Goal: Task Accomplishment & Management: Complete application form

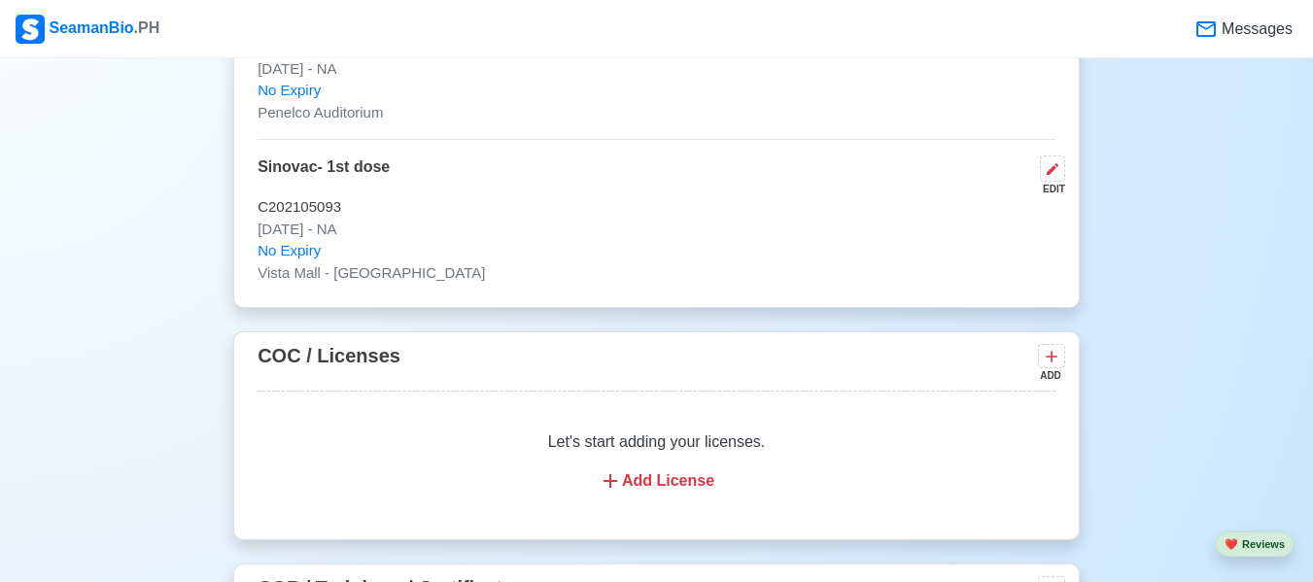
scroll to position [3596, 0]
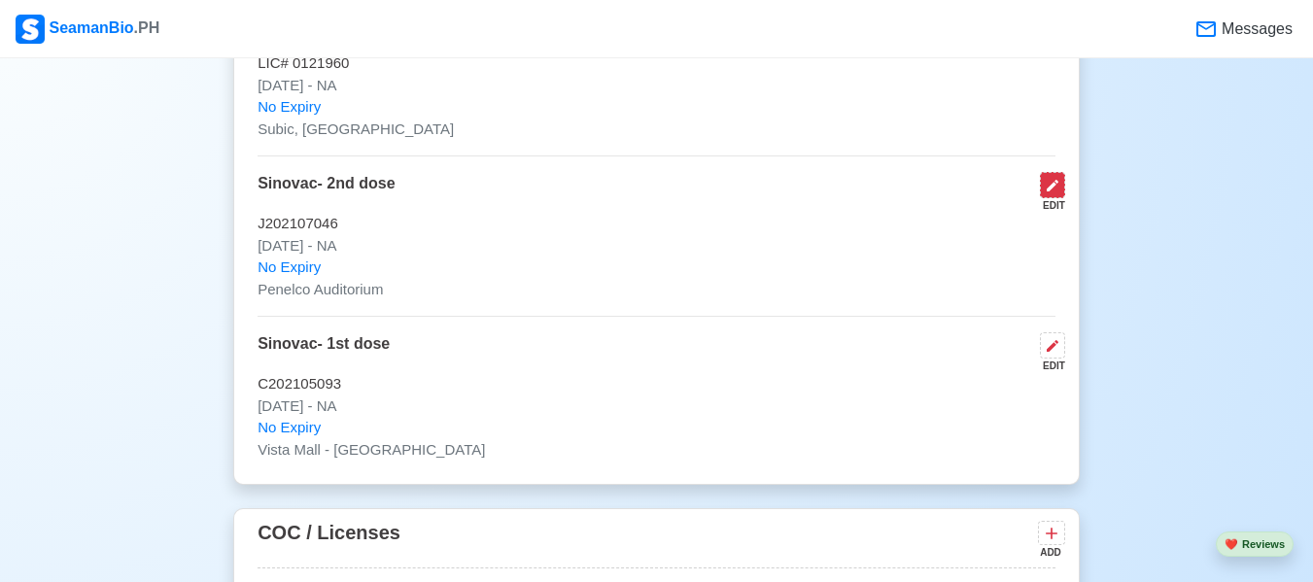
click at [1050, 193] on icon at bounding box center [1053, 186] width 16 height 16
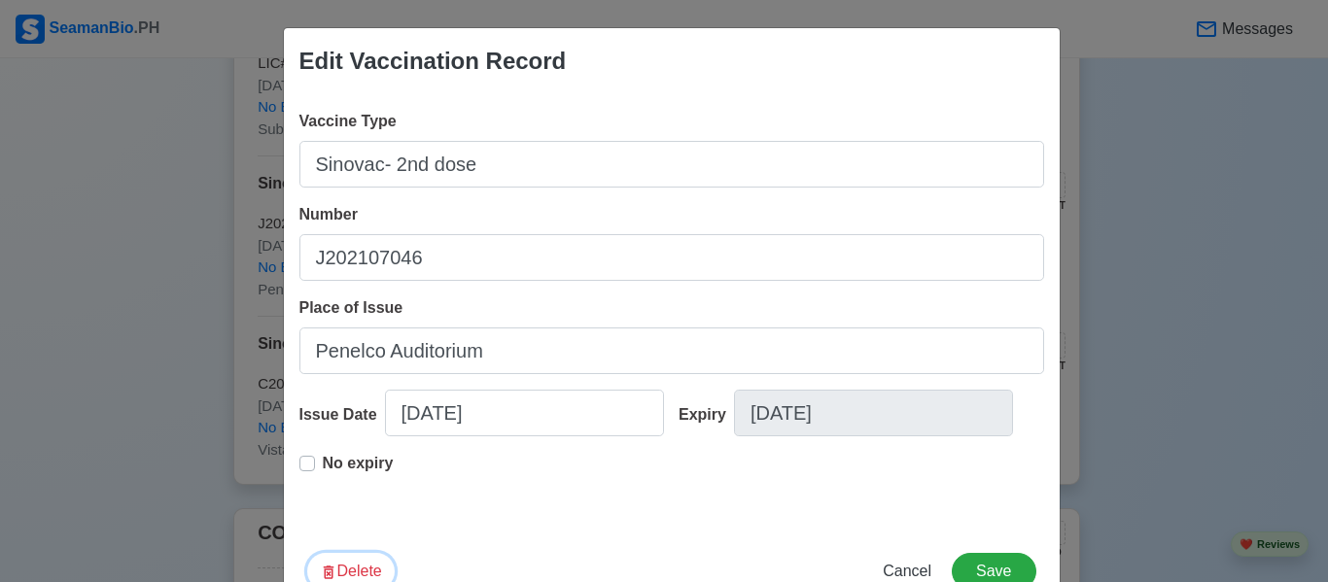
click at [366, 573] on button "Delete" at bounding box center [350, 571] width 87 height 37
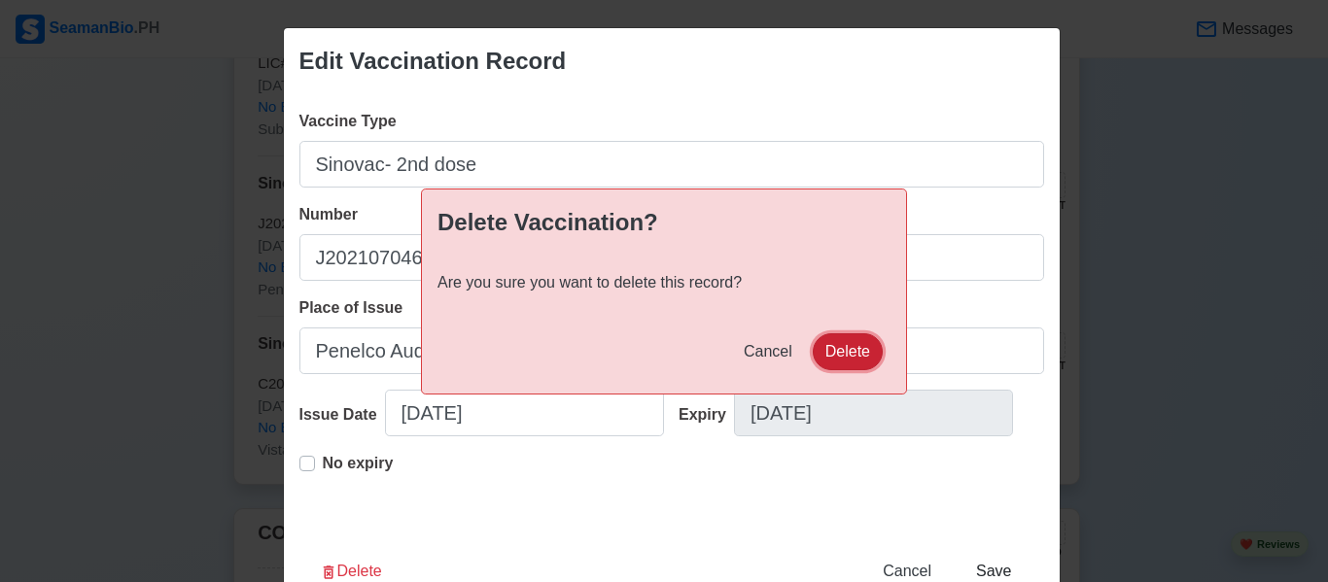
click at [839, 356] on button "Delete" at bounding box center [848, 351] width 70 height 37
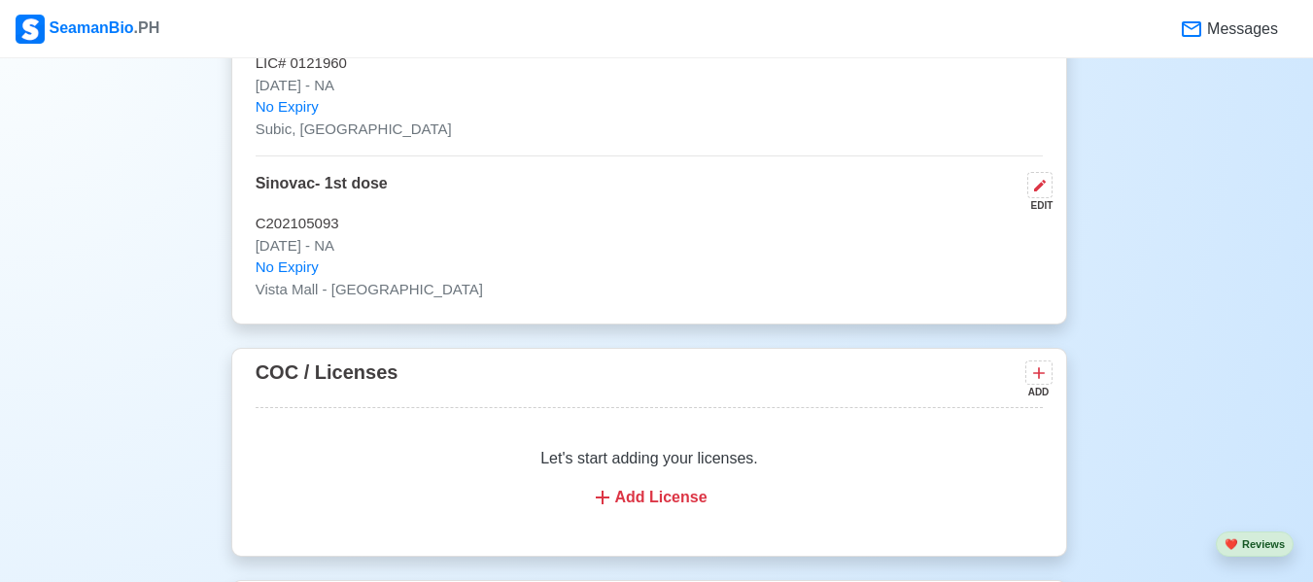
scroll to position [0, 0]
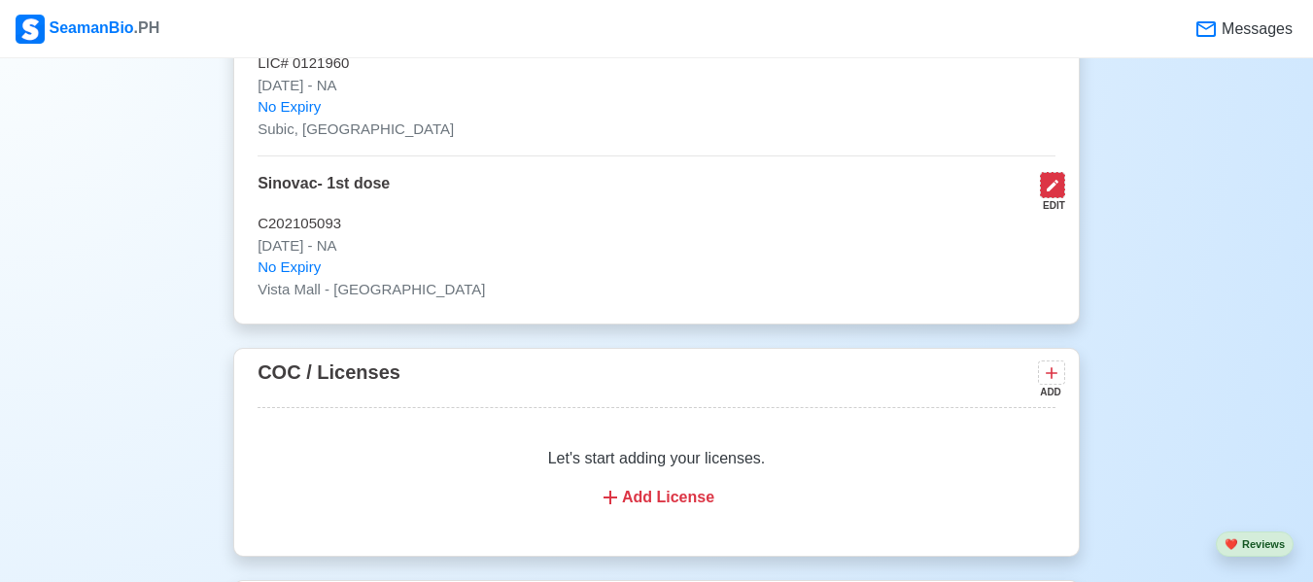
click at [1063, 189] on button at bounding box center [1052, 185] width 25 height 26
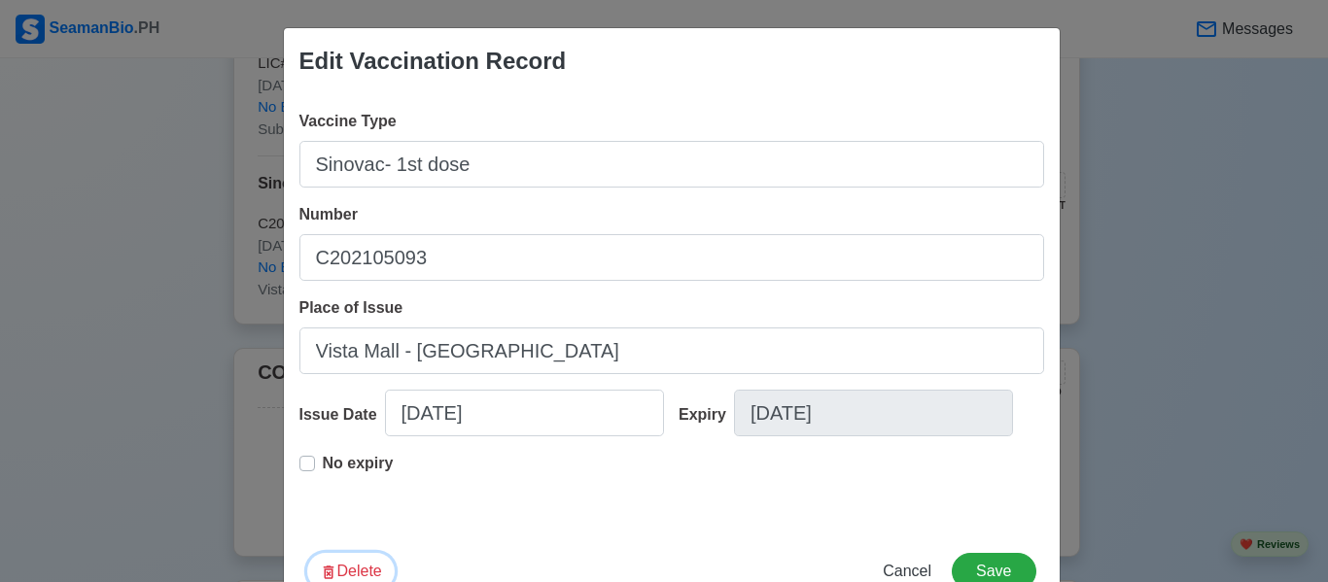
click at [328, 575] on icon "button" at bounding box center [328, 572] width 17 height 17
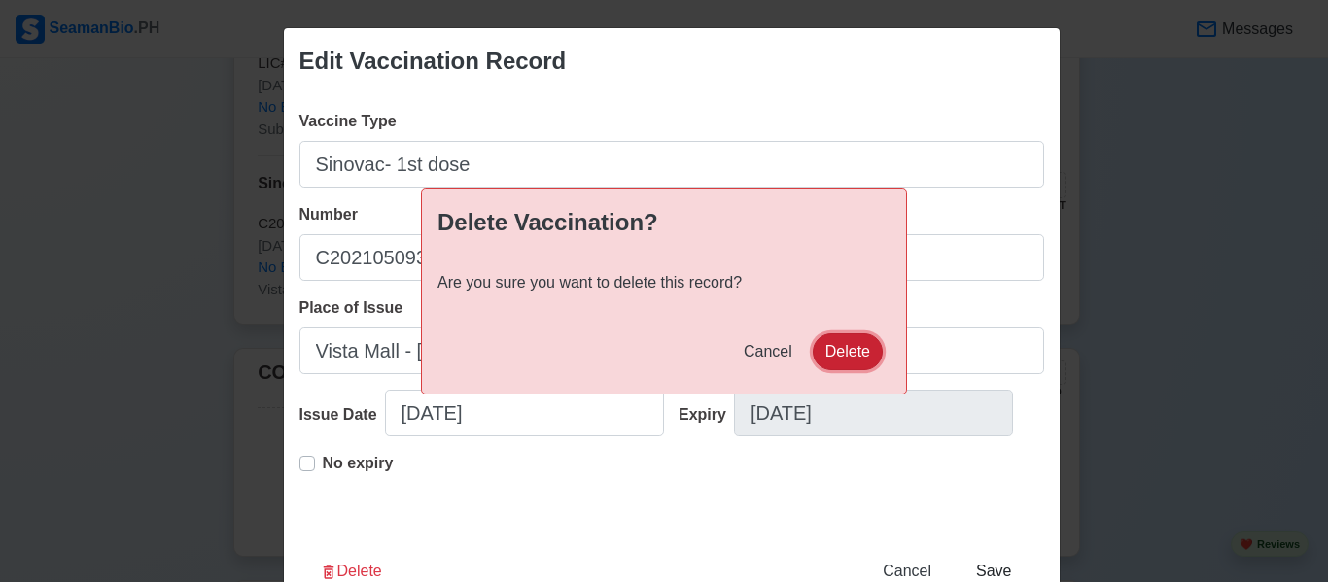
click at [823, 339] on button "Delete" at bounding box center [848, 351] width 70 height 37
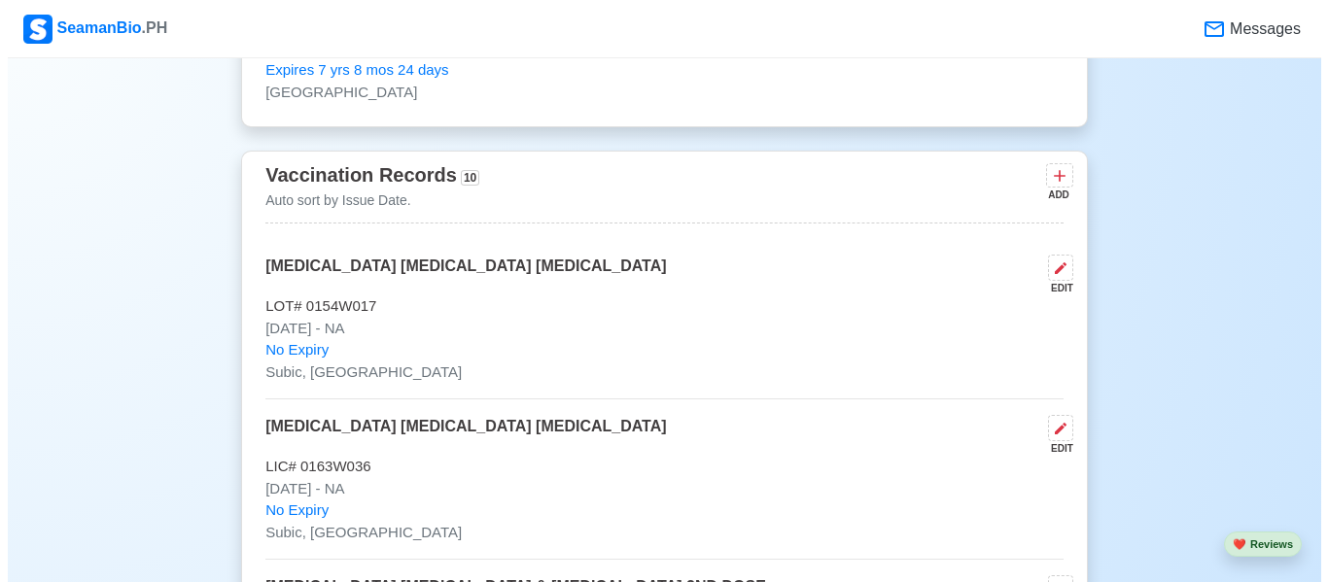
scroll to position [1944, 0]
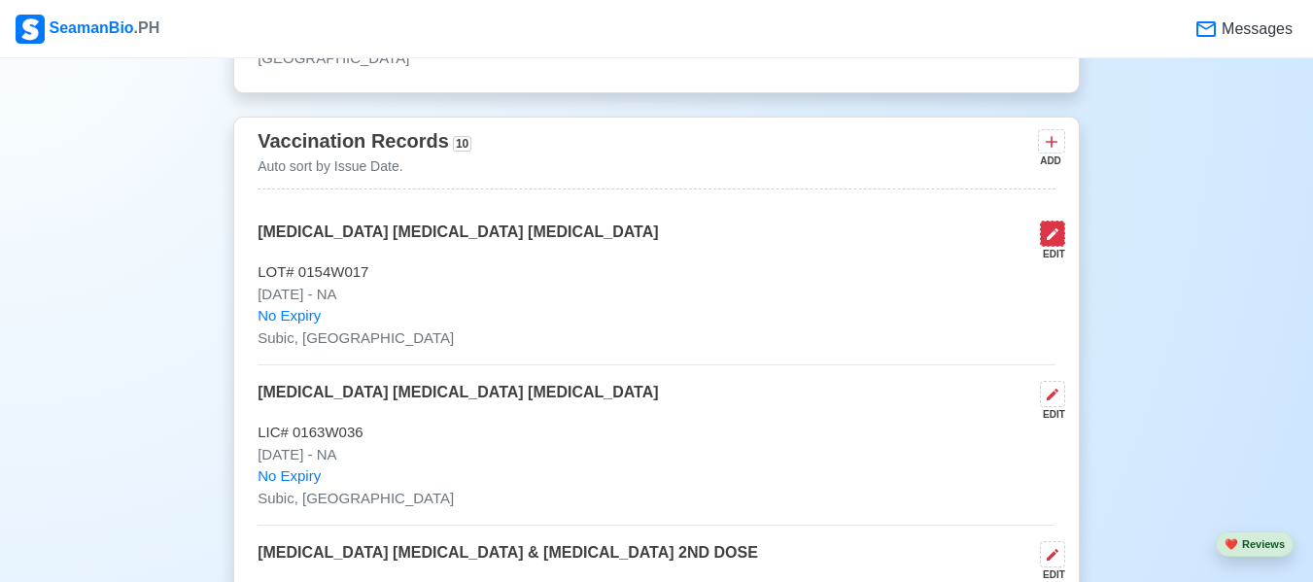
click at [1054, 240] on icon at bounding box center [1053, 234] width 12 height 12
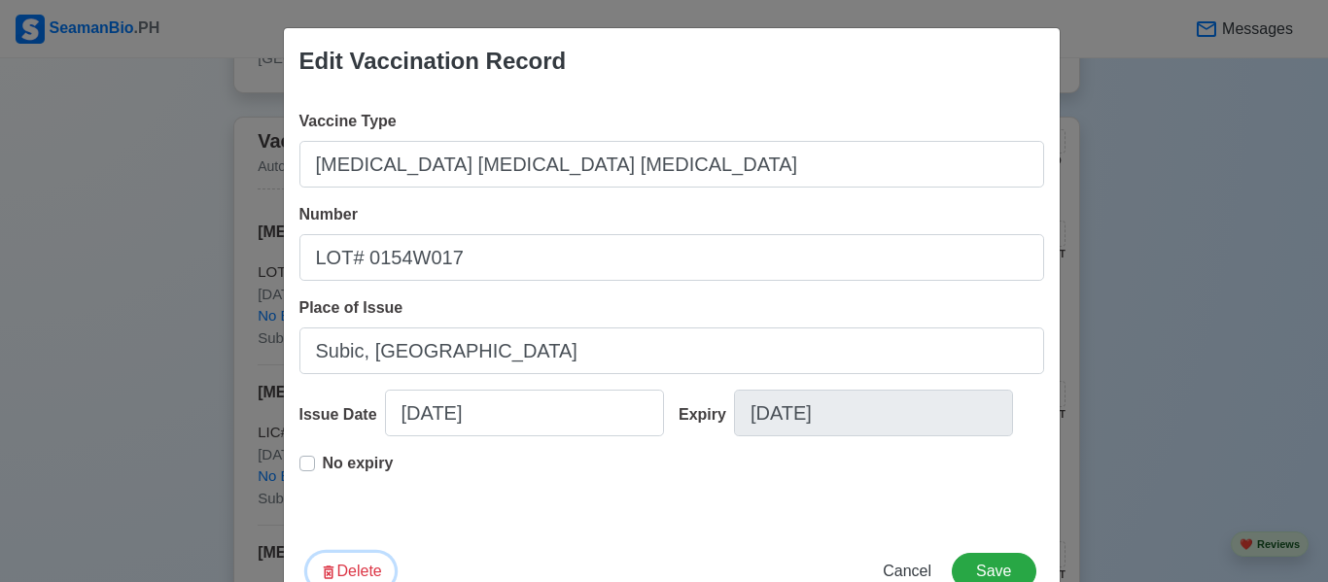
click at [369, 574] on button "Delete" at bounding box center [350, 571] width 87 height 37
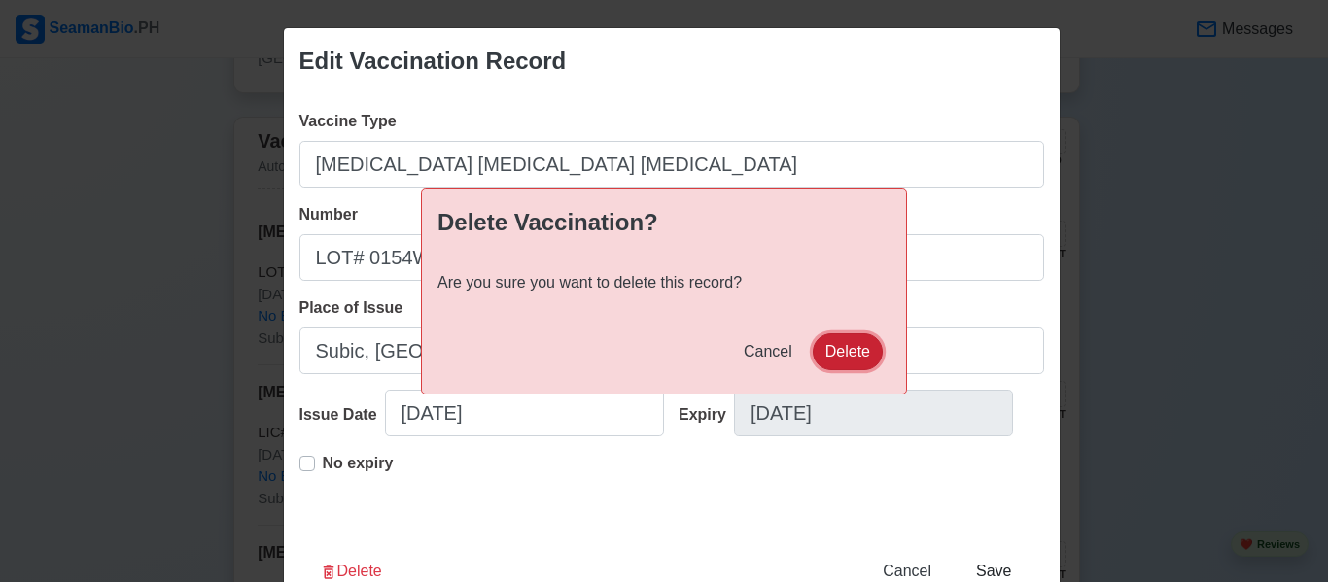
click at [848, 352] on button "Delete" at bounding box center [848, 351] width 70 height 37
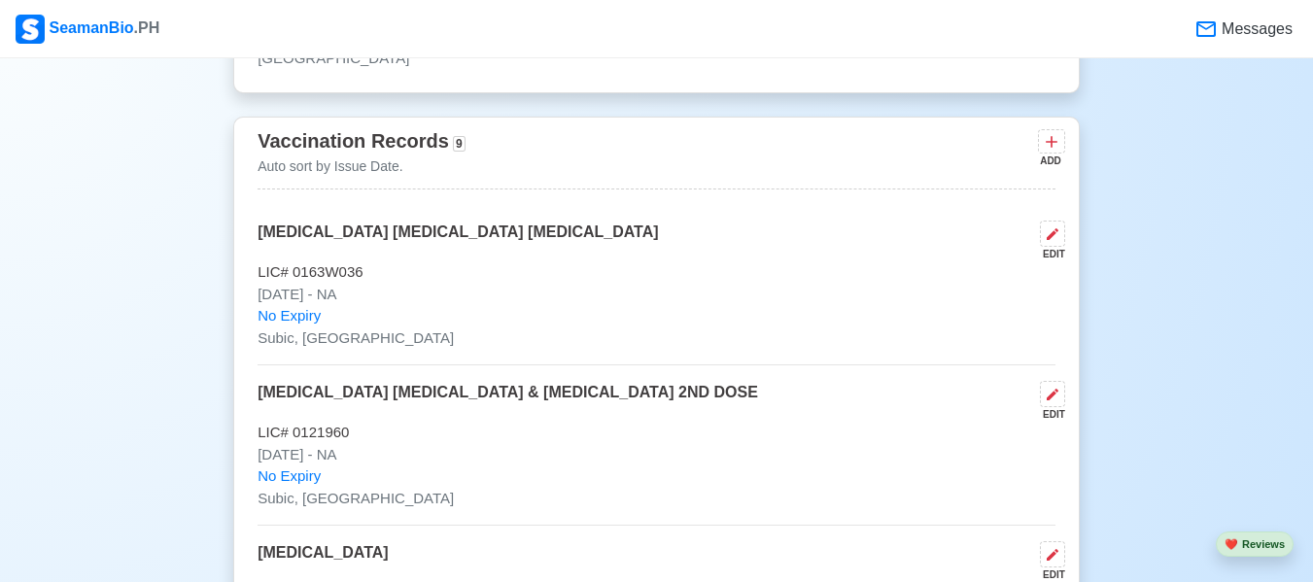
click at [1038, 244] on div "EDIT" at bounding box center [1048, 241] width 33 height 41
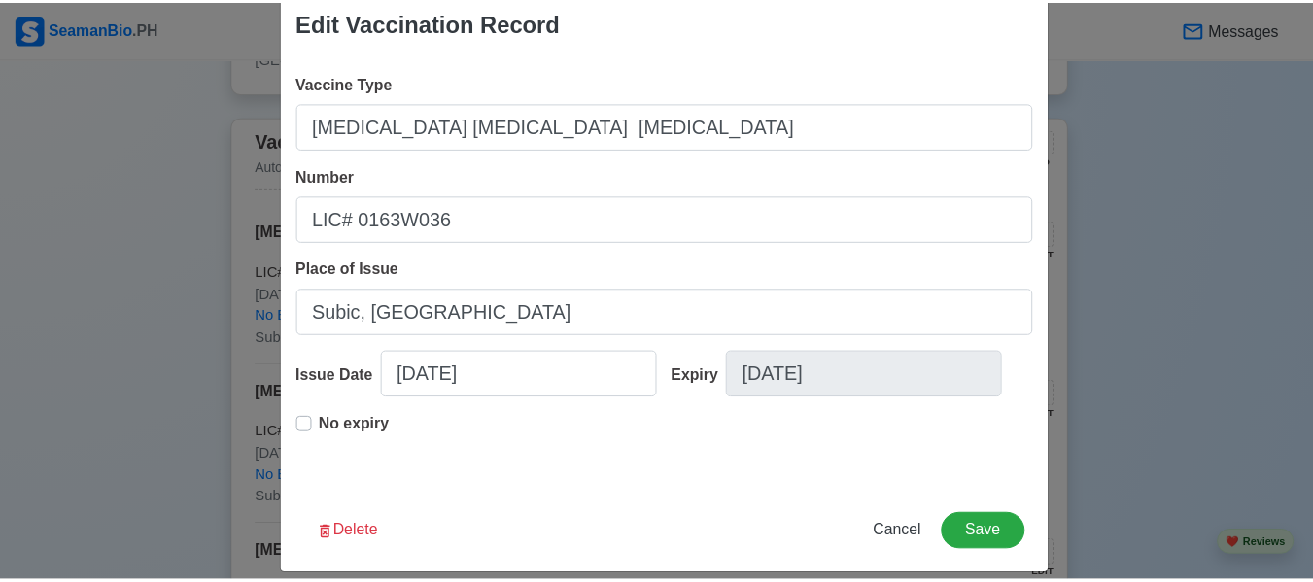
scroll to position [59, 0]
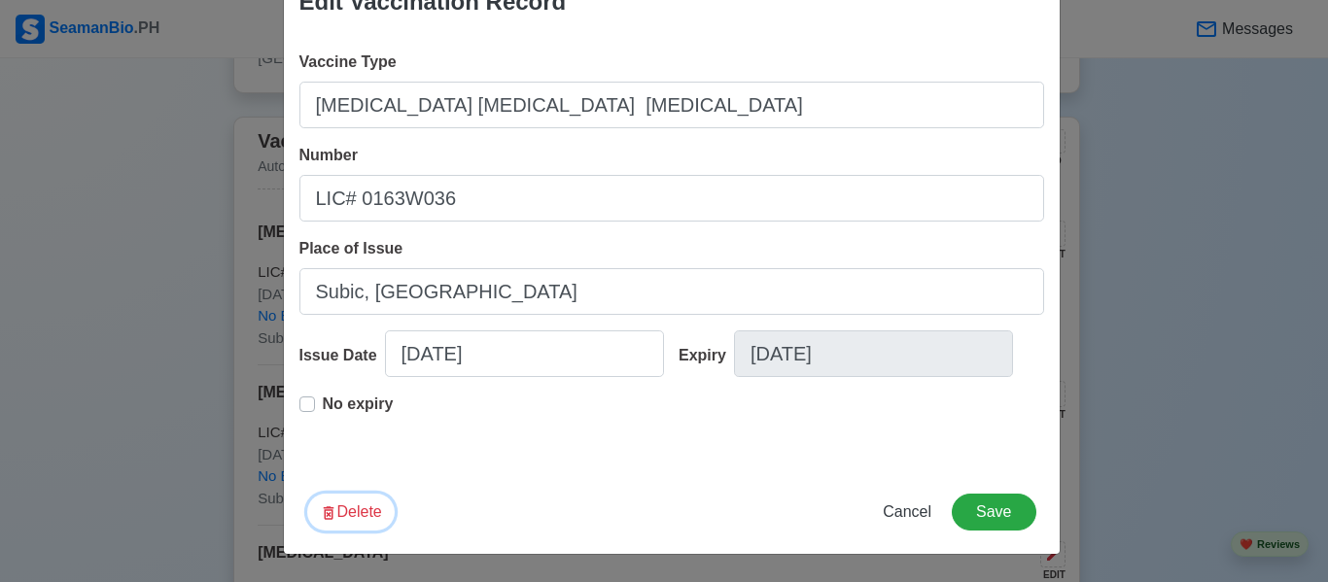
click at [325, 517] on icon "button" at bounding box center [328, 512] width 17 height 17
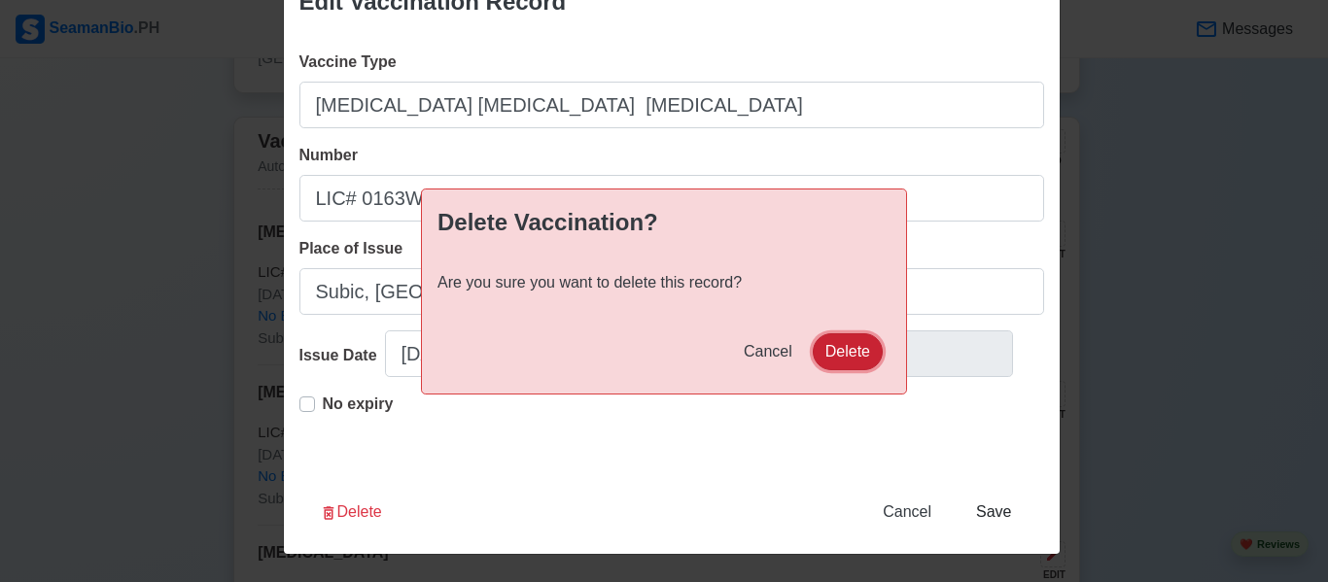
click at [818, 346] on button "Delete" at bounding box center [848, 351] width 70 height 37
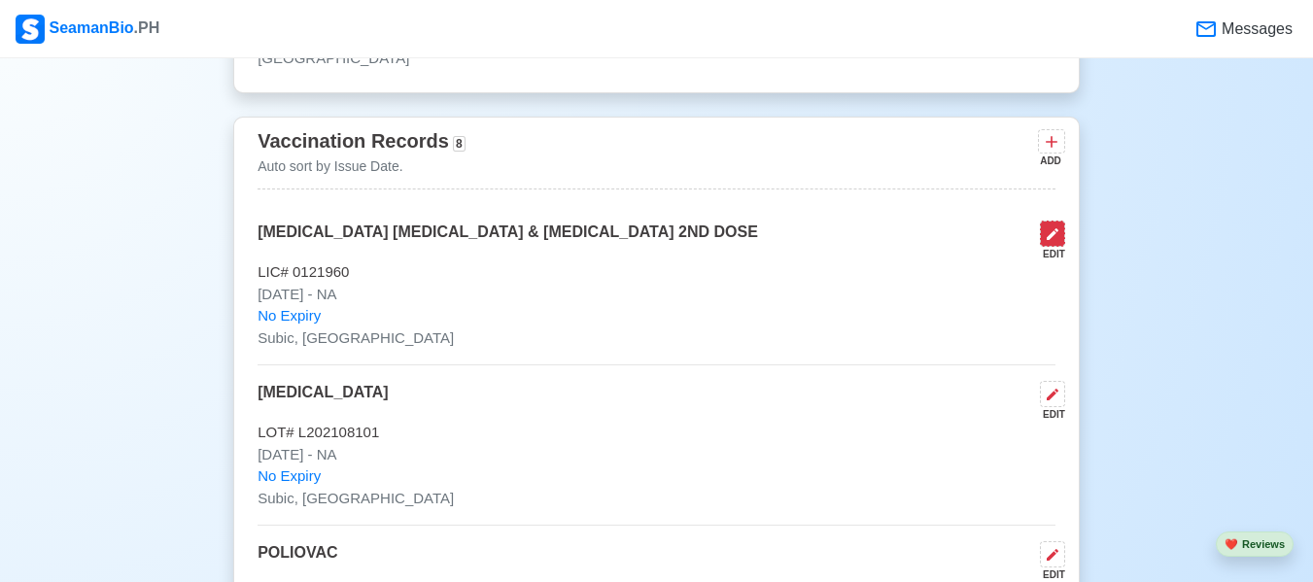
click at [1052, 242] on icon at bounding box center [1053, 234] width 16 height 16
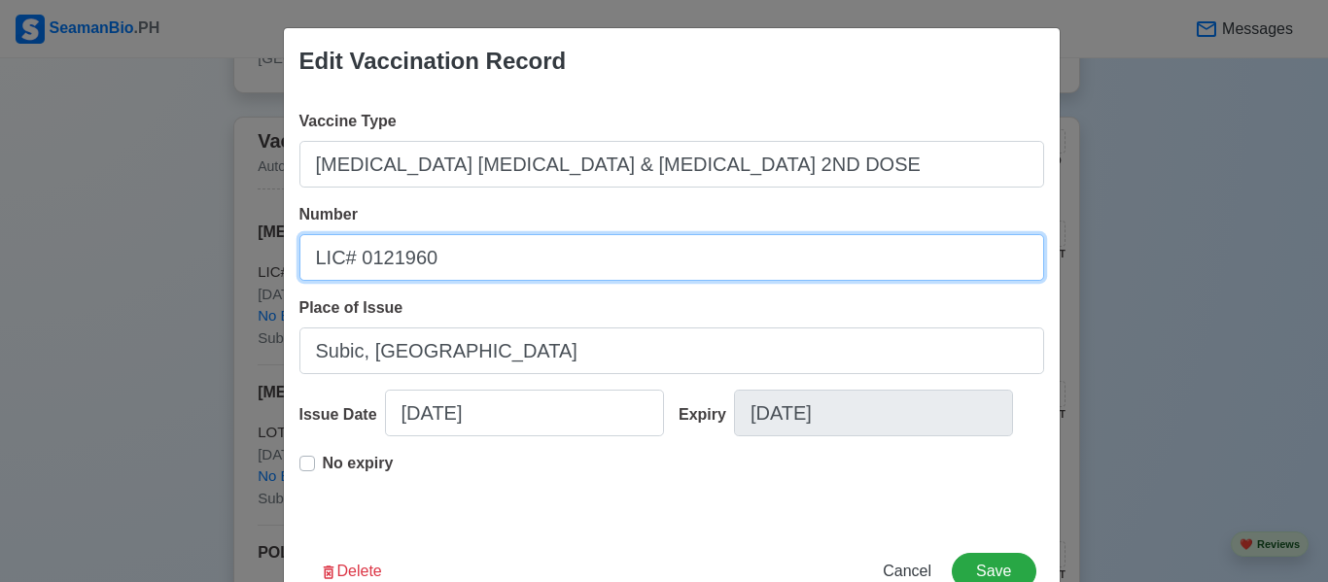
drag, startPoint x: 475, startPoint y: 253, endPoint x: 286, endPoint y: 341, distance: 209.2
click at [286, 341] on div "Vaccine Type [MEDICAL_DATA] [MEDICAL_DATA] & [MEDICAL_DATA] 2ND DOSE Number LIC…" at bounding box center [672, 311] width 776 height 435
type input "lot"
drag, startPoint x: 399, startPoint y: 258, endPoint x: 196, endPoint y: 263, distance: 202.3
click at [198, 263] on div "Edit Vaccination Record Vaccine Type [MEDICAL_DATA] [MEDICAL_DATA] & [MEDICAL_D…" at bounding box center [664, 291] width 1328 height 582
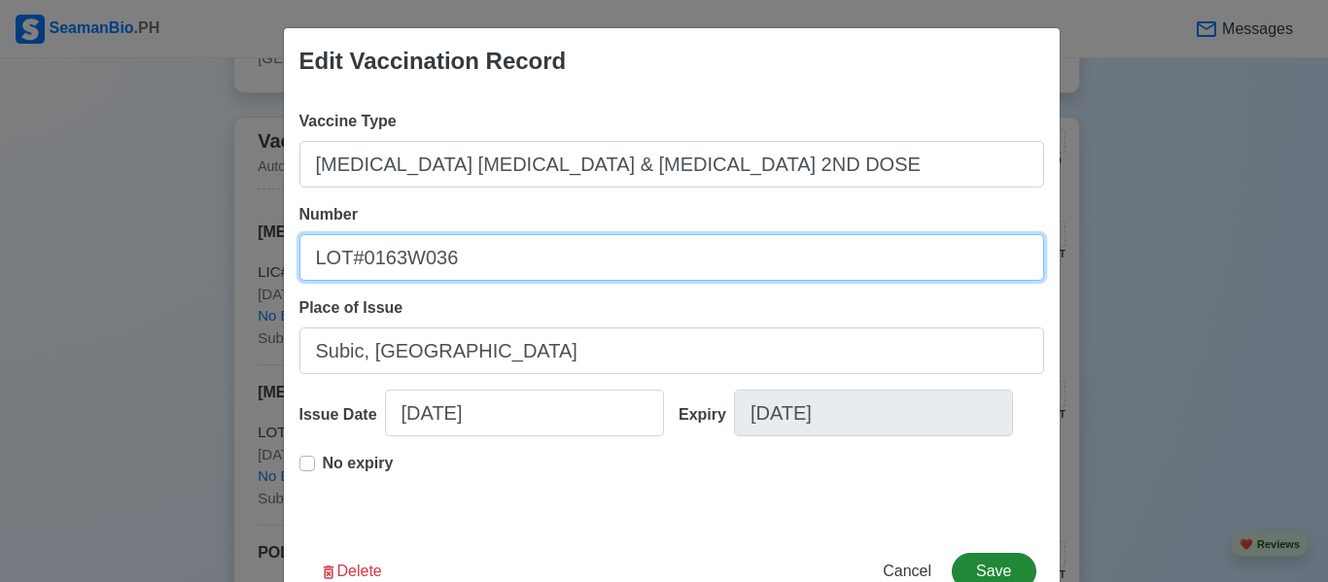
type input "LOT#0163W036"
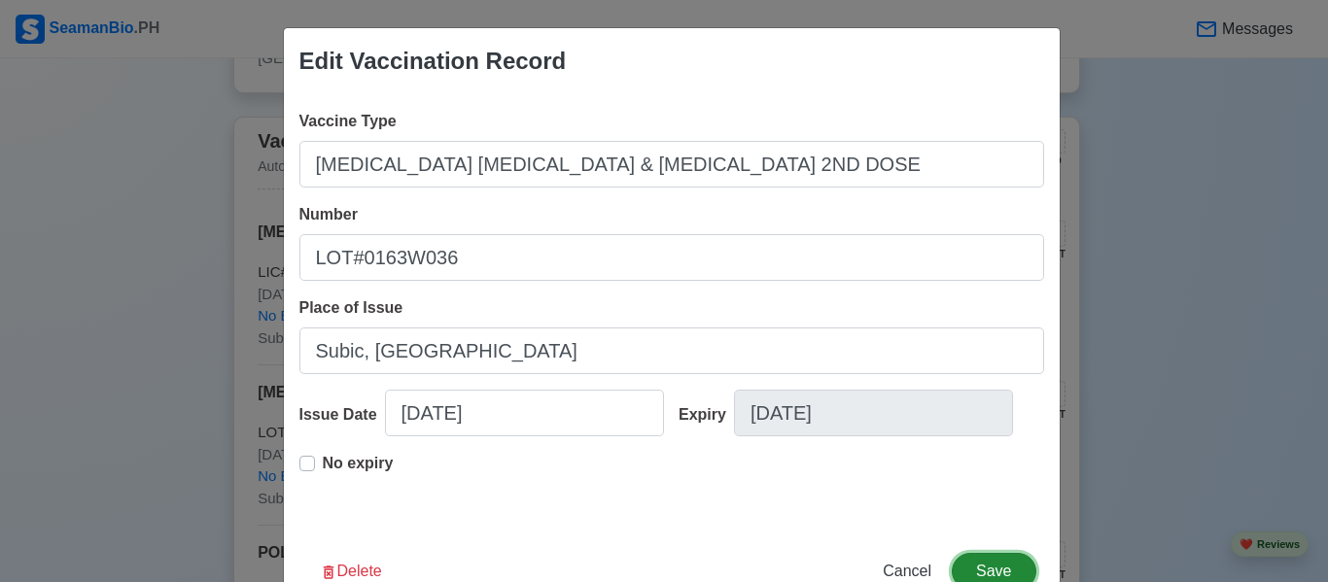
click at [1005, 571] on button "Save" at bounding box center [994, 571] width 84 height 37
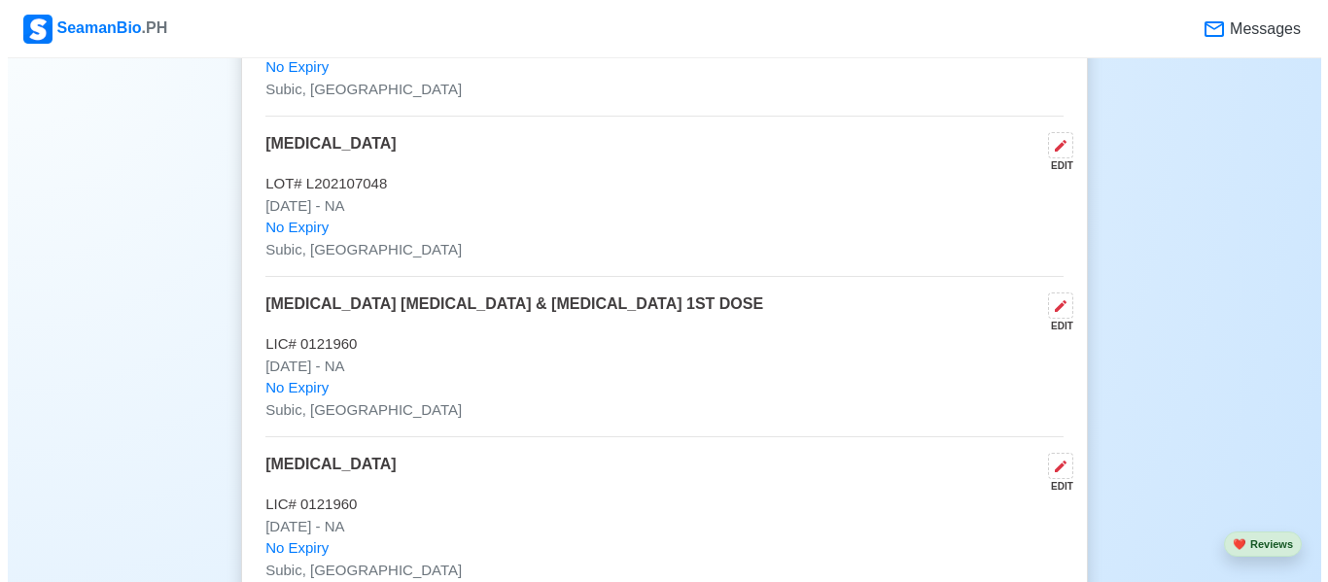
scroll to position [2721, 0]
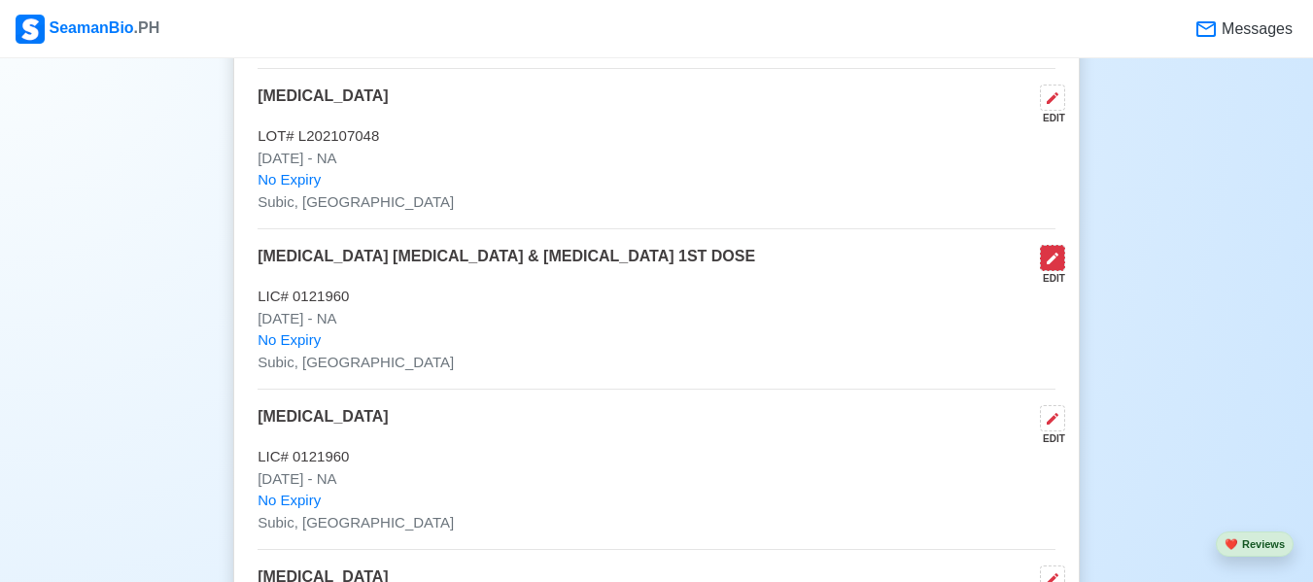
click at [1052, 263] on icon at bounding box center [1053, 259] width 16 height 16
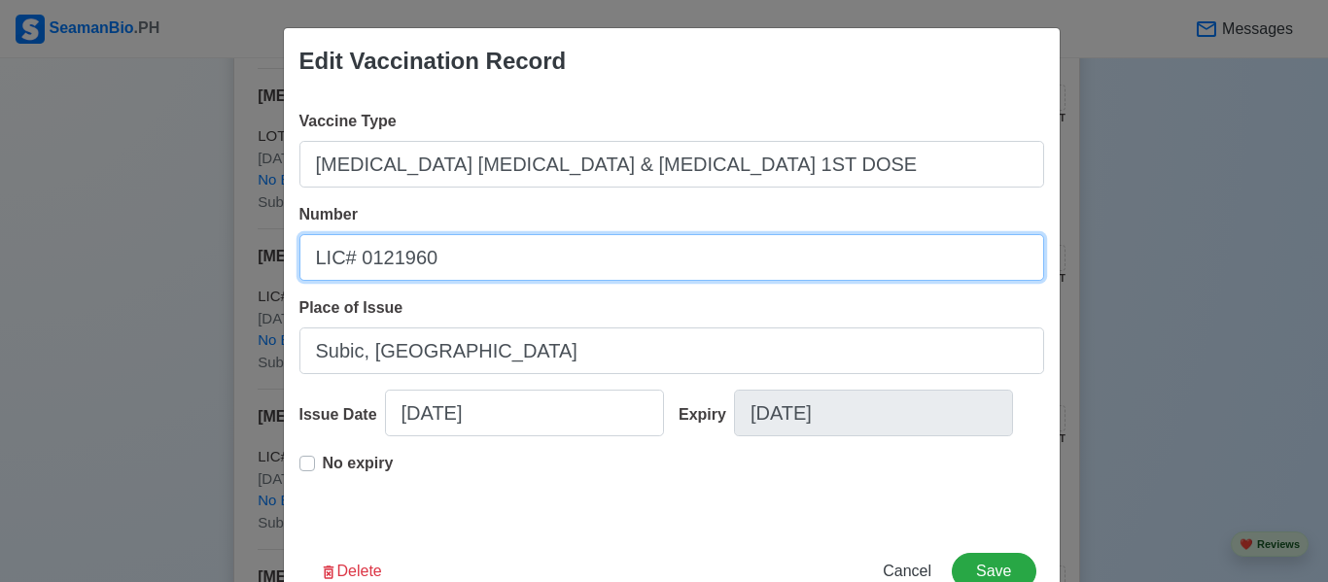
drag, startPoint x: 440, startPoint y: 254, endPoint x: 352, endPoint y: 258, distance: 88.5
click at [352, 258] on input "LIC# 0121960" at bounding box center [671, 257] width 745 height 47
type input "L"
type input "LOT# 0154W017"
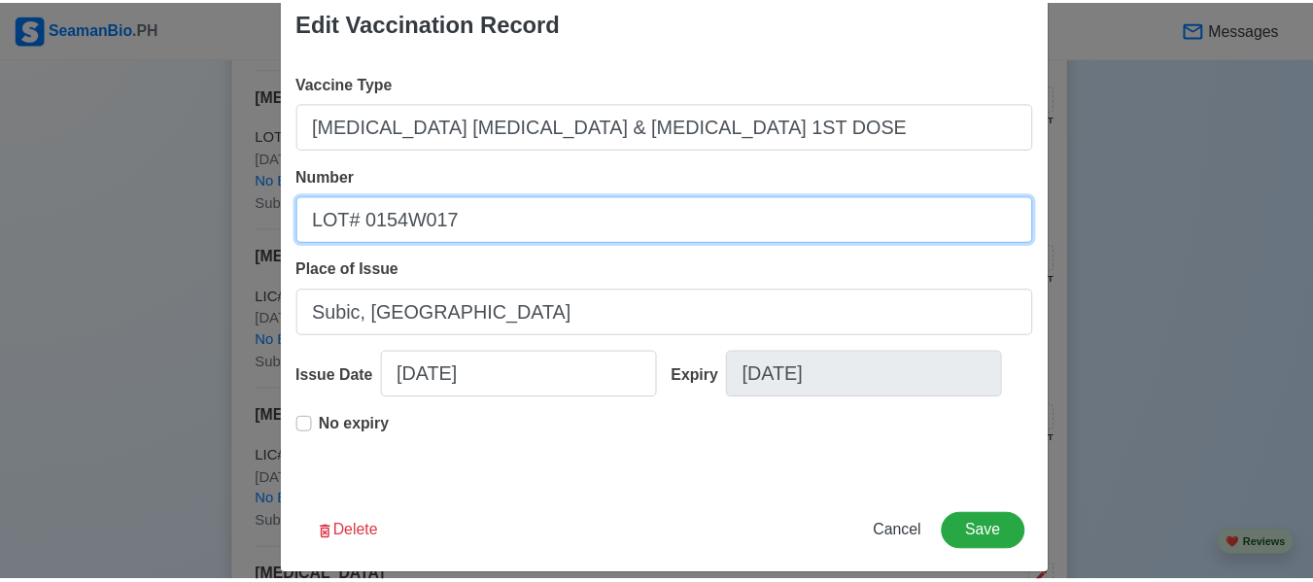
scroll to position [59, 0]
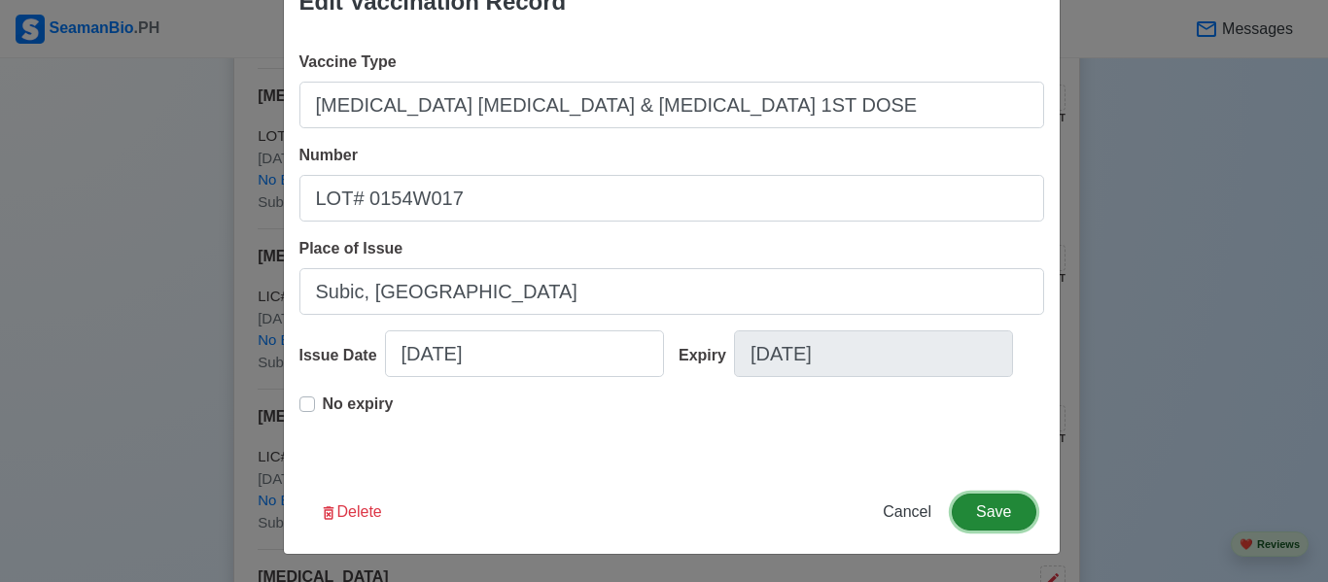
click at [973, 500] on button "Save" at bounding box center [994, 512] width 84 height 37
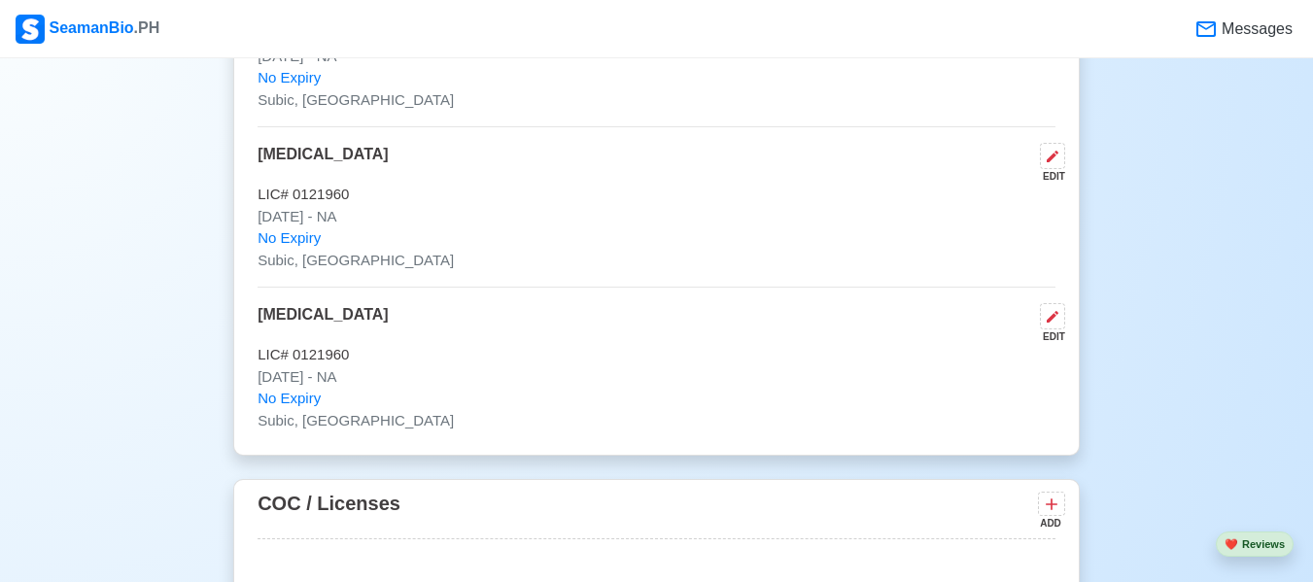
scroll to position [3013, 0]
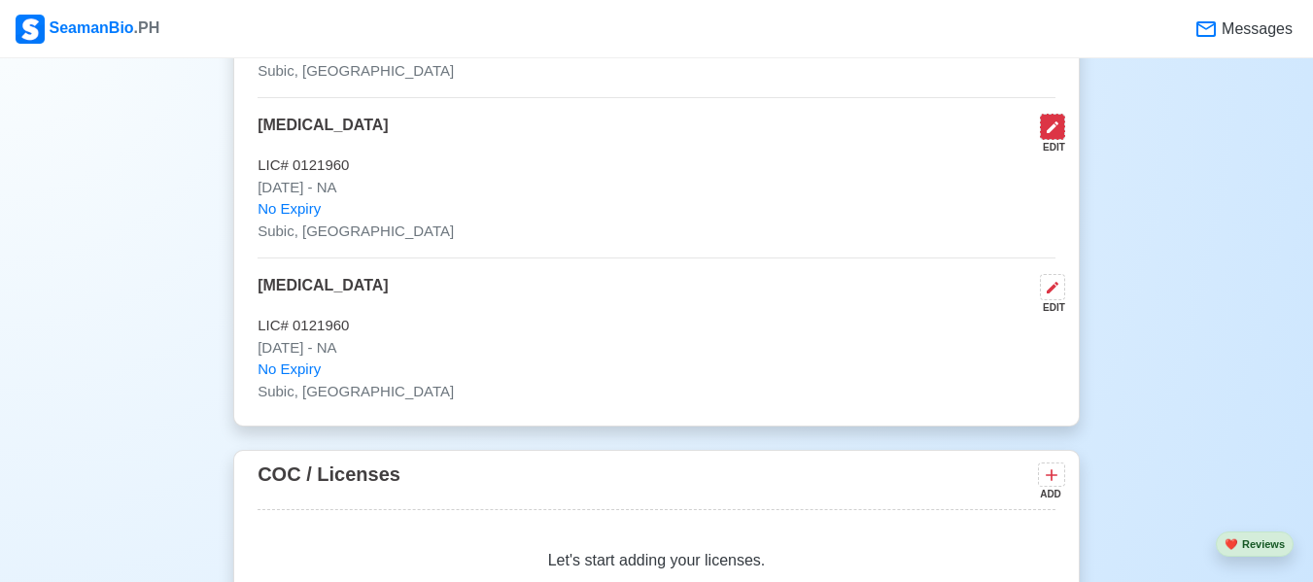
click at [1049, 135] on icon at bounding box center [1053, 128] width 16 height 16
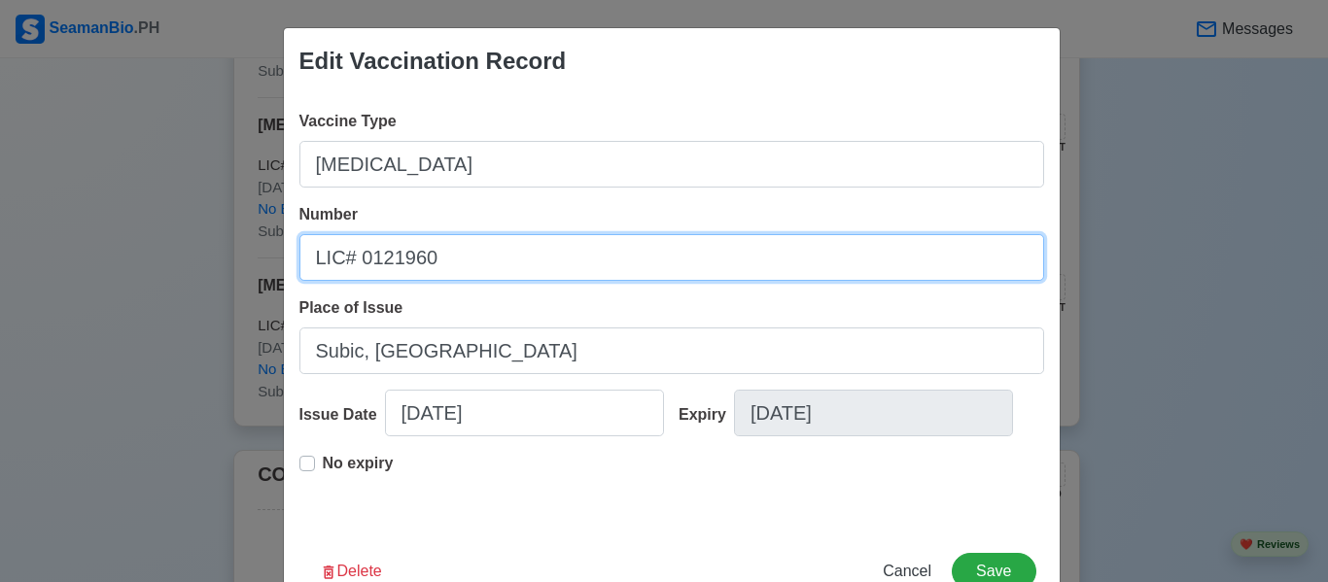
click at [203, 275] on div "Edit Vaccination Record Vaccine Type [MEDICAL_DATA] Number LIC# 0121960 Place o…" at bounding box center [664, 291] width 1328 height 582
click at [351, 267] on input "LIC# 0121960" at bounding box center [671, 257] width 745 height 47
drag, startPoint x: 465, startPoint y: 264, endPoint x: 129, endPoint y: 276, distance: 335.5
click at [129, 276] on div "Edit Vaccination Record Vaccine Type [MEDICAL_DATA] Number LIC# 0121960 Place o…" at bounding box center [664, 291] width 1328 height 582
click at [355, 262] on input "LIC# 0121960" at bounding box center [671, 257] width 745 height 47
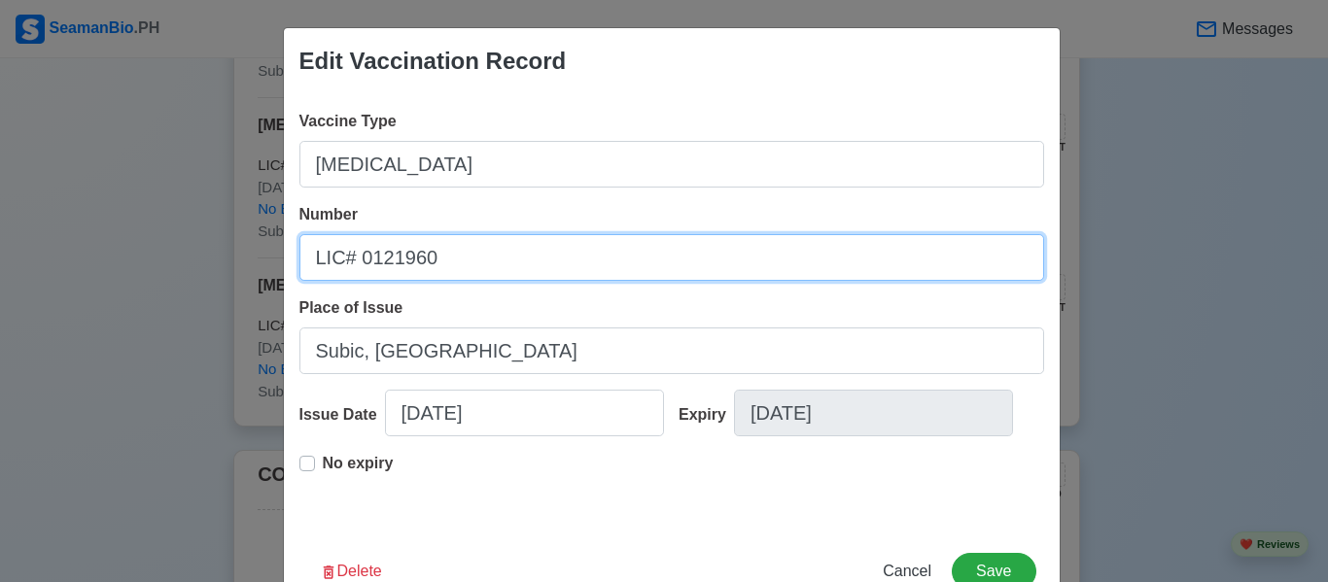
click at [300, 263] on input "LIC# 0121960" at bounding box center [671, 257] width 745 height 47
drag, startPoint x: 485, startPoint y: 261, endPoint x: 181, endPoint y: 265, distance: 304.2
click at [181, 265] on div "Edit Vaccination Record Vaccine Type [MEDICAL_DATA] Number LIC# 0121960 Place o…" at bounding box center [664, 291] width 1328 height 582
type input "FRANCE LOT# Y3A06"
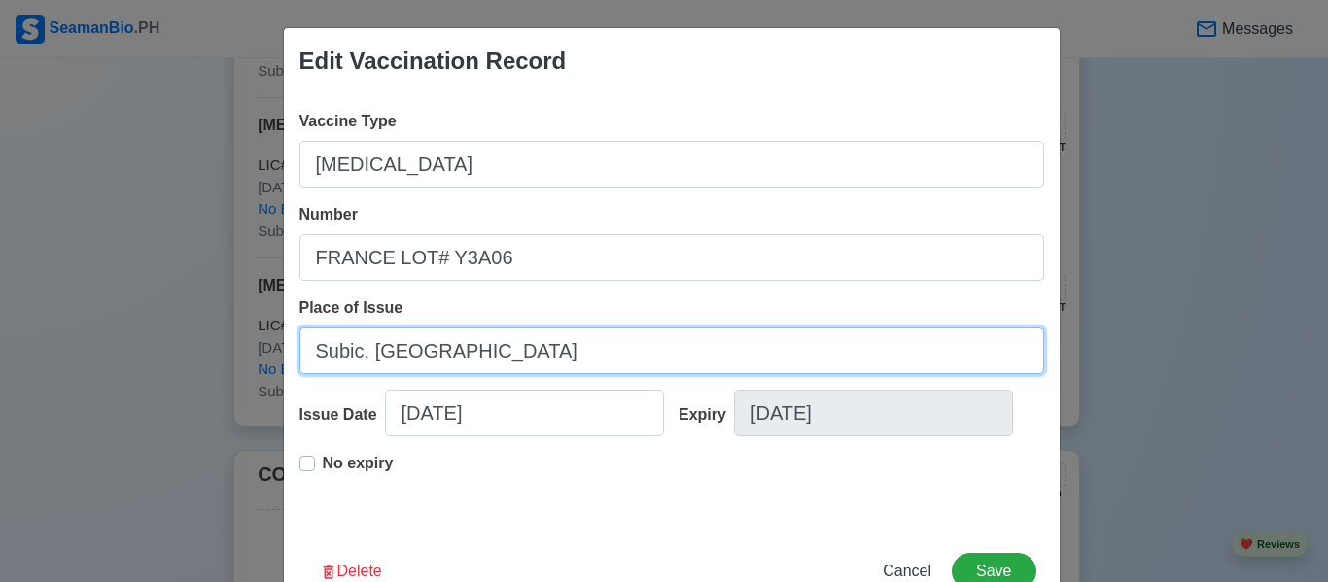
click at [454, 354] on input "Subic, [GEOGRAPHIC_DATA]" at bounding box center [671, 351] width 745 height 47
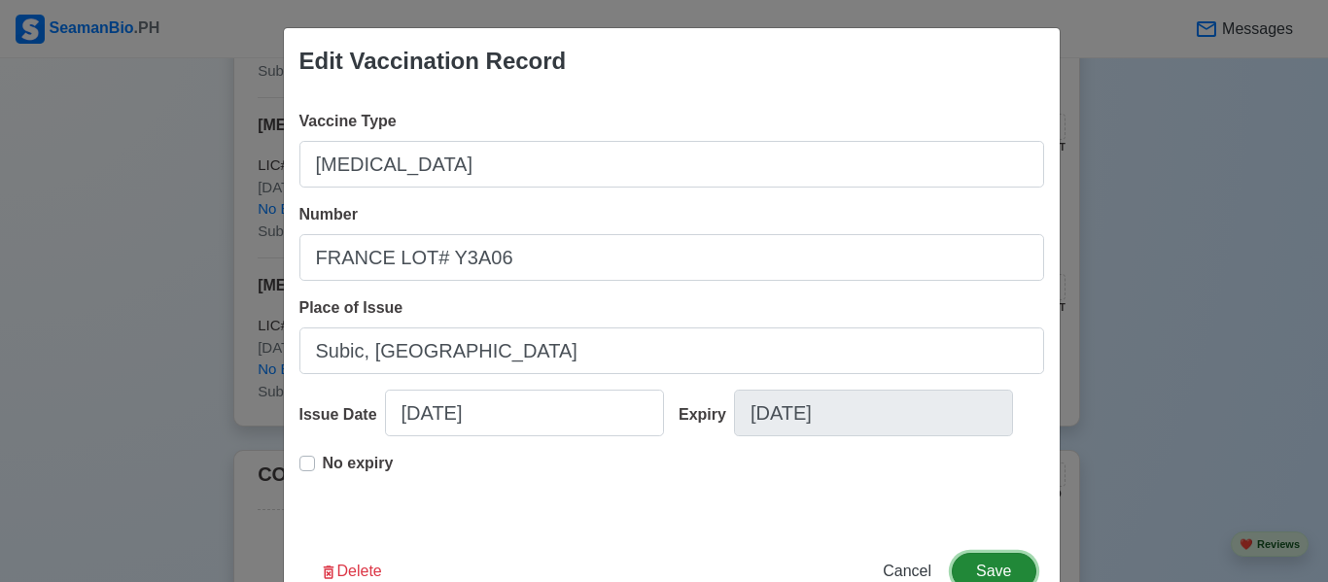
click at [1001, 569] on button "Save" at bounding box center [994, 571] width 84 height 37
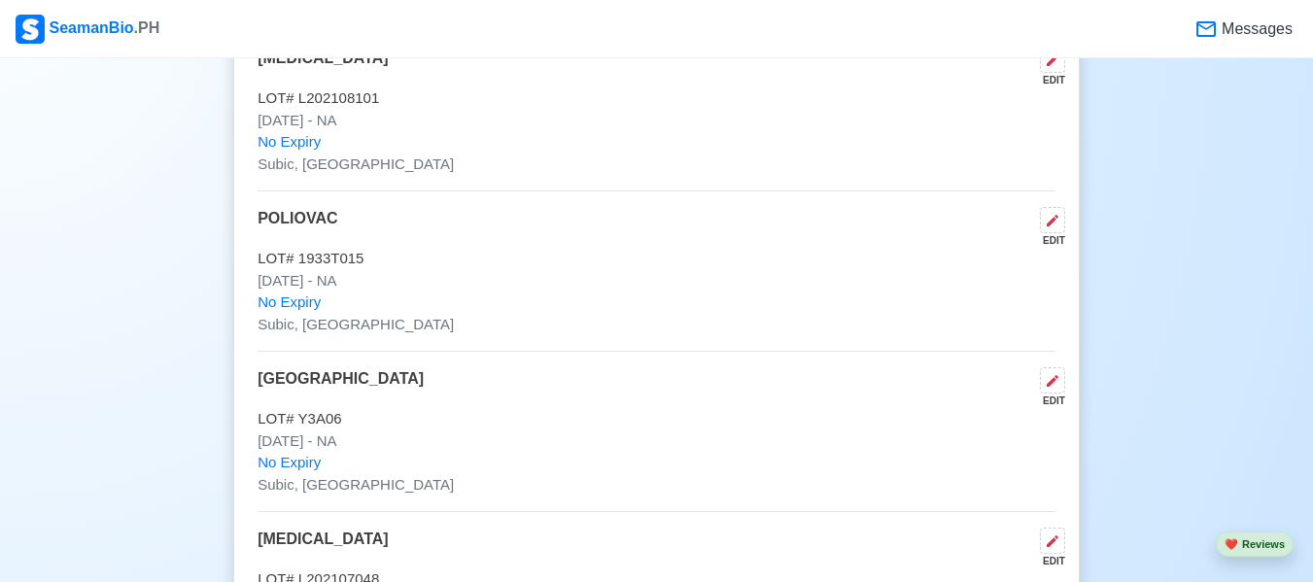
scroll to position [2236, 0]
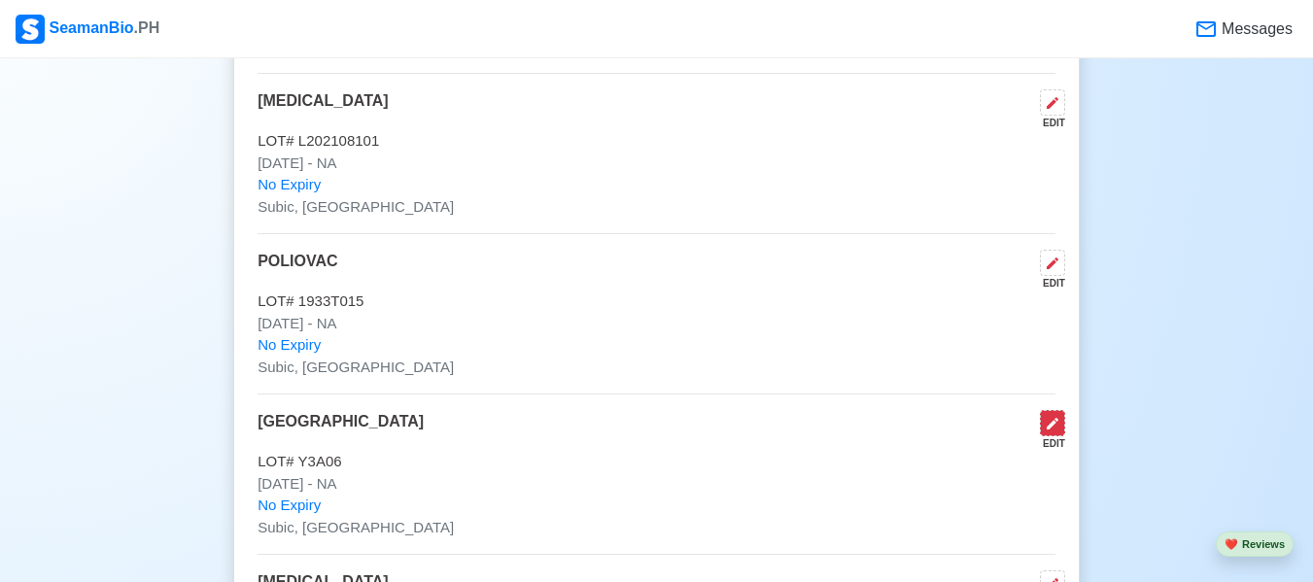
click at [1056, 432] on icon at bounding box center [1053, 424] width 16 height 16
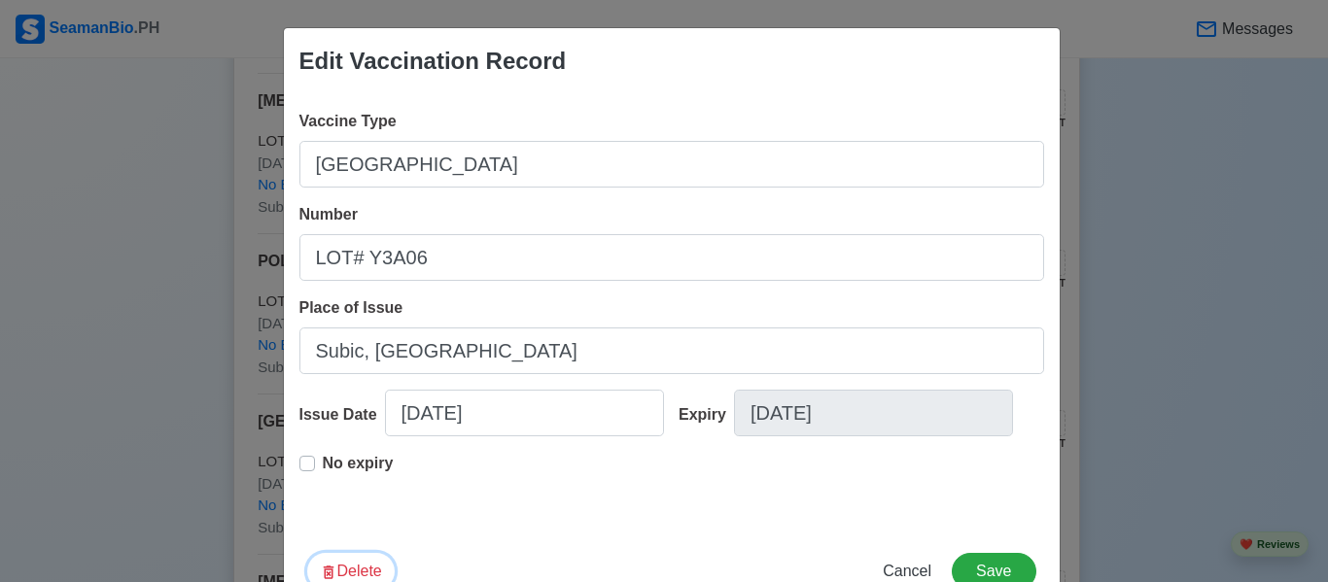
click at [342, 562] on button "Delete" at bounding box center [350, 571] width 87 height 37
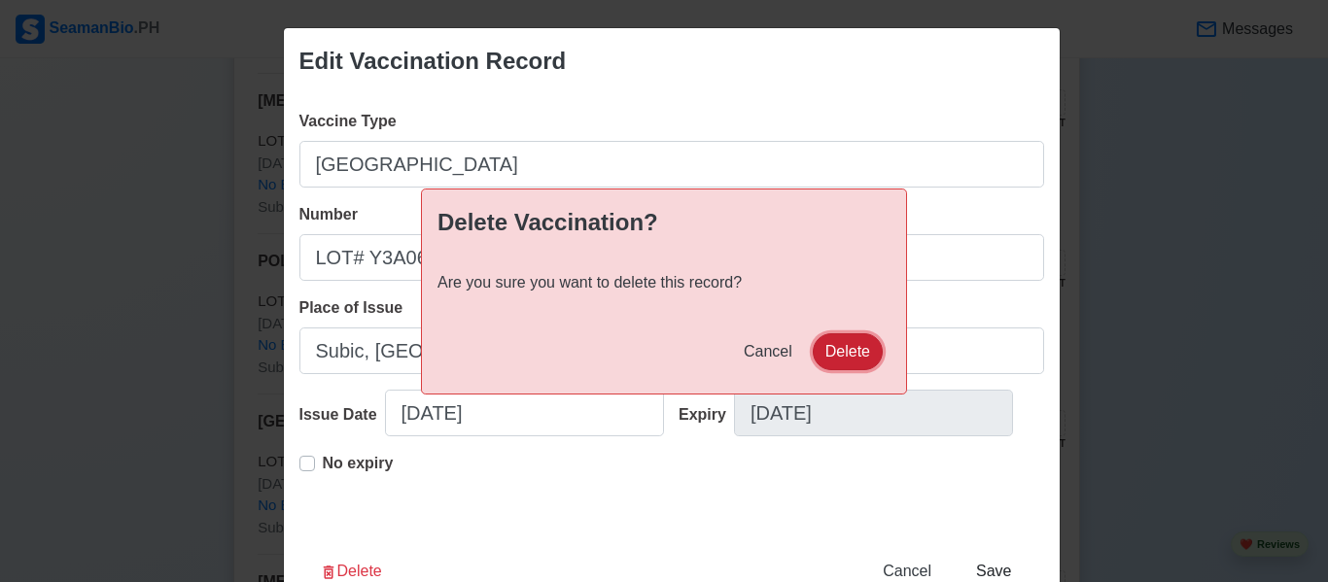
click at [836, 352] on button "Delete" at bounding box center [848, 351] width 70 height 37
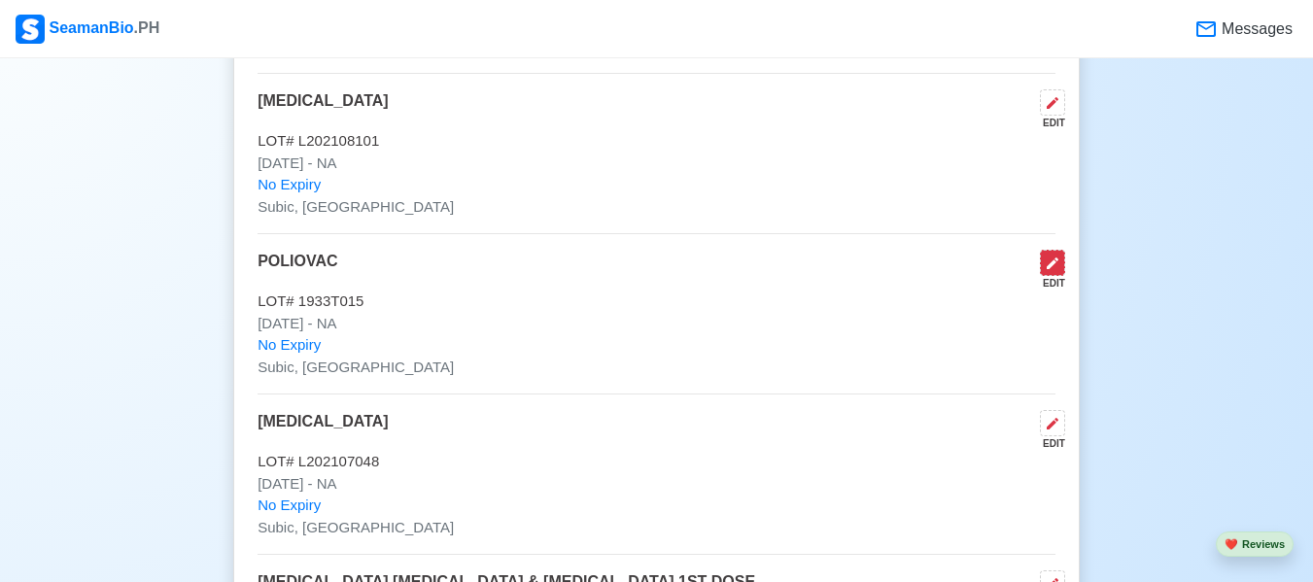
click at [1059, 271] on icon at bounding box center [1053, 264] width 16 height 16
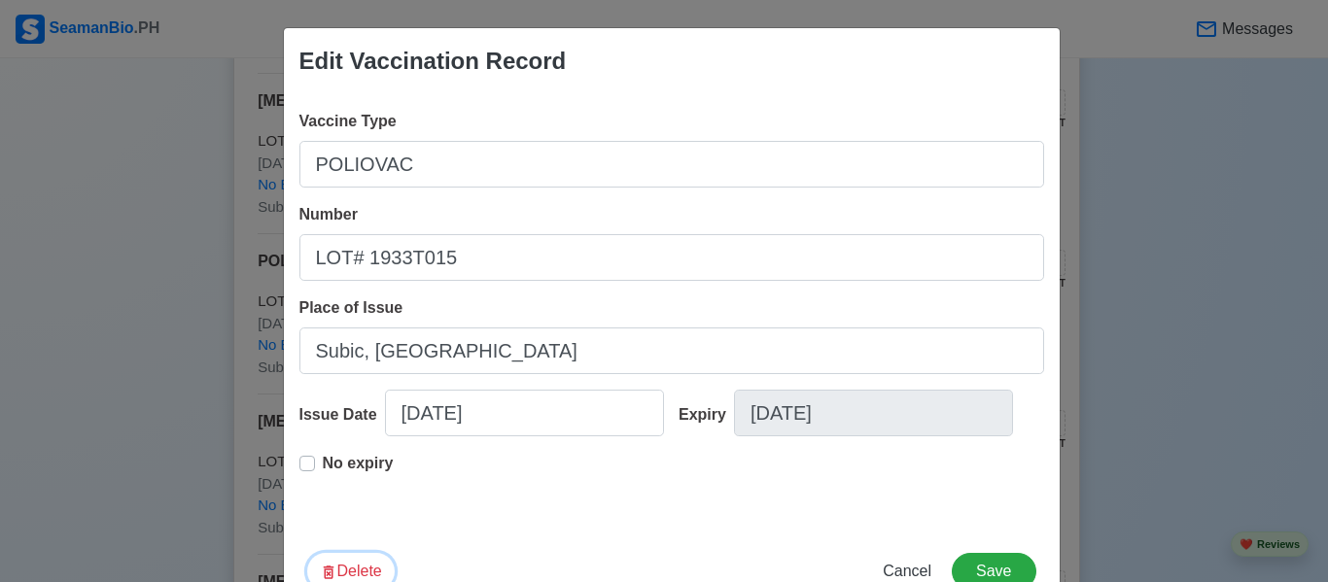
click at [329, 570] on button "Delete" at bounding box center [350, 571] width 87 height 37
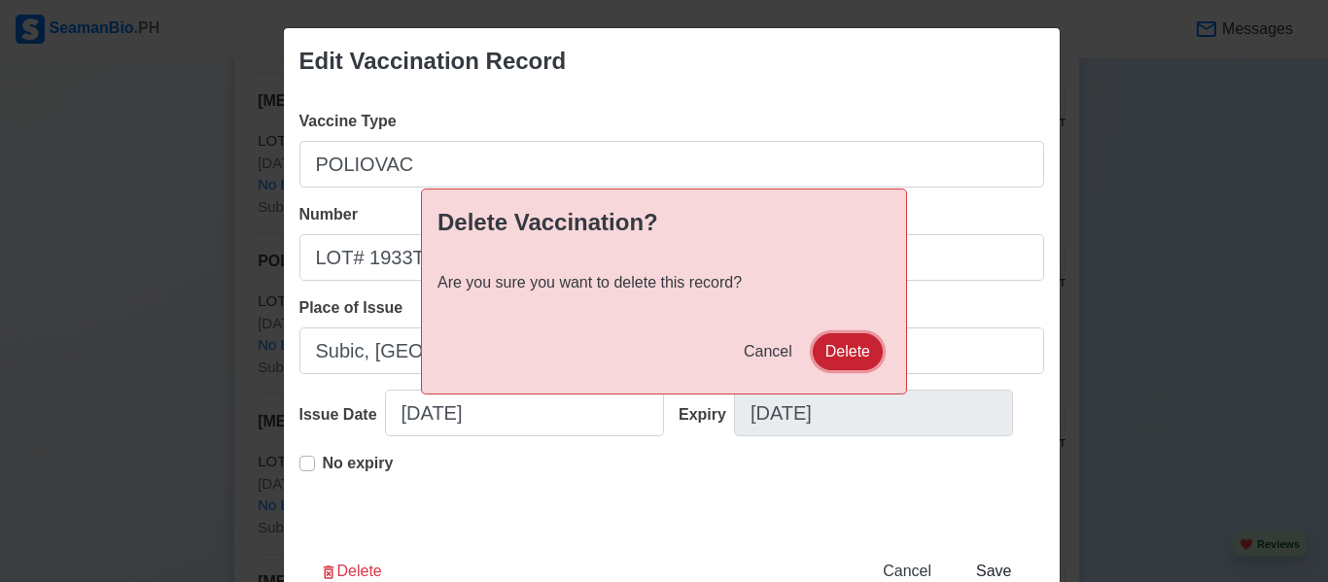
click at [828, 340] on button "Delete" at bounding box center [848, 351] width 70 height 37
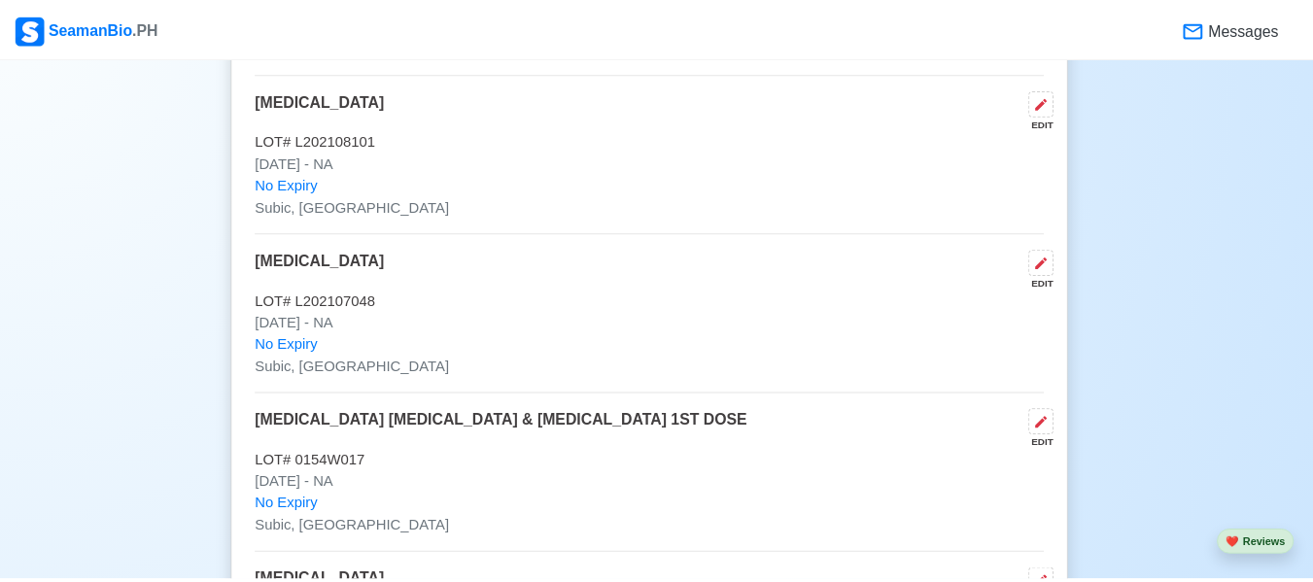
scroll to position [0, 0]
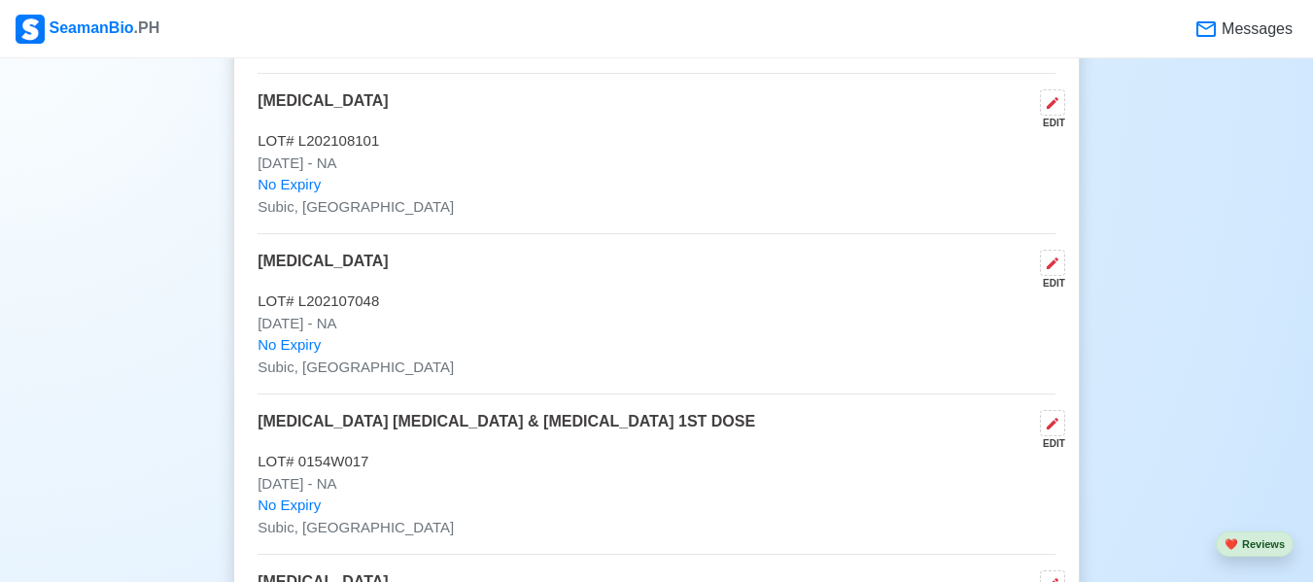
click at [1049, 289] on div "EDIT" at bounding box center [1048, 283] width 33 height 15
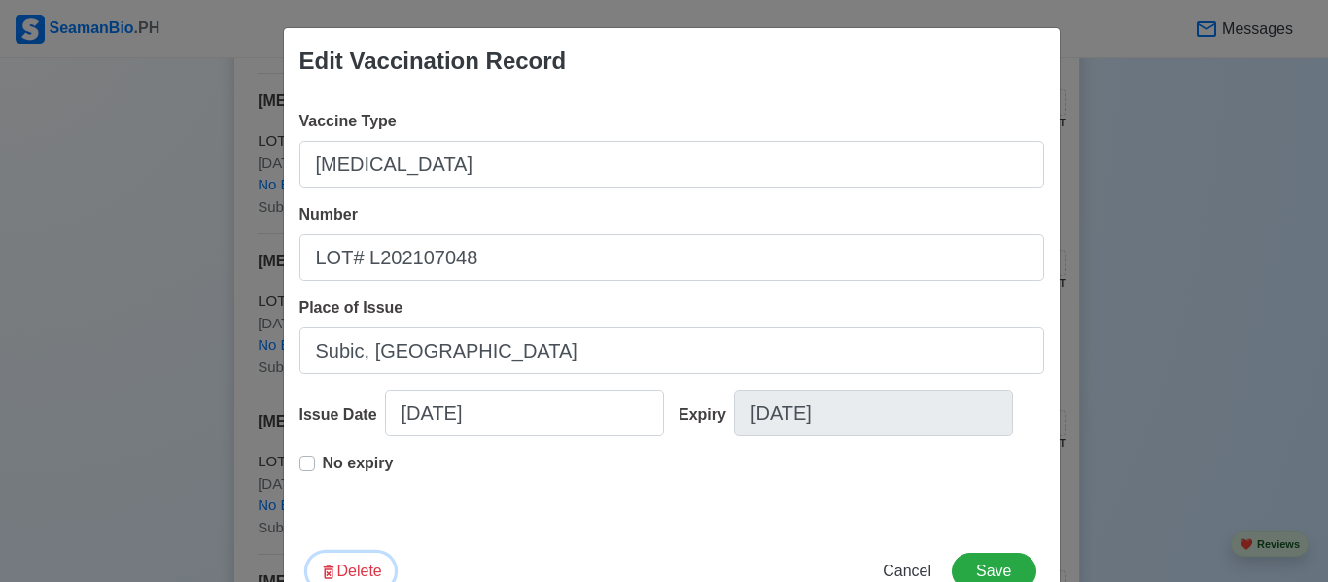
click at [348, 567] on button "Delete" at bounding box center [350, 571] width 87 height 37
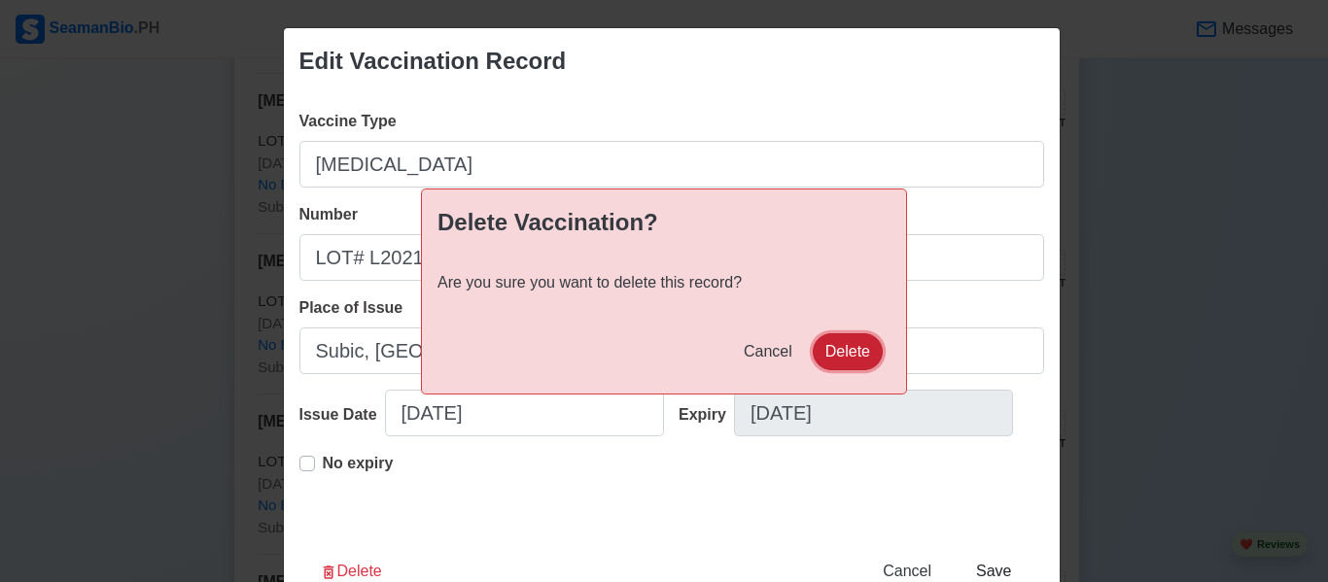
click at [861, 364] on button "Delete" at bounding box center [848, 351] width 70 height 37
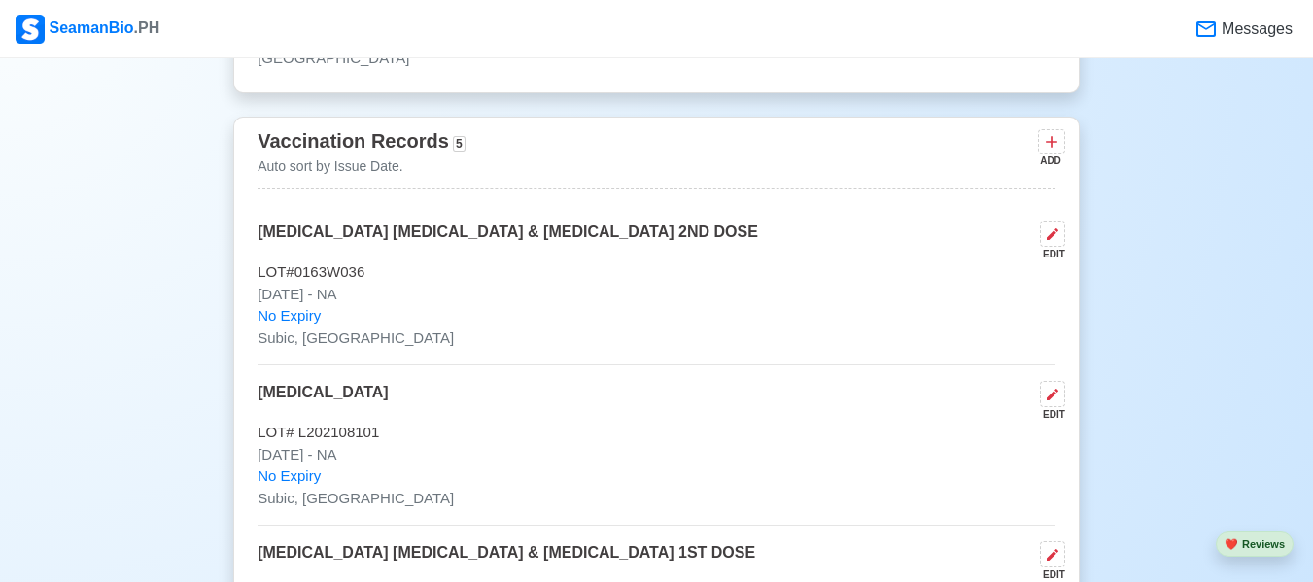
scroll to position [2041, 0]
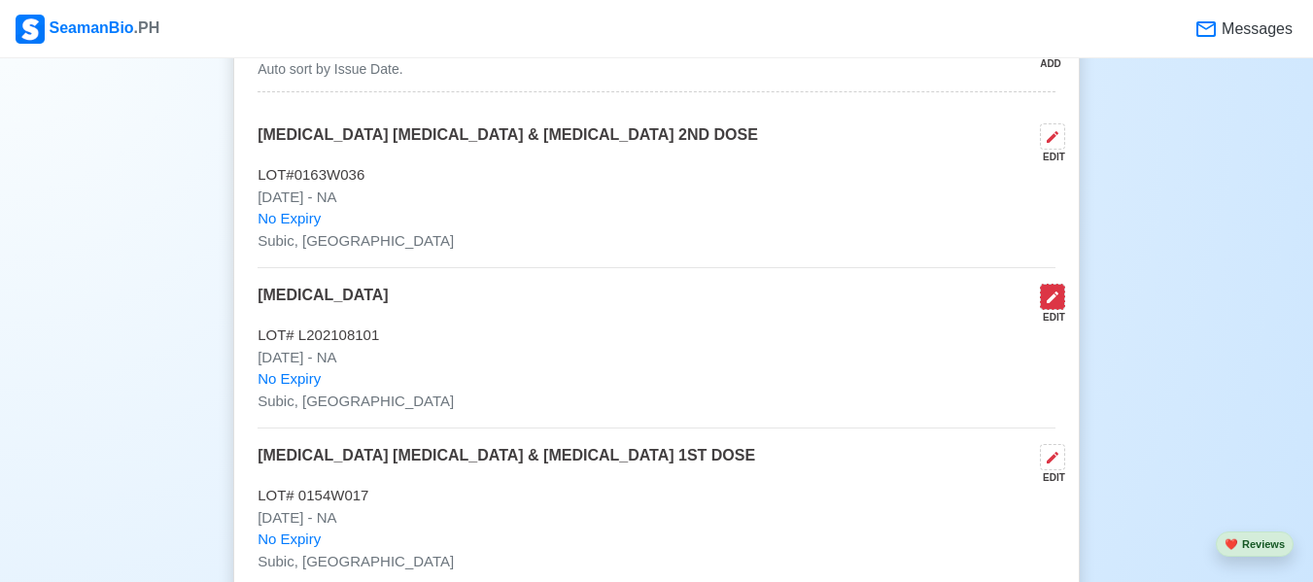
click at [1051, 303] on icon at bounding box center [1053, 298] width 12 height 12
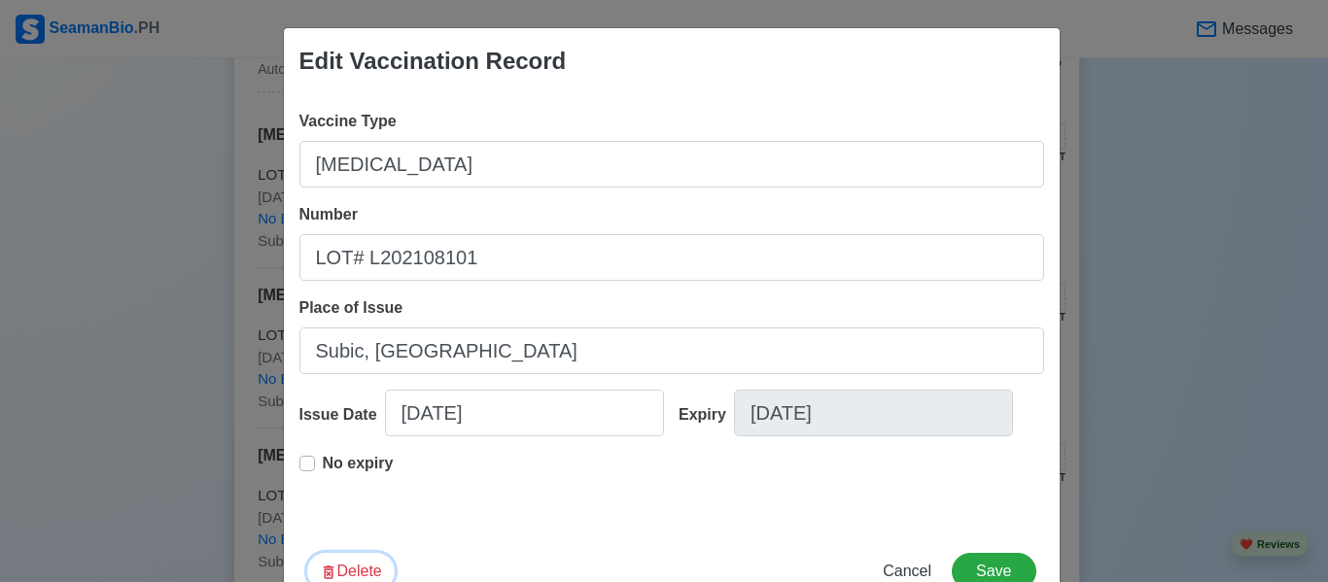
click at [363, 566] on button "Delete" at bounding box center [350, 571] width 87 height 37
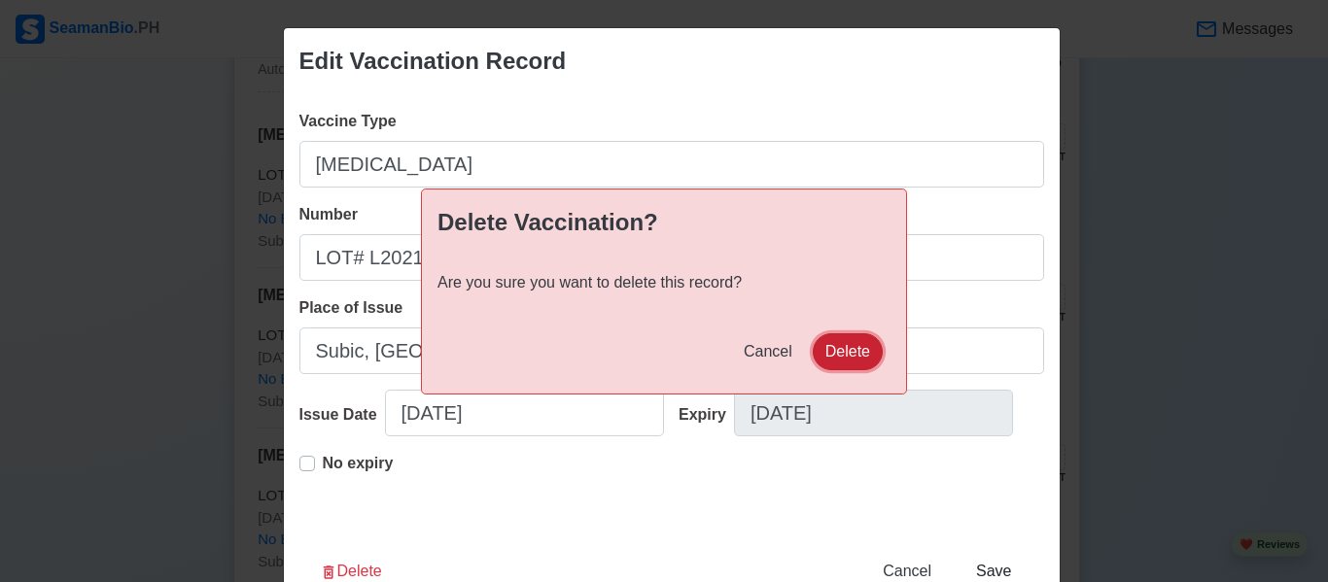
click at [836, 339] on button "Delete" at bounding box center [848, 351] width 70 height 37
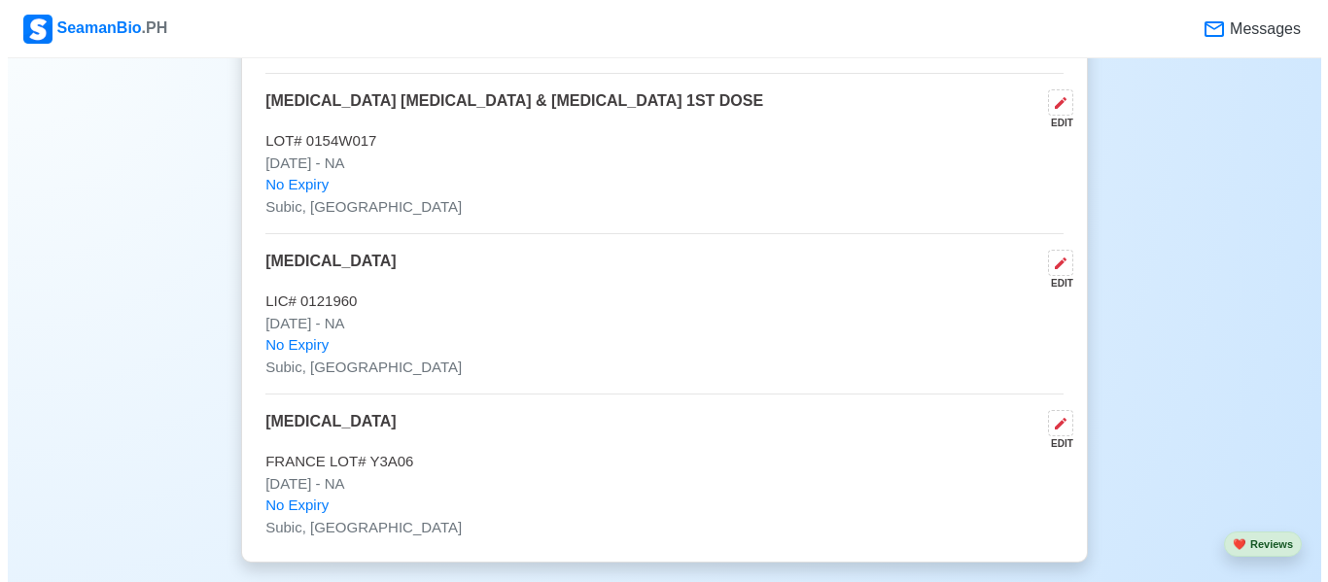
scroll to position [2333, 0]
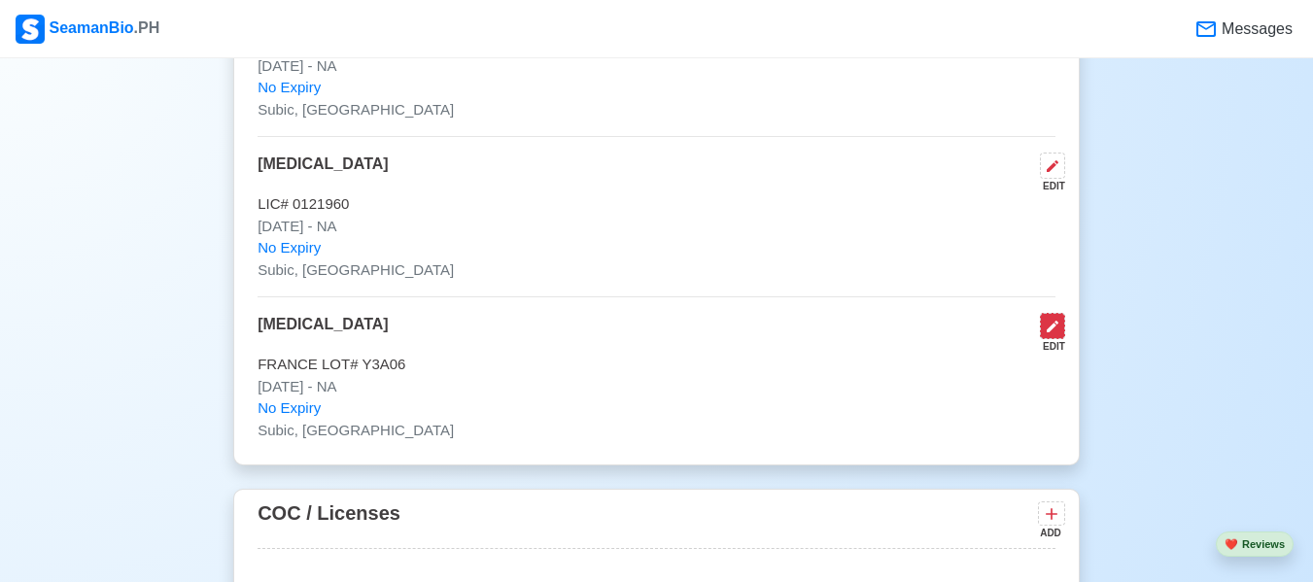
click at [1050, 332] on icon at bounding box center [1053, 327] width 12 height 12
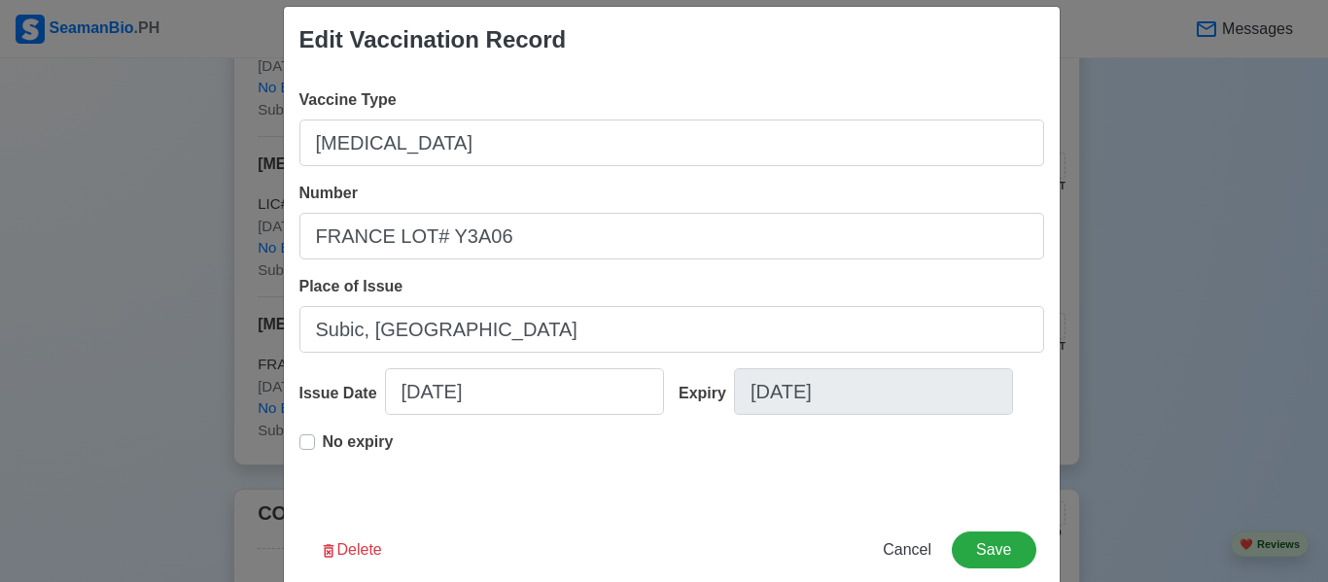
scroll to position [59, 0]
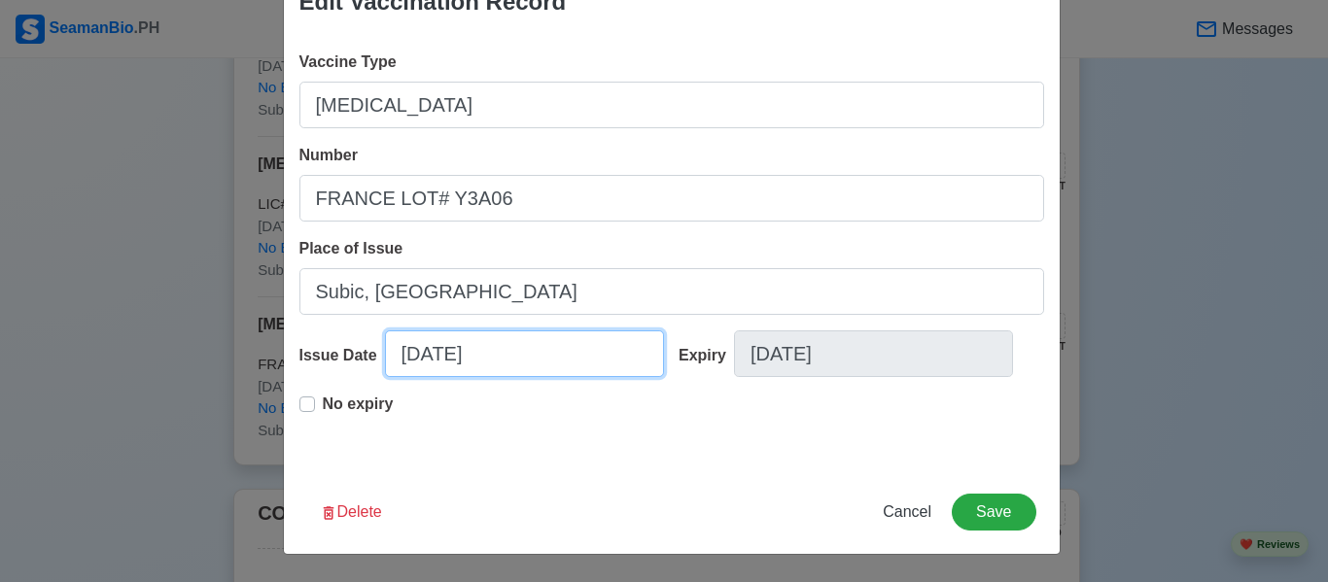
click at [437, 357] on input "[DATE]" at bounding box center [524, 353] width 279 height 47
select select "****"
select select "******"
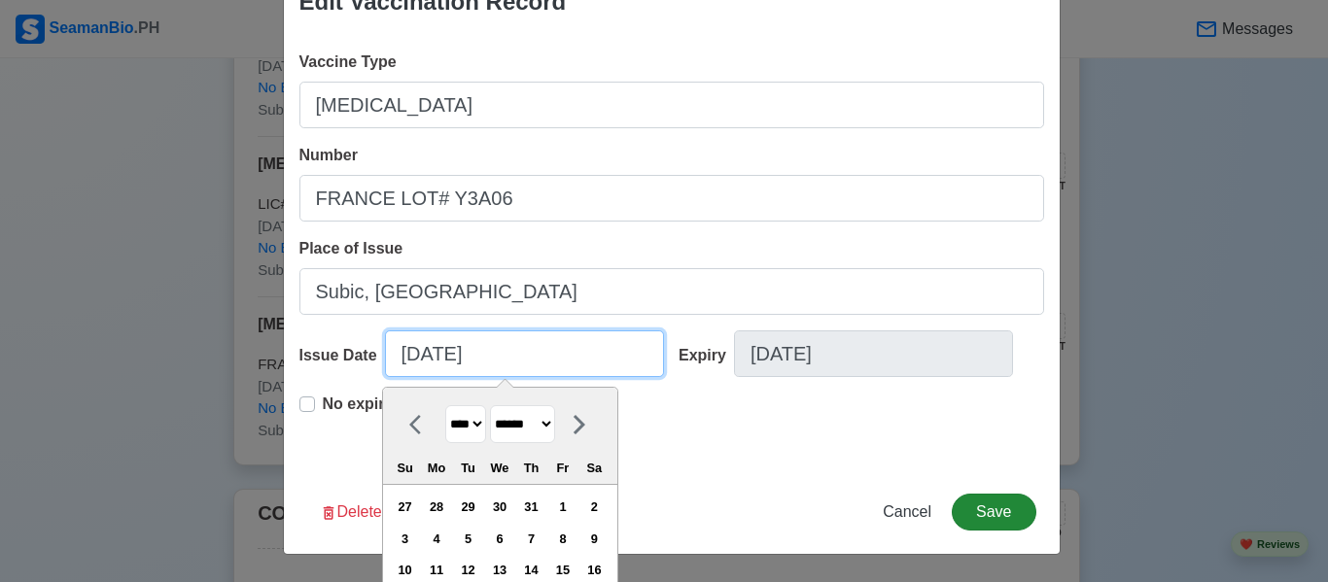
type input "[DATE]"
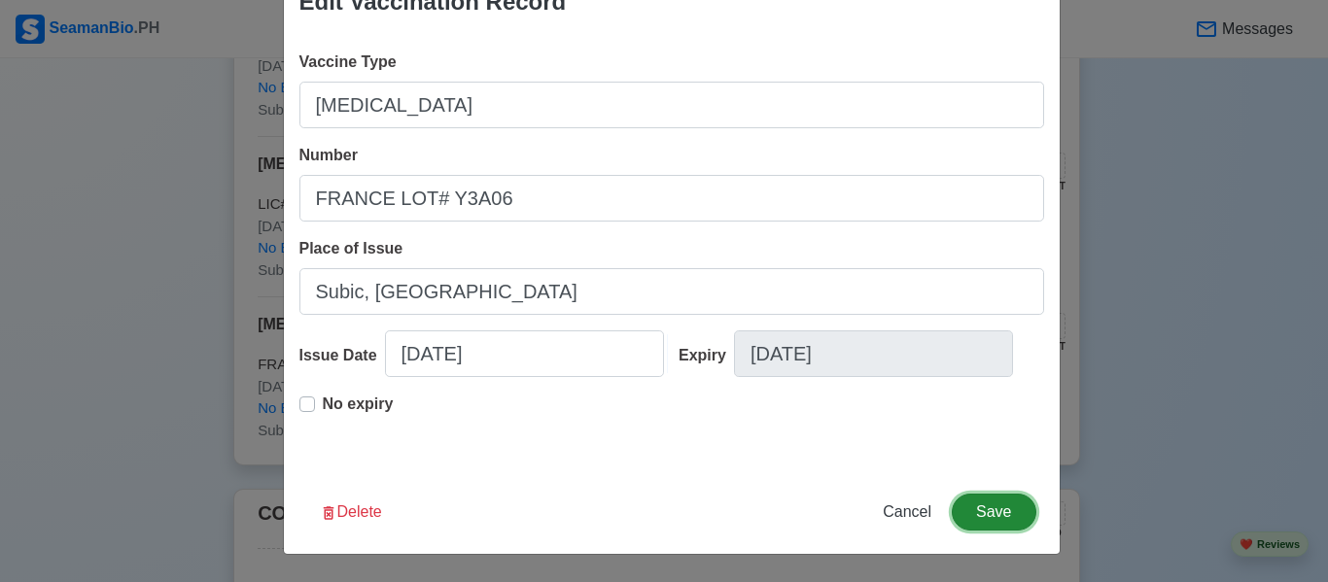
click at [970, 512] on button "Save" at bounding box center [994, 512] width 84 height 37
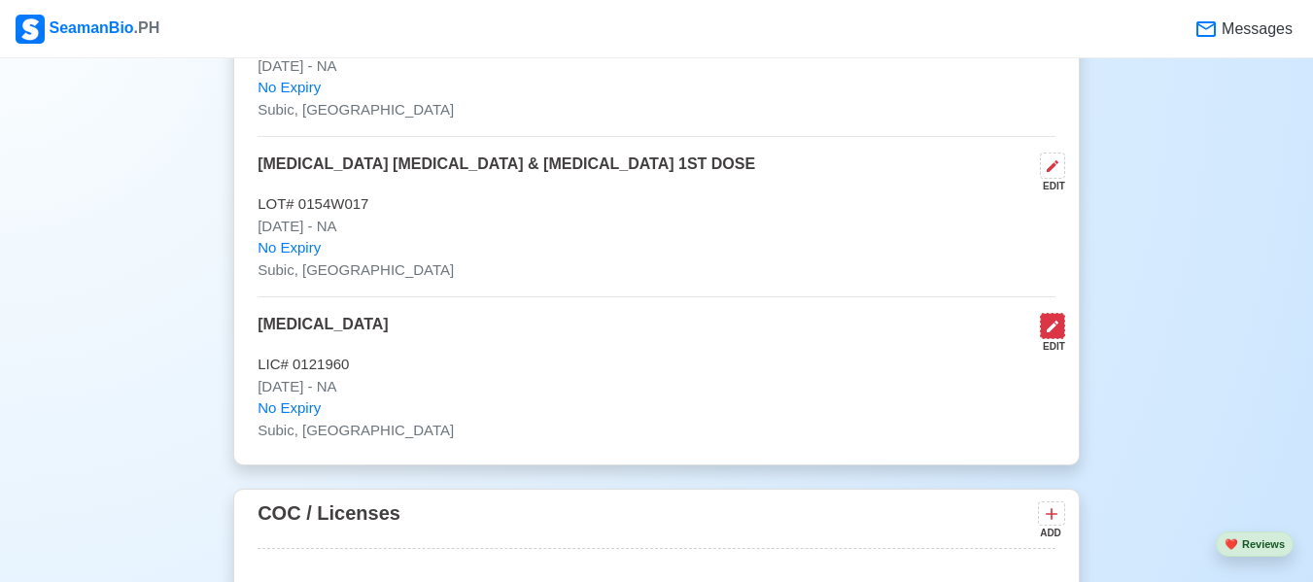
click at [1047, 339] on button at bounding box center [1052, 326] width 25 height 26
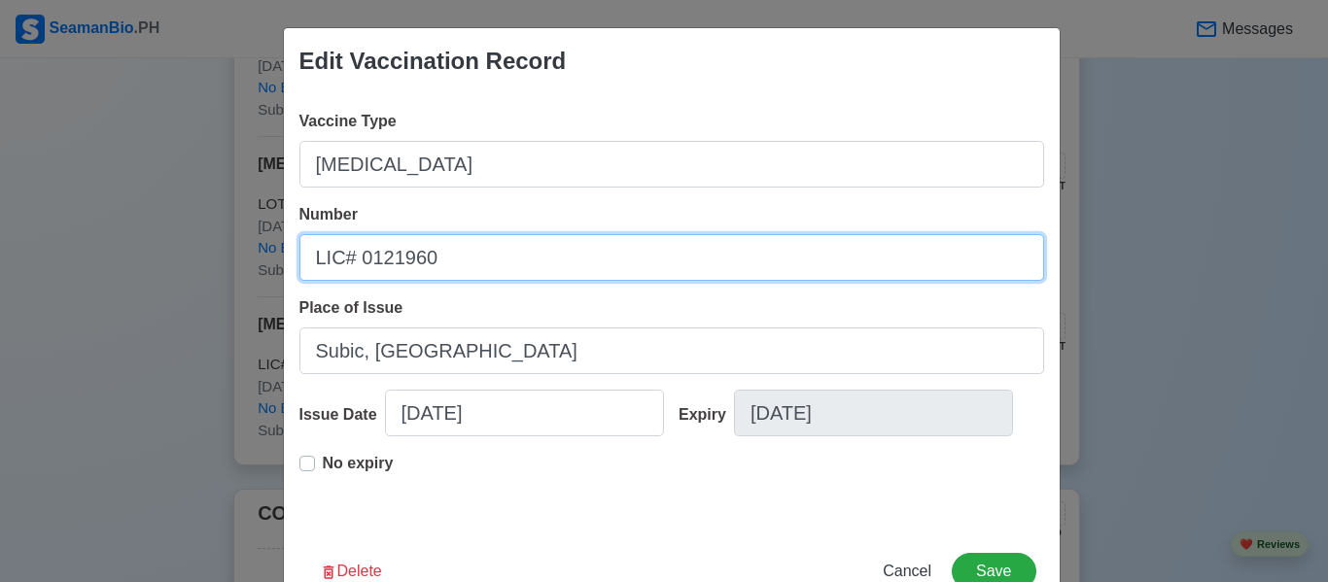
drag, startPoint x: 446, startPoint y: 266, endPoint x: 201, endPoint y: 236, distance: 246.8
click at [201, 236] on div "Edit Vaccination Record Vaccine Type [MEDICAL_DATA] Number LIC# 0121960 Place o…" at bounding box center [664, 291] width 1328 height 582
drag, startPoint x: 400, startPoint y: 263, endPoint x: 296, endPoint y: 277, distance: 104.9
click at [299, 277] on input "POLIOVAC LOT# 1933T015" at bounding box center [671, 257] width 745 height 47
type input "LOT# 1933T015"
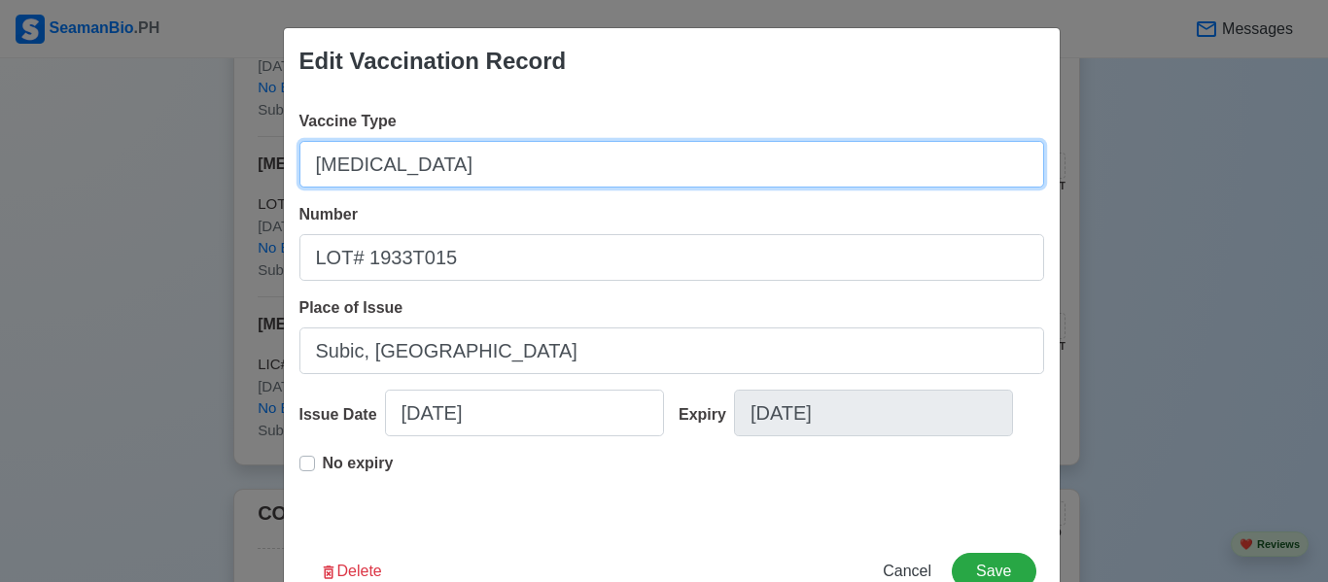
click at [366, 159] on input "[MEDICAL_DATA]" at bounding box center [671, 164] width 745 height 47
paste input "POLIOVAC"
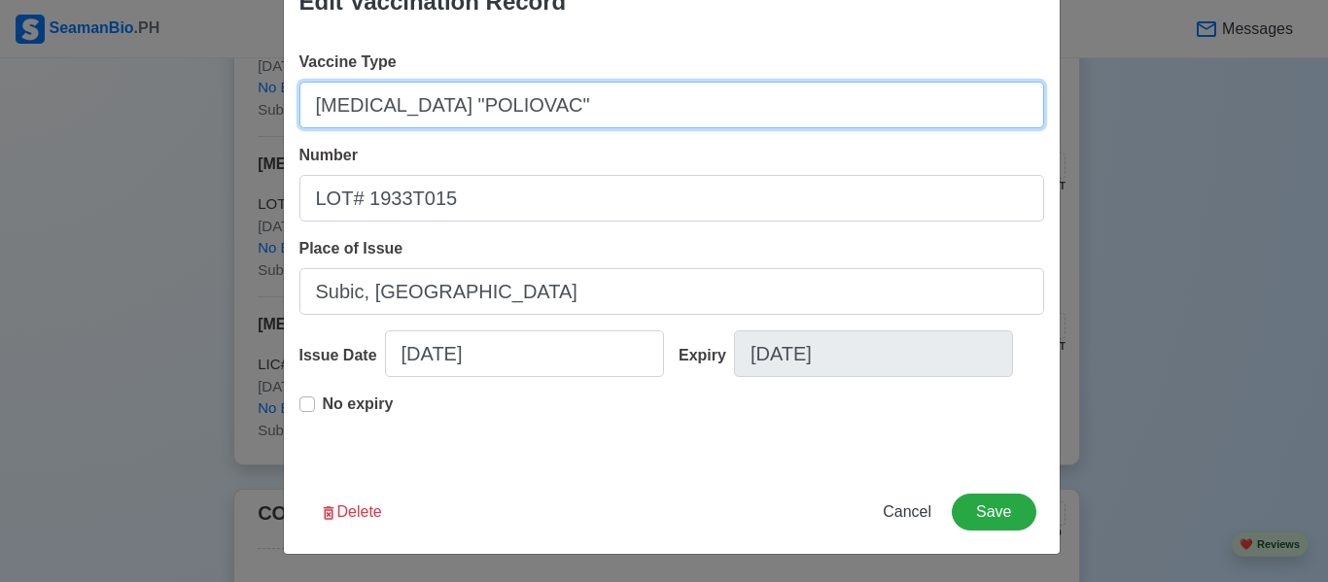
type input "[MEDICAL_DATA] "POLIOVAC""
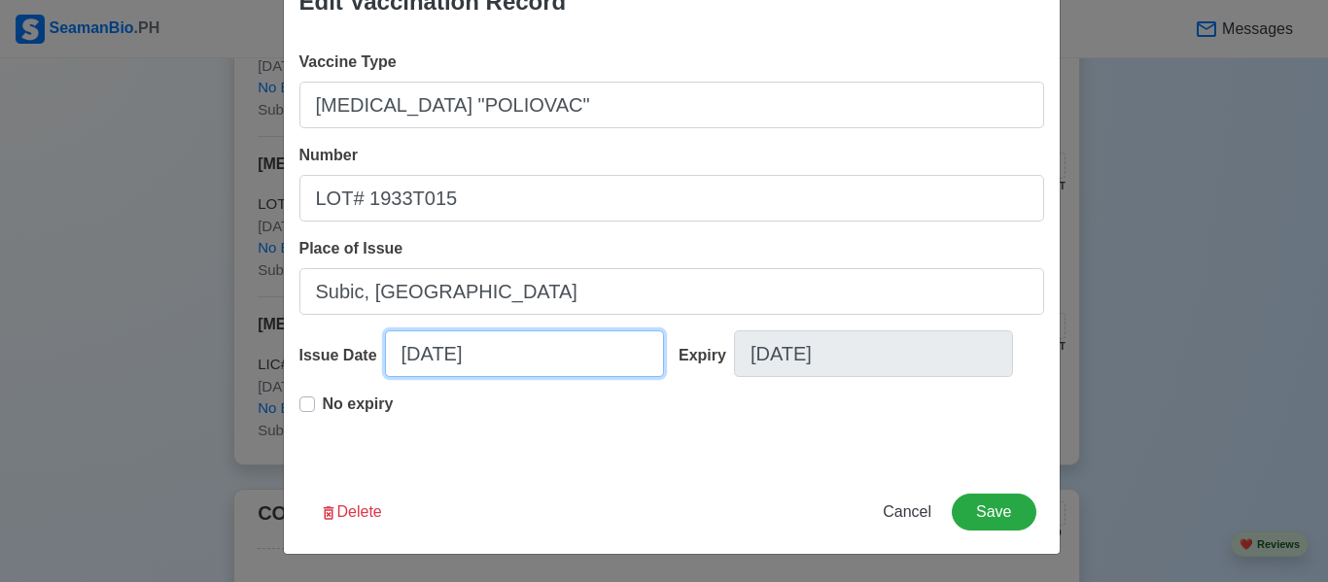
click at [437, 352] on input "[DATE]" at bounding box center [524, 353] width 279 height 47
select select "****"
select select "******"
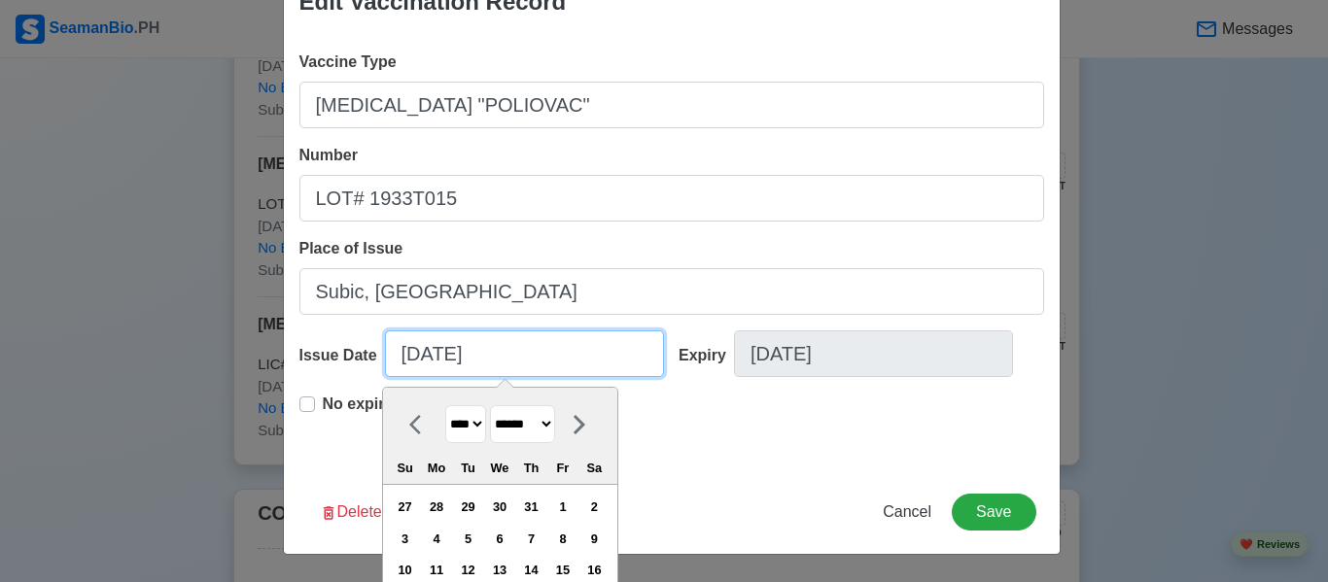
type input "[DATE]"
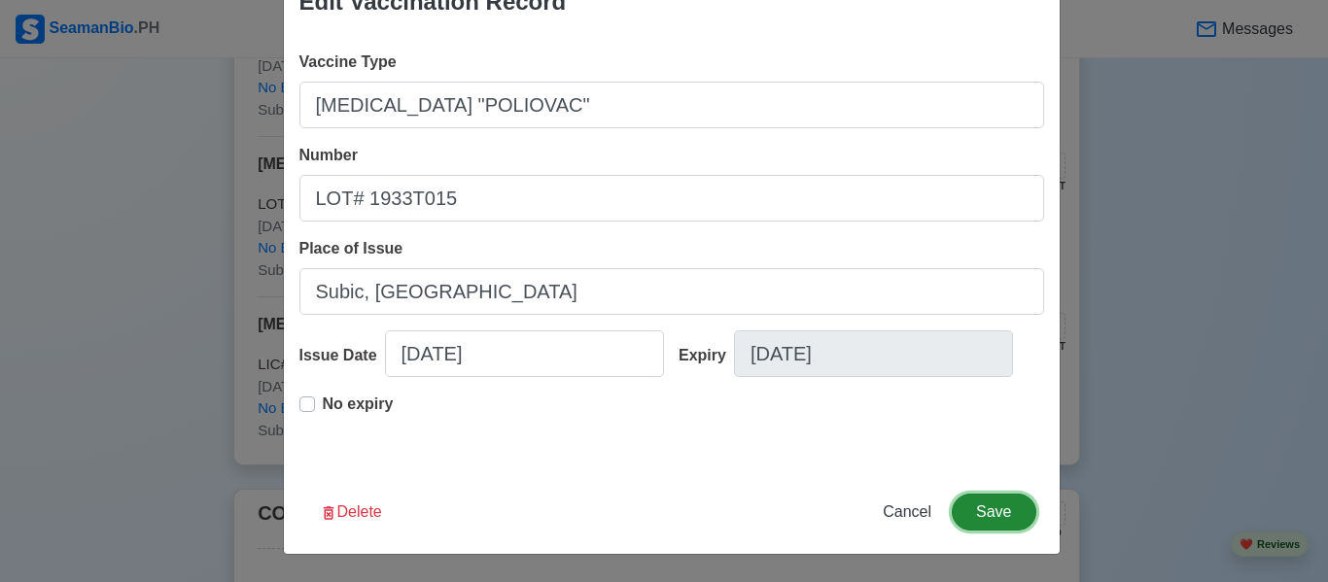
click at [1009, 510] on button "Save" at bounding box center [994, 512] width 84 height 37
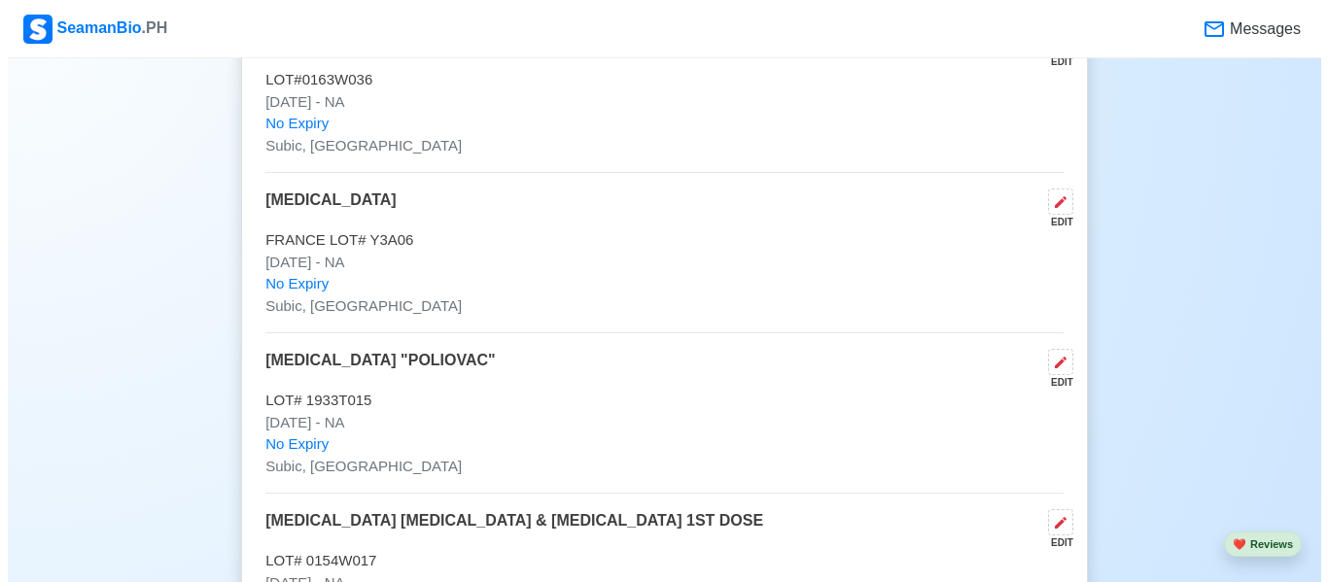
scroll to position [2138, 0]
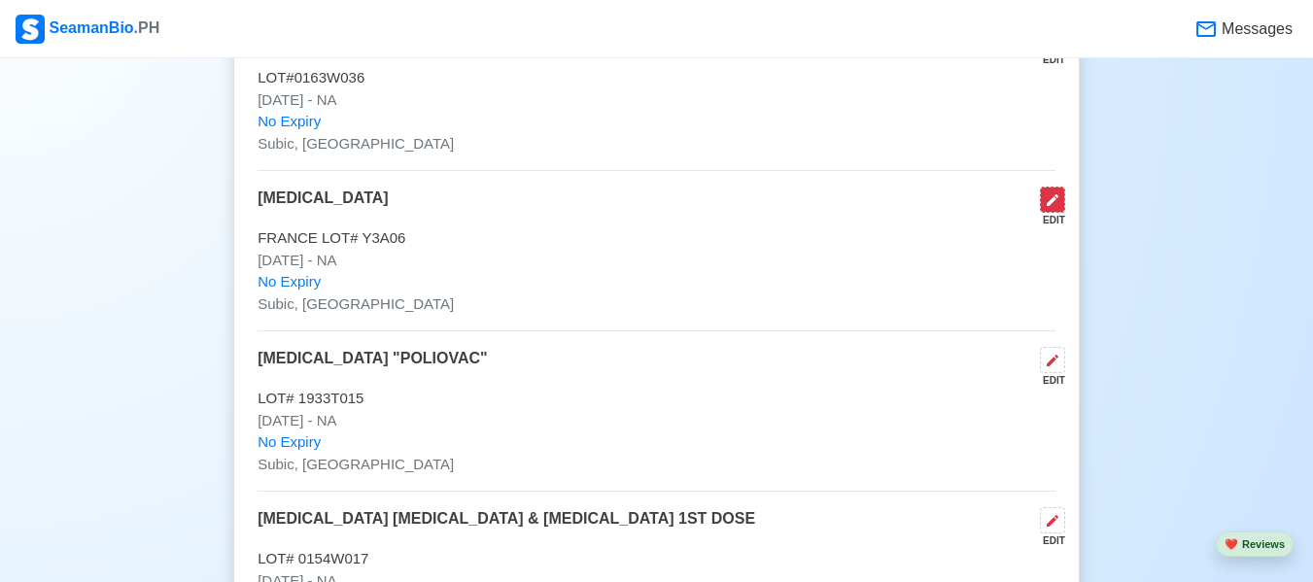
click at [1046, 208] on icon at bounding box center [1053, 200] width 16 height 16
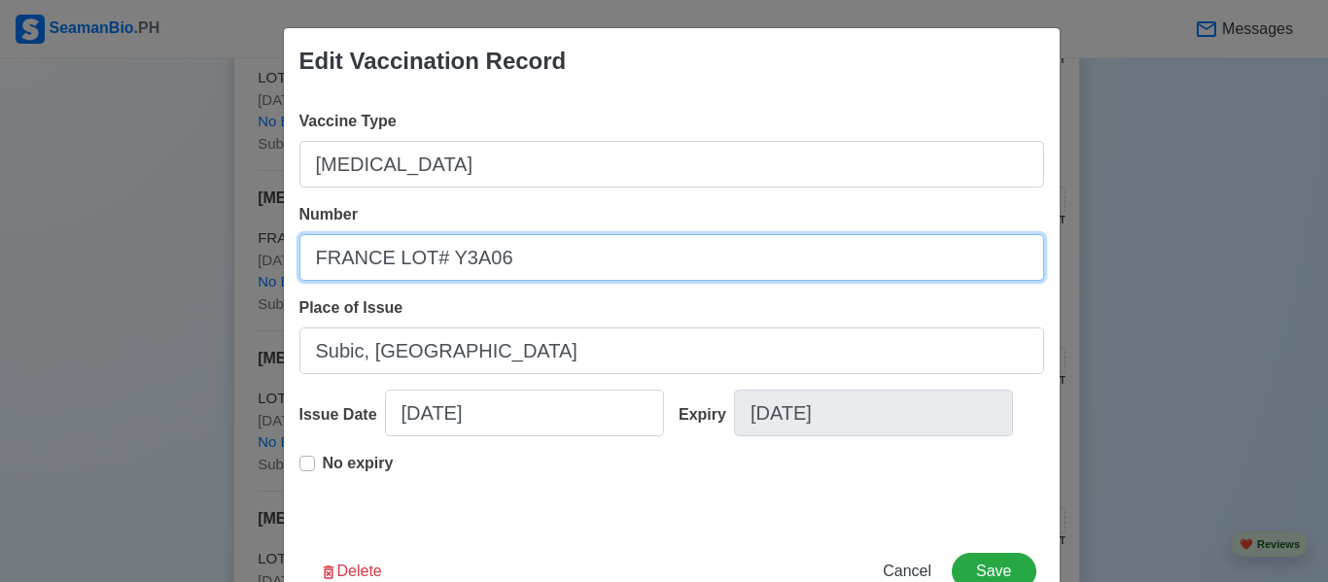
drag, startPoint x: 381, startPoint y: 265, endPoint x: 300, endPoint y: 261, distance: 80.8
click at [301, 261] on input "FRANCE LOT# Y3A06" at bounding box center [671, 257] width 745 height 47
type input "LOT# Y3A06"
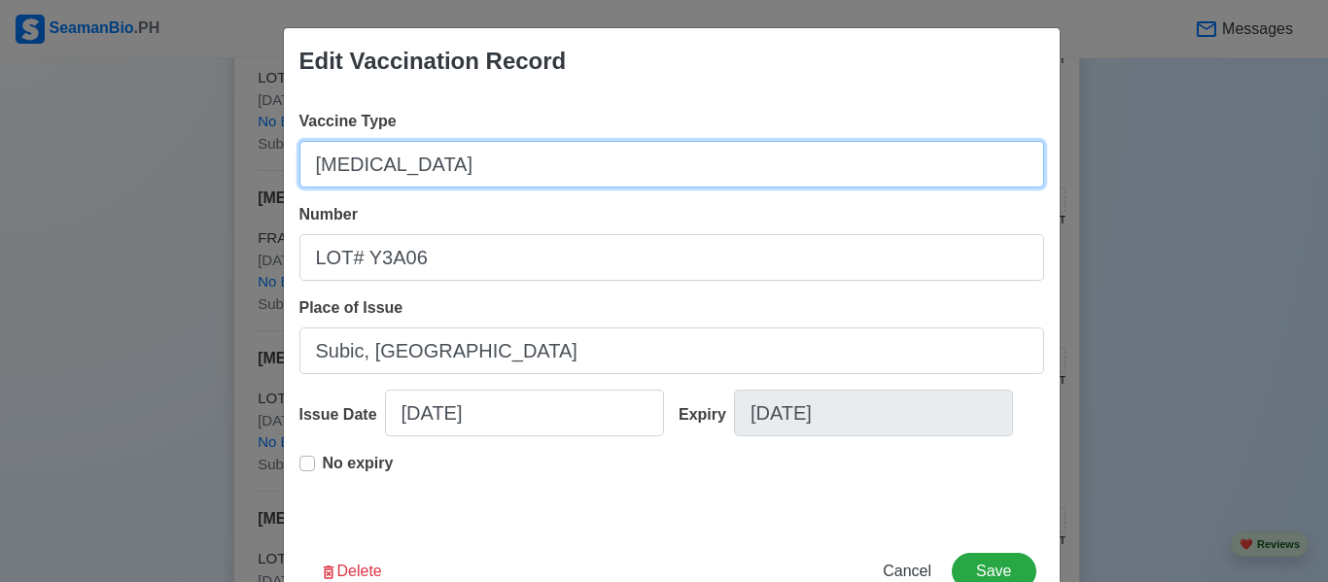
click at [457, 152] on input "[MEDICAL_DATA]" at bounding box center [671, 164] width 745 height 47
paste input "[GEOGRAPHIC_DATA]"
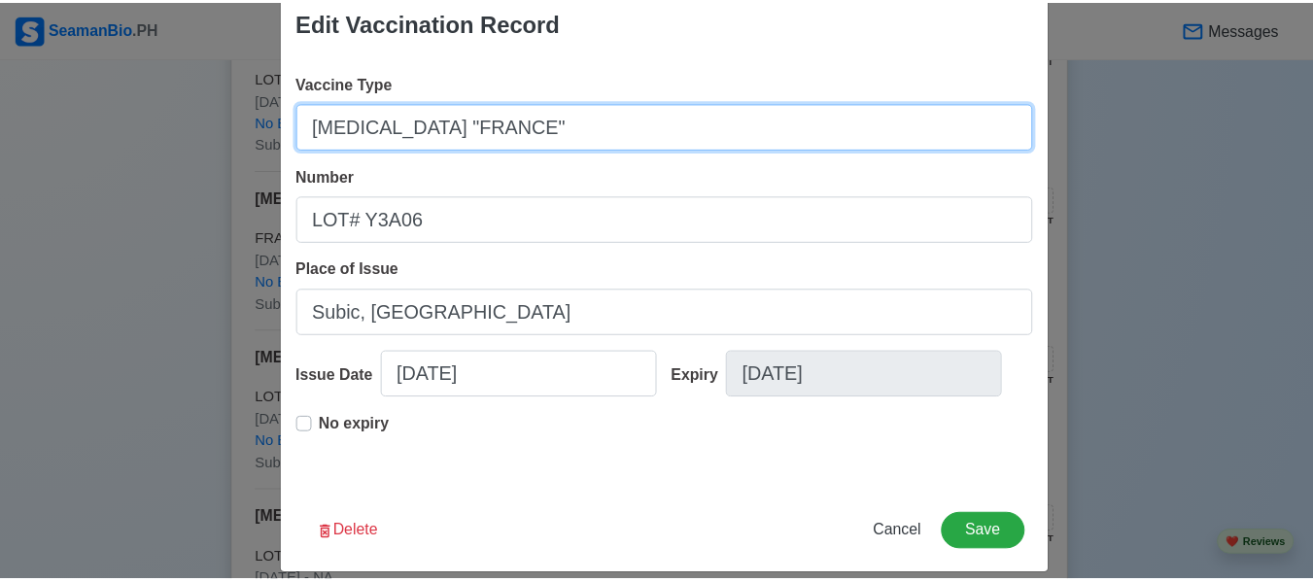
scroll to position [59, 0]
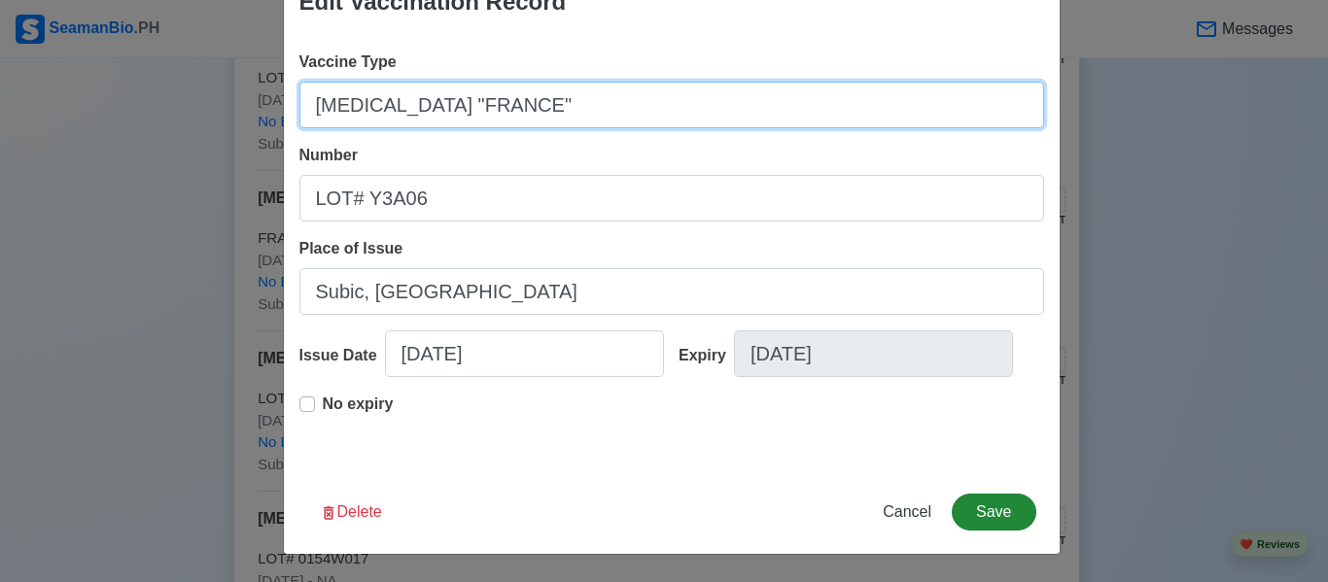
type input "[MEDICAL_DATA] "FRANCE""
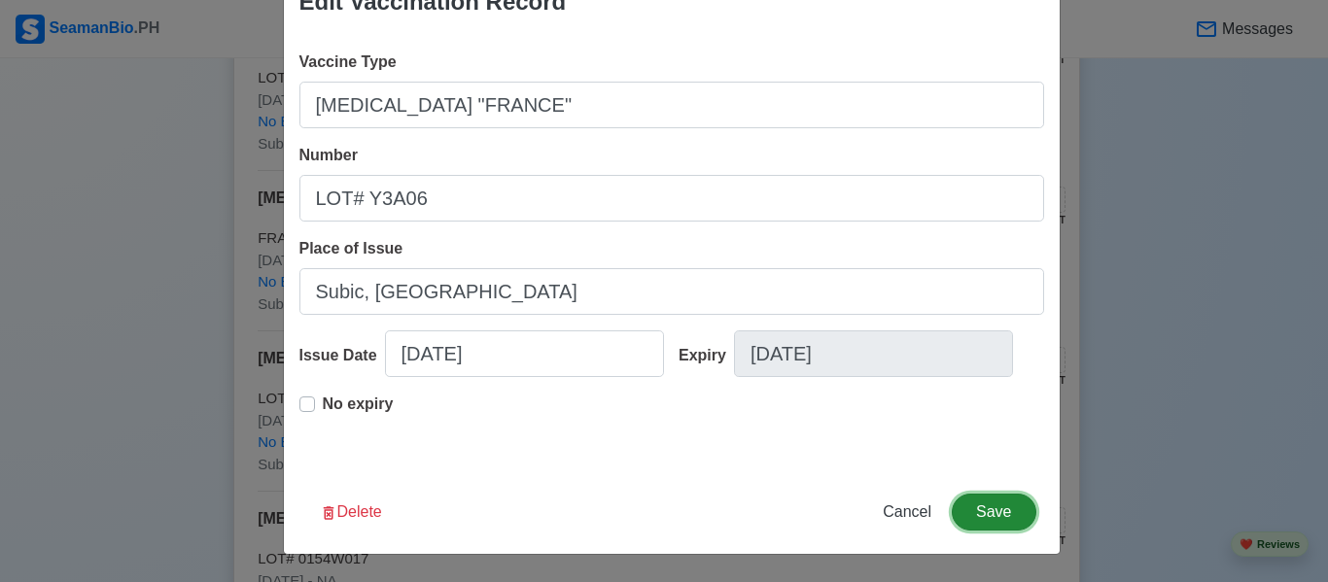
click at [993, 520] on button "Save" at bounding box center [994, 512] width 84 height 37
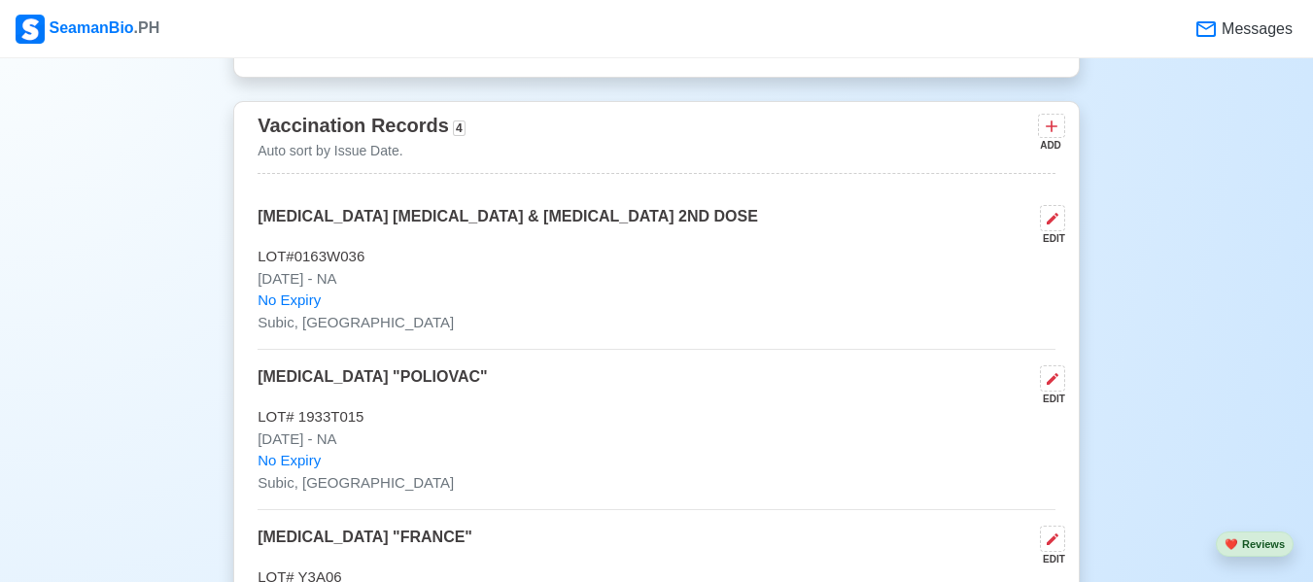
scroll to position [1944, 0]
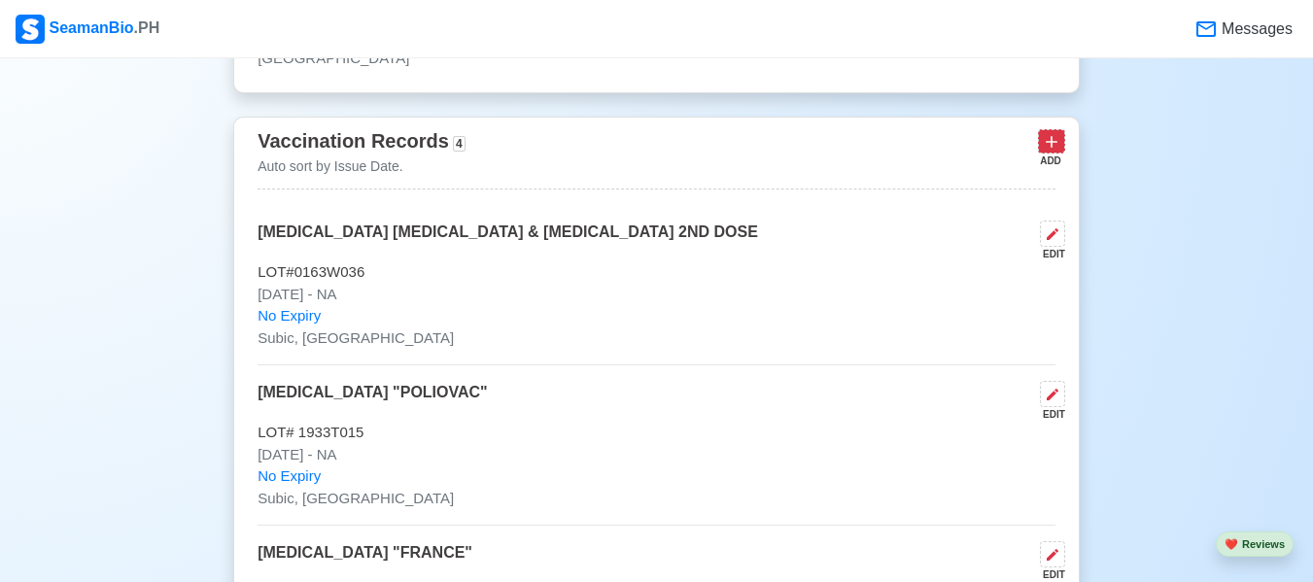
click at [1057, 151] on icon at bounding box center [1051, 141] width 19 height 19
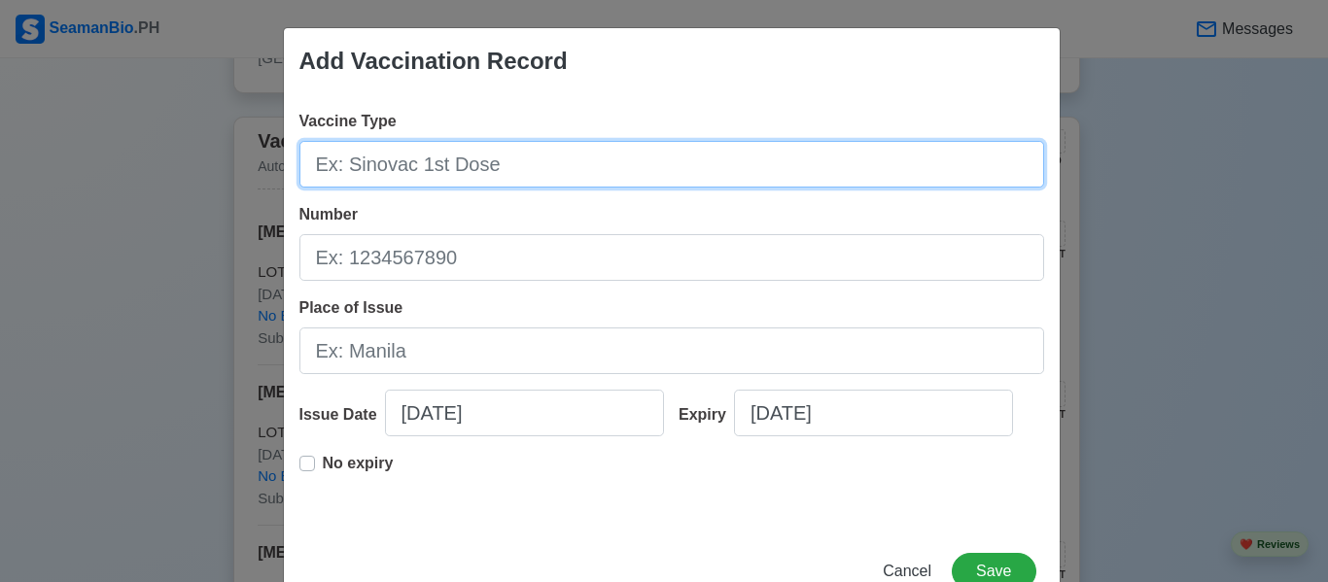
click at [581, 155] on input "Vaccine Type" at bounding box center [671, 164] width 745 height 47
drag, startPoint x: 585, startPoint y: 169, endPoint x: 295, endPoint y: 188, distance: 291.2
click at [5, 214] on div "Add Vaccination Record Vaccine Type [MEDICAL_DATA] 1ST DOSE "[MEDICAL_DATA]" Nu…" at bounding box center [664, 291] width 1328 height 582
type input "[MEDICAL_DATA] 1ST DOSE "[MEDICAL_DATA]""
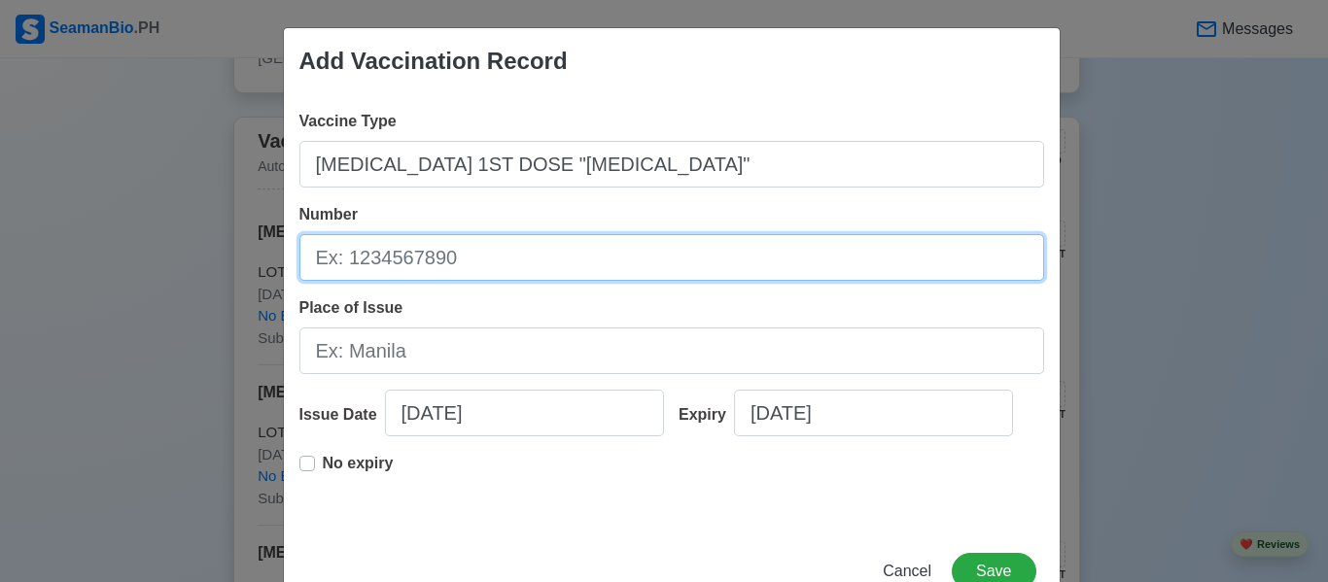
click at [486, 279] on input "Number" at bounding box center [671, 257] width 745 height 47
type input "LOT# J202107040"
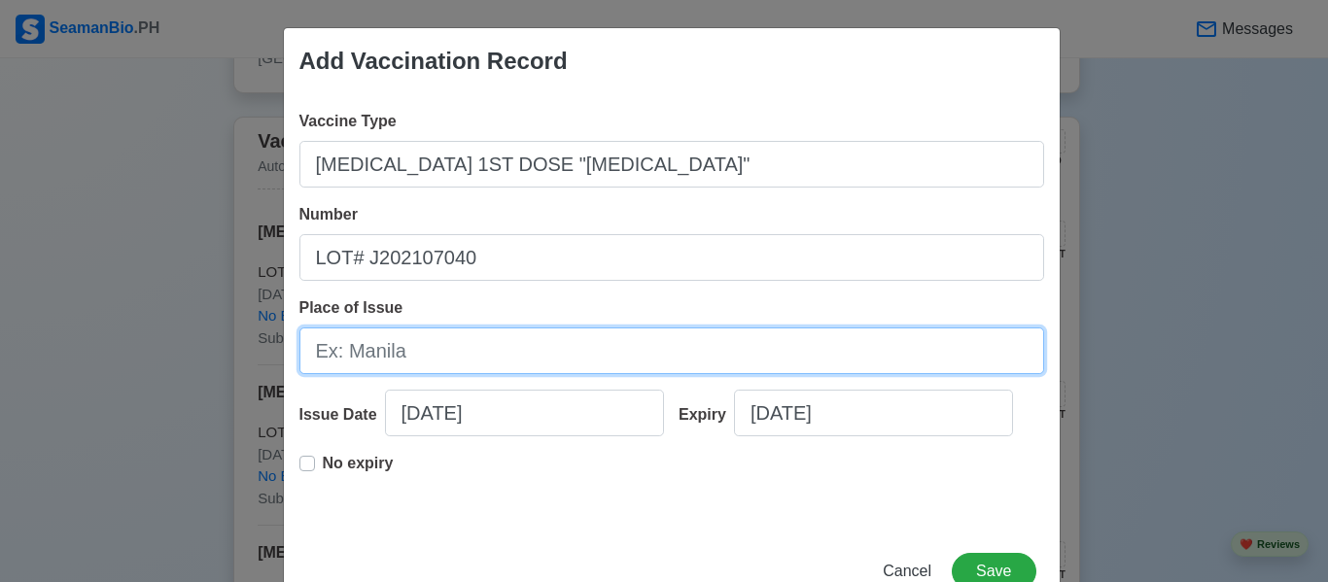
click at [398, 356] on input "Place of Issue" at bounding box center [671, 351] width 745 height 47
type input "Subic, [GEOGRAPHIC_DATA]"
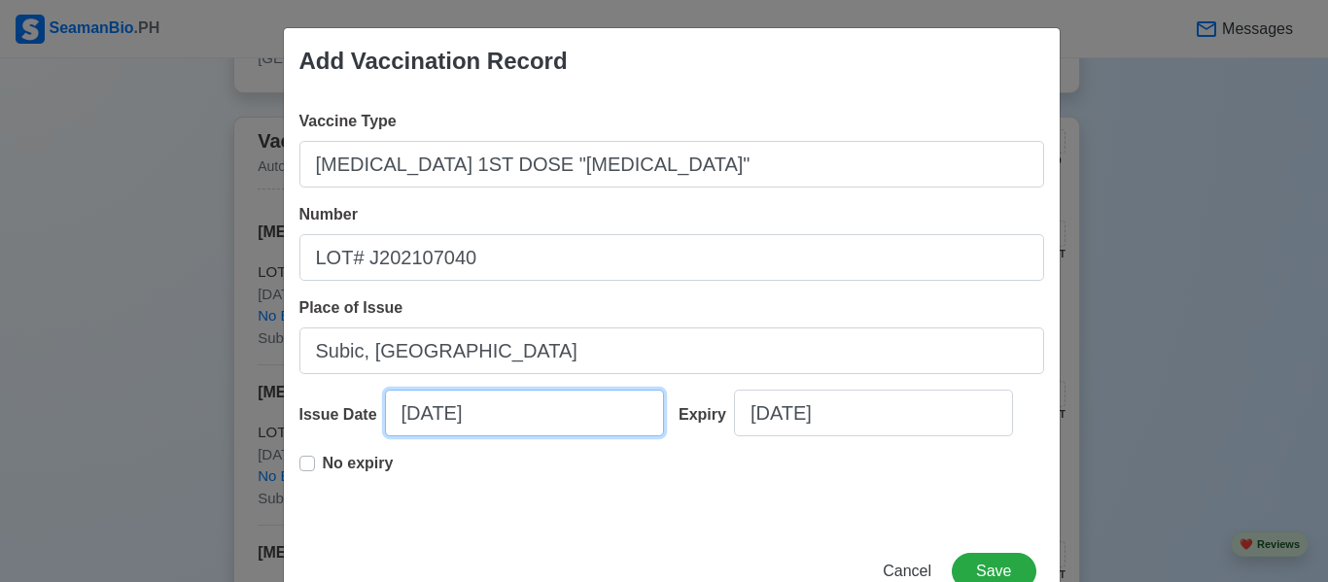
select select "****"
select select "*******"
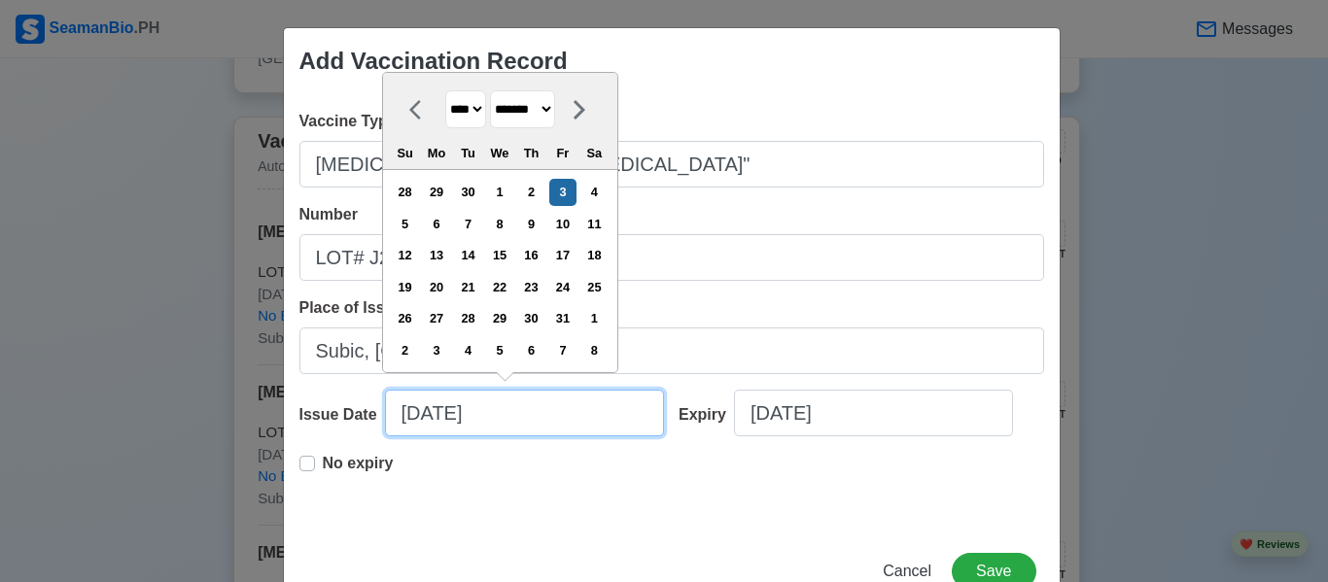
click at [492, 425] on input "[DATE]" at bounding box center [524, 413] width 279 height 47
drag, startPoint x: 489, startPoint y: 421, endPoint x: 269, endPoint y: 429, distance: 219.8
click at [269, 429] on div "Add Vaccination Record Vaccine Type [MEDICAL_DATA] 1ST DOSE "[MEDICAL_DATA]" Nu…" at bounding box center [664, 291] width 1328 height 582
type input "0"
select select "****"
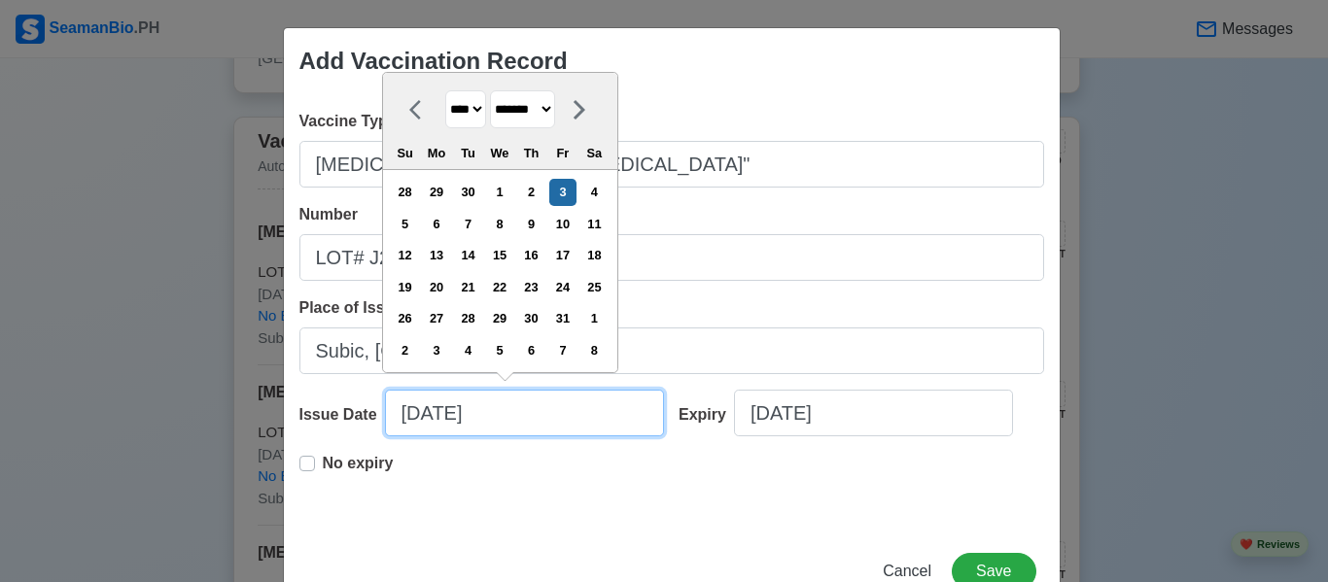
select select "*******"
type input "08"
select select "****"
select select "******"
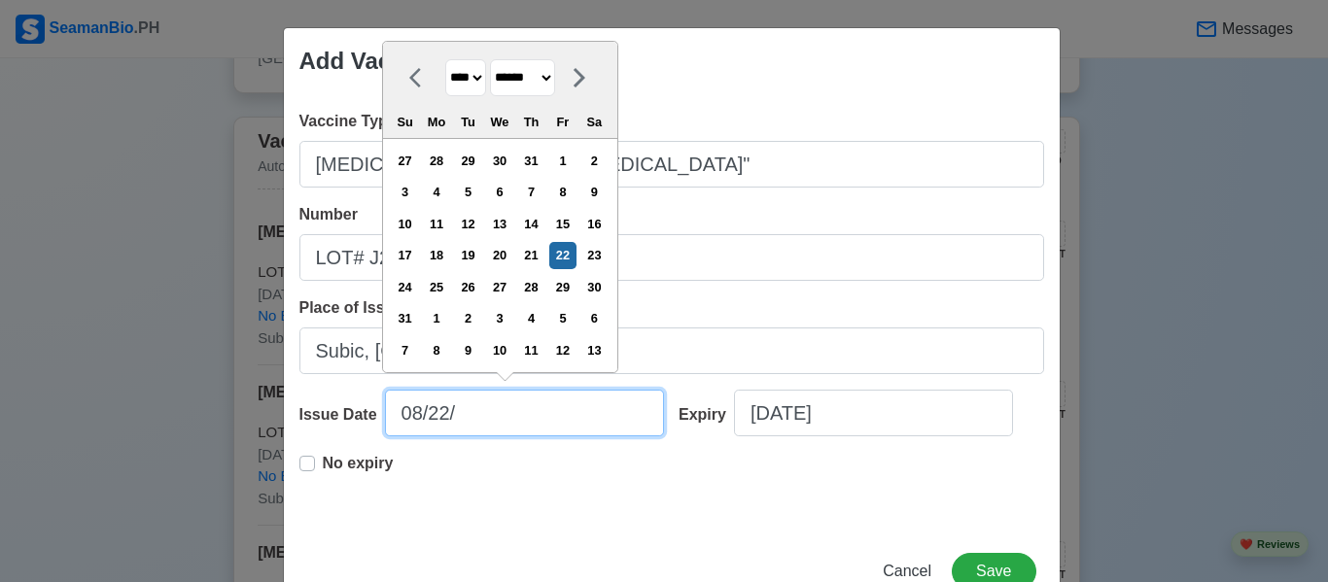
type input "08/22/2"
select select "****"
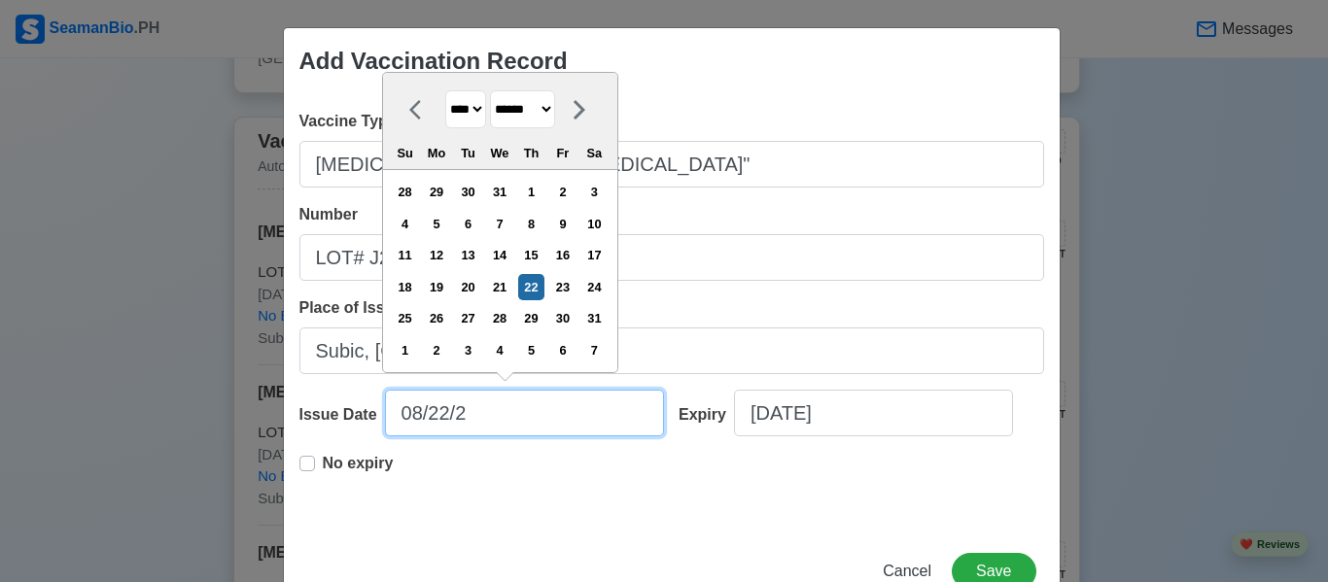
type input "[DATE]"
select select "****"
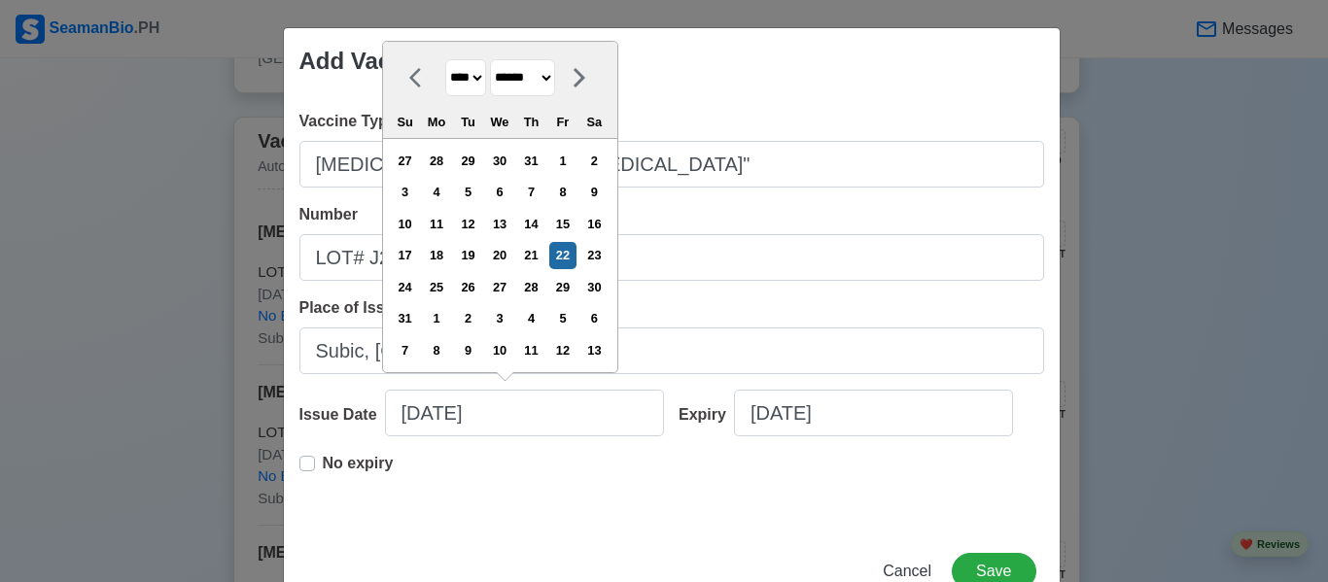
type input "[DATE]"
click at [323, 468] on label "No expiry" at bounding box center [358, 471] width 71 height 39
type input "[DATE]"
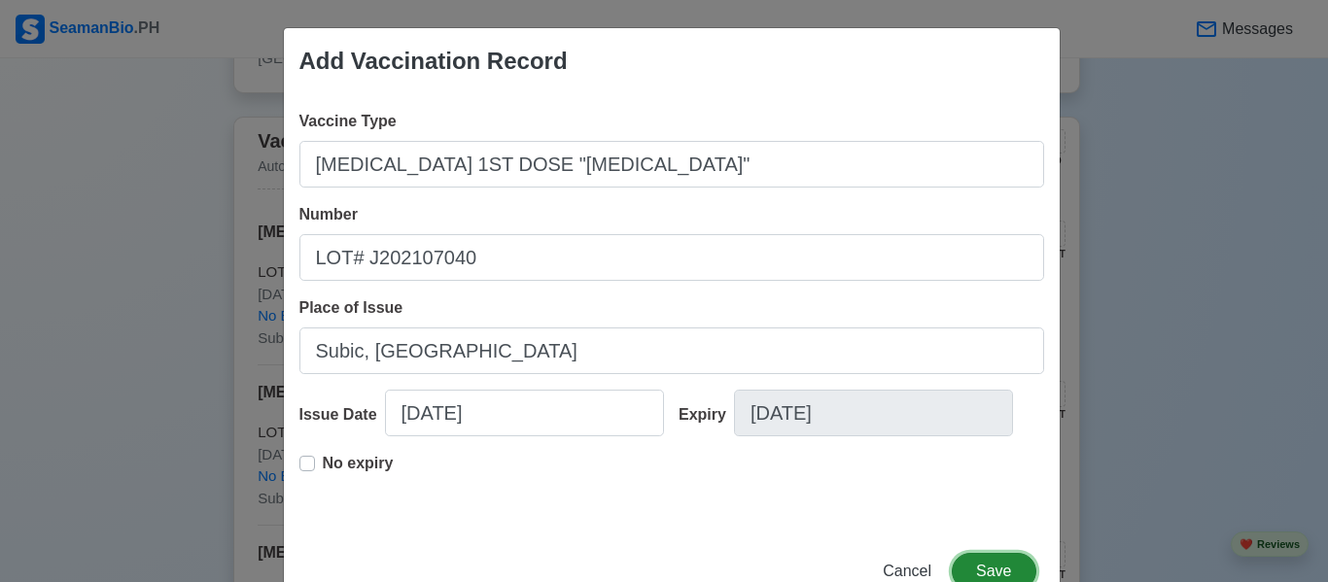
click at [988, 560] on button "Save" at bounding box center [994, 571] width 84 height 37
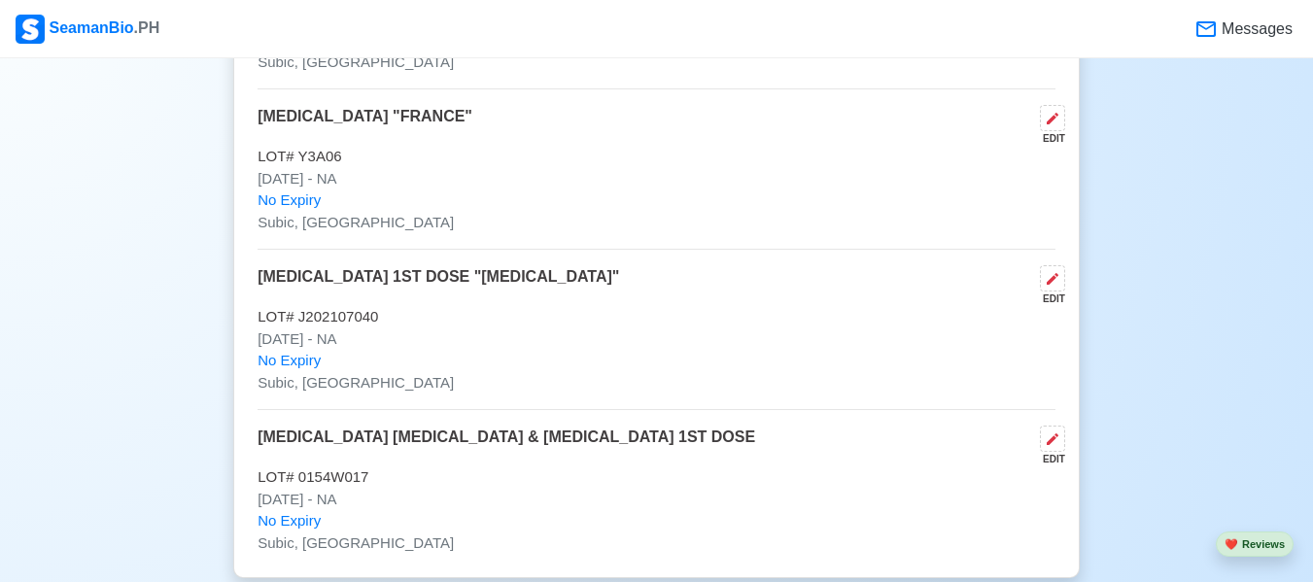
scroll to position [2430, 0]
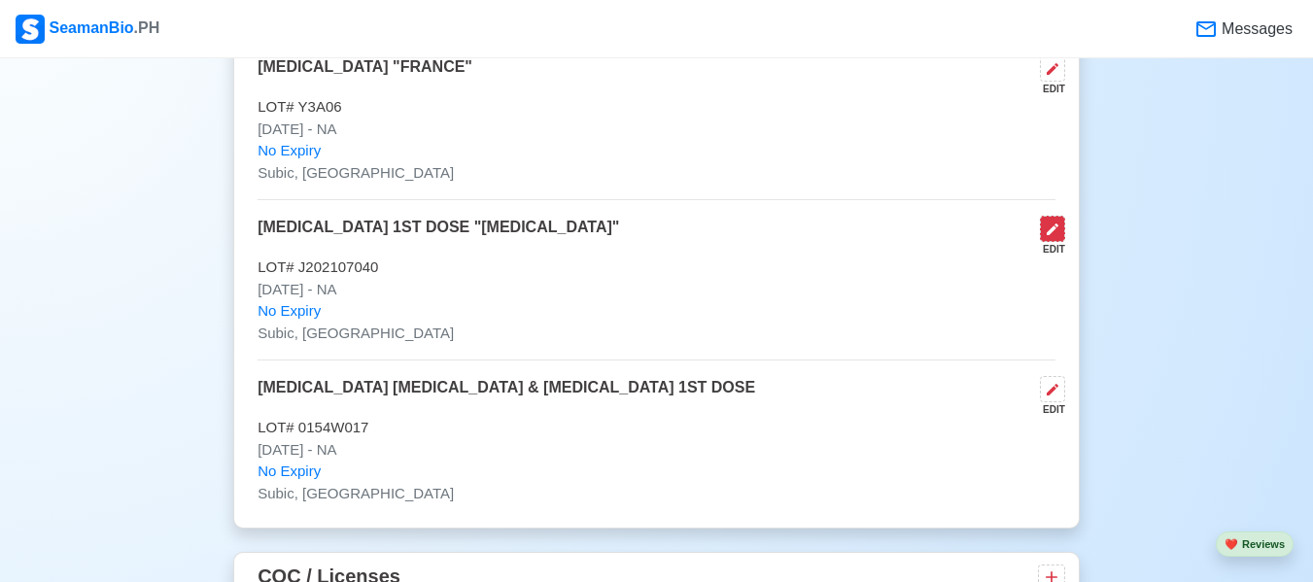
click at [1048, 226] on button at bounding box center [1052, 229] width 25 height 26
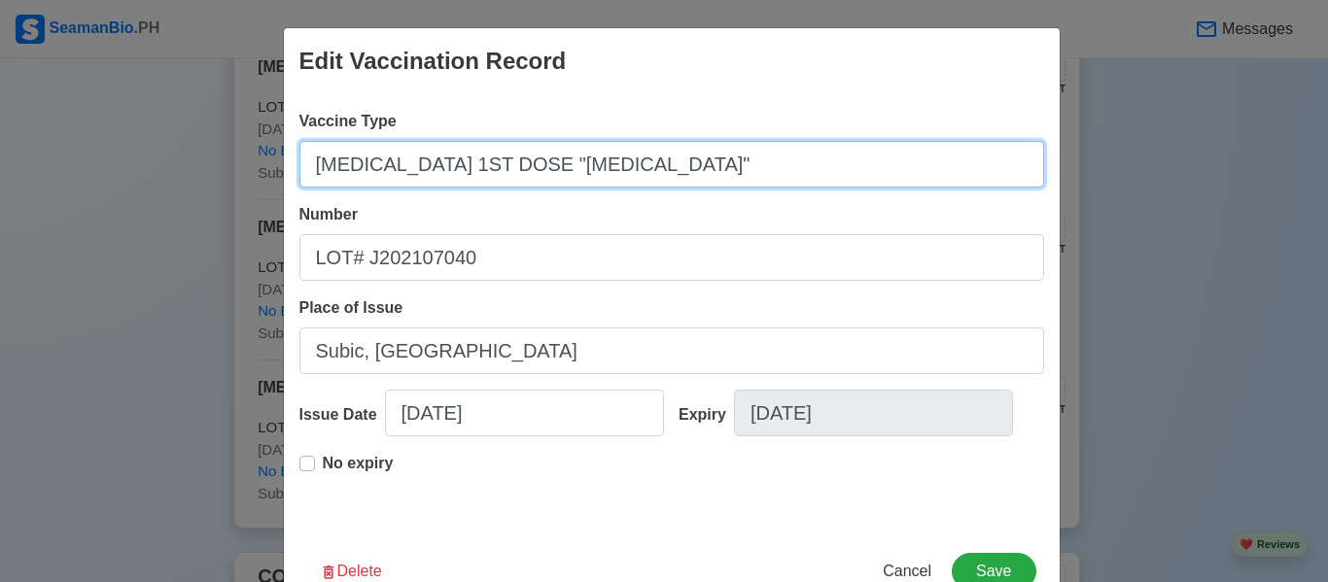
drag, startPoint x: 432, startPoint y: 203, endPoint x: 0, endPoint y: 238, distance: 433.0
click at [0, 238] on div "Edit Vaccination Record Vaccine Type [MEDICAL_DATA] 1ST DOSE "[MEDICAL_DATA]" N…" at bounding box center [664, 291] width 1328 height 582
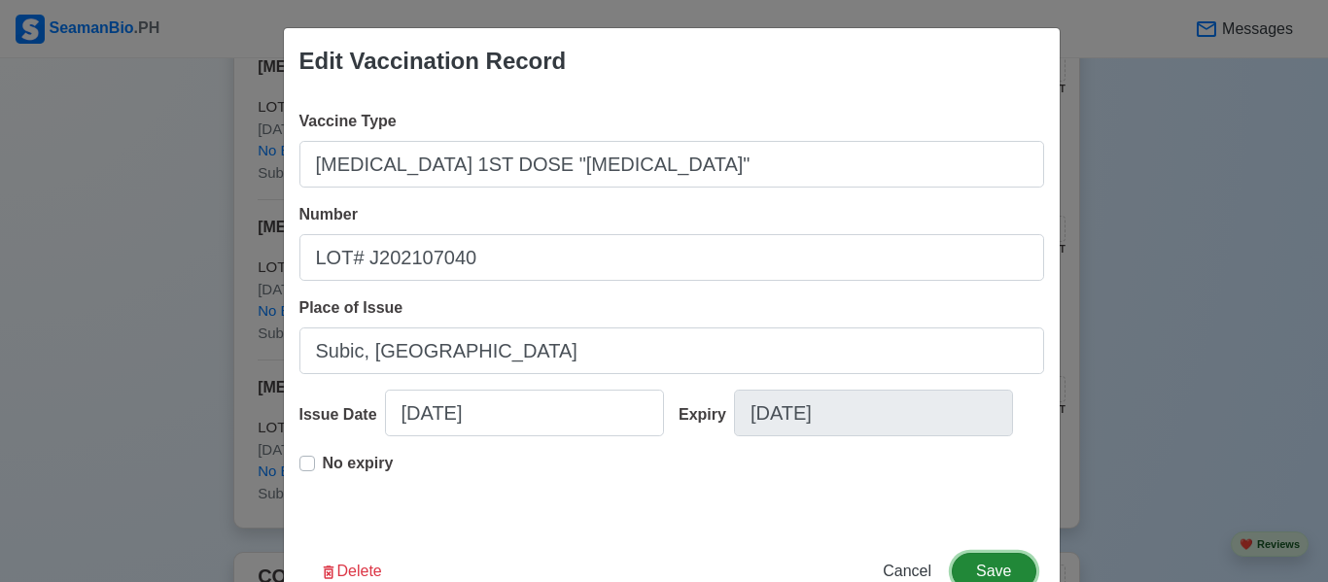
click at [959, 572] on button "Save" at bounding box center [994, 571] width 84 height 37
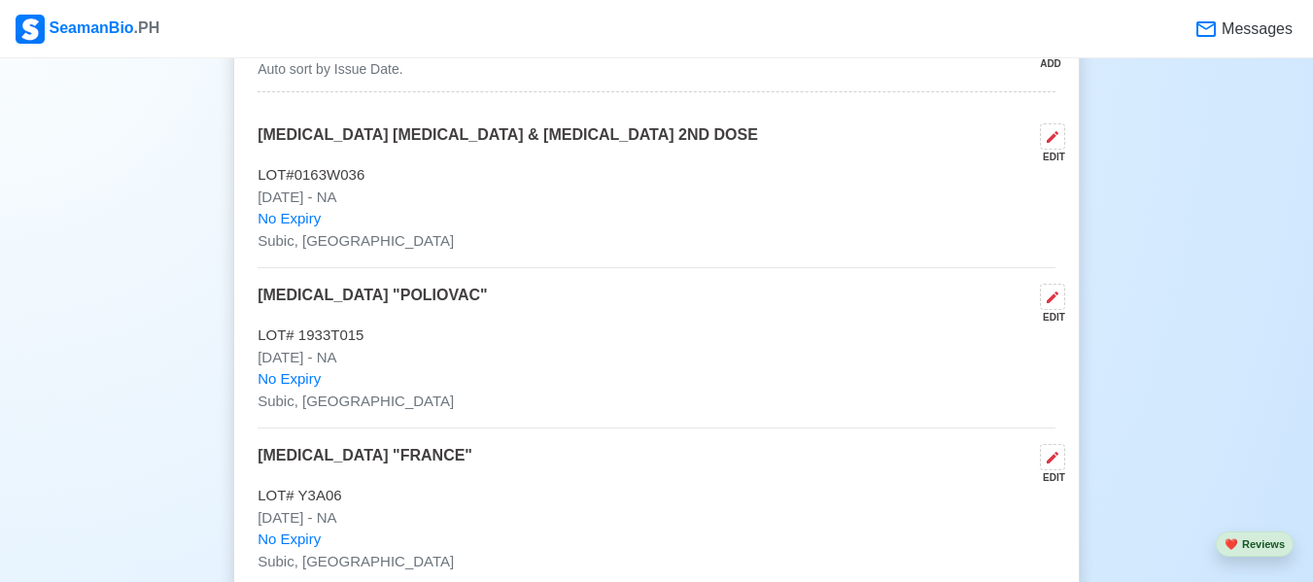
scroll to position [1944, 0]
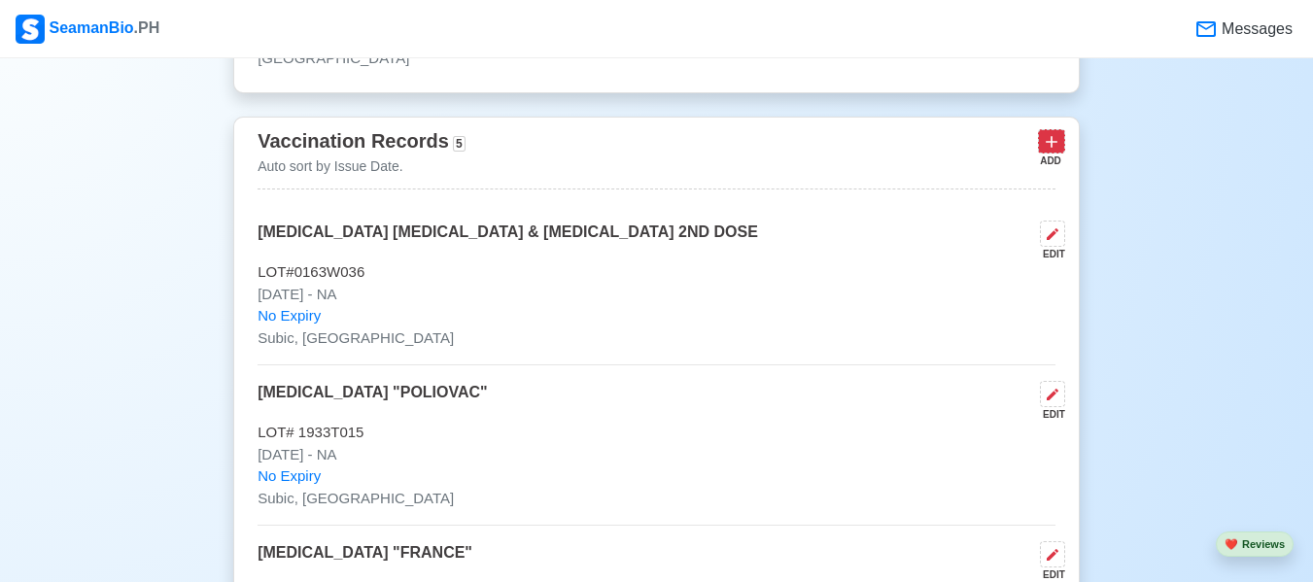
click at [1057, 138] on icon at bounding box center [1051, 141] width 19 height 19
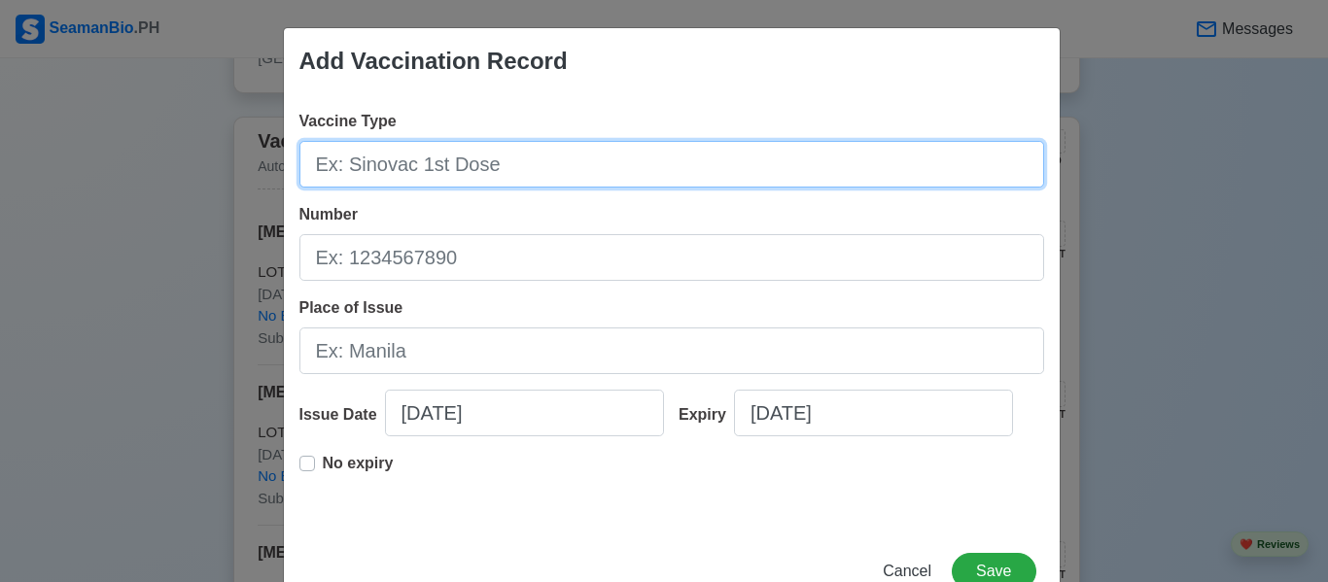
click at [521, 172] on input "Vaccine Type" at bounding box center [671, 164] width 745 height 47
paste input "[MEDICAL_DATA] 1ST DOSE "[MEDICAL_DATA]""
click at [424, 166] on input "[MEDICAL_DATA] 1ST DOSE "[MEDICAL_DATA]"" at bounding box center [671, 164] width 745 height 47
drag, startPoint x: 424, startPoint y: 165, endPoint x: 401, endPoint y: 165, distance: 22.4
click at [401, 165] on input "[MEDICAL_DATA] 1ST DOSE "[MEDICAL_DATA]"" at bounding box center [671, 164] width 745 height 47
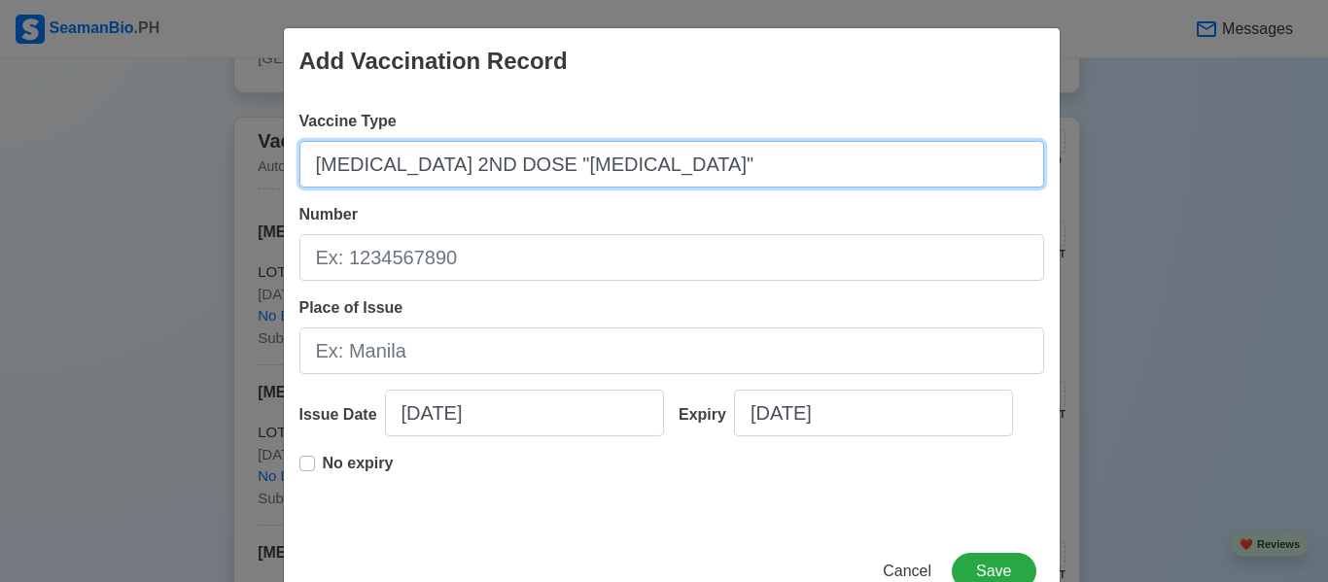
type input "[MEDICAL_DATA] 2ND DOSE "[MEDICAL_DATA]""
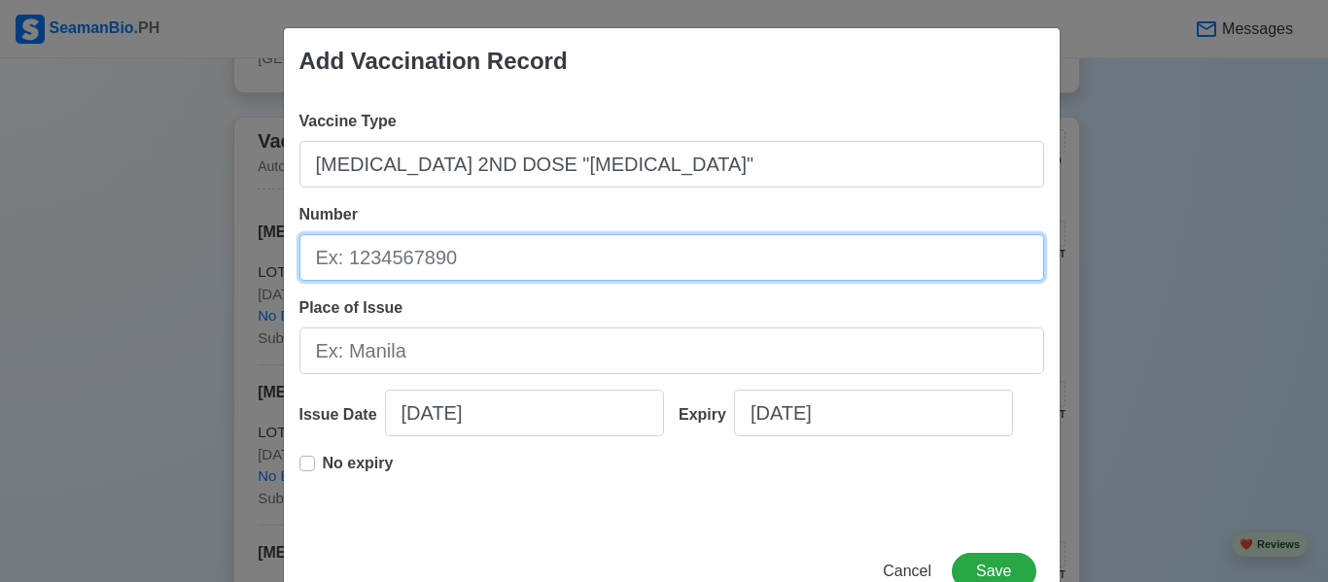
click at [520, 269] on input "Number" at bounding box center [671, 257] width 745 height 47
type input "LOT# L202108101"
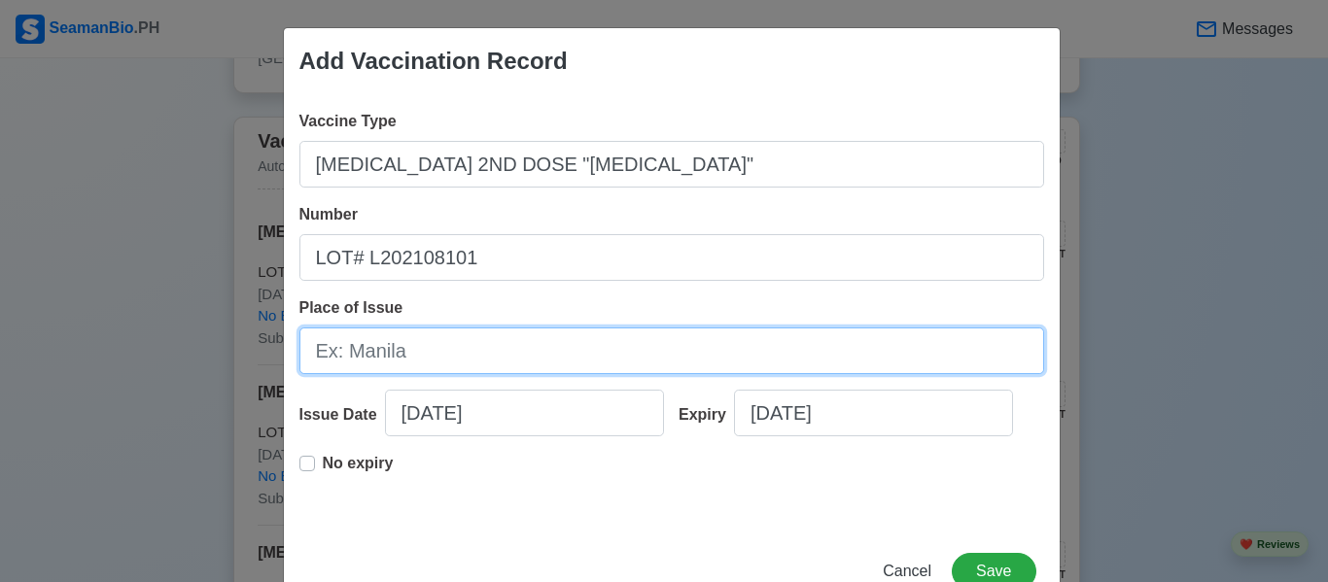
click at [469, 341] on input "Place of Issue" at bounding box center [671, 351] width 745 height 47
type input "Subic, [GEOGRAPHIC_DATA]"
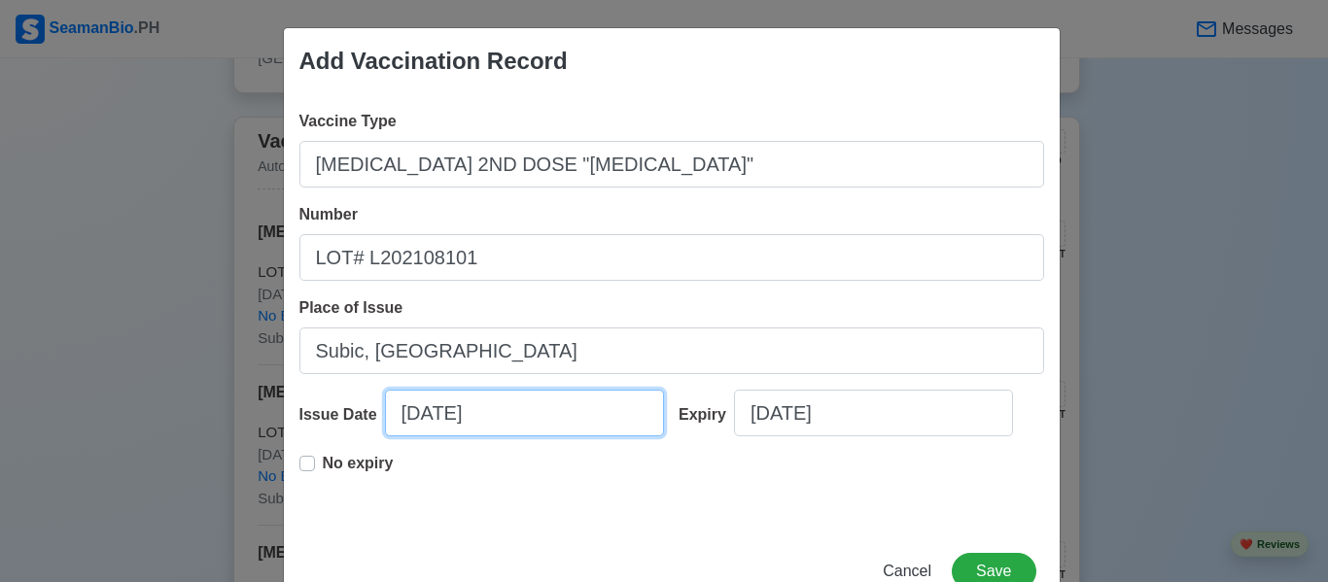
select select "****"
select select "*******"
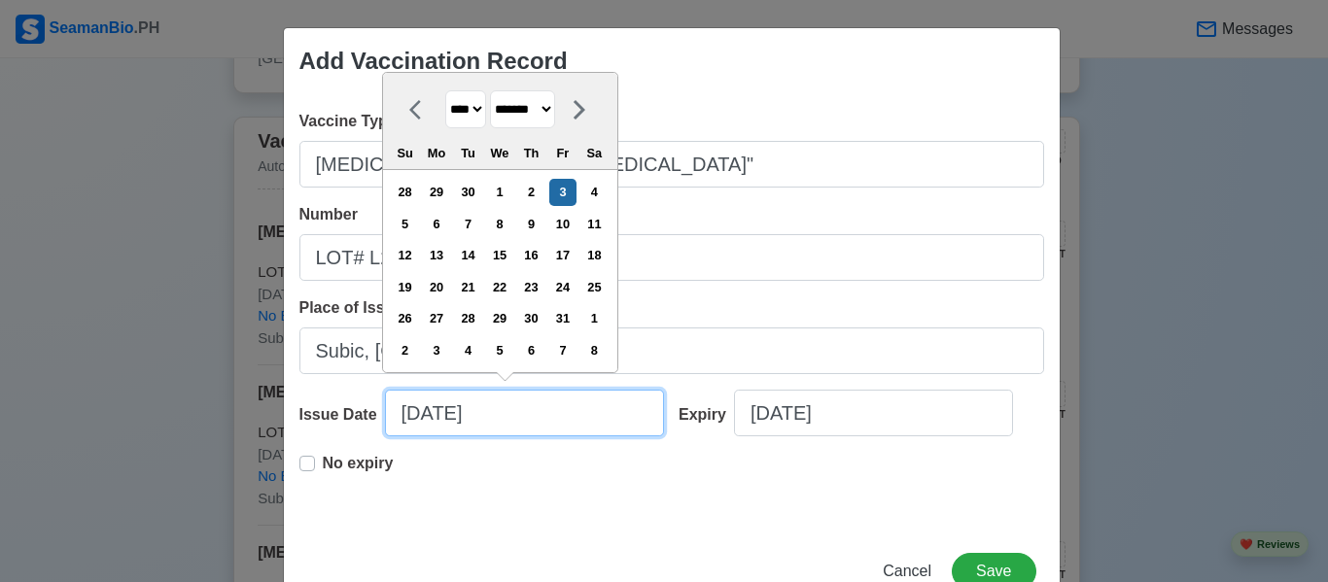
drag, startPoint x: 497, startPoint y: 419, endPoint x: 374, endPoint y: 420, distance: 122.5
click at [385, 420] on input "[DATE]" at bounding box center [524, 413] width 279 height 47
type input "0"
select select "****"
select select "*******"
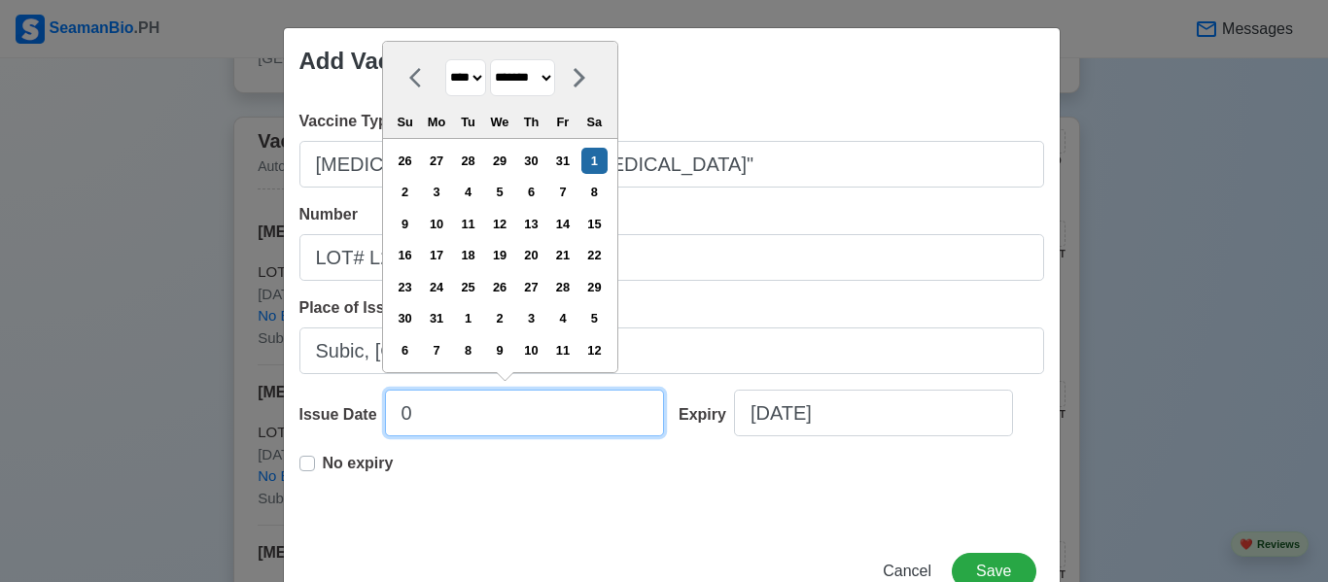
type input "08"
select select "****"
select select "******"
type input "08/22/2"
select select "****"
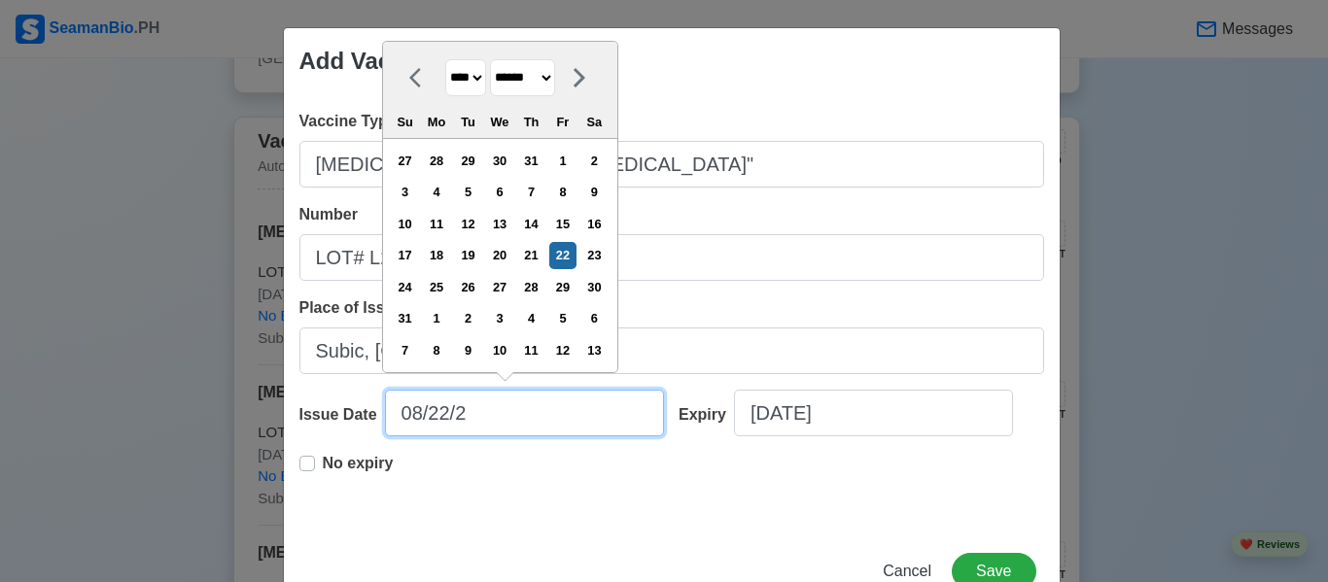
type input "[DATE]"
select select "****"
type input "[DATE]"
click at [323, 457] on label "No expiry" at bounding box center [358, 471] width 71 height 39
type input "[DATE]"
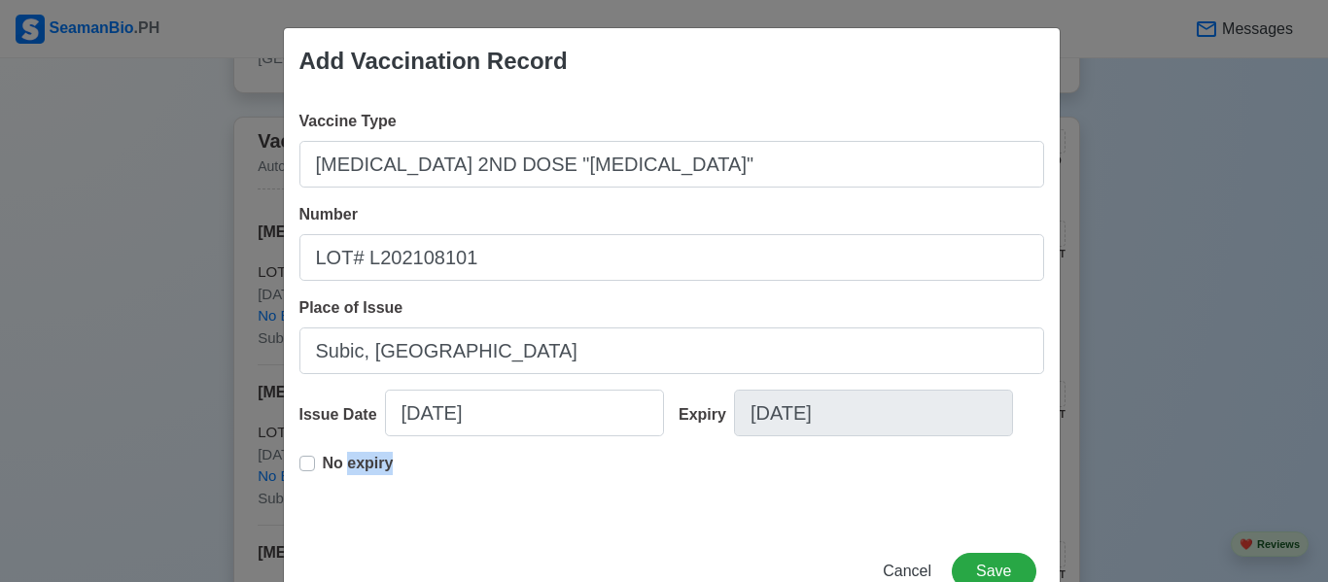
click at [323, 457] on label "No expiry" at bounding box center [358, 471] width 71 height 39
click at [1008, 554] on button "Save" at bounding box center [994, 571] width 84 height 37
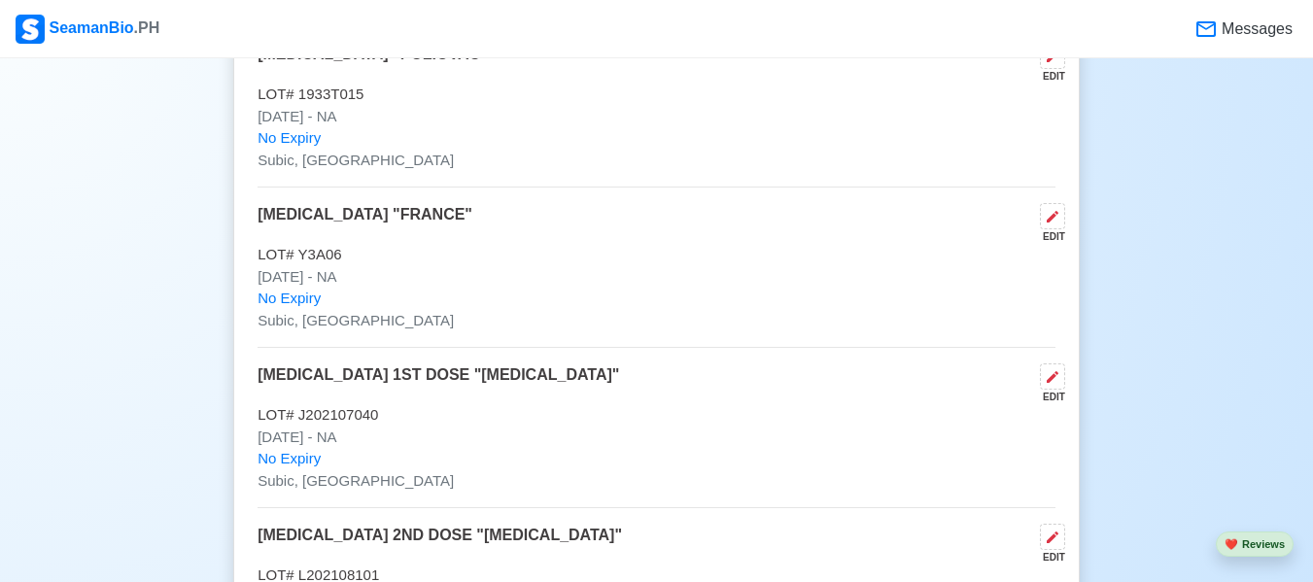
scroll to position [2236, 0]
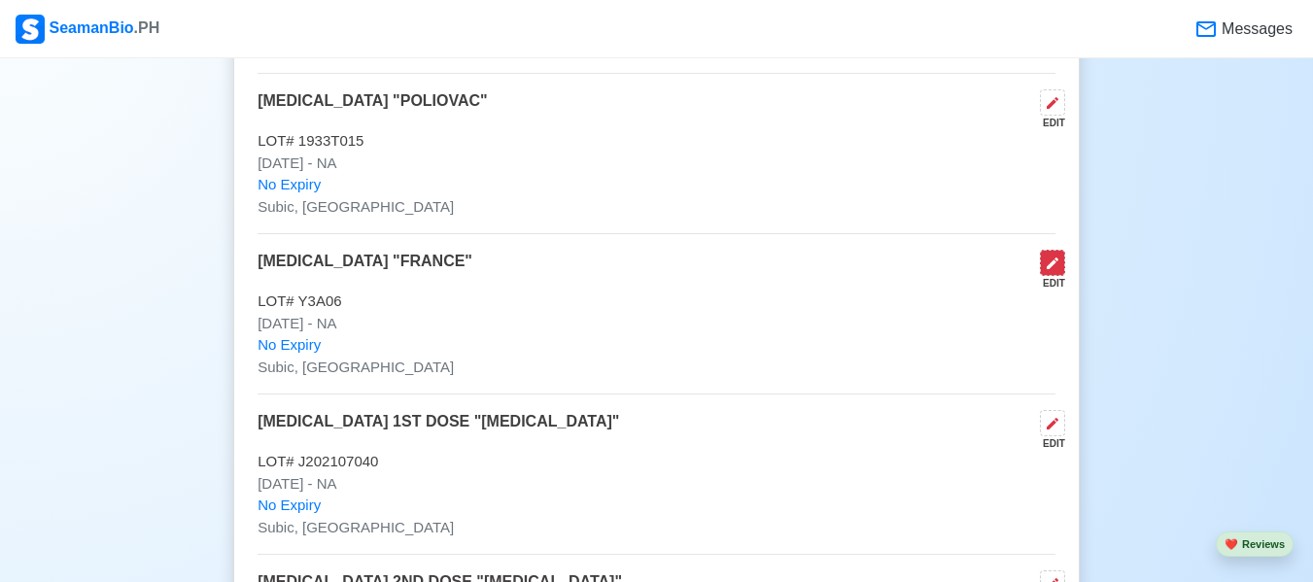
click at [1042, 270] on button at bounding box center [1052, 263] width 25 height 26
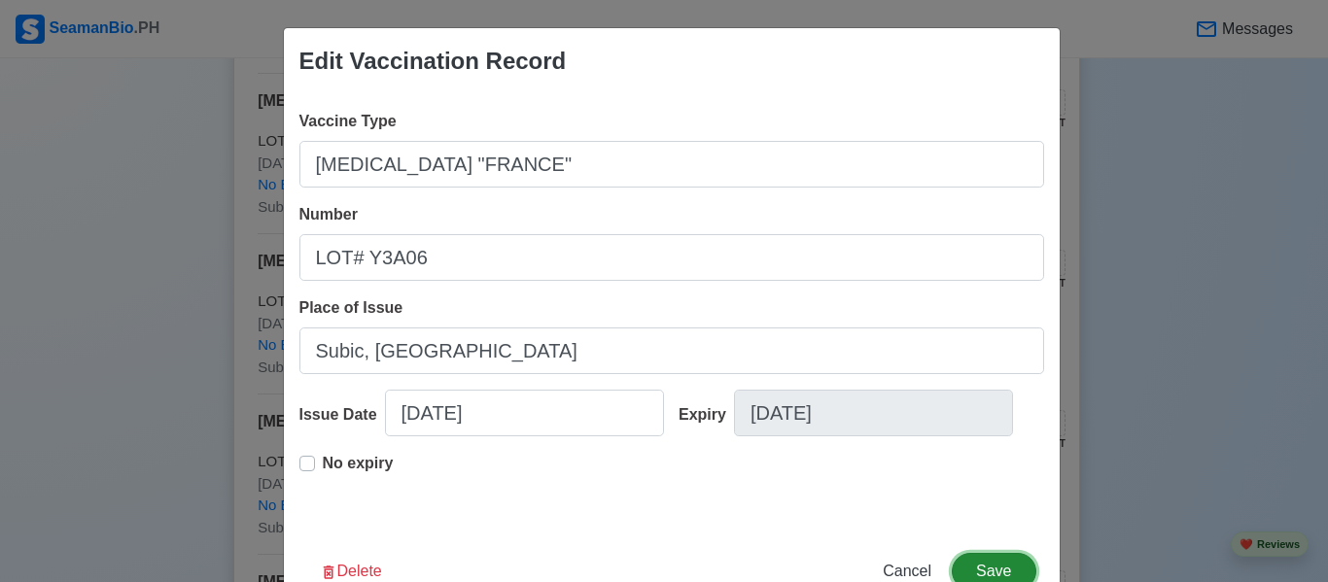
click at [972, 562] on button "Save" at bounding box center [994, 571] width 84 height 37
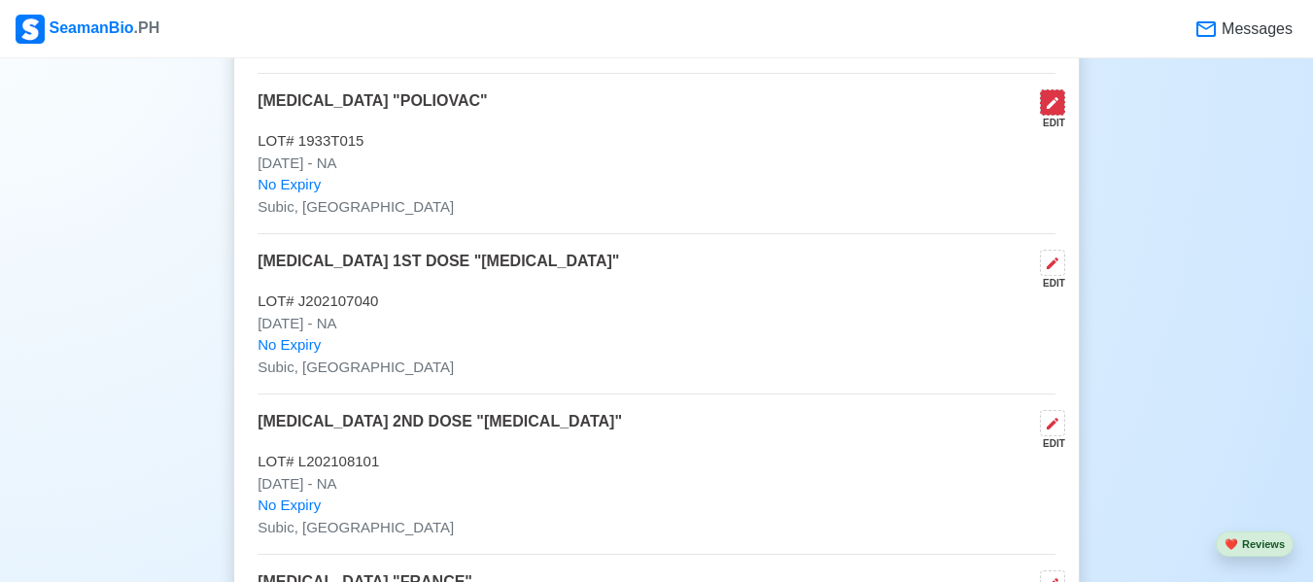
click at [1057, 102] on icon at bounding box center [1053, 103] width 16 height 16
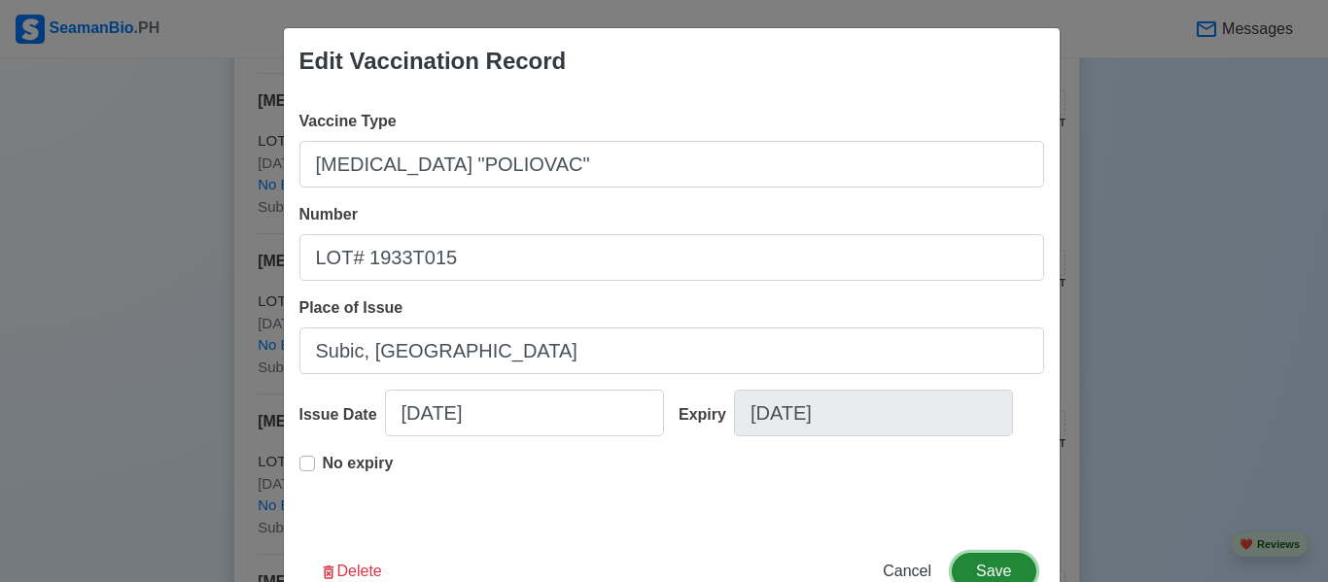
click at [990, 556] on button "Save" at bounding box center [994, 571] width 84 height 37
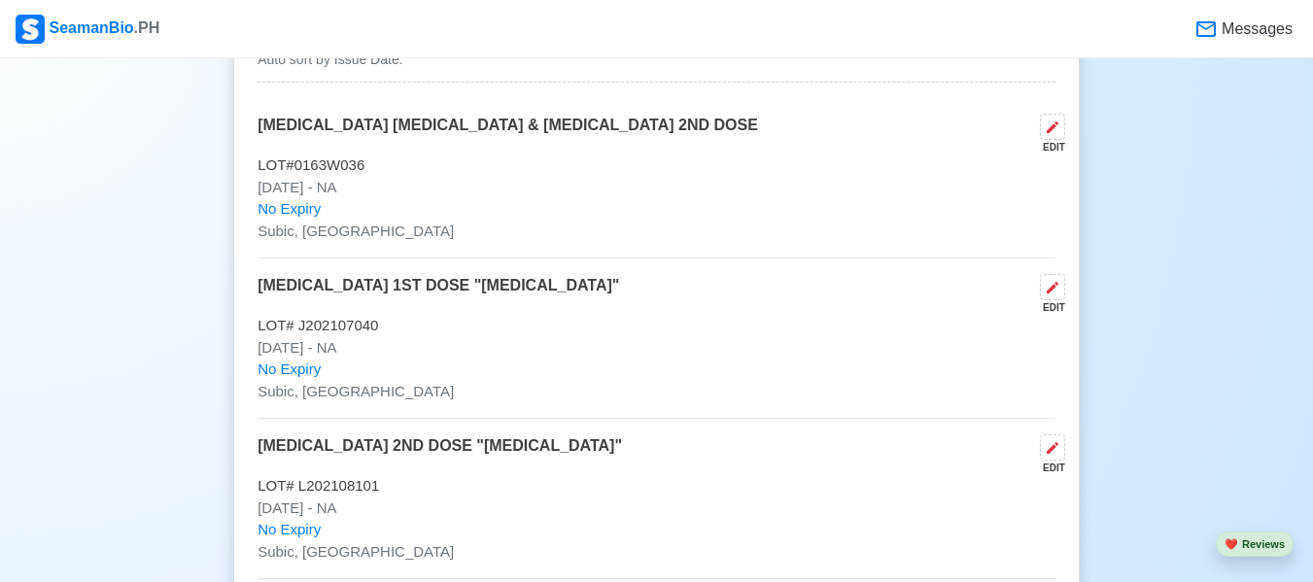
scroll to position [2041, 0]
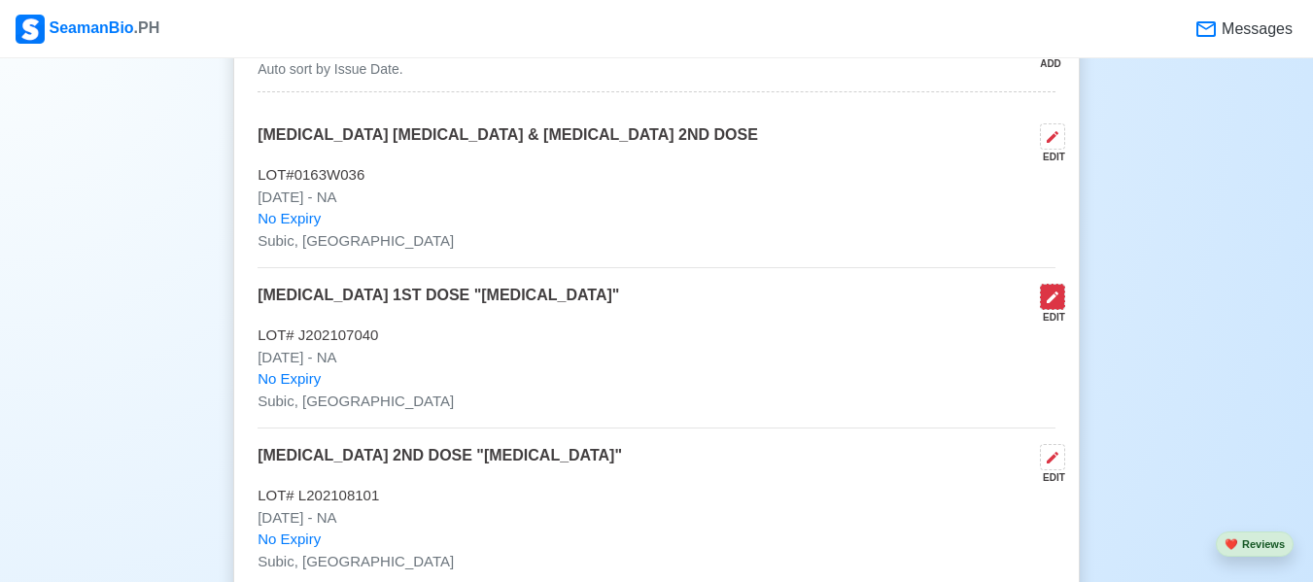
click at [1042, 300] on button at bounding box center [1052, 297] width 25 height 26
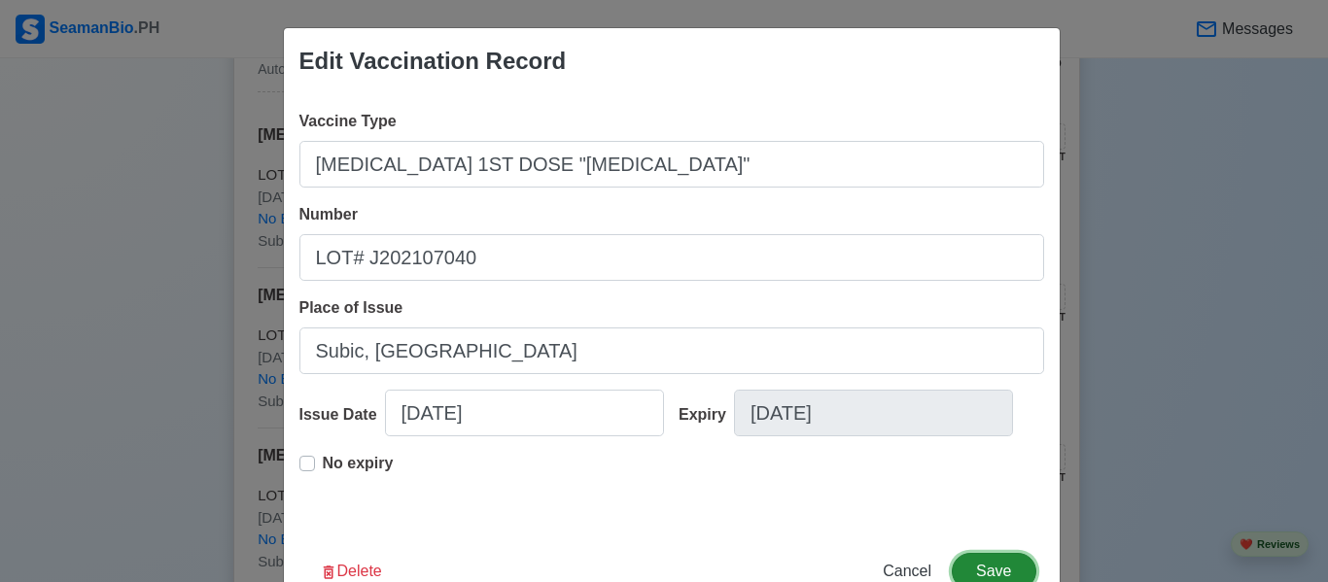
click at [973, 577] on button "Save" at bounding box center [994, 571] width 84 height 37
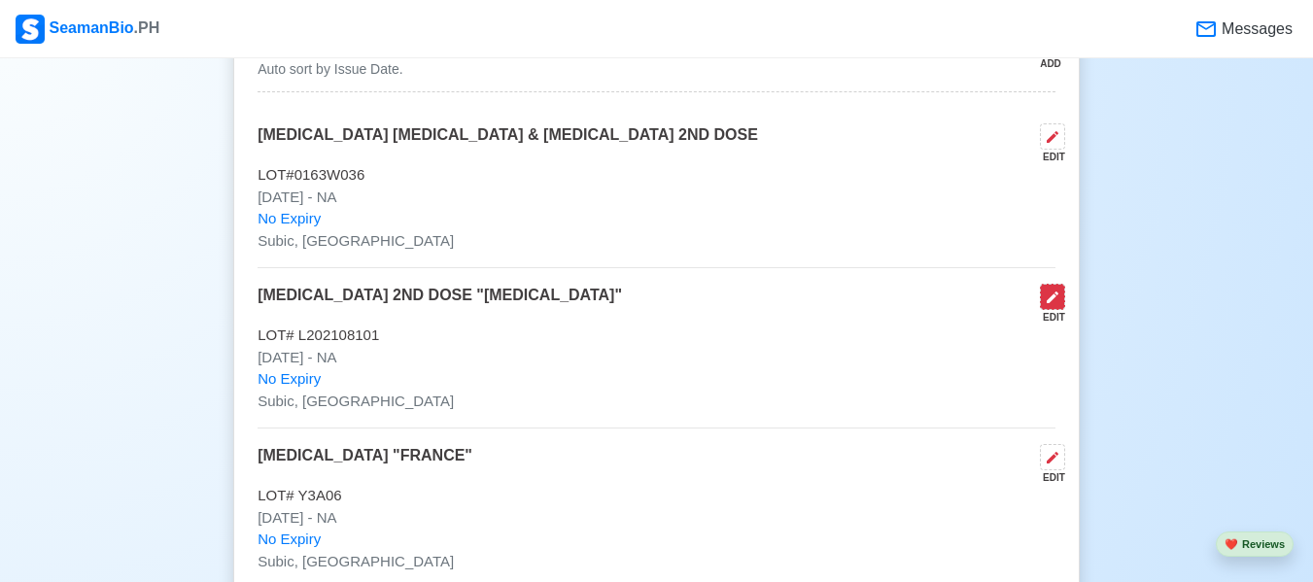
click at [1043, 299] on button at bounding box center [1052, 297] width 25 height 26
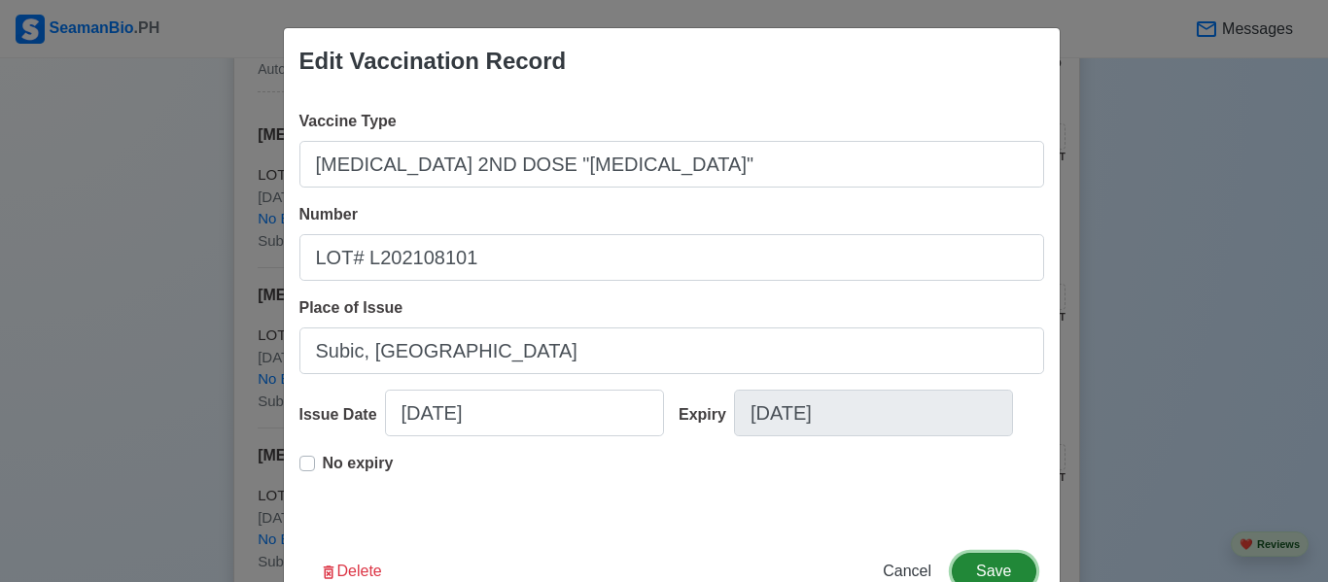
click at [978, 562] on button "Save" at bounding box center [994, 571] width 84 height 37
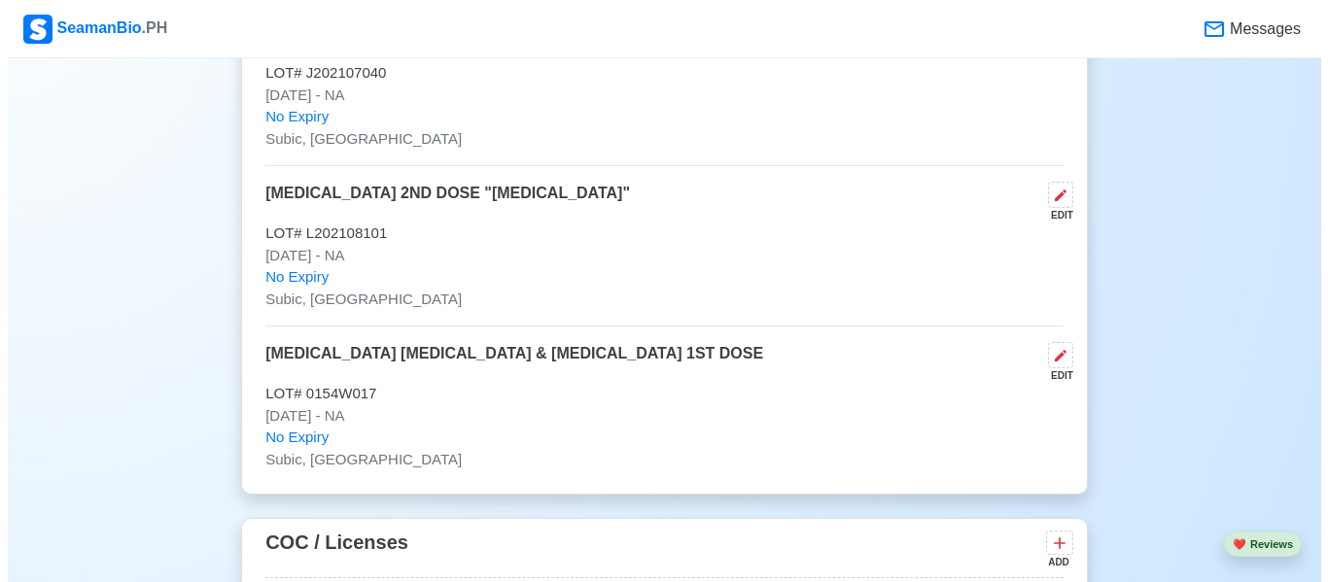
scroll to position [2721, 0]
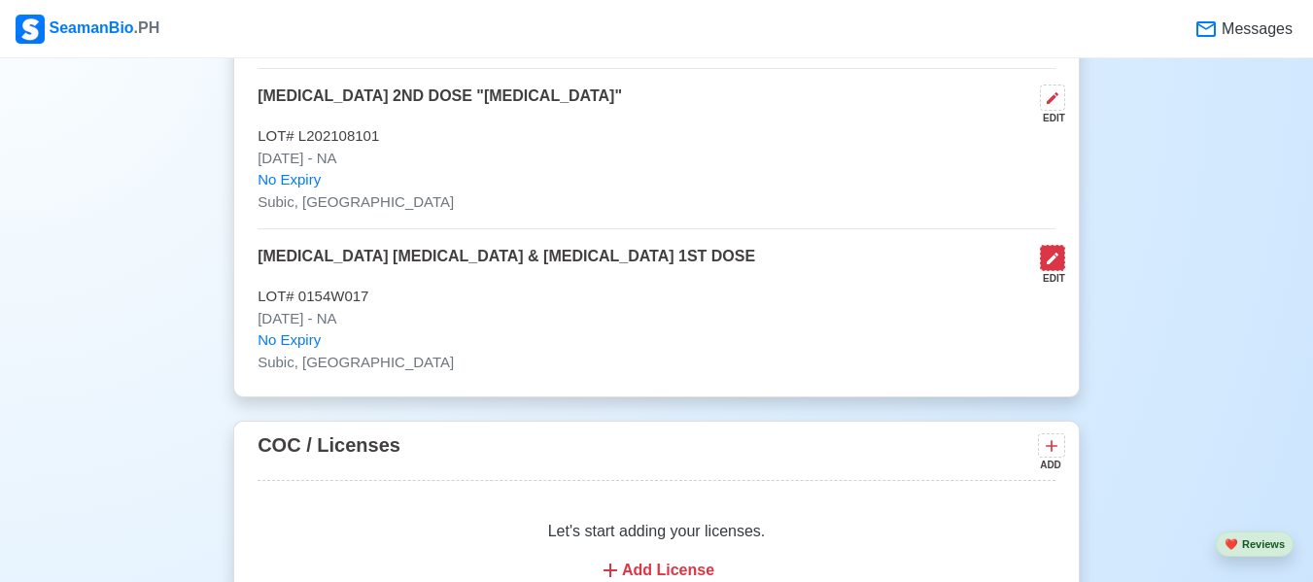
click at [1056, 260] on icon at bounding box center [1053, 259] width 16 height 16
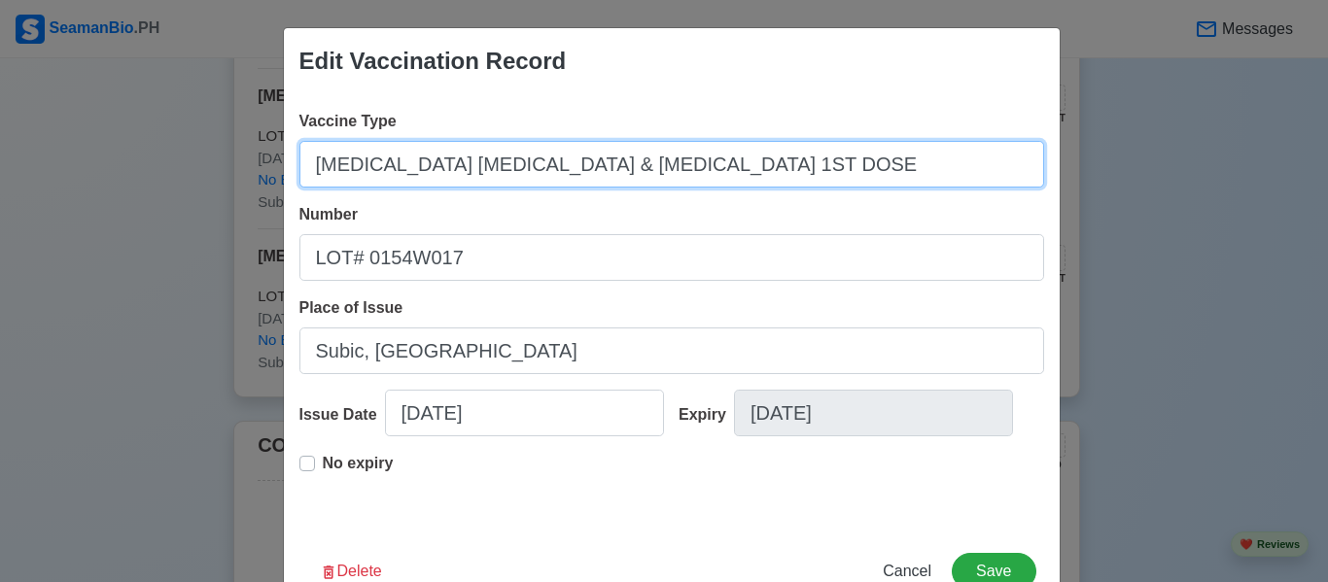
click at [662, 177] on input "[MEDICAL_DATA] [MEDICAL_DATA] & [MEDICAL_DATA] 1ST DOSE" at bounding box center [671, 164] width 745 height 47
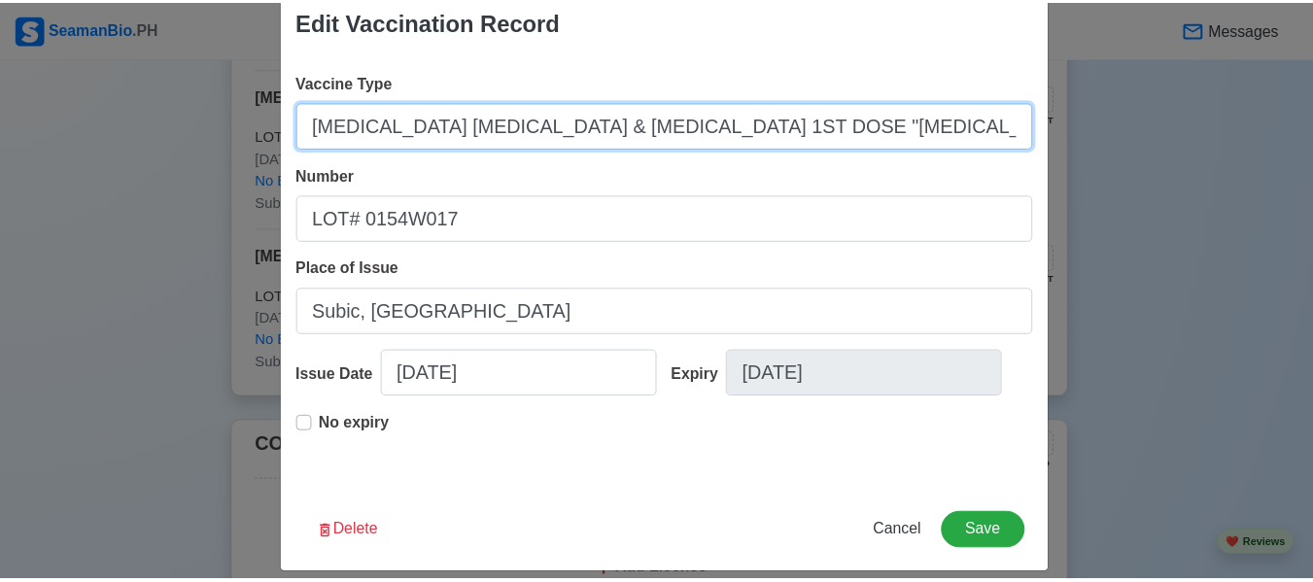
scroll to position [59, 0]
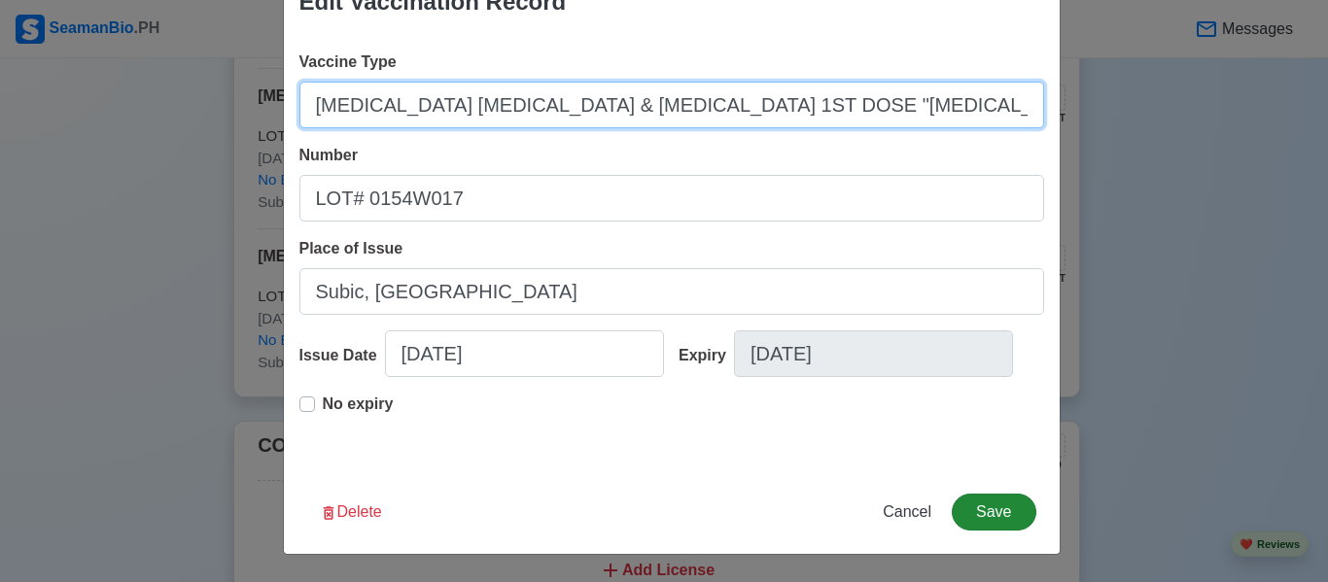
type input "[MEDICAL_DATA] [MEDICAL_DATA] & [MEDICAL_DATA] 1ST DOSE "[MEDICAL_DATA] [MEDICA…"
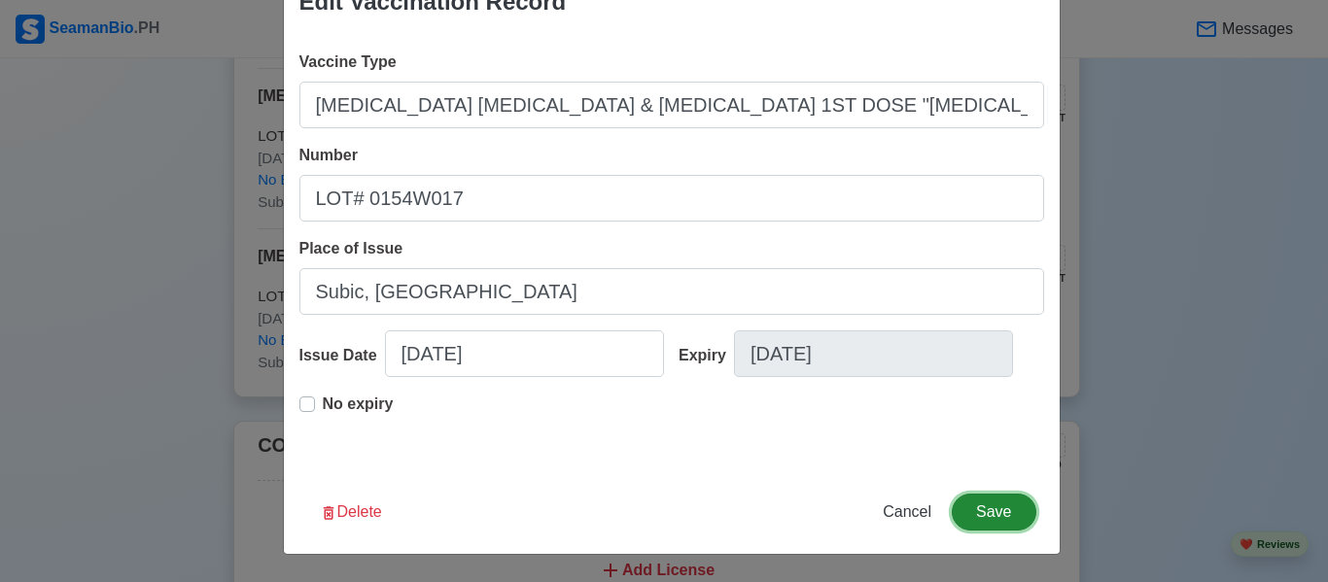
click at [988, 502] on button "Save" at bounding box center [994, 512] width 84 height 37
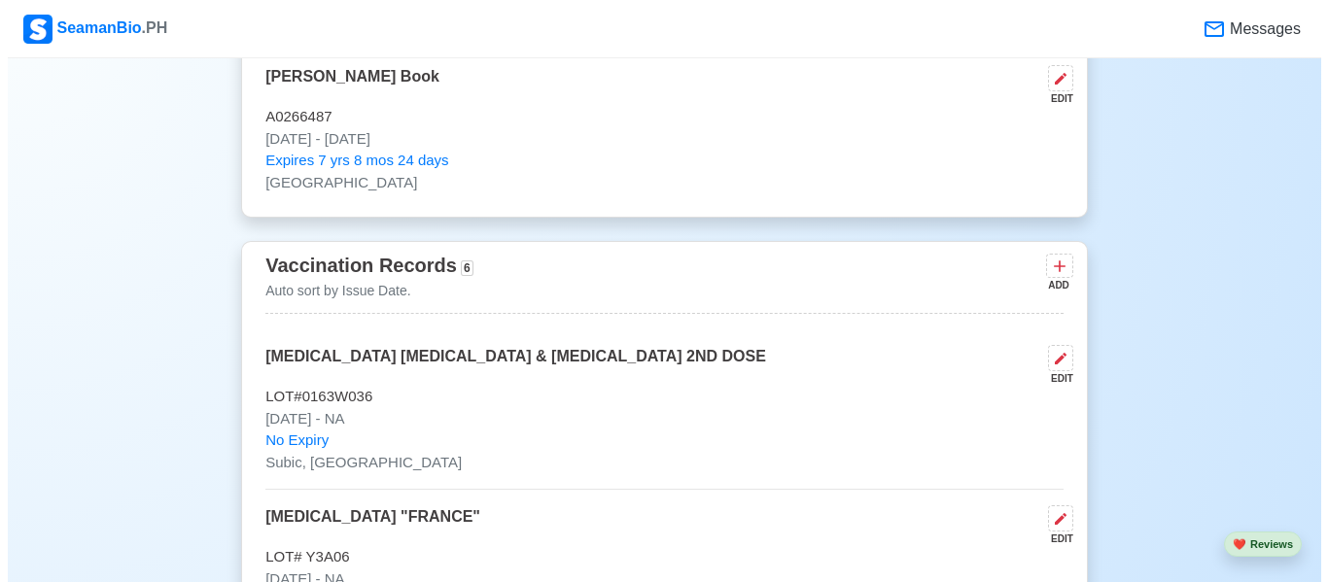
scroll to position [1750, 0]
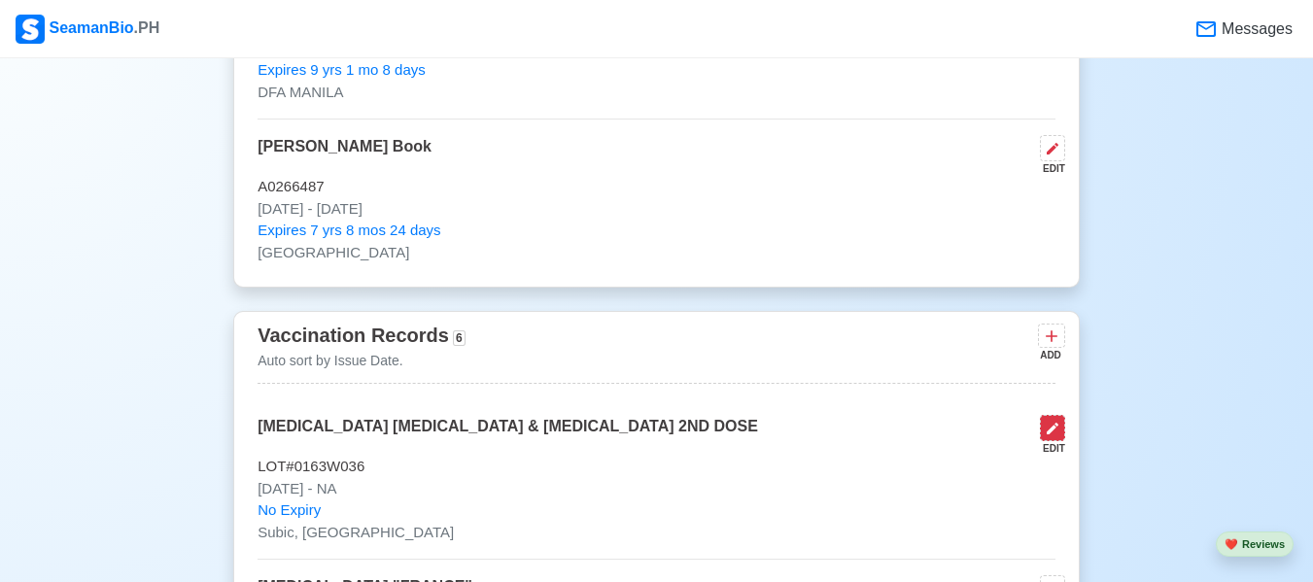
click at [1055, 434] on icon at bounding box center [1053, 429] width 12 height 12
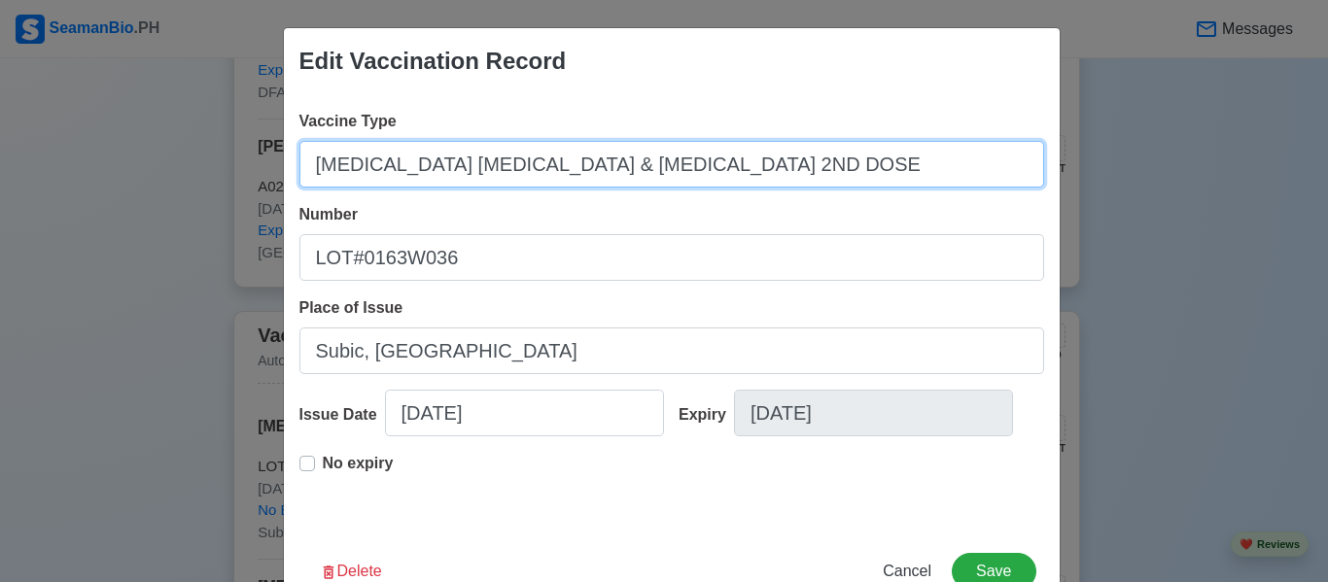
click at [698, 161] on input "[MEDICAL_DATA] [MEDICAL_DATA] & [MEDICAL_DATA] 2ND DOSE" at bounding box center [671, 164] width 745 height 47
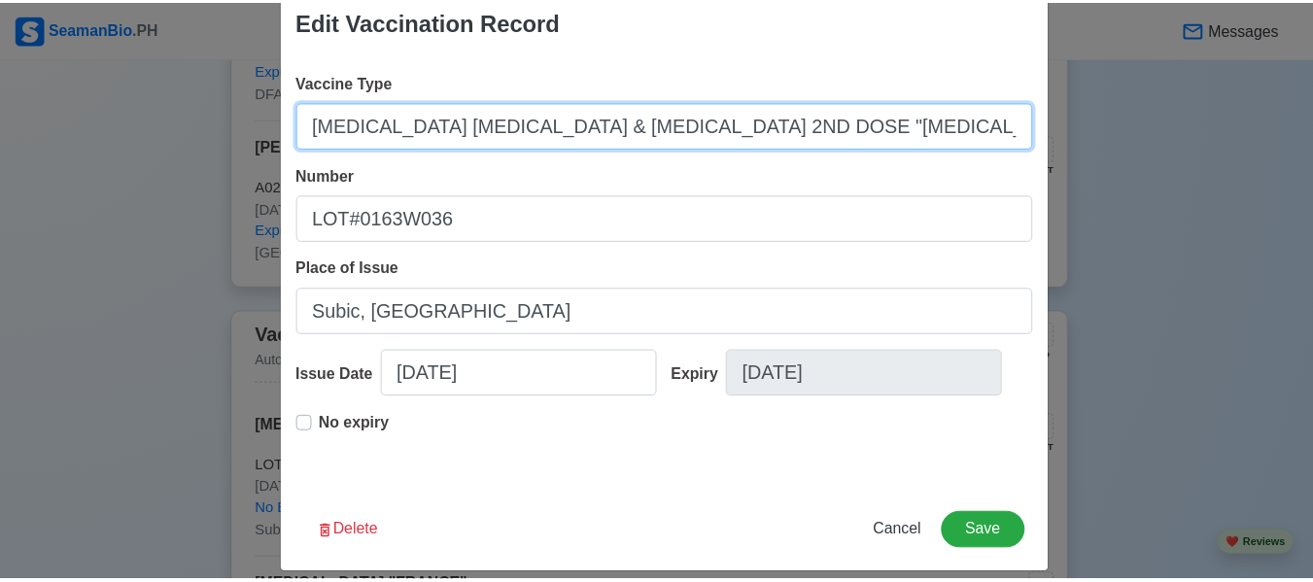
scroll to position [59, 0]
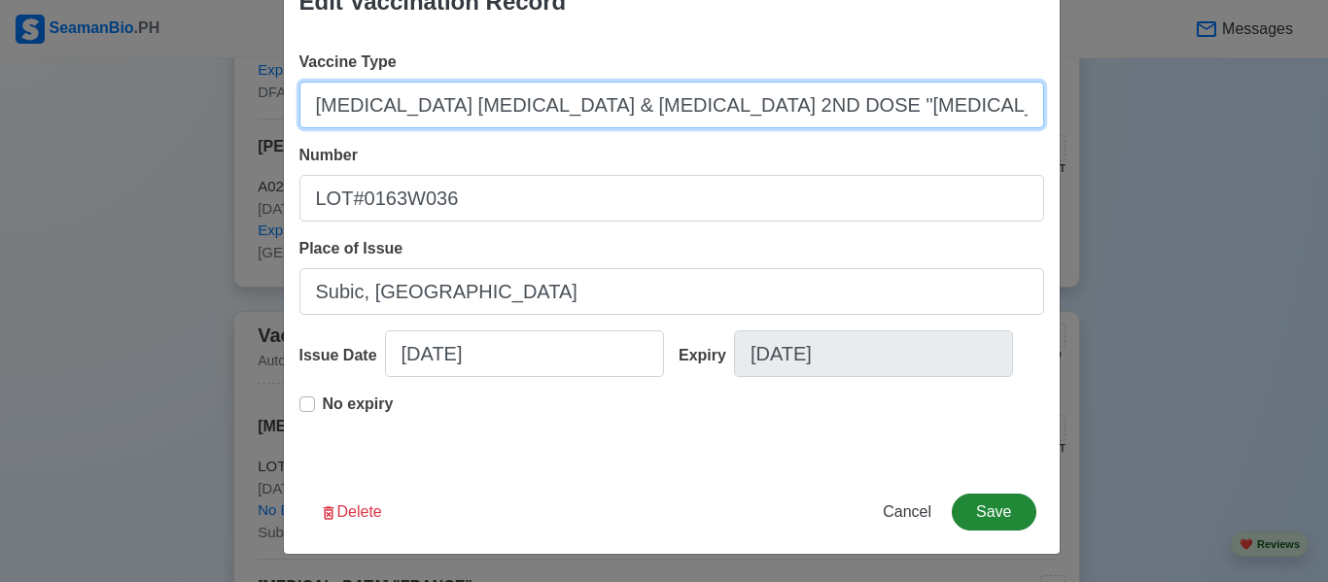
type input "[MEDICAL_DATA] [MEDICAL_DATA] & [MEDICAL_DATA] 2ND DOSE "[MEDICAL_DATA] [MEDICA…"
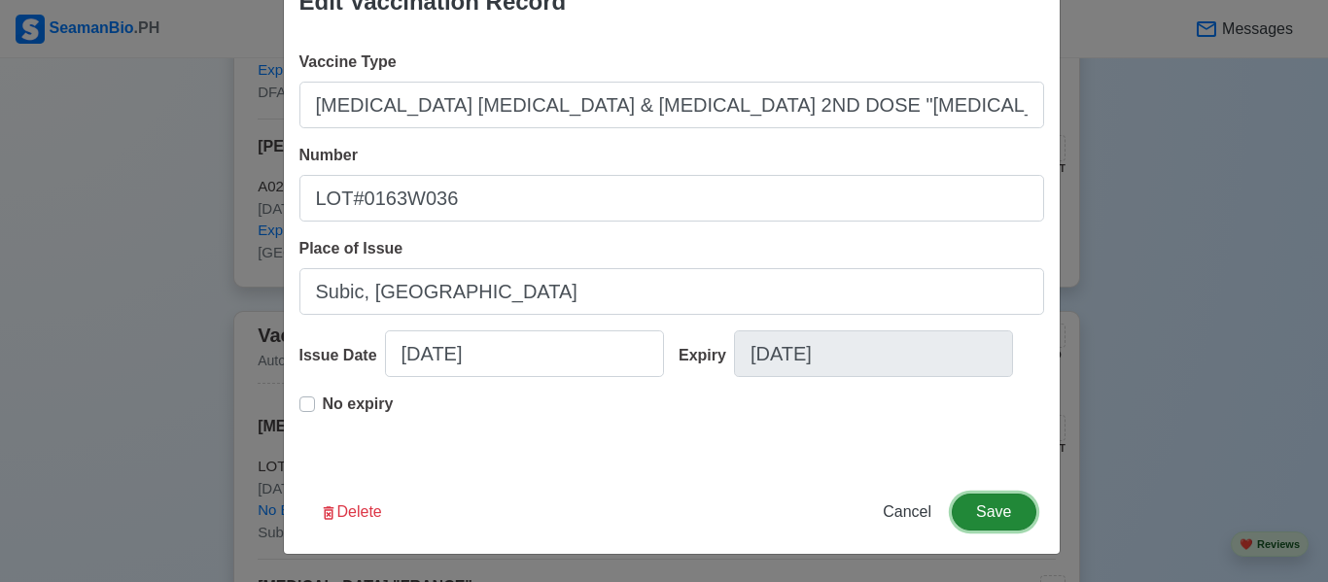
click at [989, 507] on button "Save" at bounding box center [994, 512] width 84 height 37
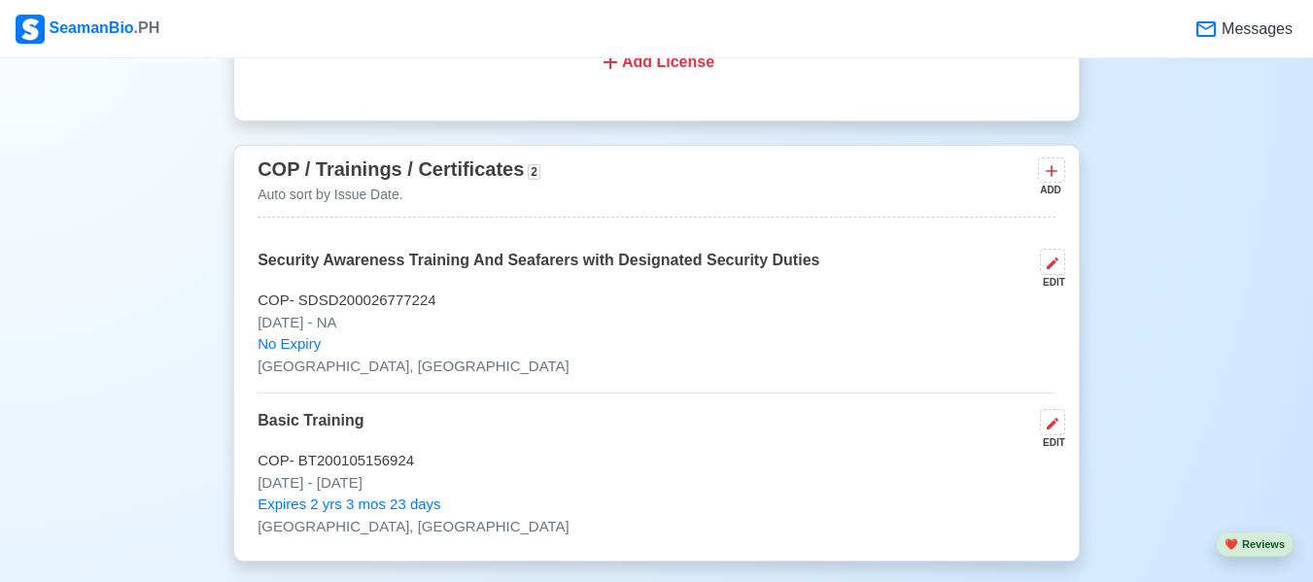
scroll to position [3305, 0]
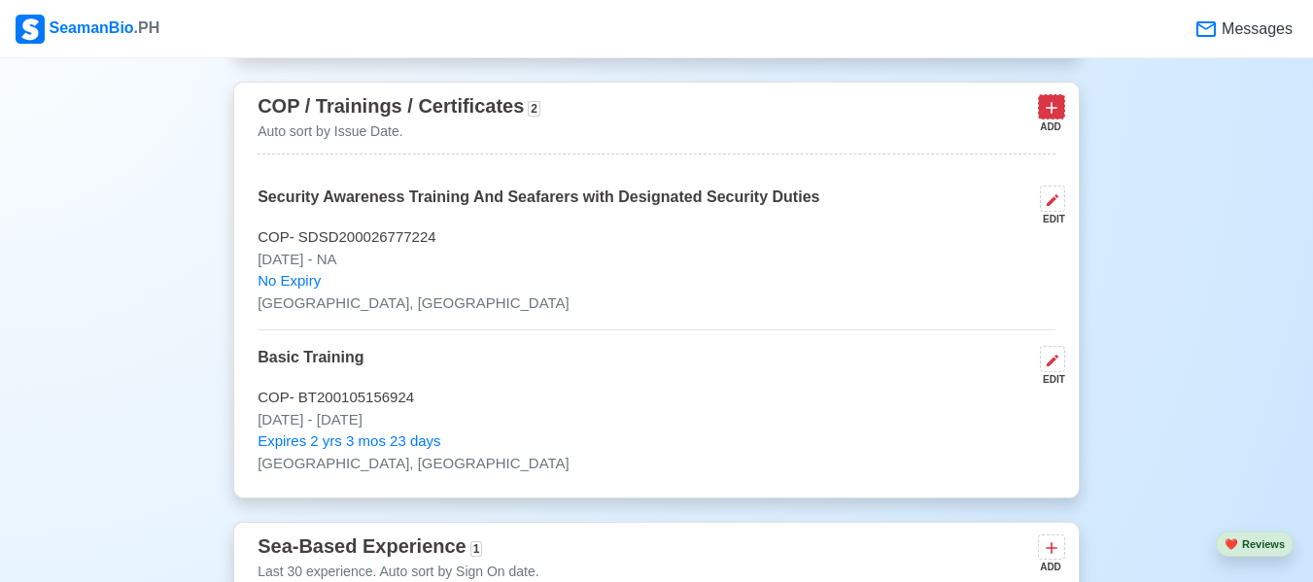
click at [1059, 102] on icon at bounding box center [1051, 107] width 19 height 19
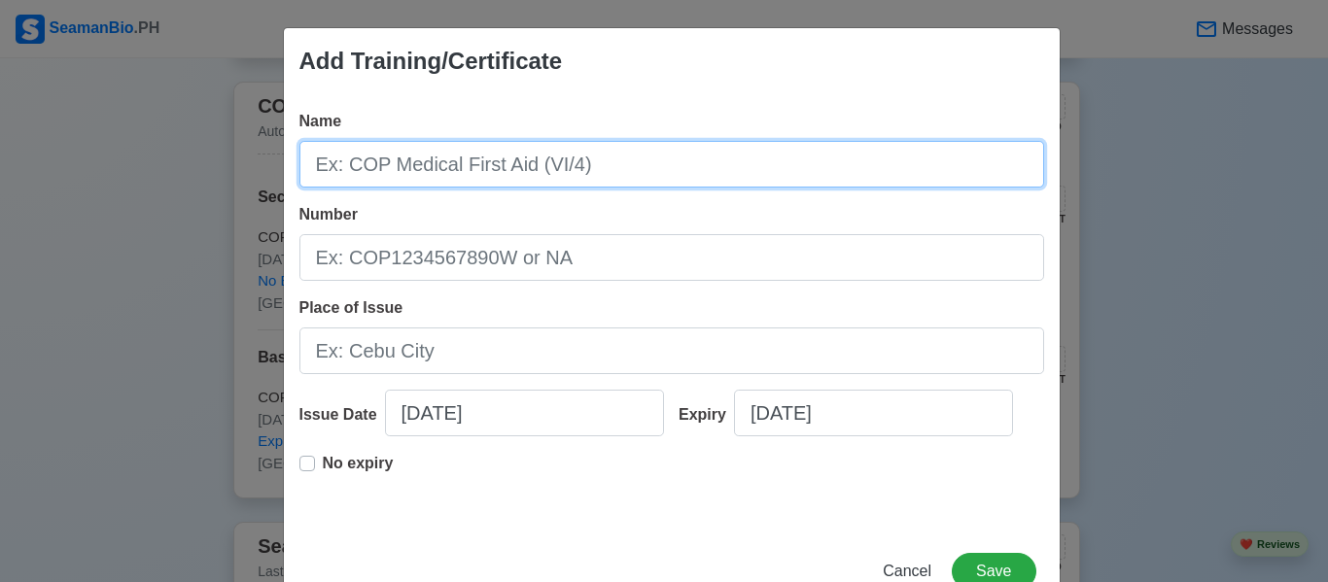
click at [392, 160] on input "Name" at bounding box center [671, 164] width 745 height 47
type input "Prevention of Alcohol and Drug Abuse in the Maritime Sector"
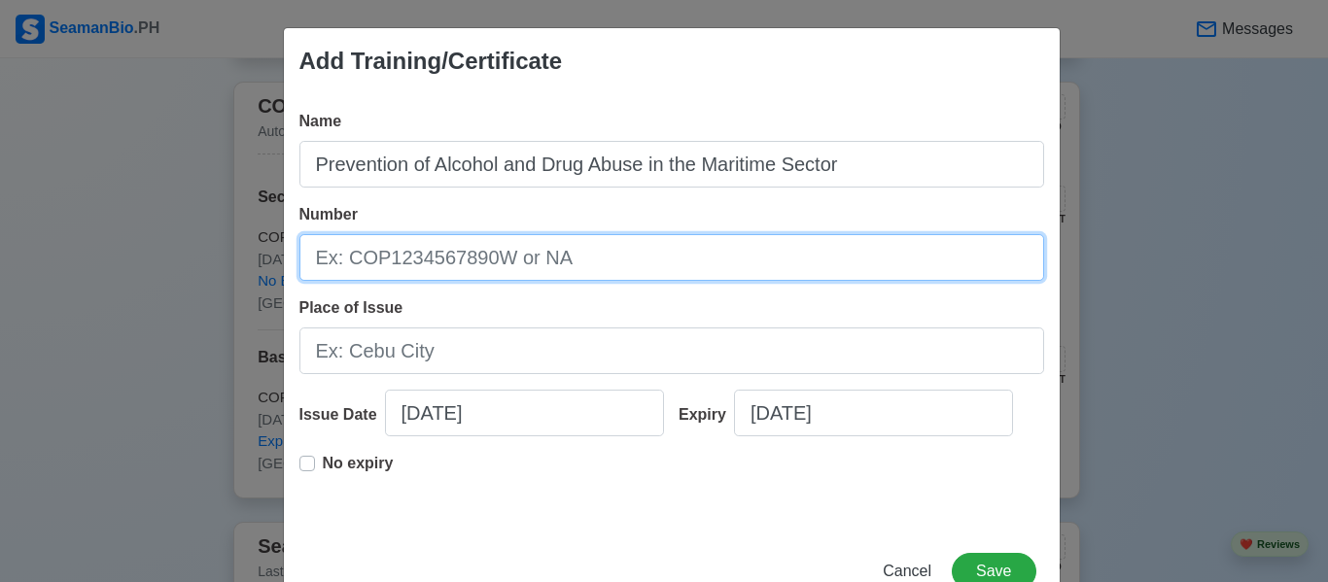
click at [352, 257] on input "Number" at bounding box center [671, 257] width 745 height 47
type input "PADAMS-007-02230133-AM"
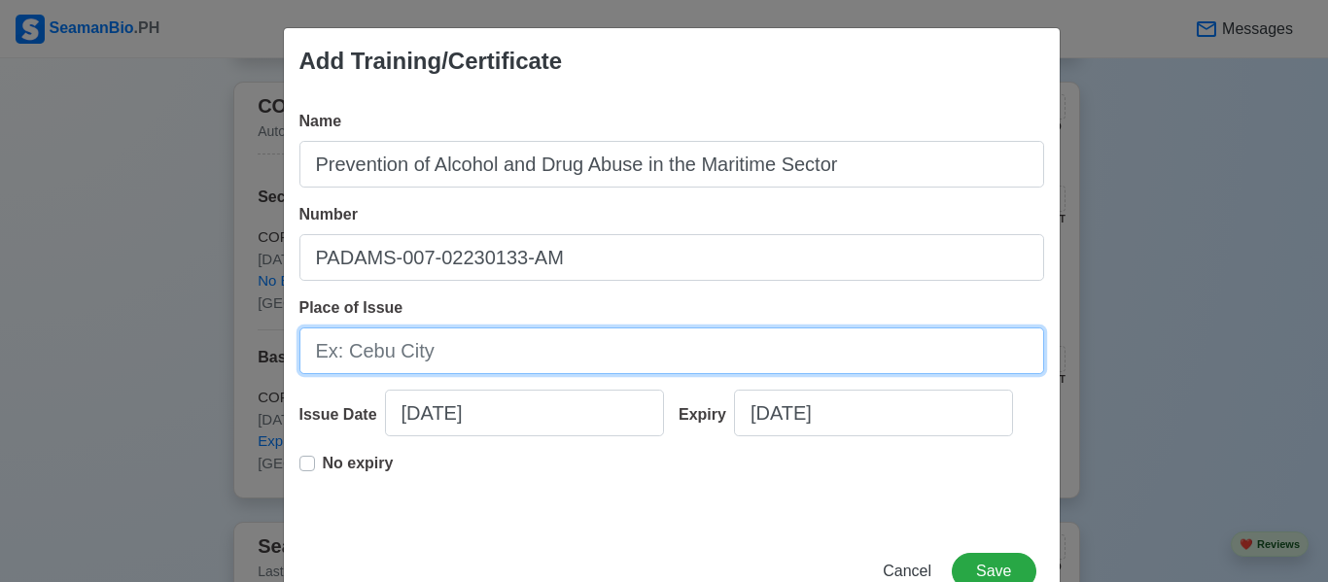
click at [378, 351] on input "Place of Issue" at bounding box center [671, 351] width 745 height 47
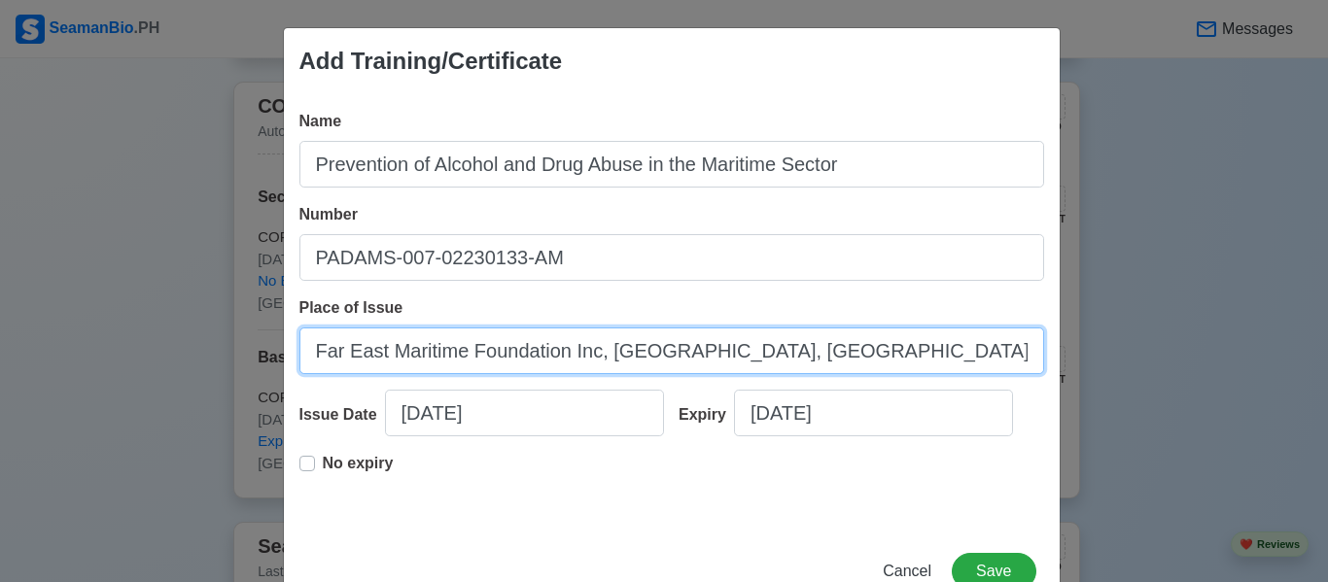
type input "Far East Maritime Foundation Inc, [GEOGRAPHIC_DATA], [GEOGRAPHIC_DATA]"
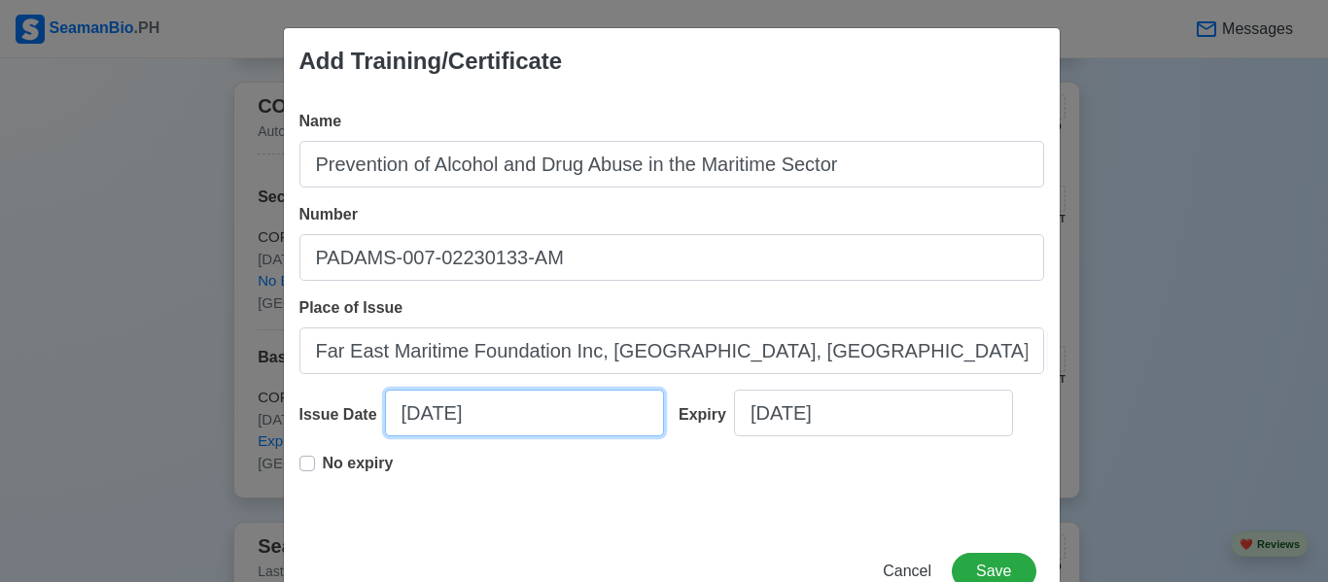
select select "****"
select select "*******"
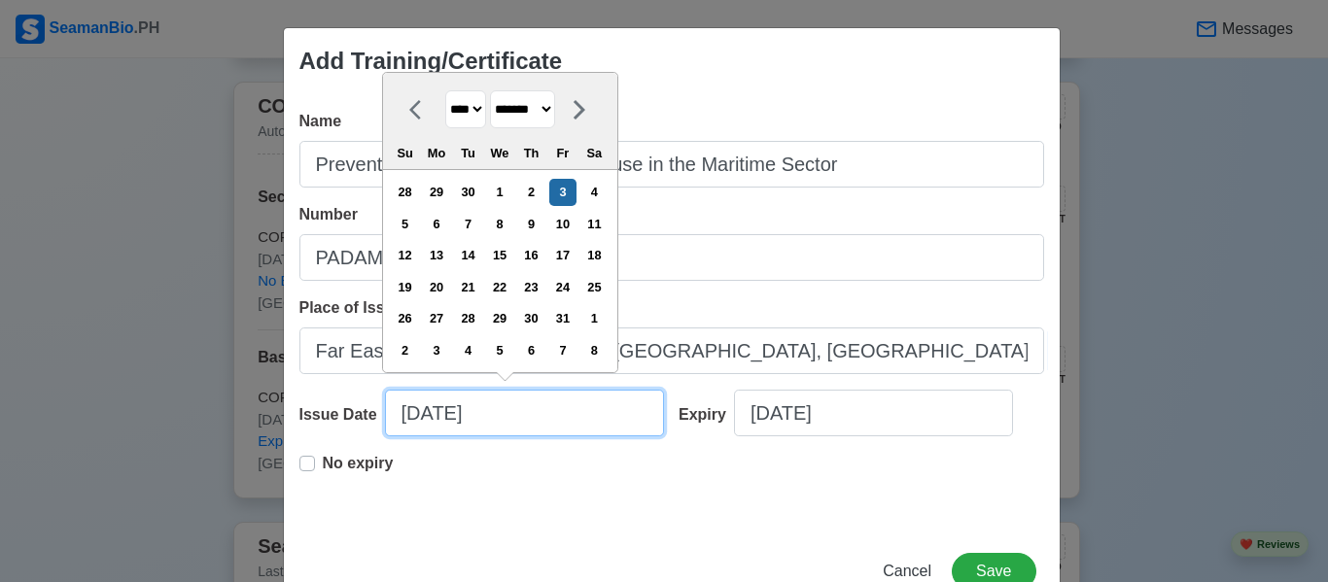
drag, startPoint x: 476, startPoint y: 412, endPoint x: 332, endPoint y: 412, distance: 143.8
click at [332, 412] on div "Issue Date [DATE] **** **** **** **** **** **** **** **** **** **** **** **** *…" at bounding box center [481, 421] width 365 height 62
type input "0"
select select "****"
select select "*******"
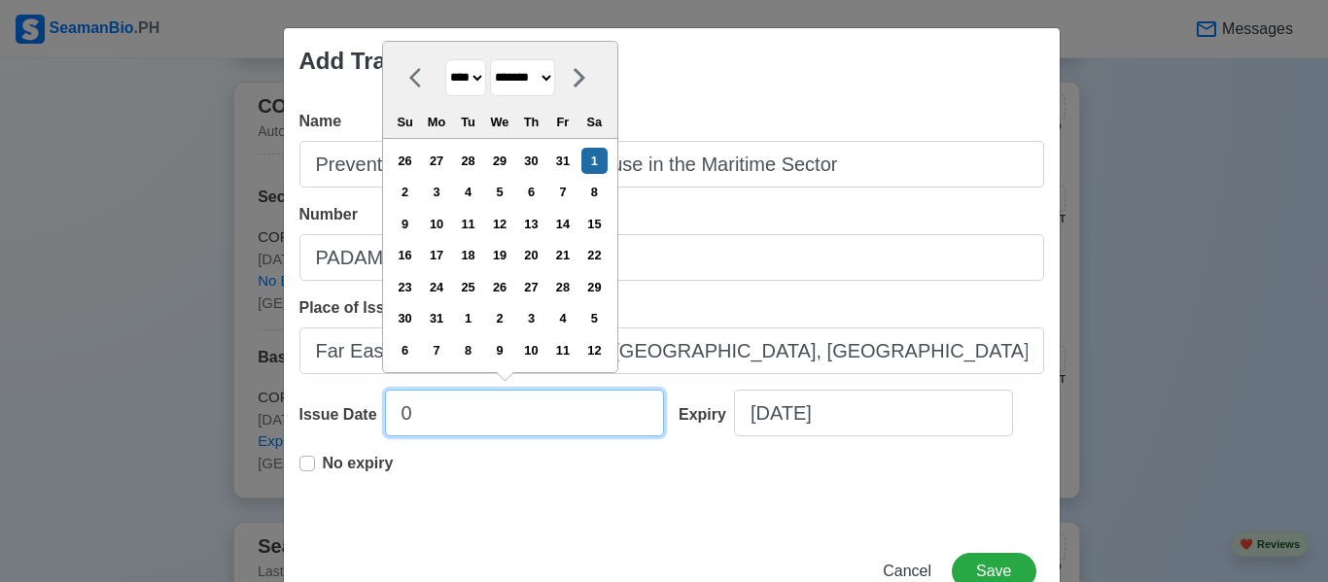
type input "02"
select select "****"
select select "********"
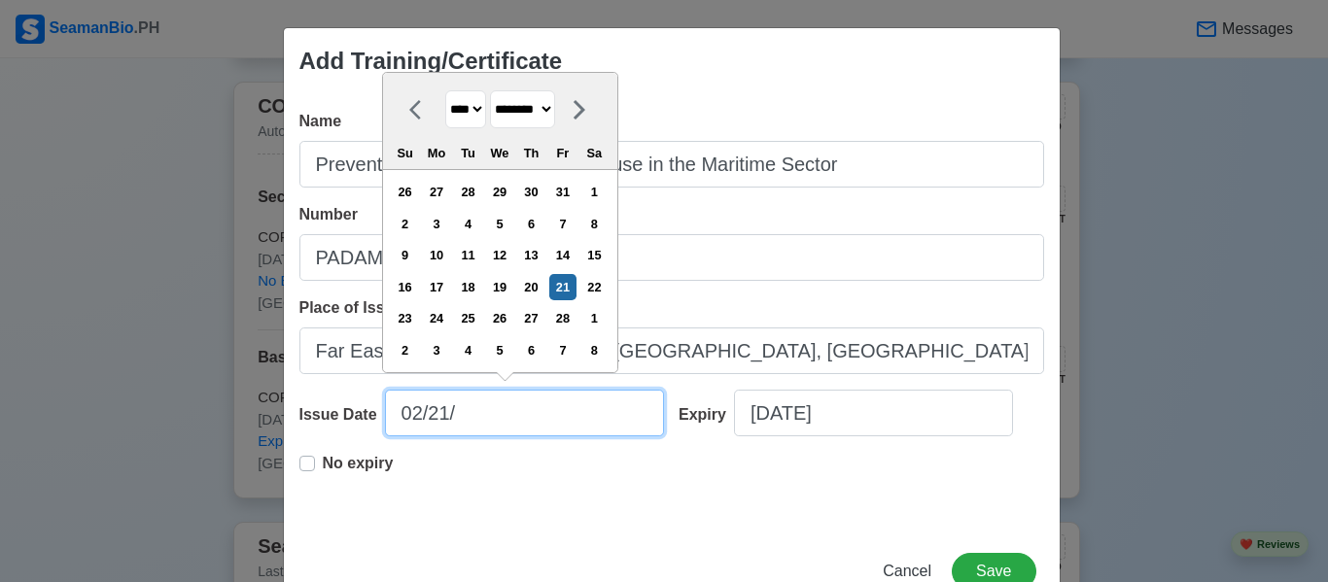
type input "02/21/2"
select select "****"
type input "[DATE]"
select select "****"
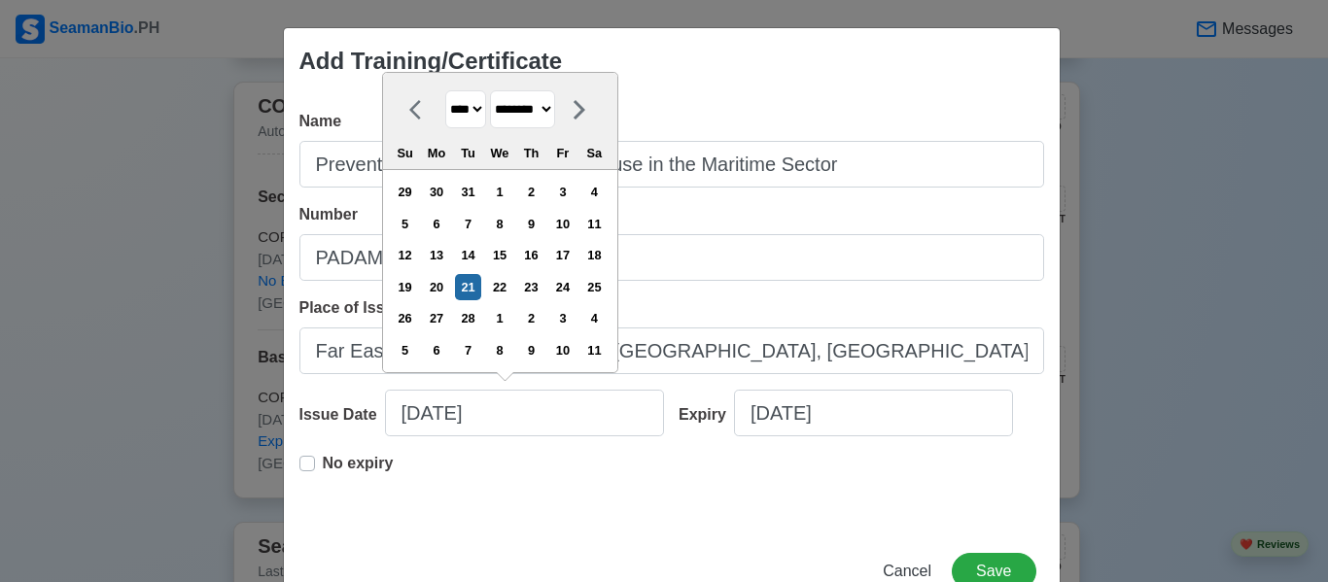
type input "[DATE]"
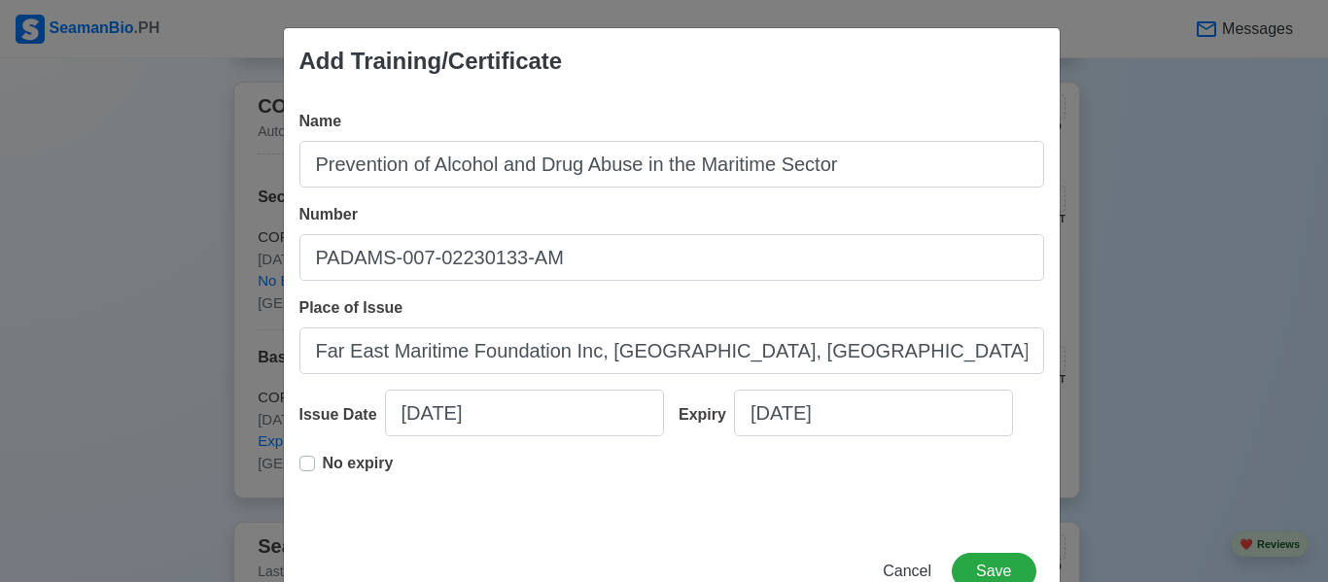
click at [301, 470] on div "No expiry" at bounding box center [346, 471] width 94 height 39
click at [323, 459] on label "No expiry" at bounding box center [358, 471] width 71 height 39
type input "[DATE]"
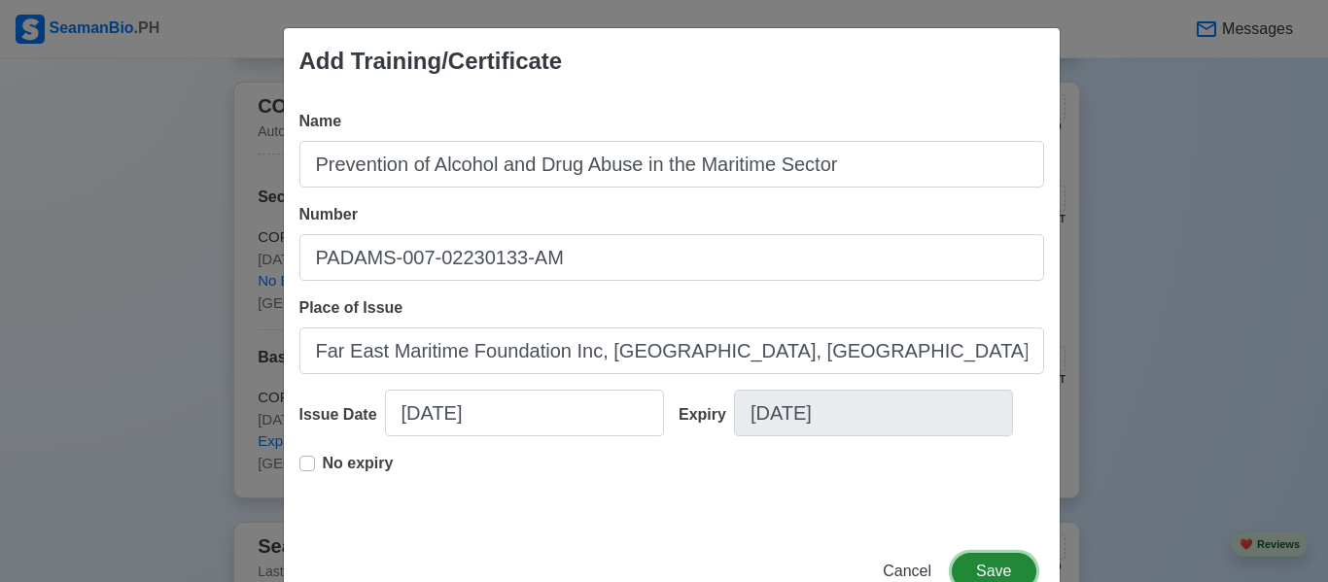
click at [1002, 566] on button "Save" at bounding box center [994, 571] width 84 height 37
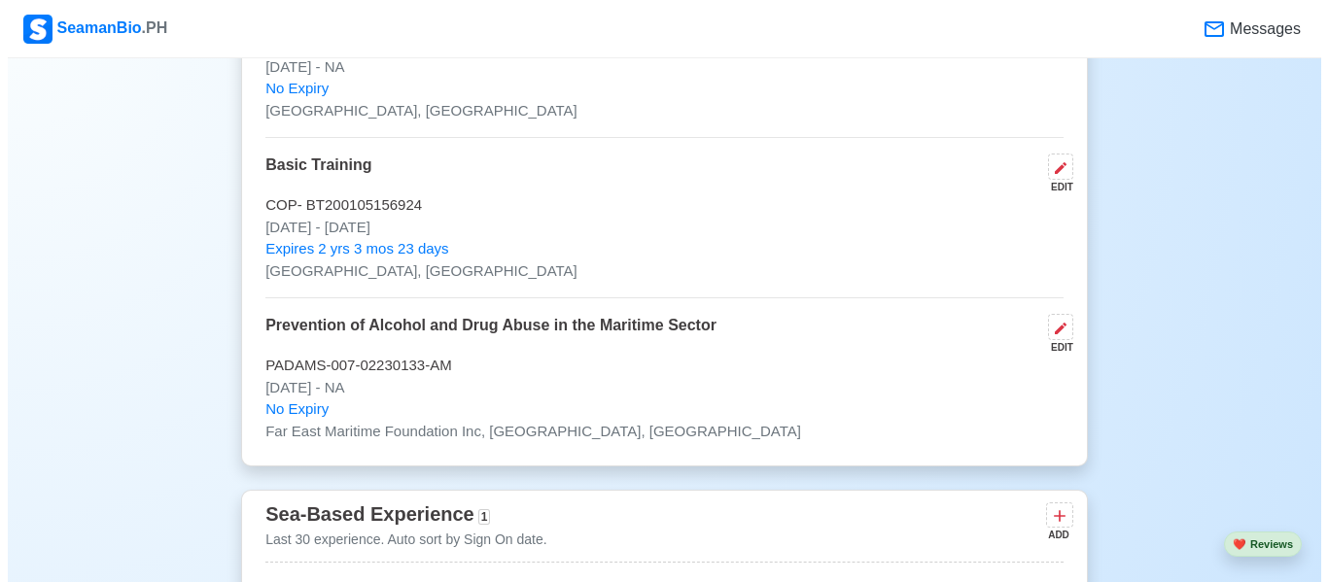
scroll to position [3499, 0]
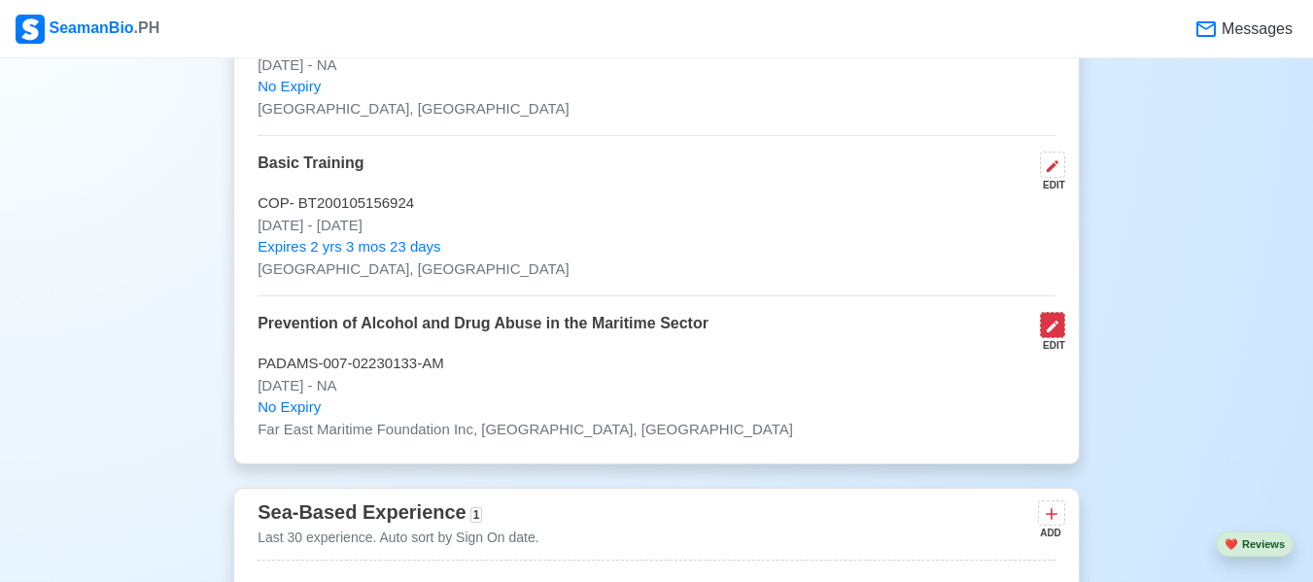
click at [1050, 323] on icon at bounding box center [1053, 327] width 16 height 16
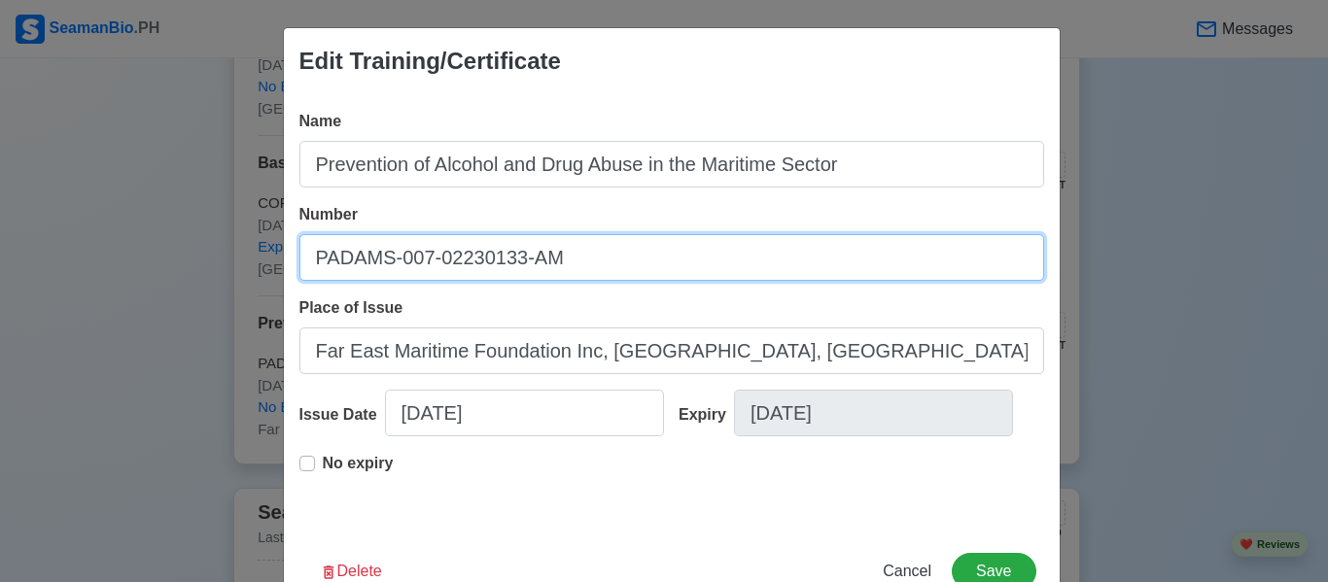
drag, startPoint x: 384, startPoint y: 262, endPoint x: 292, endPoint y: 268, distance: 92.5
click at [299, 268] on input "PADAMS-007-02230133-AM" at bounding box center [671, 257] width 745 height 47
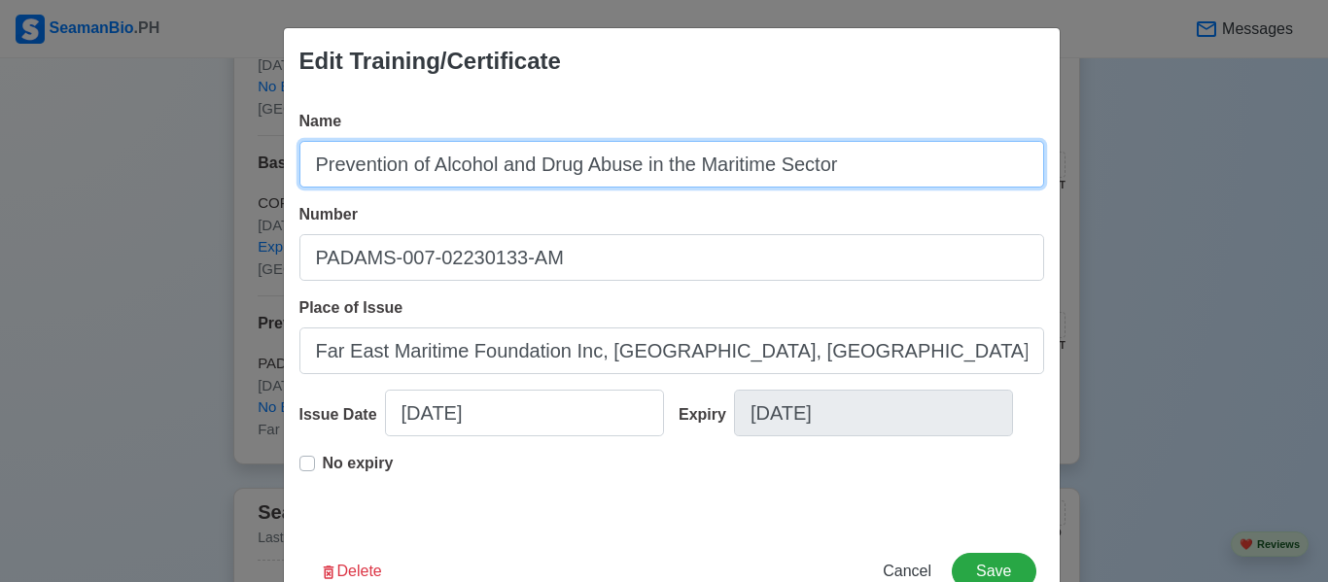
click at [876, 164] on input "Prevention of Alcohol and Drug Abuse in the Maritime Sector" at bounding box center [671, 164] width 745 height 47
paste input "PADAMS"
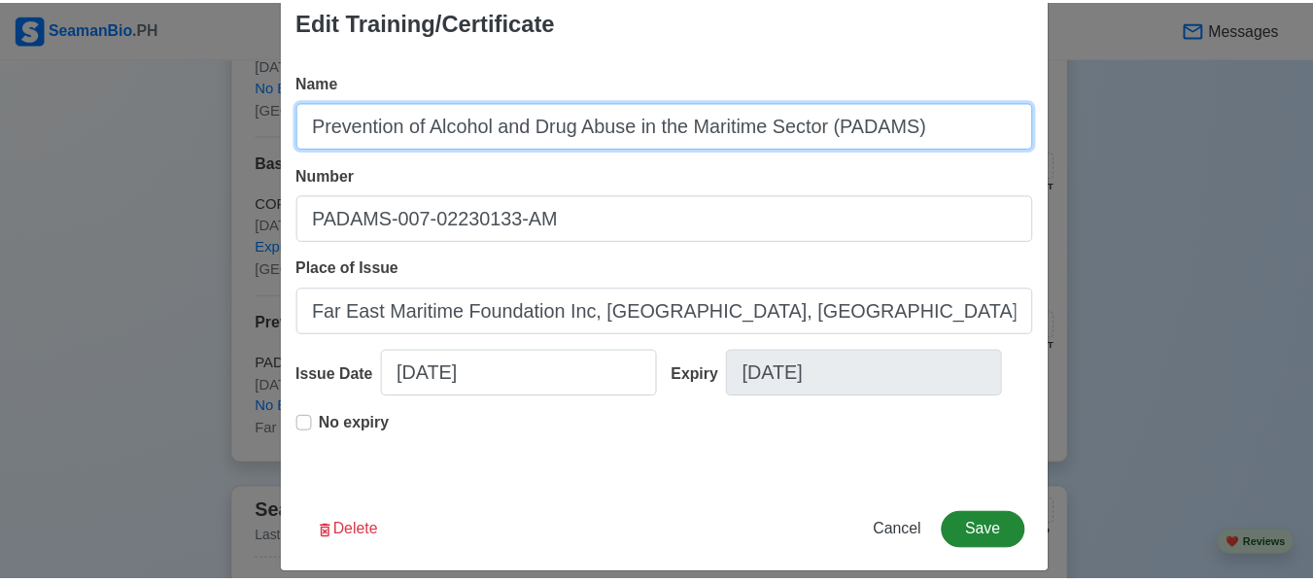
scroll to position [59, 0]
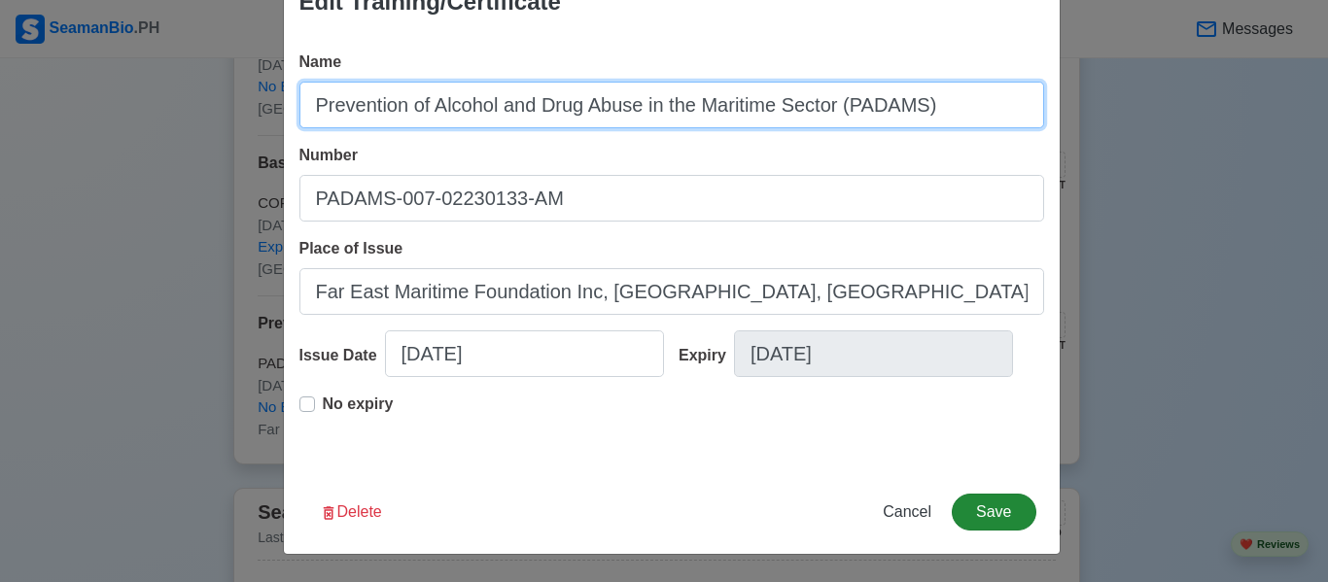
type input "Prevention of Alcohol and Drug Abuse in the Maritime Sector (PADAMS)"
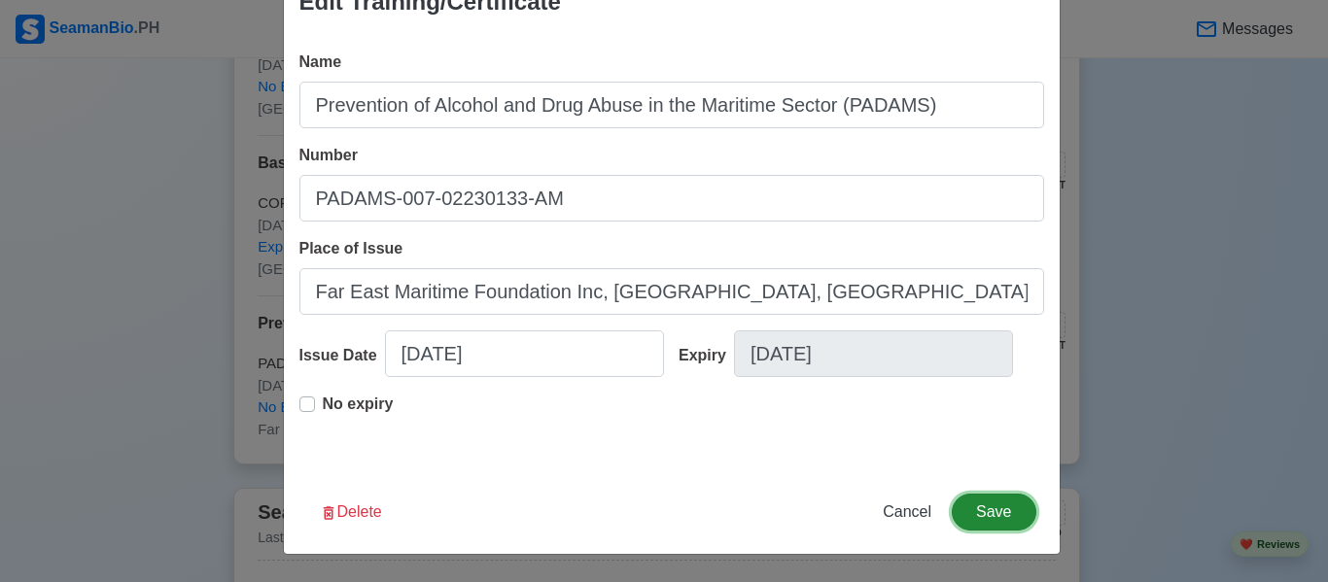
click at [969, 508] on button "Save" at bounding box center [994, 512] width 84 height 37
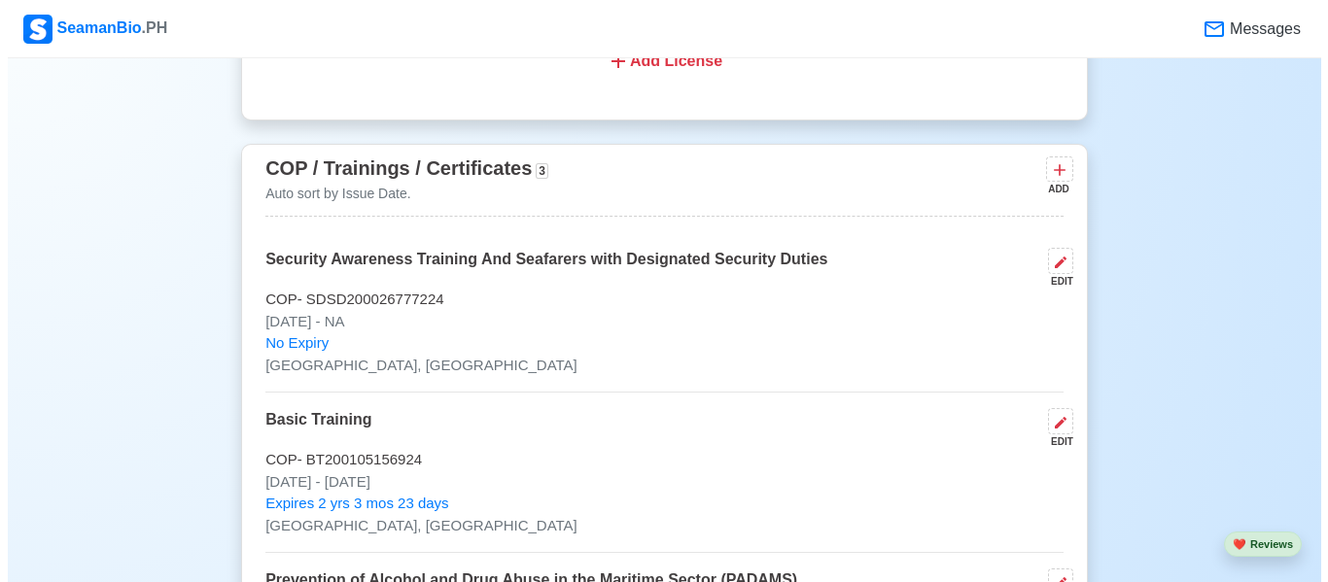
scroll to position [3207, 0]
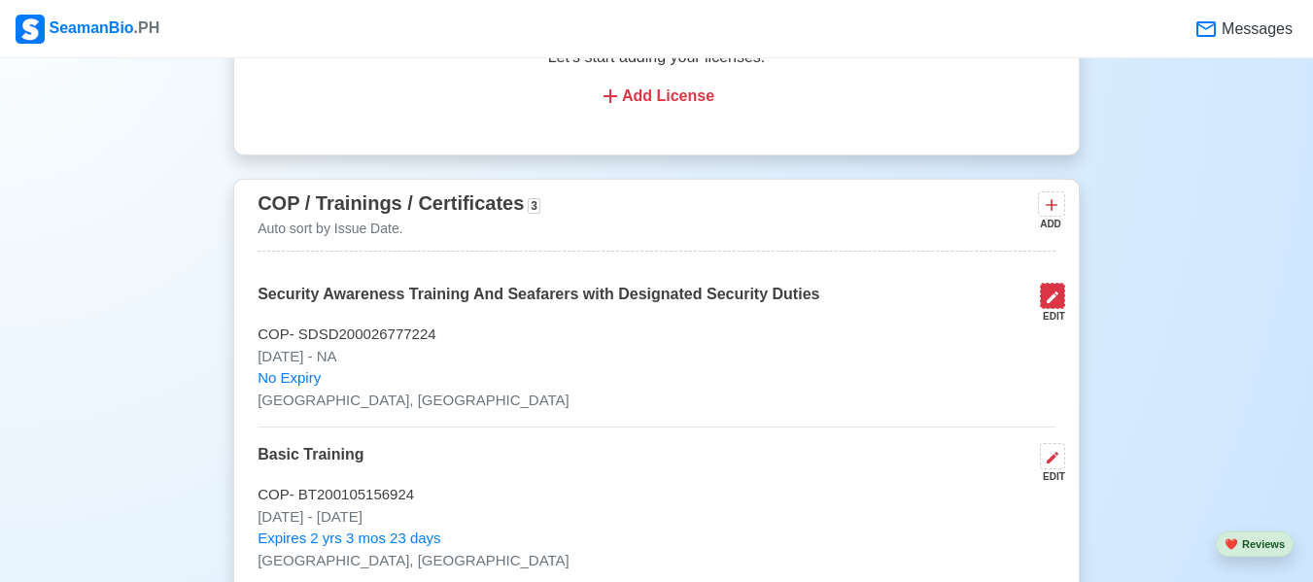
click at [1053, 290] on icon at bounding box center [1053, 298] width 16 height 16
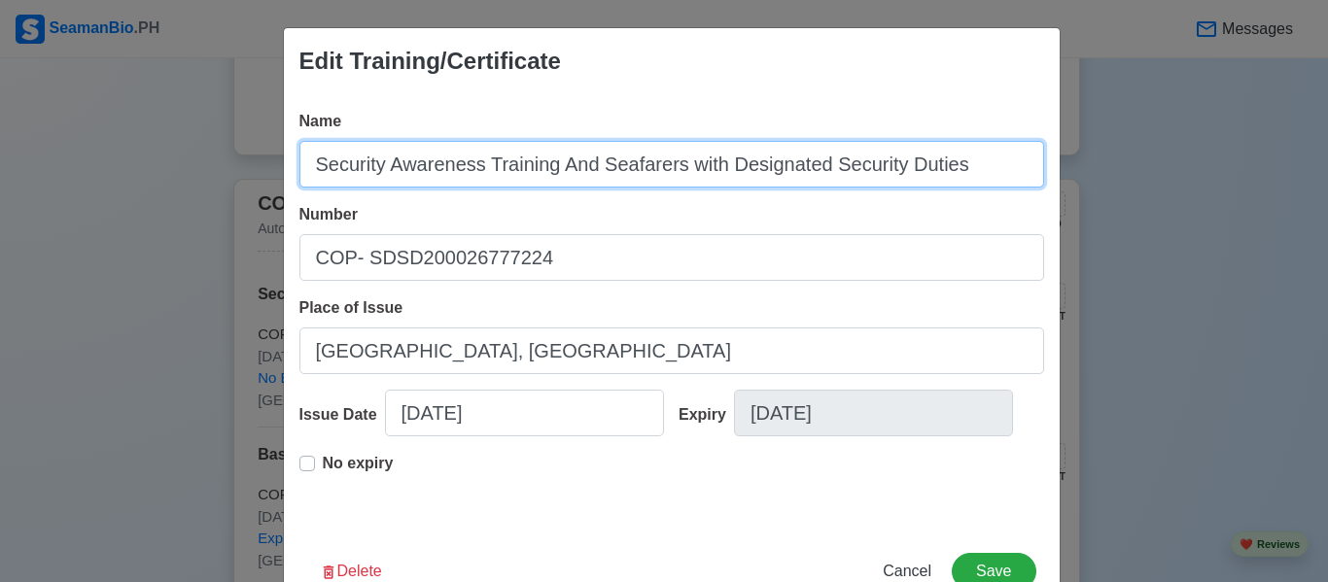
click at [558, 165] on input "Security Awareness Training And Seafarers with Designated Security Duties" at bounding box center [671, 164] width 745 height 47
type input "Security Awareness Training and Seafarers with Designated Security Duties"
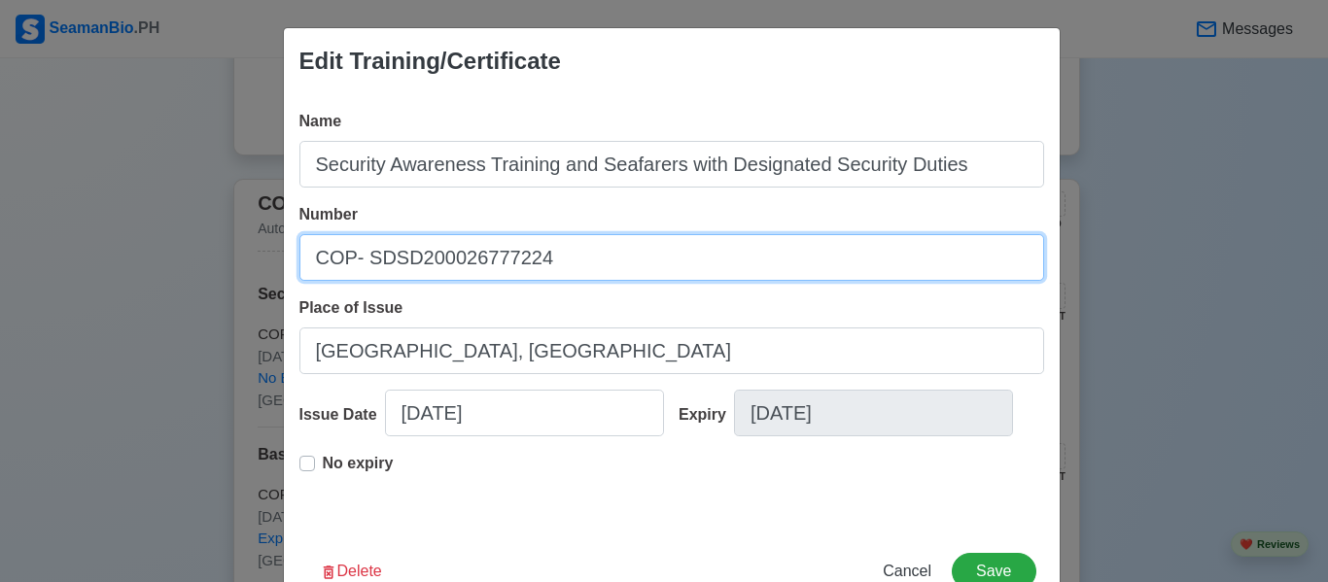
click at [359, 255] on input "COP- SDSD200026777224" at bounding box center [671, 257] width 745 height 47
drag, startPoint x: 359, startPoint y: 255, endPoint x: 294, endPoint y: 255, distance: 65.1
click at [299, 257] on input "COP- SDSD200026777224" at bounding box center [671, 257] width 745 height 47
click at [402, 260] on input "COP- SDSD200026777224" at bounding box center [671, 257] width 745 height 47
drag, startPoint x: 357, startPoint y: 256, endPoint x: 274, endPoint y: 259, distance: 82.7
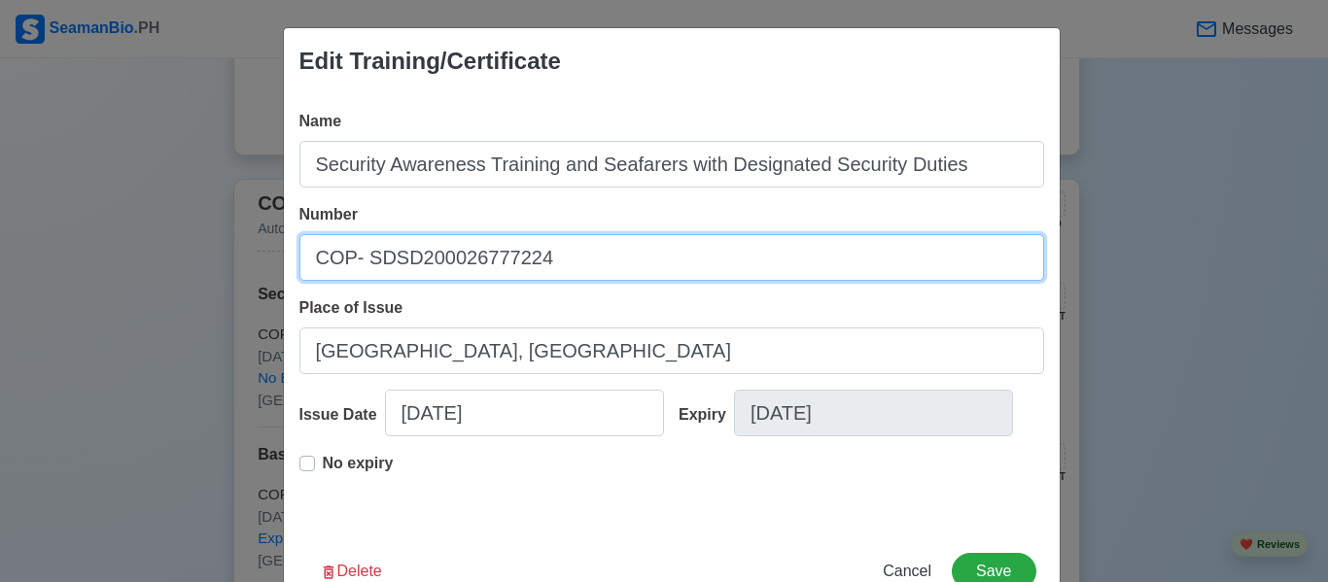
click at [274, 260] on div "Edit Training/Certificate Name Security Awareness Training and Seafarers with D…" at bounding box center [664, 291] width 1328 height 582
click at [390, 256] on input "SATSDSD200026777224" at bounding box center [671, 257] width 745 height 47
drag, startPoint x: 509, startPoint y: 279, endPoint x: 437, endPoint y: 280, distance: 71.9
click at [437, 280] on input "SATSDSD-022-200026777224" at bounding box center [671, 257] width 745 height 47
type input "SATSDSD-022-02230702"
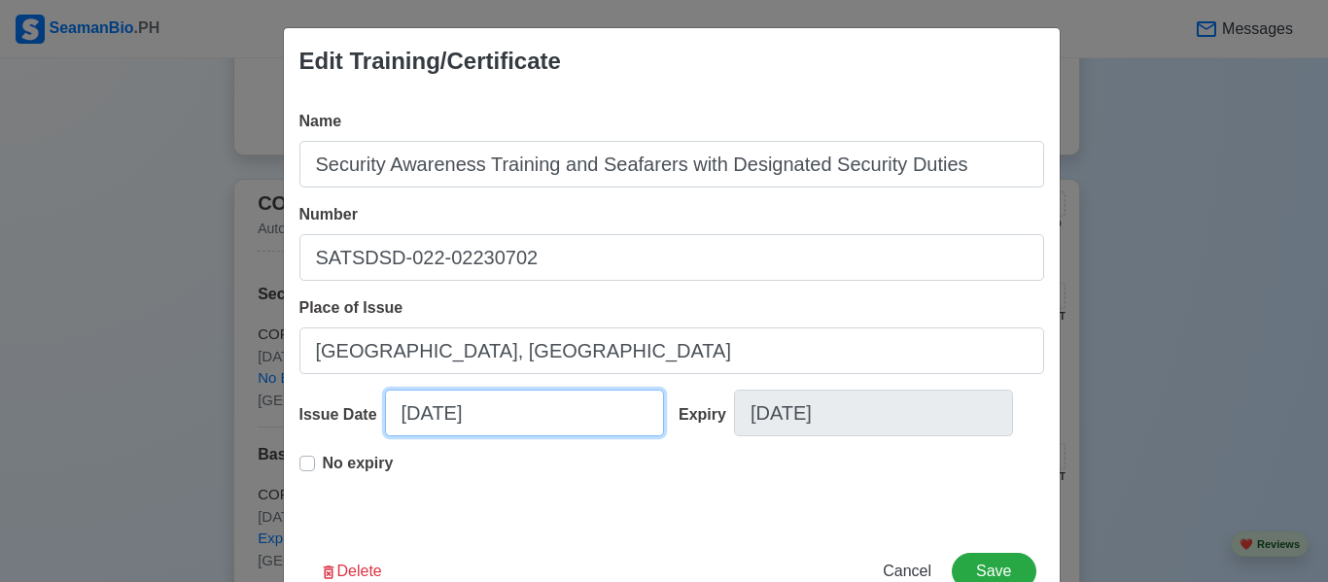
select select "****"
select select "********"
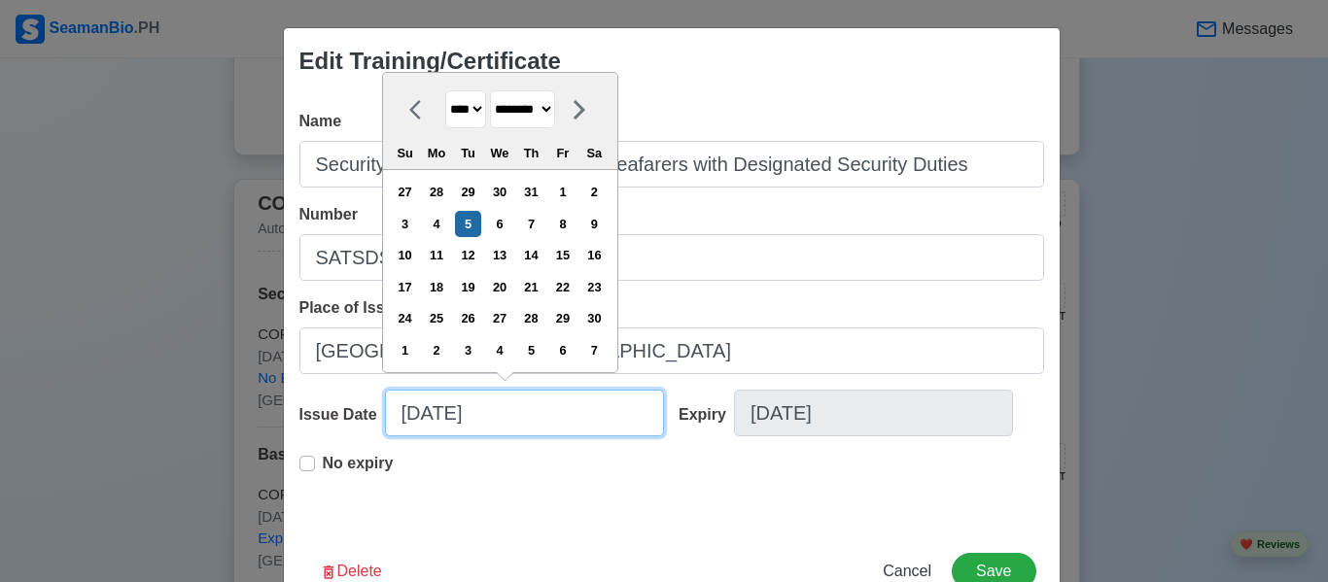
click at [433, 416] on input "[DATE]" at bounding box center [524, 413] width 279 height 47
click at [438, 416] on input "[DATE]" at bounding box center [524, 413] width 279 height 47
drag, startPoint x: 509, startPoint y: 415, endPoint x: 378, endPoint y: 416, distance: 131.2
click at [385, 416] on input "[DATE]" at bounding box center [524, 413] width 279 height 47
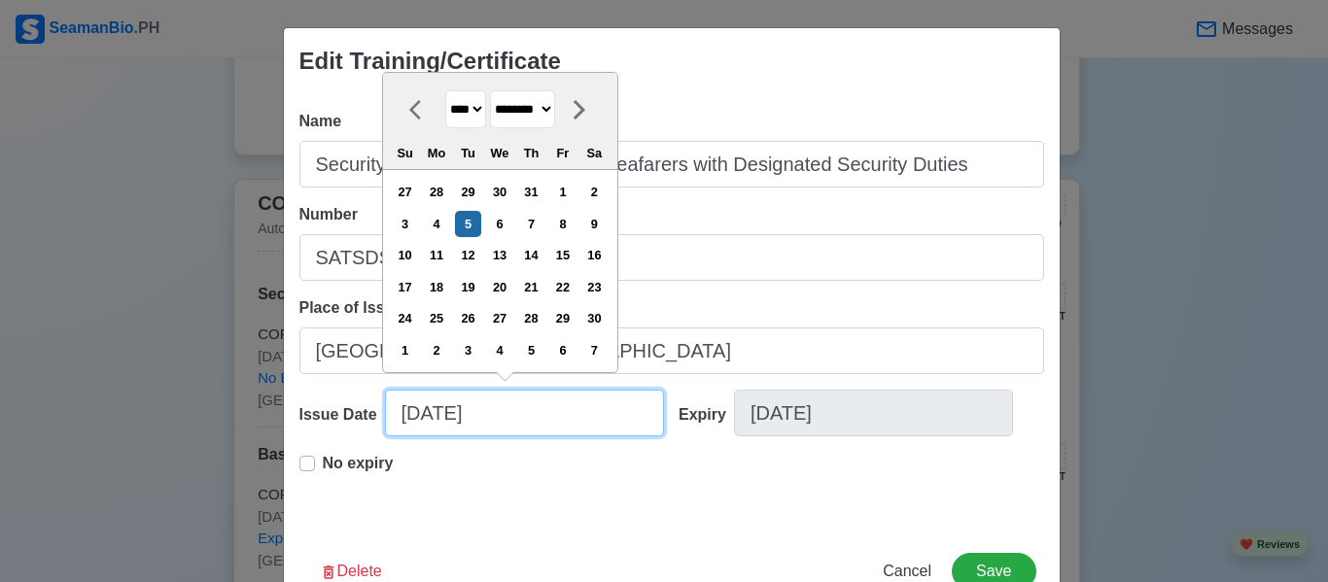
type input "0"
select select "****"
select select "*******"
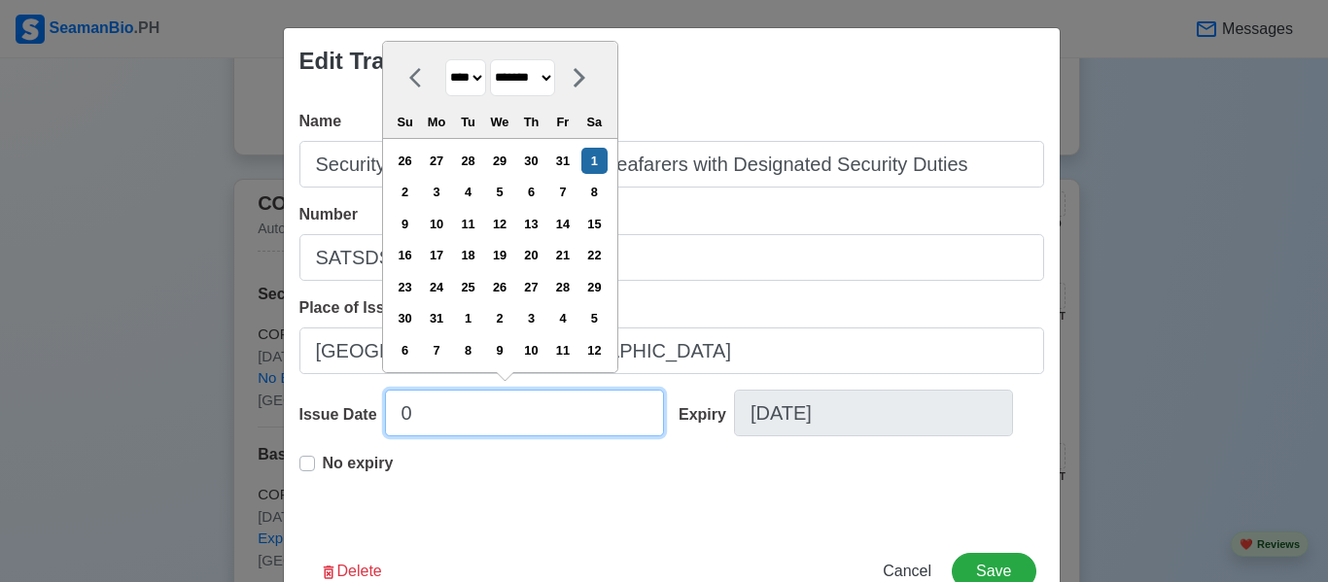
type input "02"
select select "****"
select select "********"
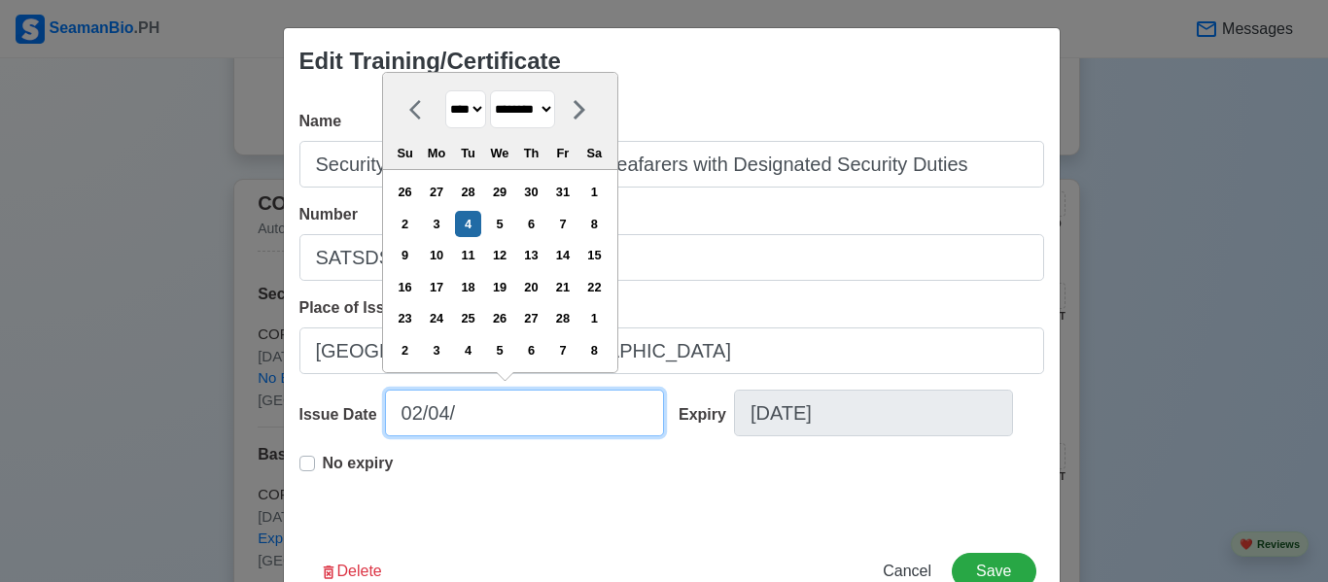
type input "02/04/2"
select select "****"
type input "[DATE]"
select select "****"
type input "[DATE]"
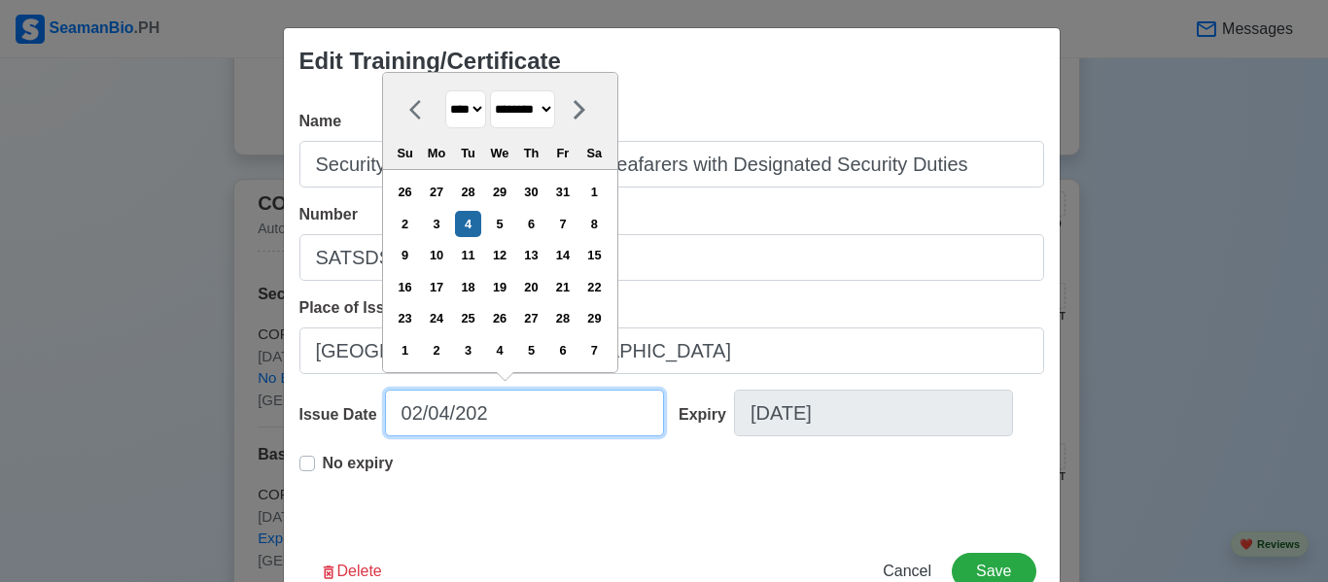
select select "****"
type input "[DATE]"
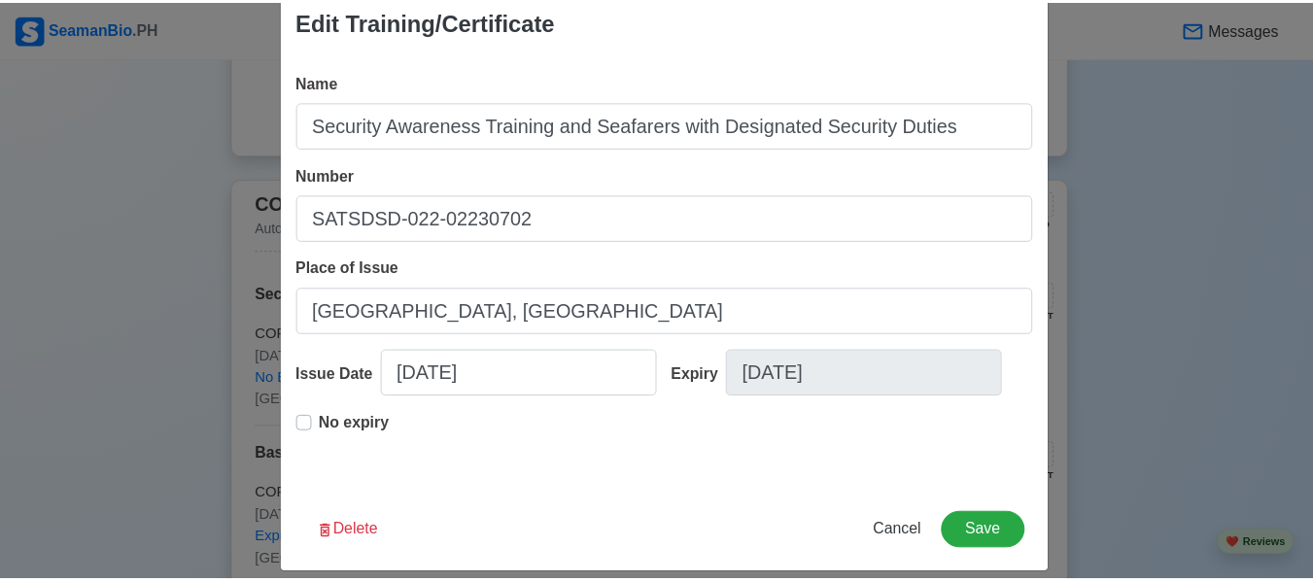
scroll to position [59, 0]
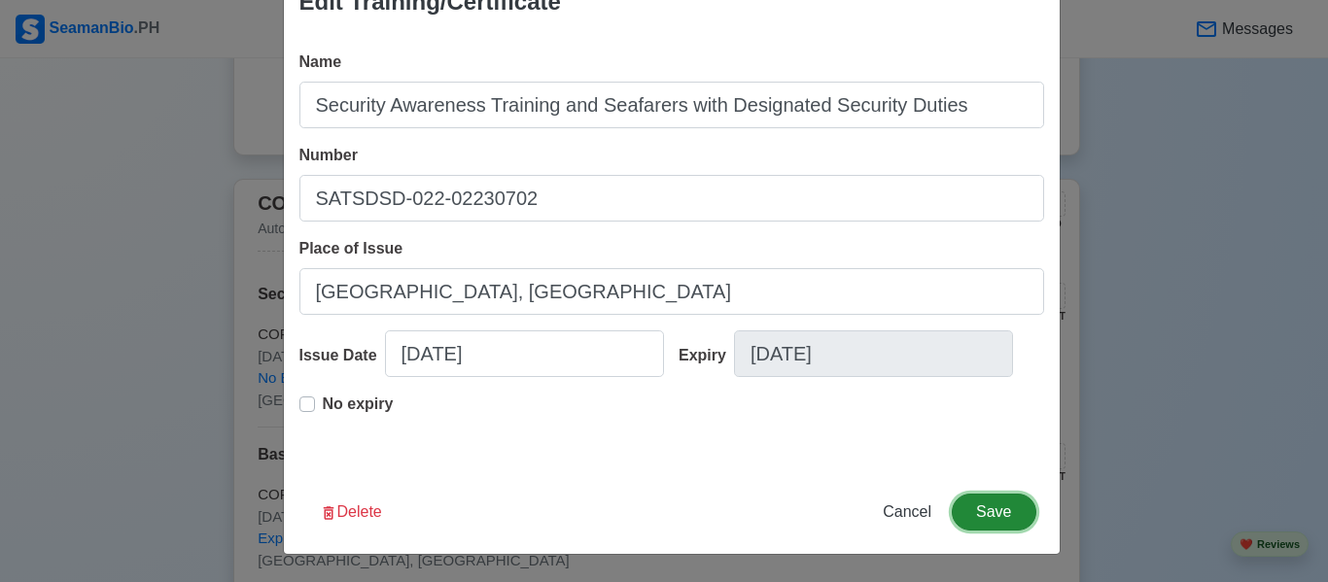
click at [1011, 508] on button "Save" at bounding box center [994, 512] width 84 height 37
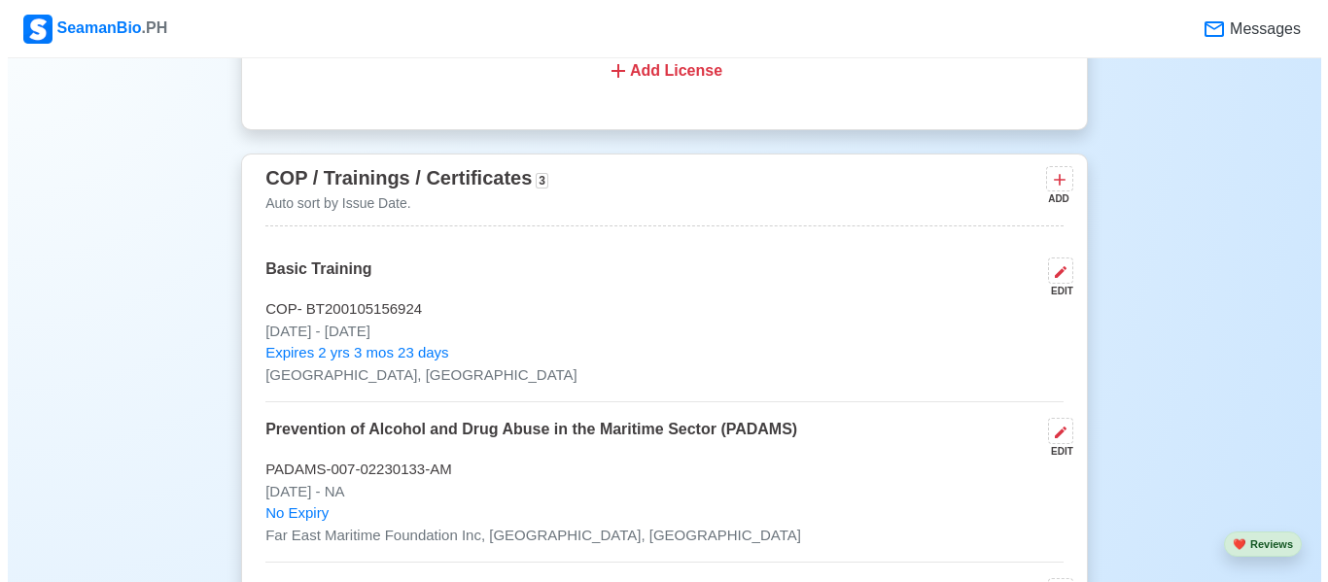
scroll to position [3207, 0]
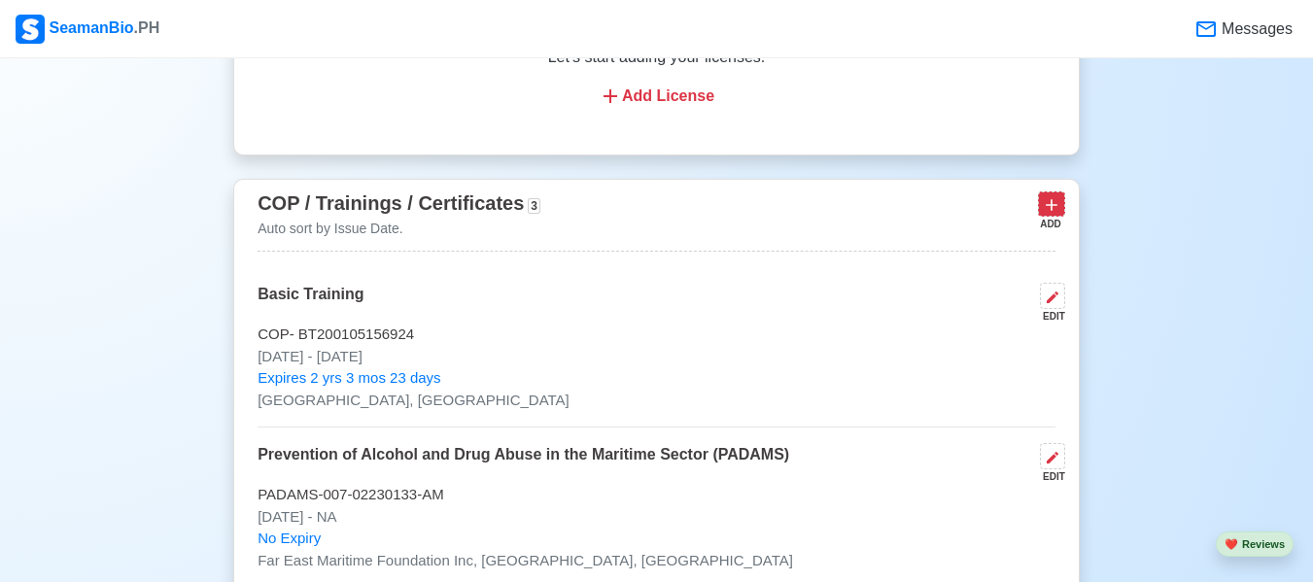
click at [1058, 201] on icon at bounding box center [1051, 204] width 19 height 19
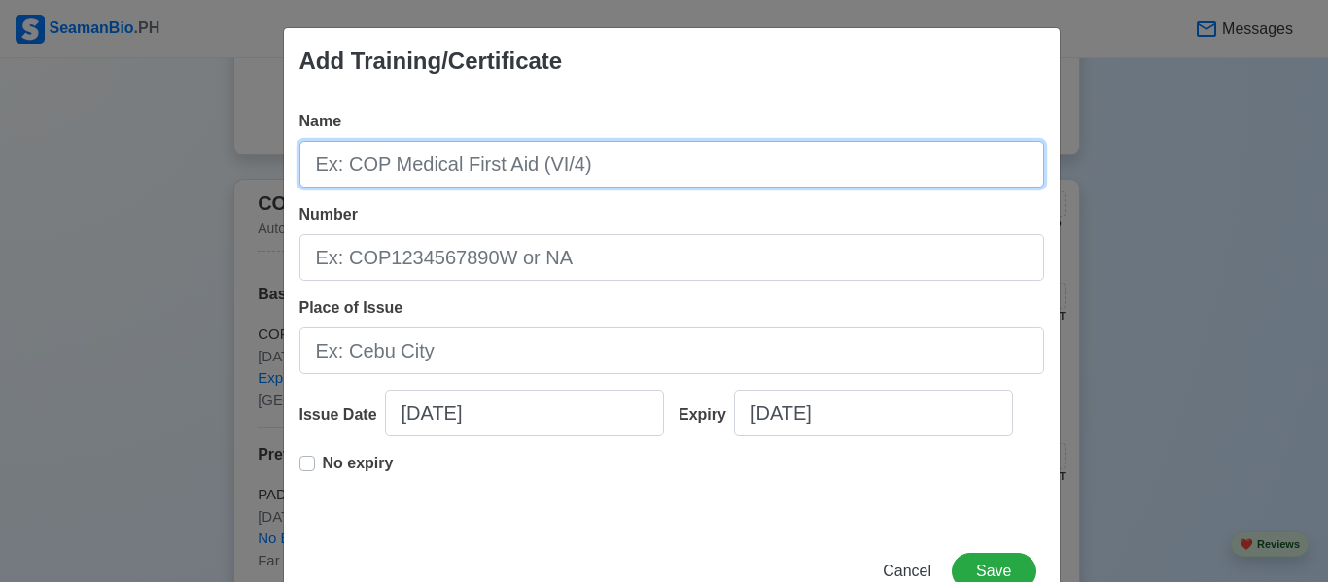
click at [380, 171] on input "Name" at bounding box center [671, 164] width 745 height 47
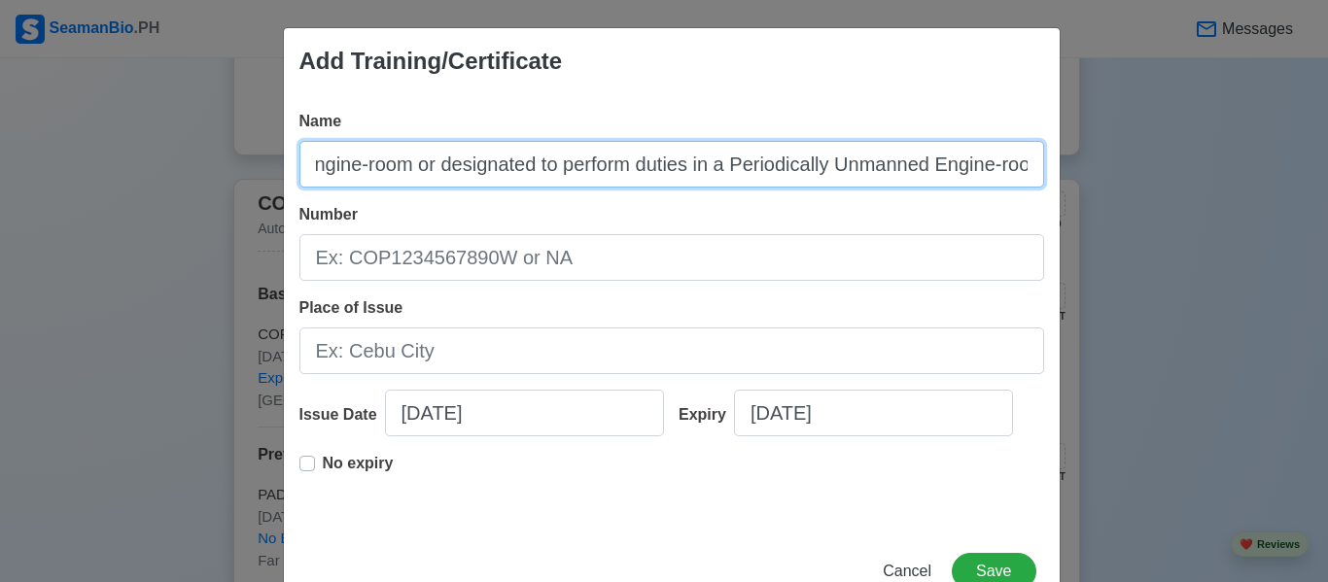
scroll to position [0, 430]
type input "Ratings Forming Part of a Watch in a Manned Engine-room or designated to perfor…"
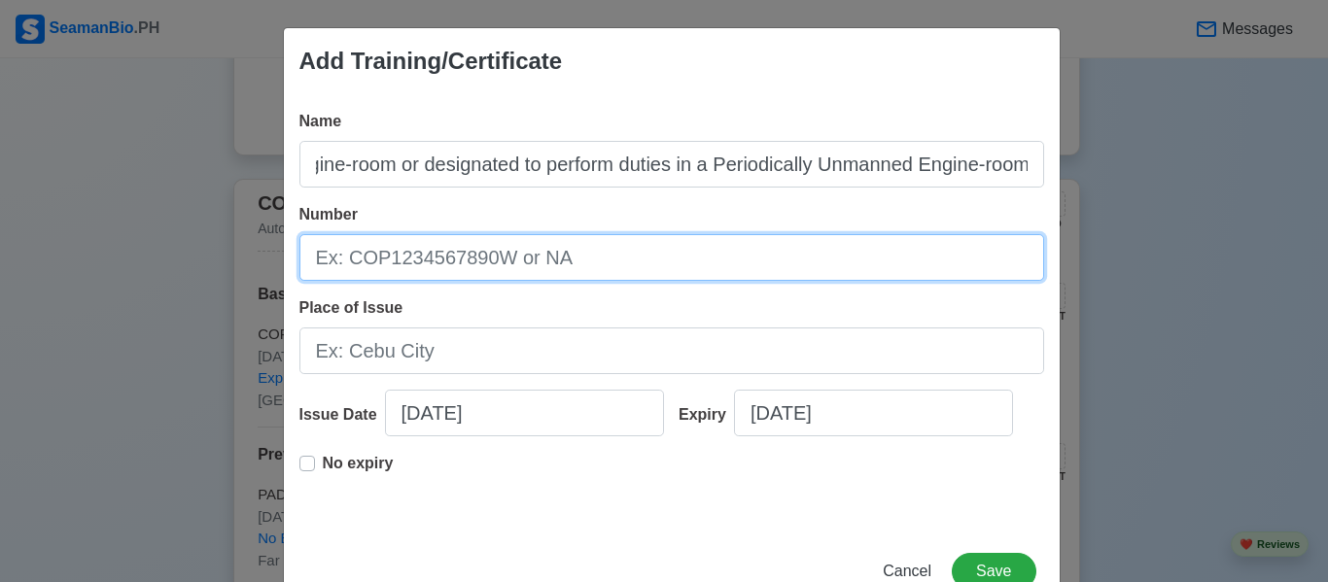
scroll to position [0, 0]
click at [369, 263] on input "Number" at bounding box center [671, 257] width 745 height 47
type input "RFPEW-007-02230110"
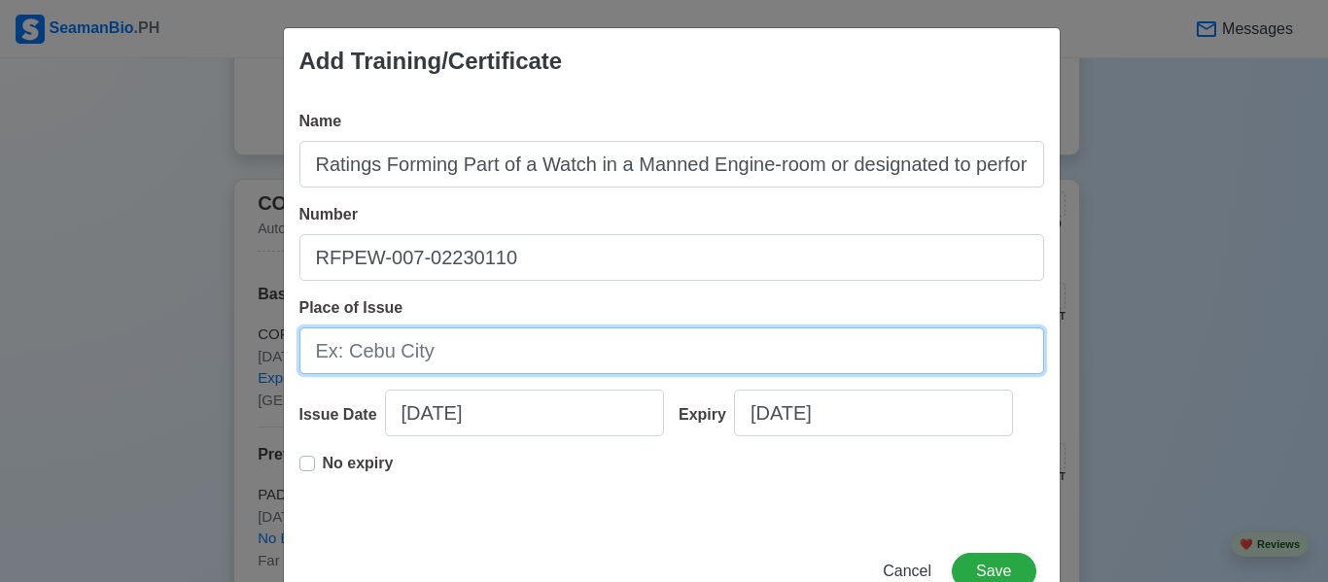
click at [363, 348] on input "Place of Issue" at bounding box center [671, 351] width 745 height 47
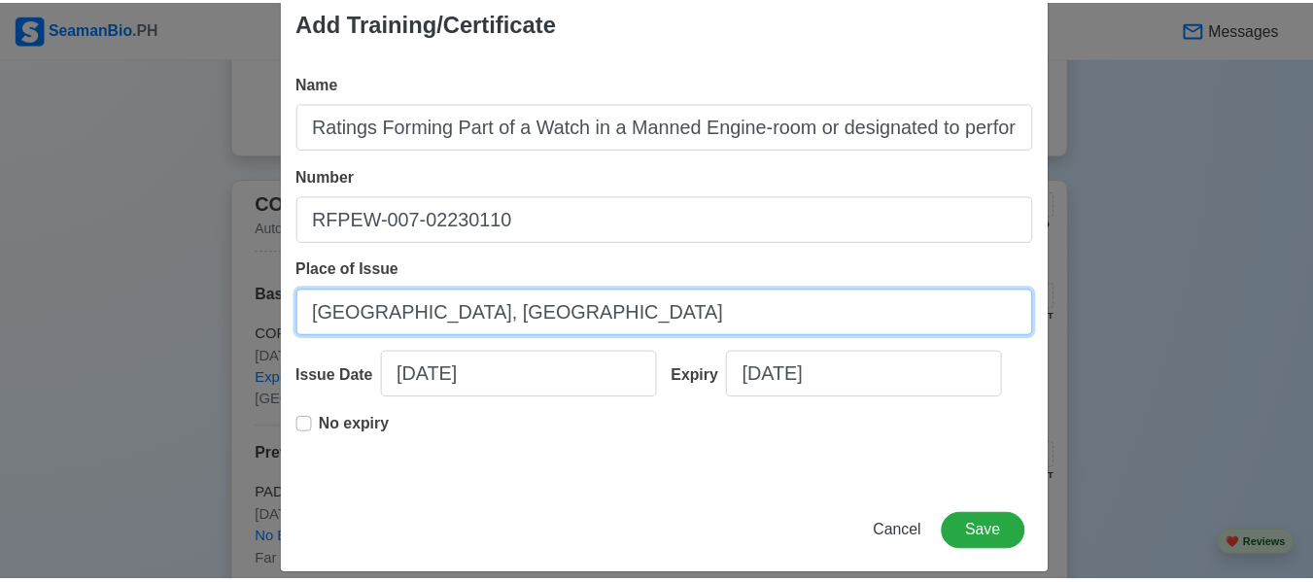
scroll to position [59, 0]
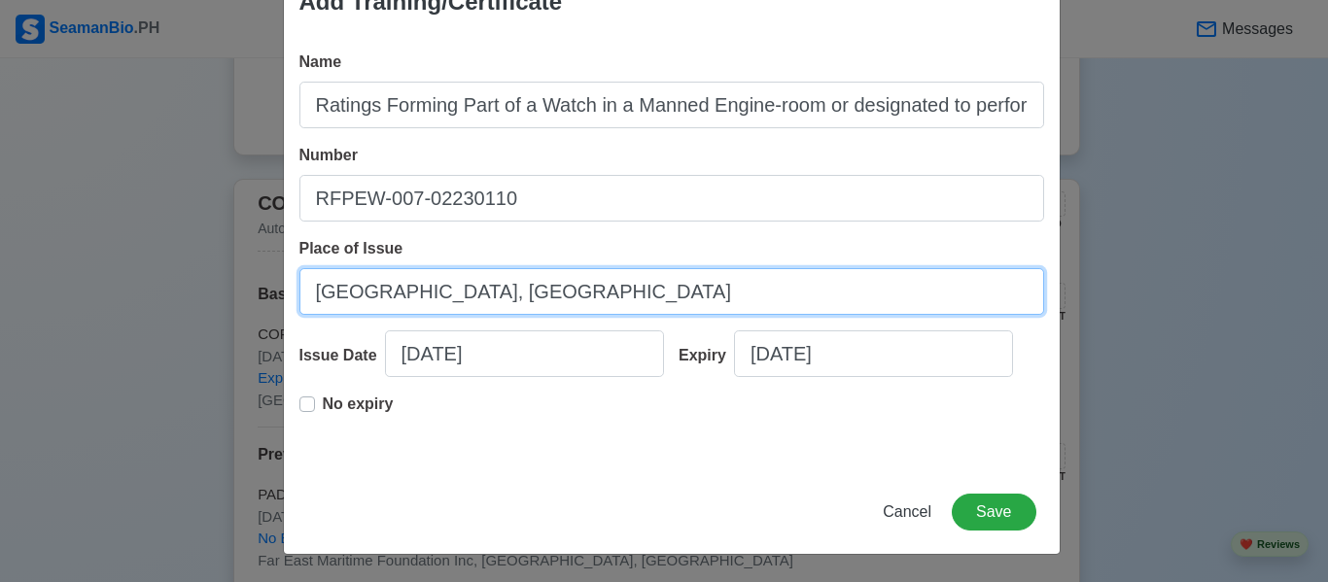
type input "[GEOGRAPHIC_DATA], [GEOGRAPHIC_DATA]"
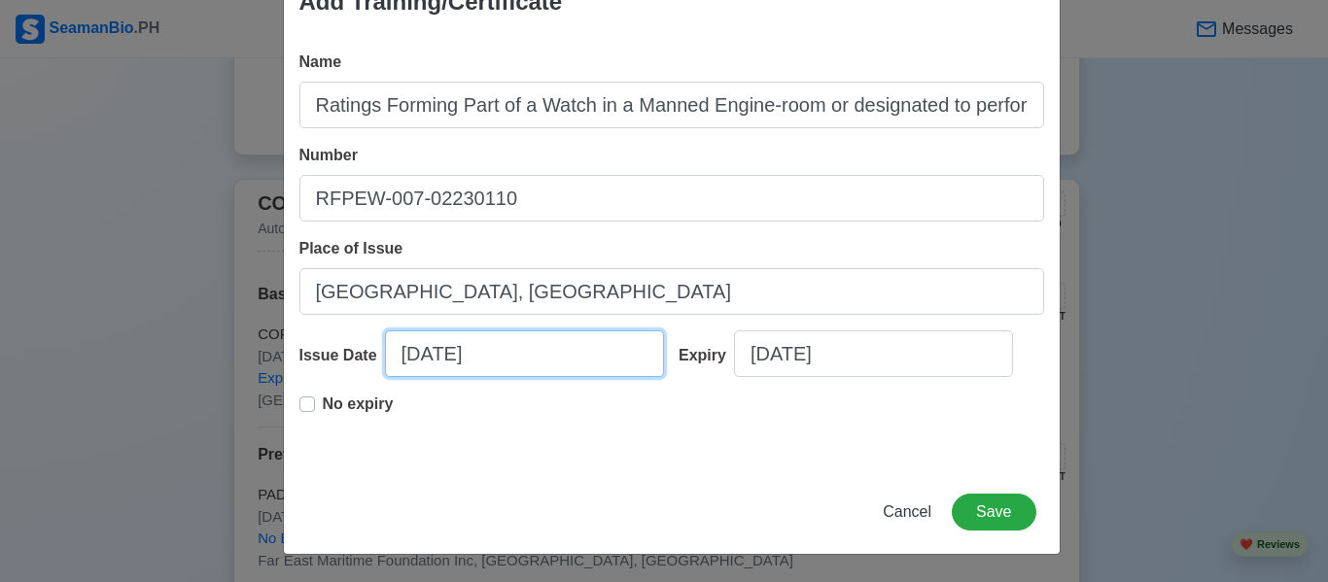
select select "****"
select select "*******"
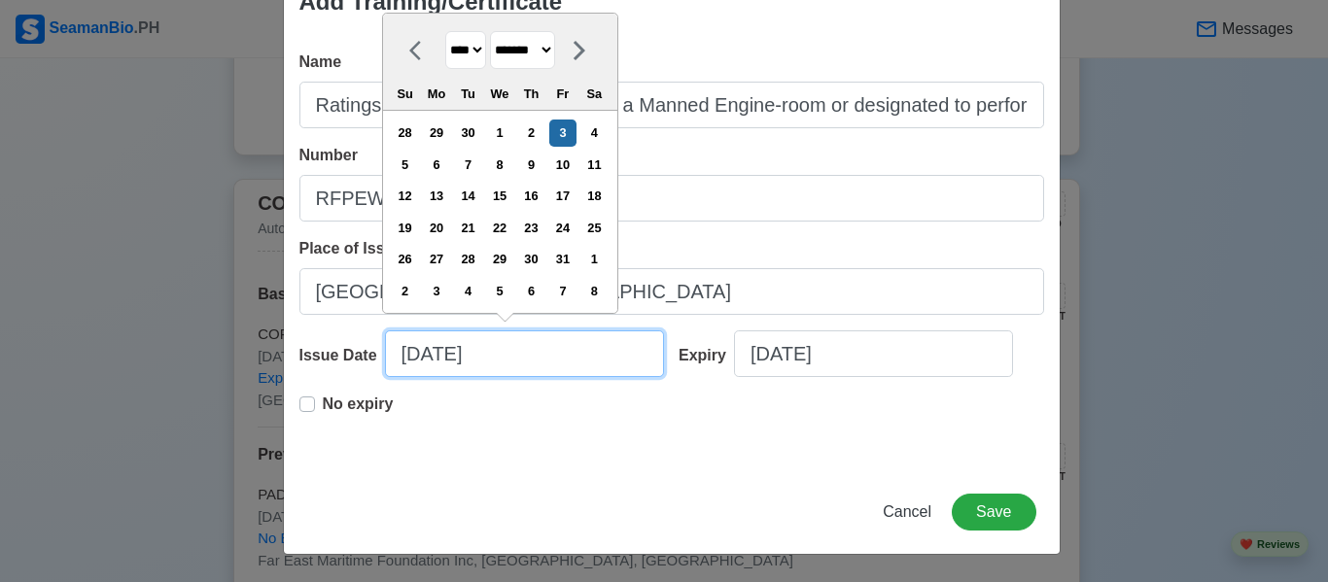
drag, startPoint x: 489, startPoint y: 353, endPoint x: 280, endPoint y: 343, distance: 209.2
click at [284, 343] on div "Name Ratings Forming Part of a Watch in a Manned Engine-room or designated to p…" at bounding box center [672, 252] width 776 height 435
type input "0"
select select "****"
select select "*******"
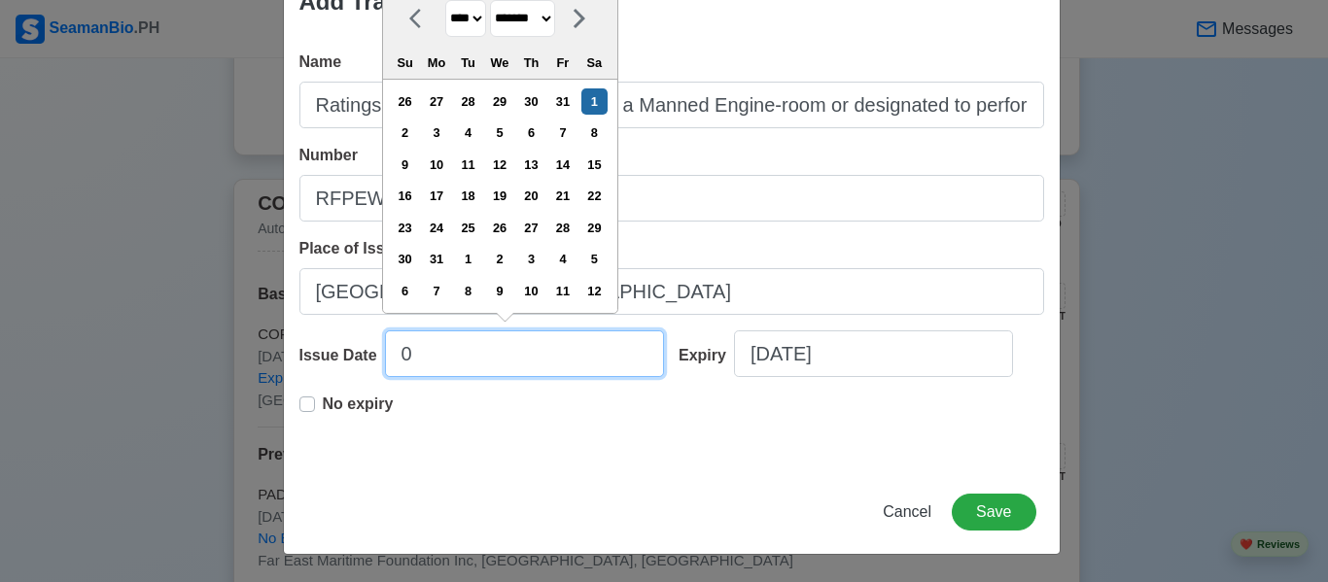
type input "03"
select select "****"
select select "*****"
type input "03/04/2"
select select "****"
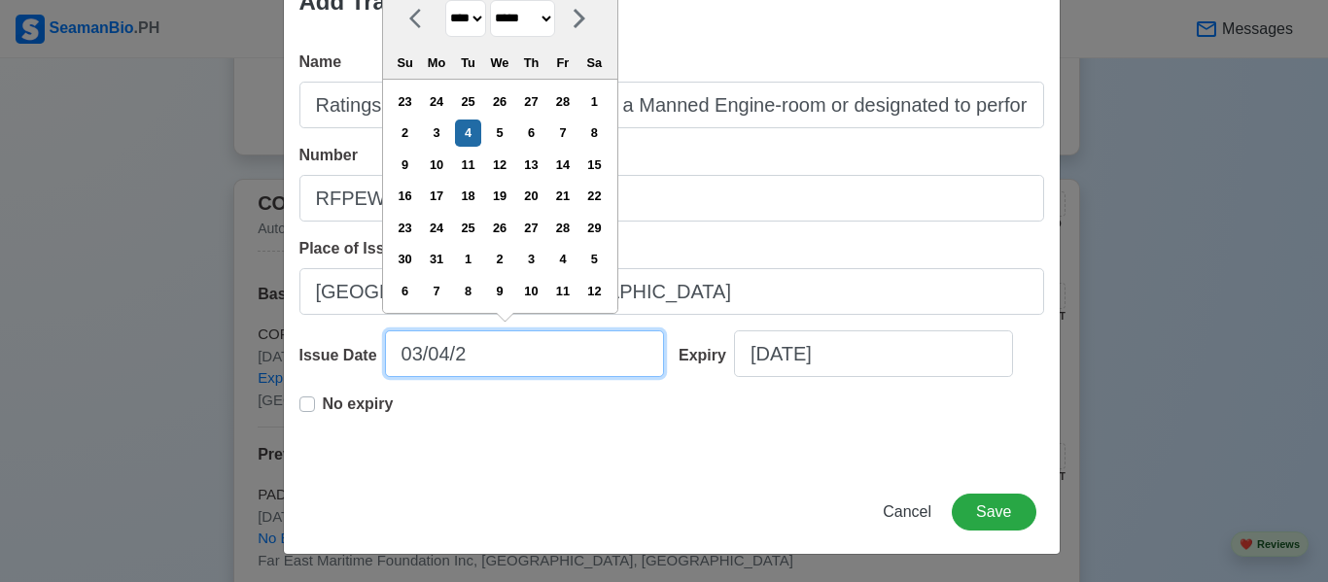
type input "[DATE]"
select select "****"
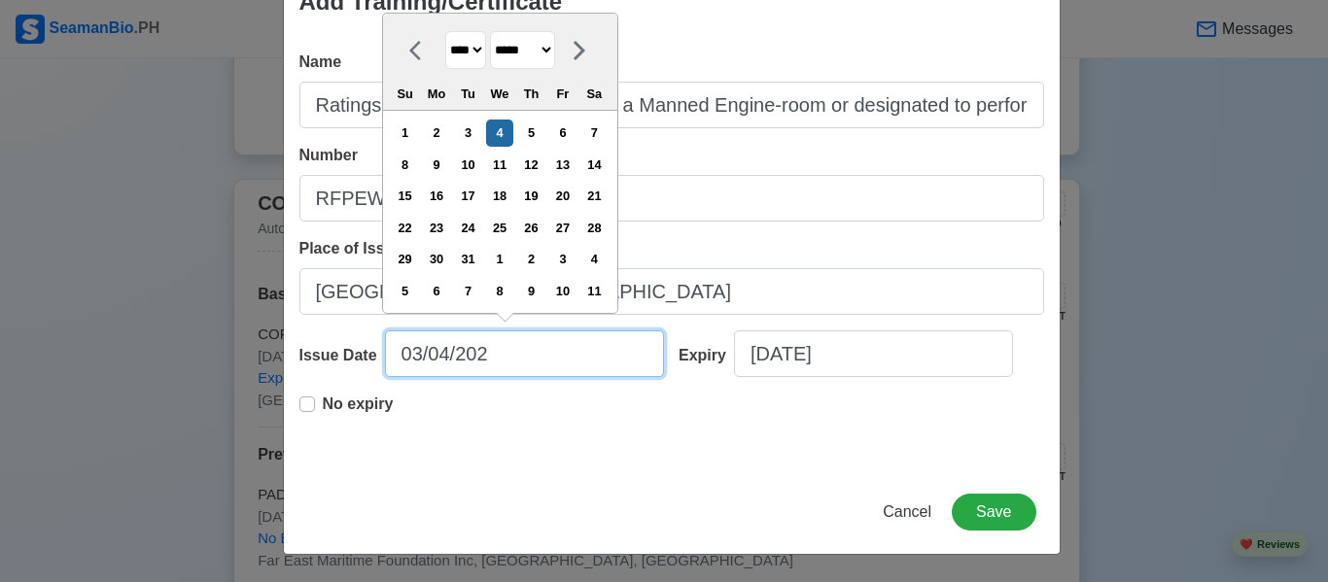
type input "[DATE]"
select select "****"
type input "[DATE]"
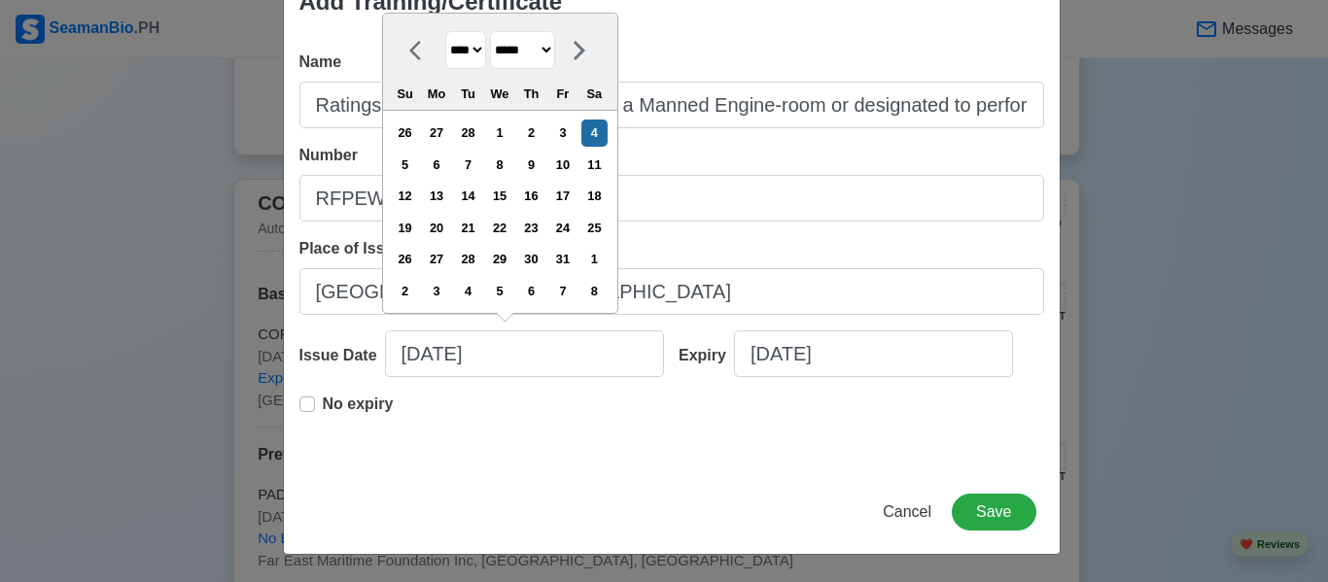
click at [323, 405] on label "No expiry" at bounding box center [358, 412] width 71 height 39
type input "[DATE]"
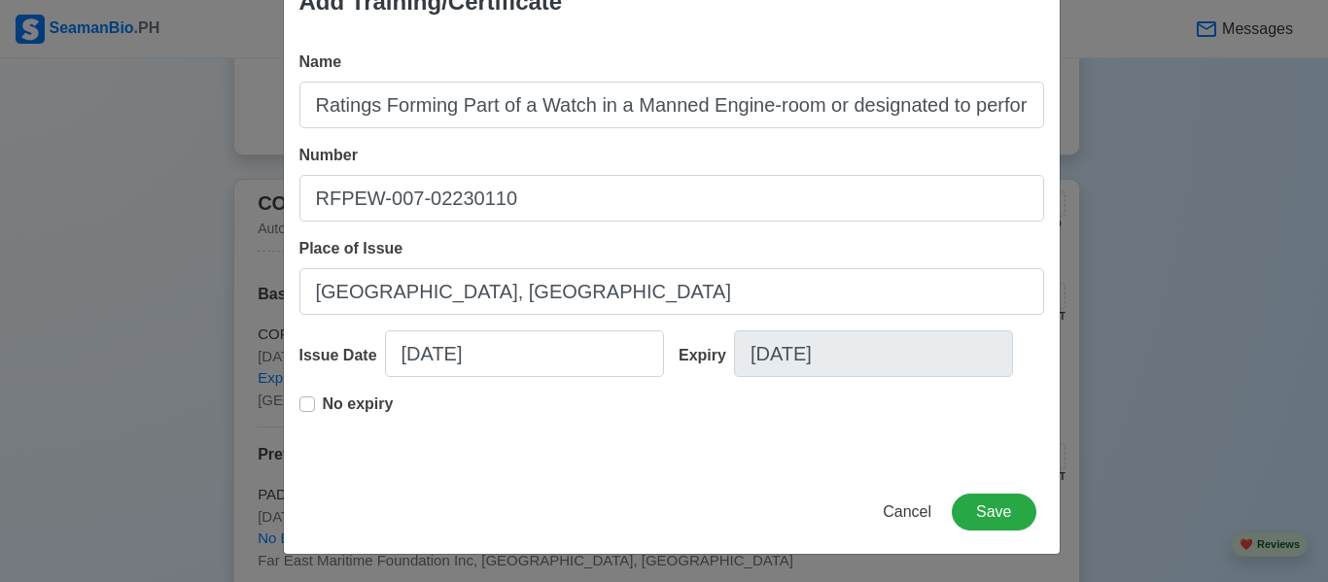
drag, startPoint x: 299, startPoint y: 401, endPoint x: 328, endPoint y: 402, distance: 28.2
click at [323, 401] on label "No expiry" at bounding box center [358, 412] width 71 height 39
click at [323, 404] on label "No expiry" at bounding box center [358, 412] width 71 height 39
click at [980, 503] on button "Save" at bounding box center [994, 512] width 84 height 37
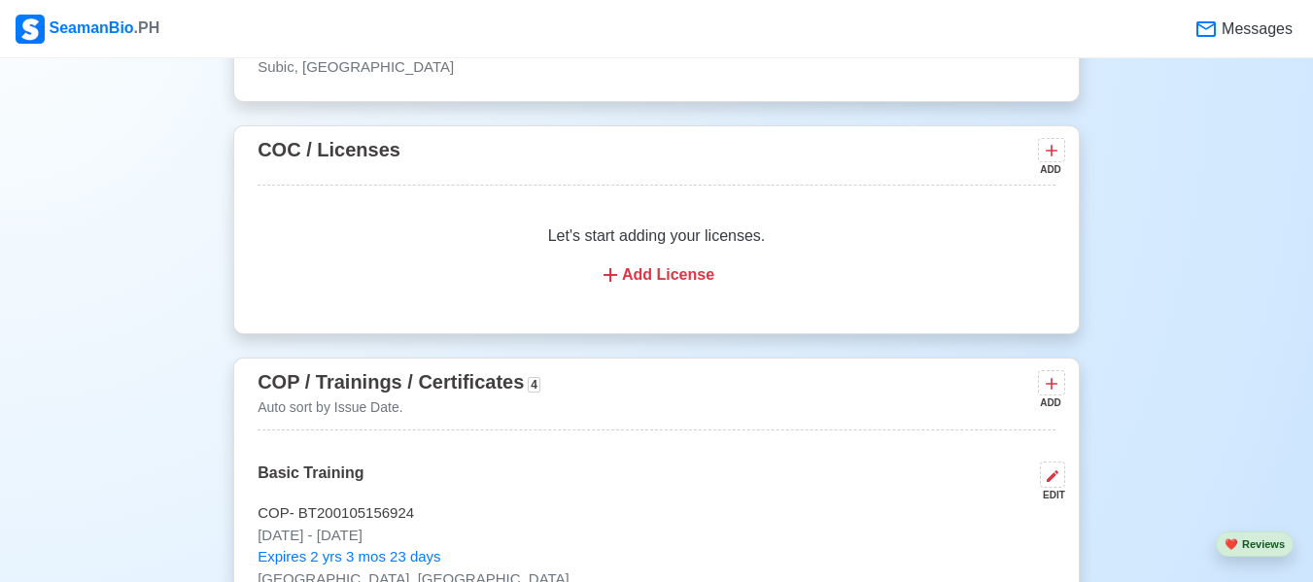
scroll to position [3013, 0]
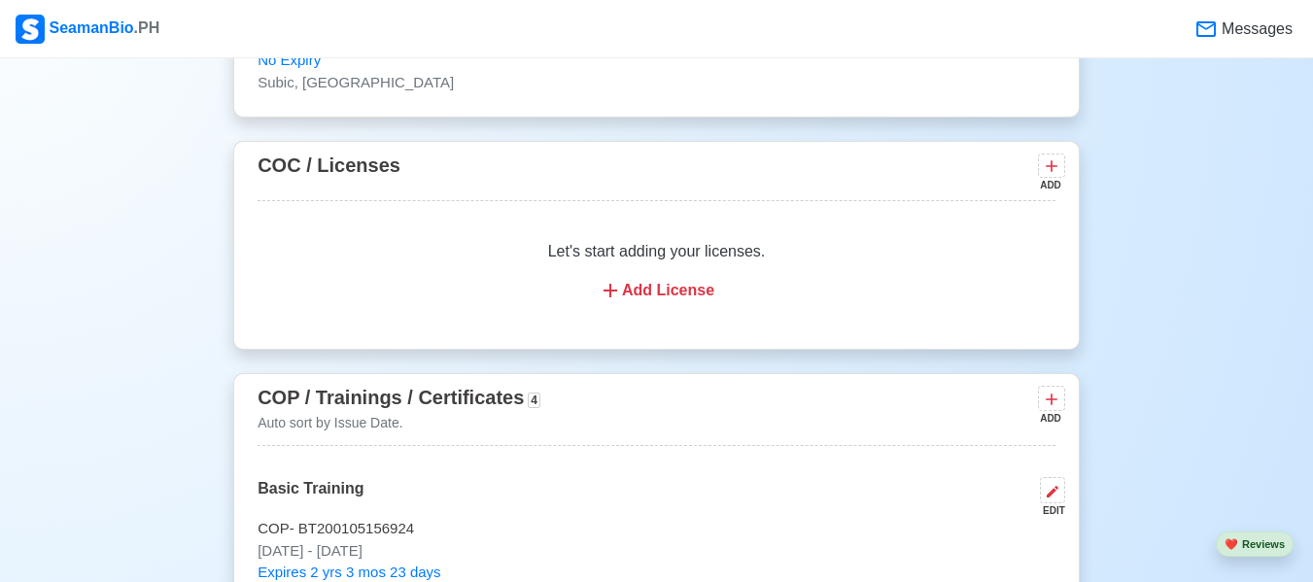
click at [1057, 411] on div "ADD" at bounding box center [1049, 418] width 23 height 15
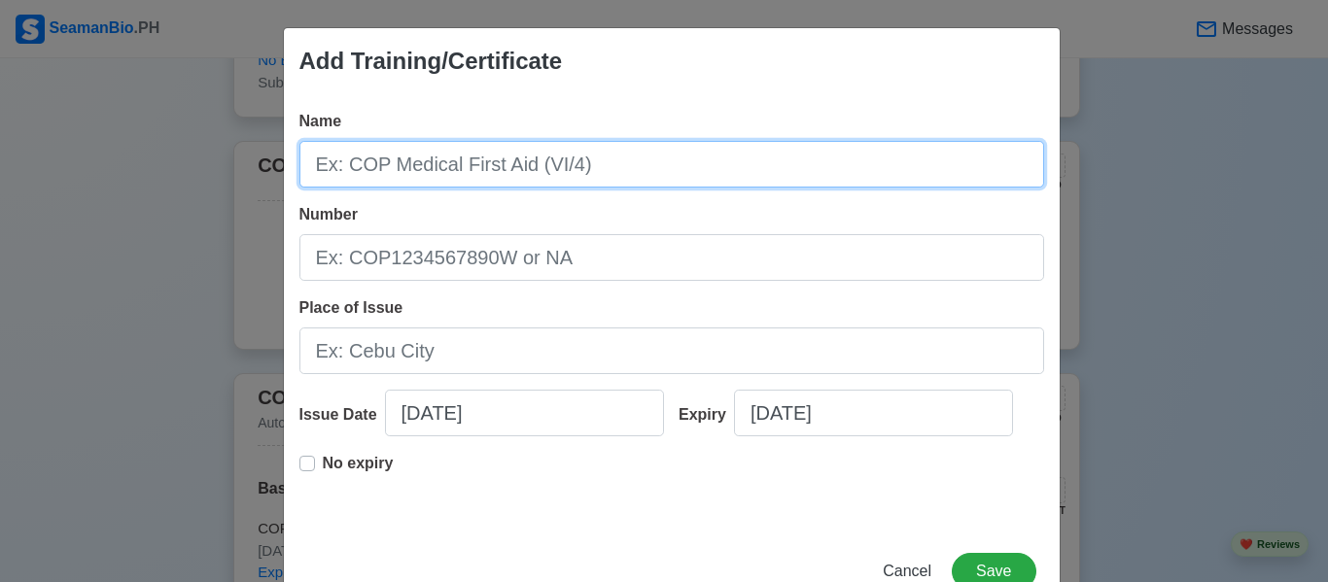
click at [548, 168] on input "Name" at bounding box center [671, 164] width 745 height 47
type input "Passenger Ship Crisis Management and Human Behaviour Training"
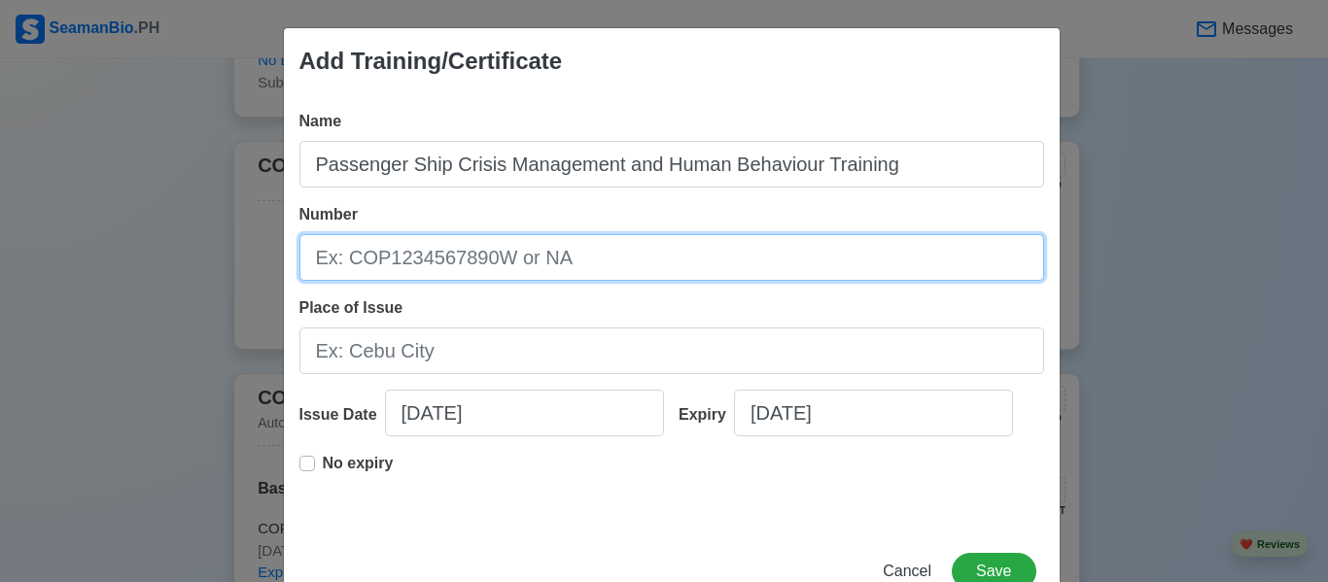
click at [472, 255] on input "Number" at bounding box center [671, 257] width 745 height 47
type input "CMHB-006-02230319"
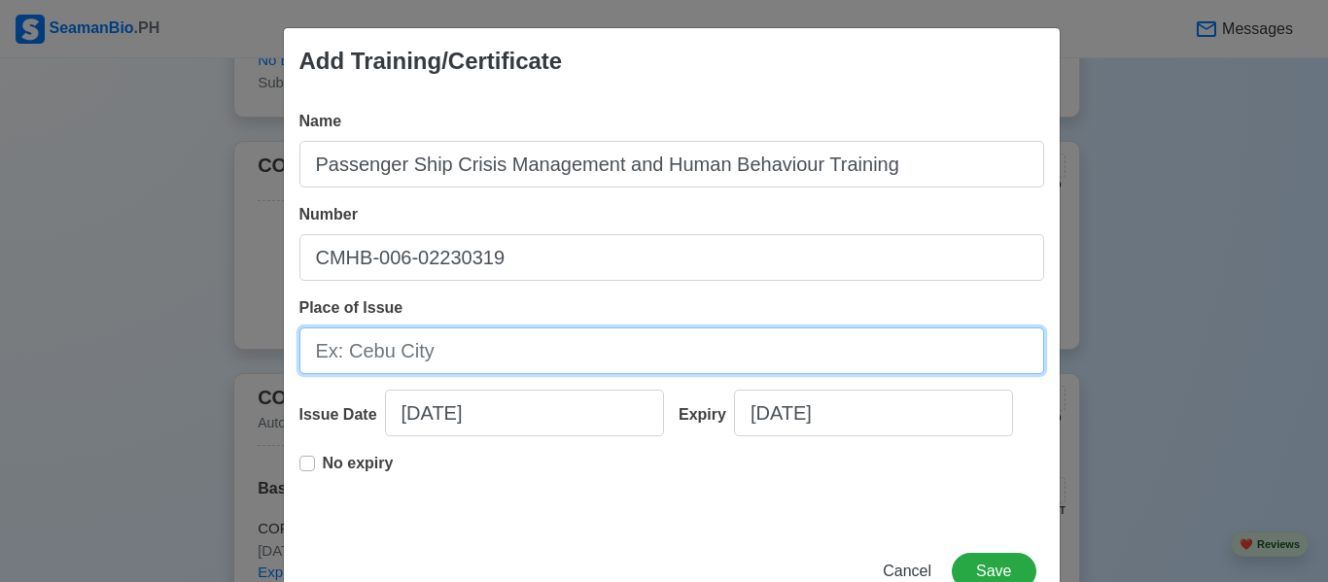
click at [460, 358] on input "Place of Issue" at bounding box center [671, 351] width 745 height 47
type input "c"
type input "[GEOGRAPHIC_DATA], [GEOGRAPHIC_DATA]"
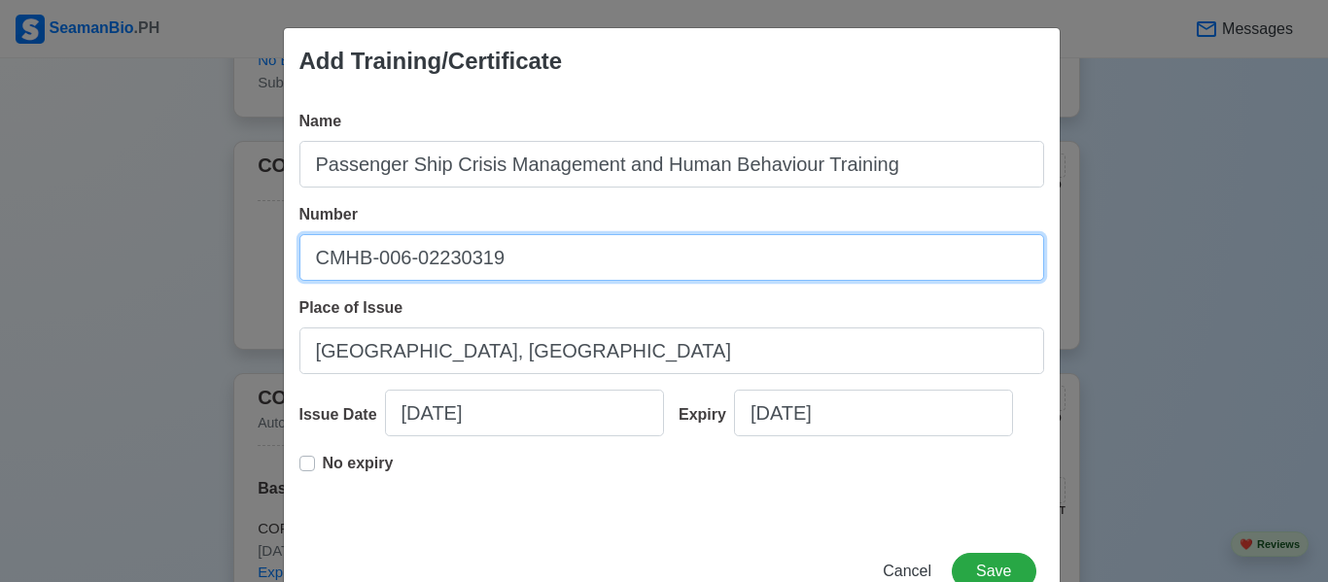
click at [443, 259] on input "CMHB-006-02230319" at bounding box center [671, 257] width 745 height 47
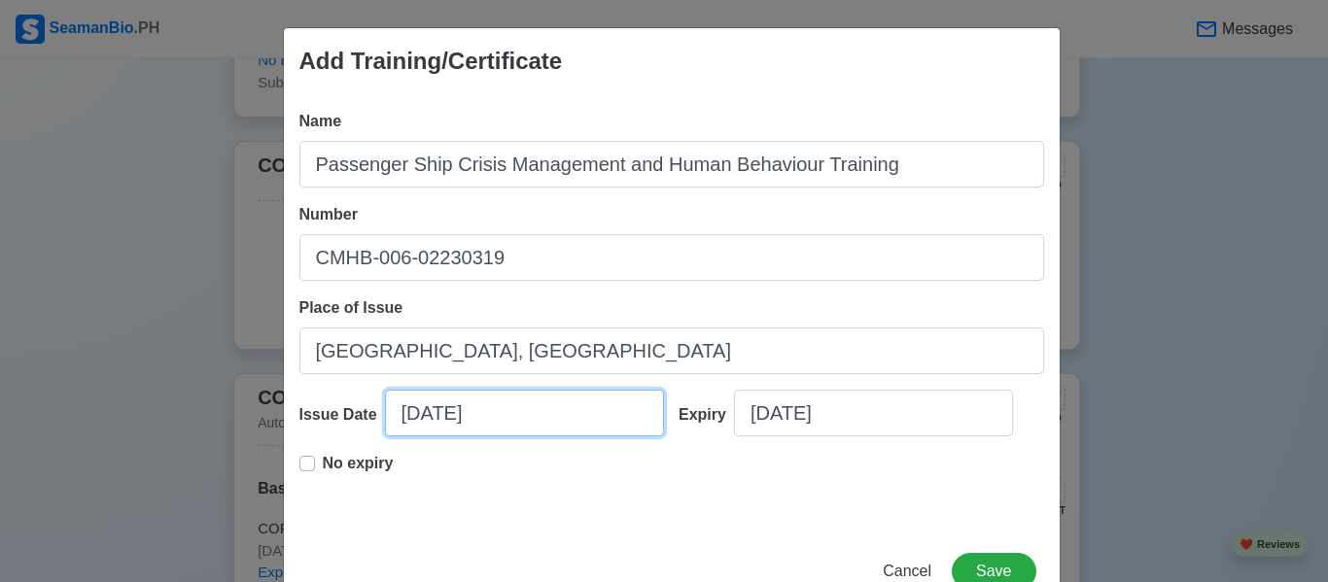
select select "****"
select select "*******"
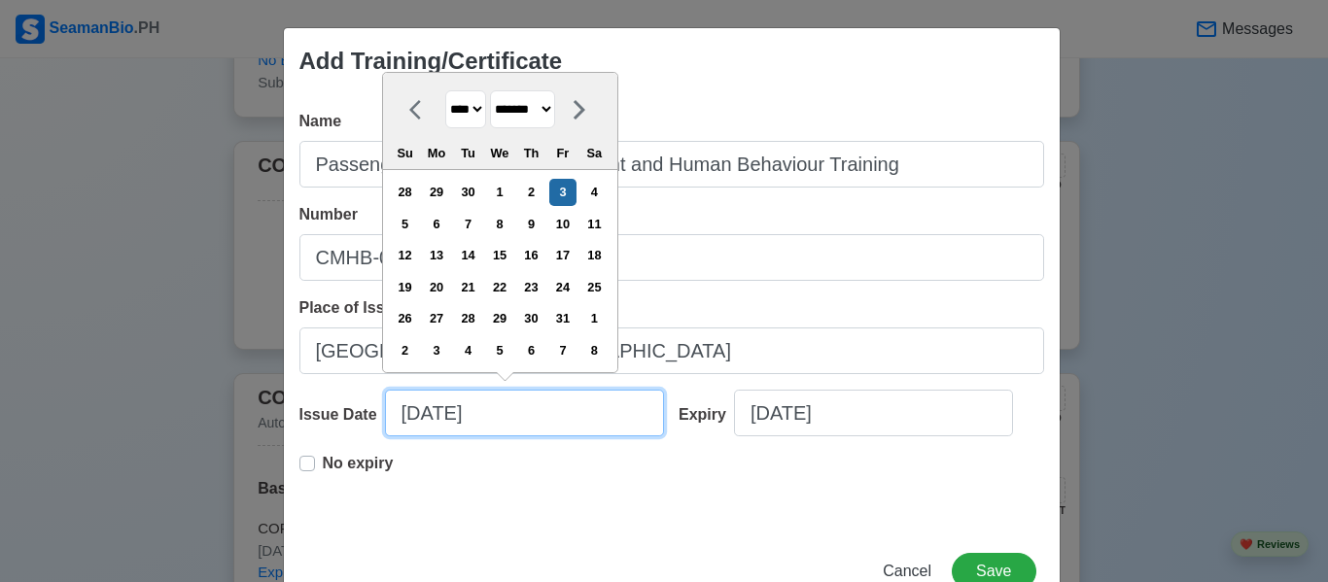
click at [490, 415] on input "[DATE]" at bounding box center [524, 413] width 279 height 47
drag, startPoint x: 490, startPoint y: 415, endPoint x: 390, endPoint y: 422, distance: 100.3
click at [390, 422] on input "[DATE]" at bounding box center [524, 413] width 279 height 47
type input "0"
select select "****"
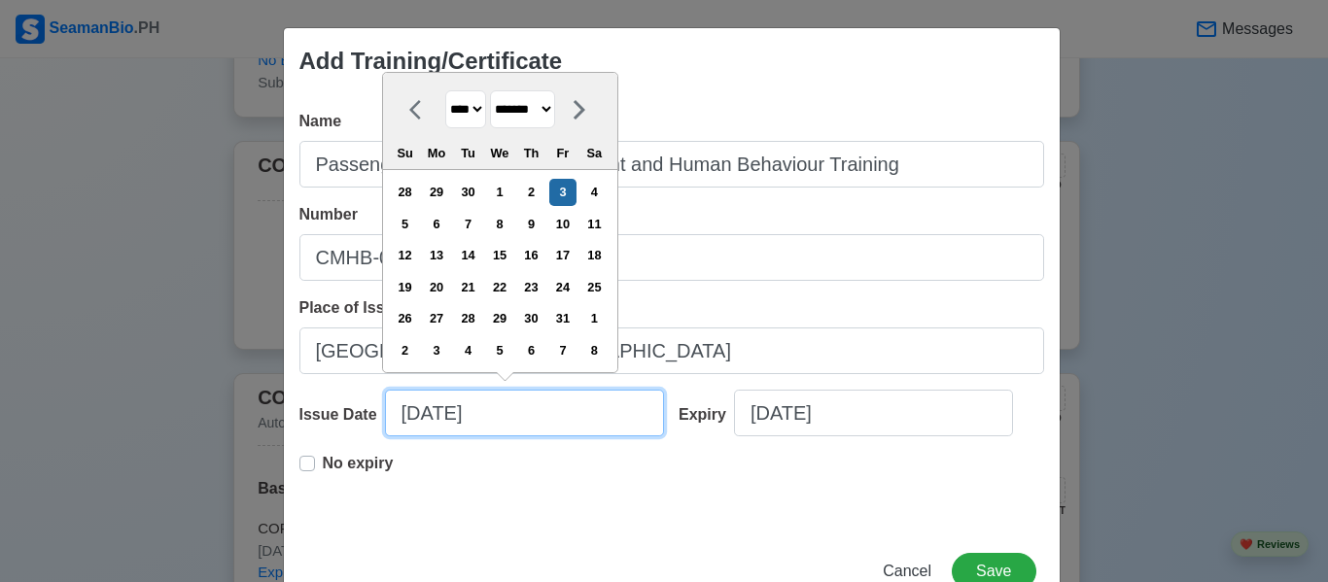
select select "*******"
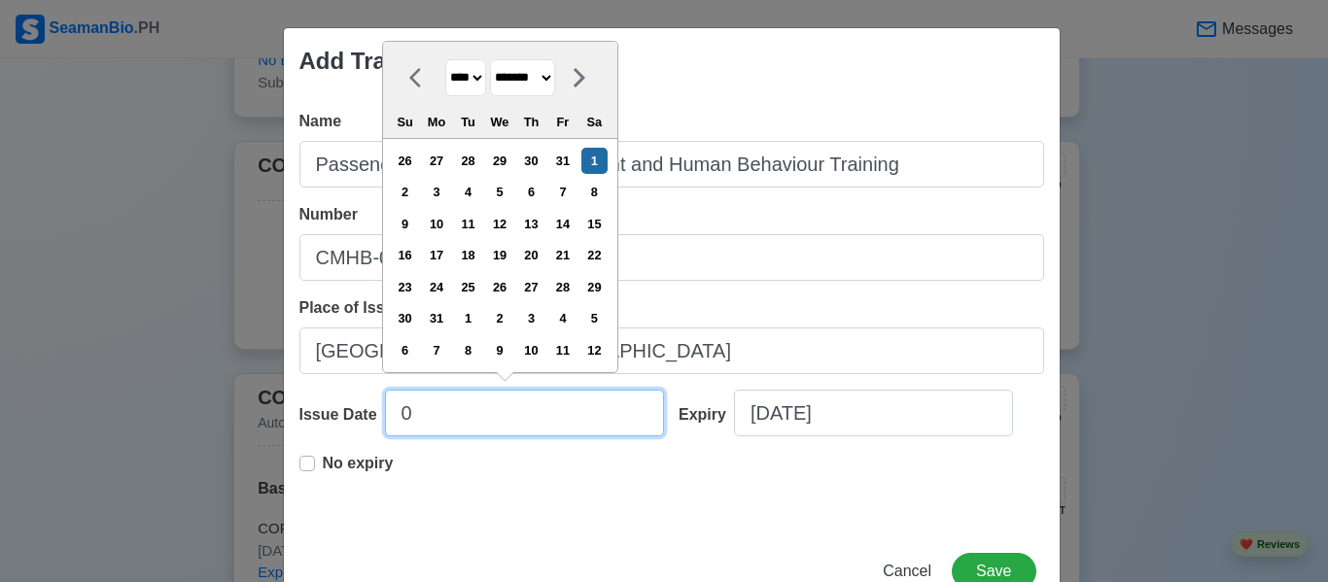
type input "02"
select select "****"
select select "********"
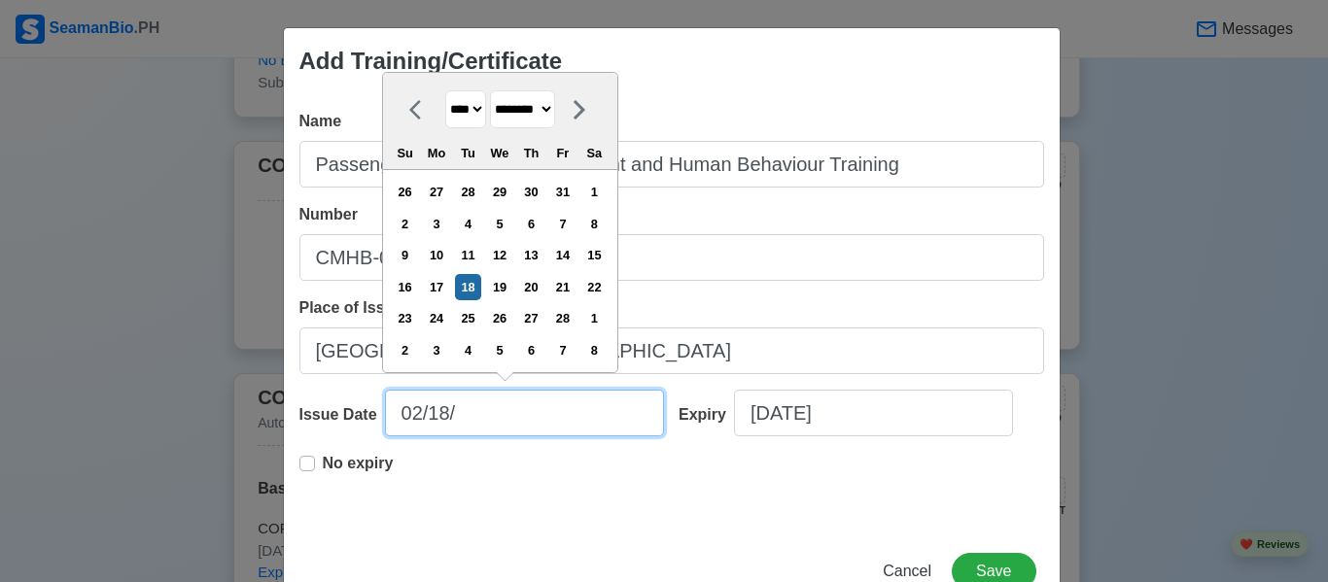
type input "02/18/2"
select select "****"
type input "[DATE]"
select select "****"
type input "[DATE]"
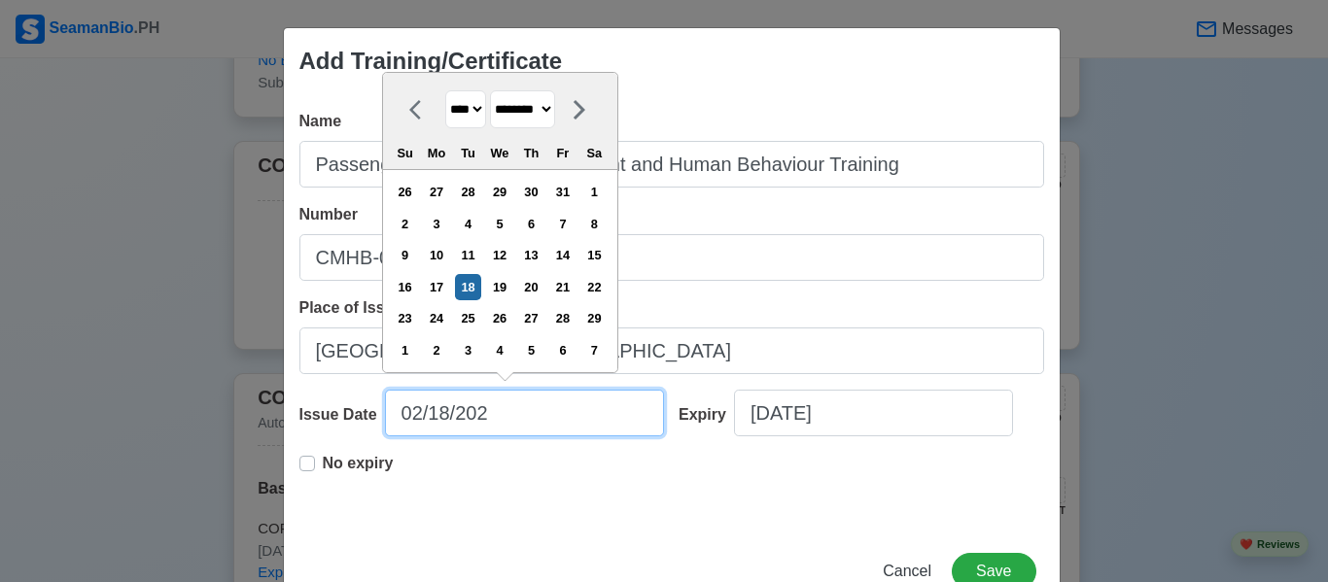
select select "****"
type input "[DATE]"
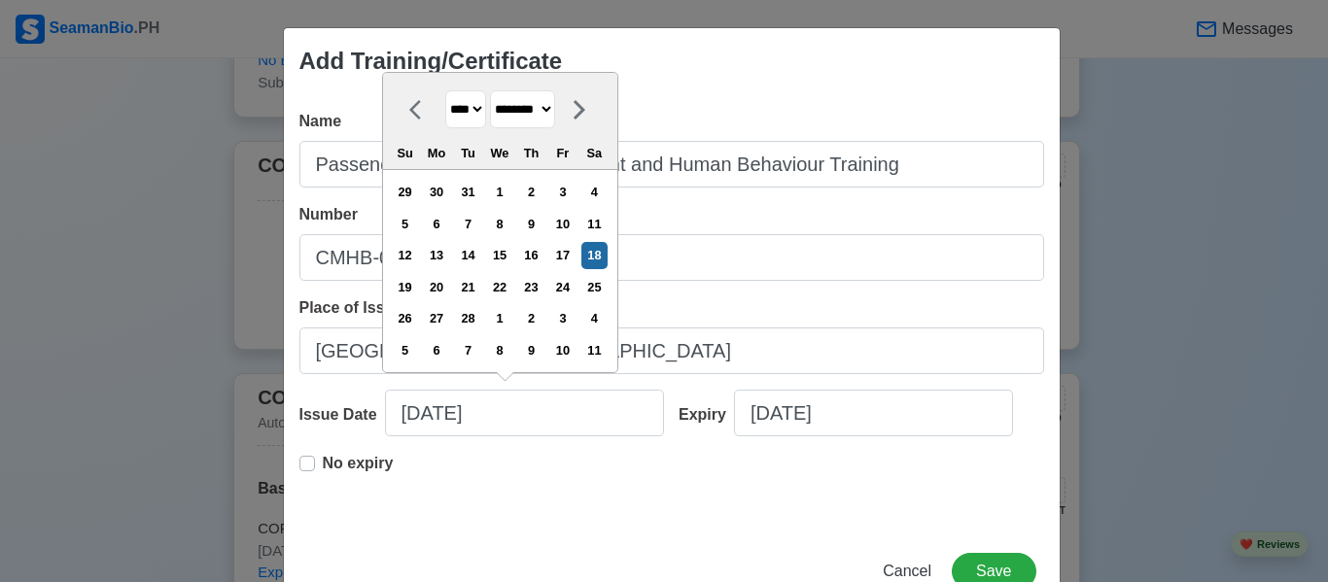
click at [323, 466] on label "No expiry" at bounding box center [358, 471] width 71 height 39
type input "[DATE]"
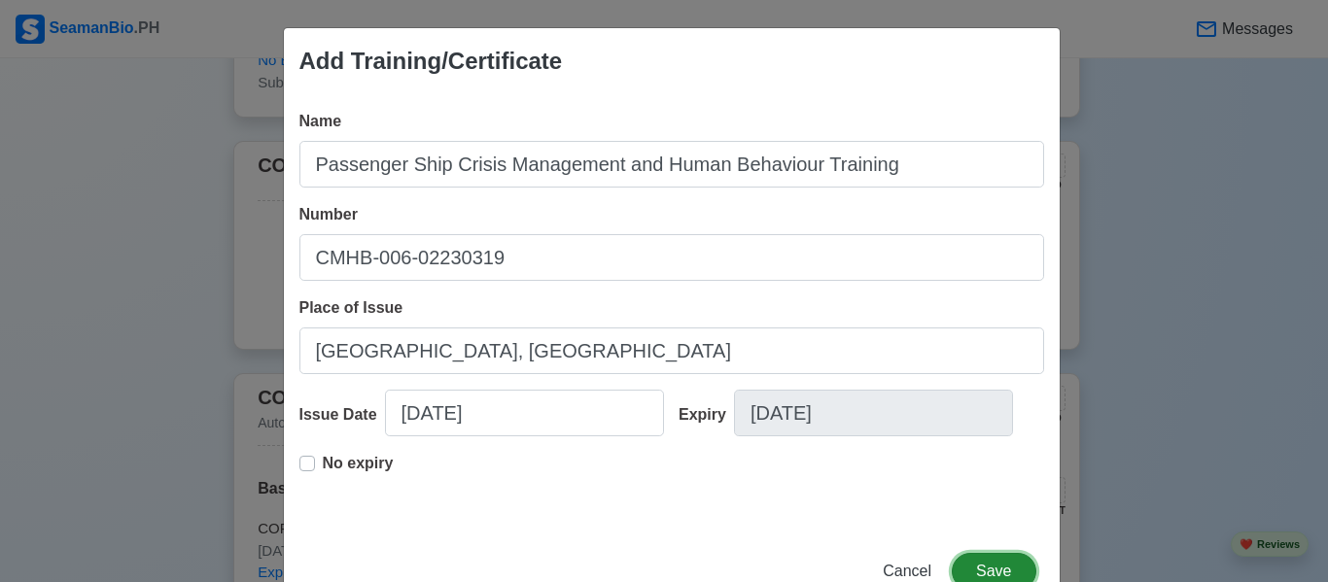
click at [1013, 560] on button "Save" at bounding box center [994, 571] width 84 height 37
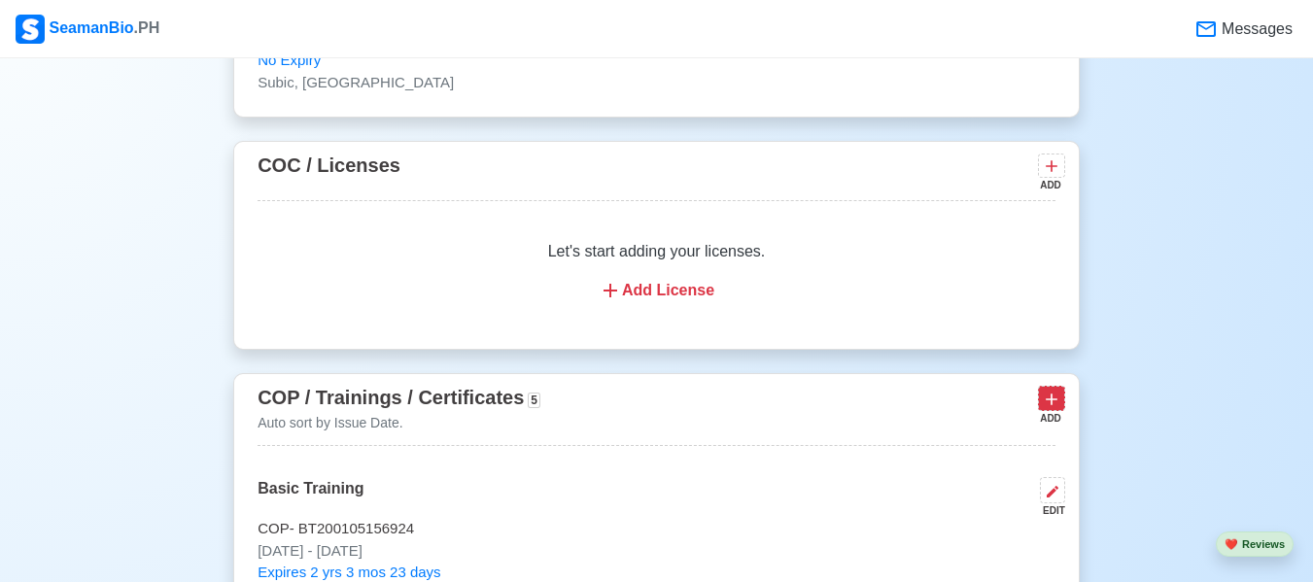
click at [1055, 402] on icon at bounding box center [1051, 399] width 19 height 19
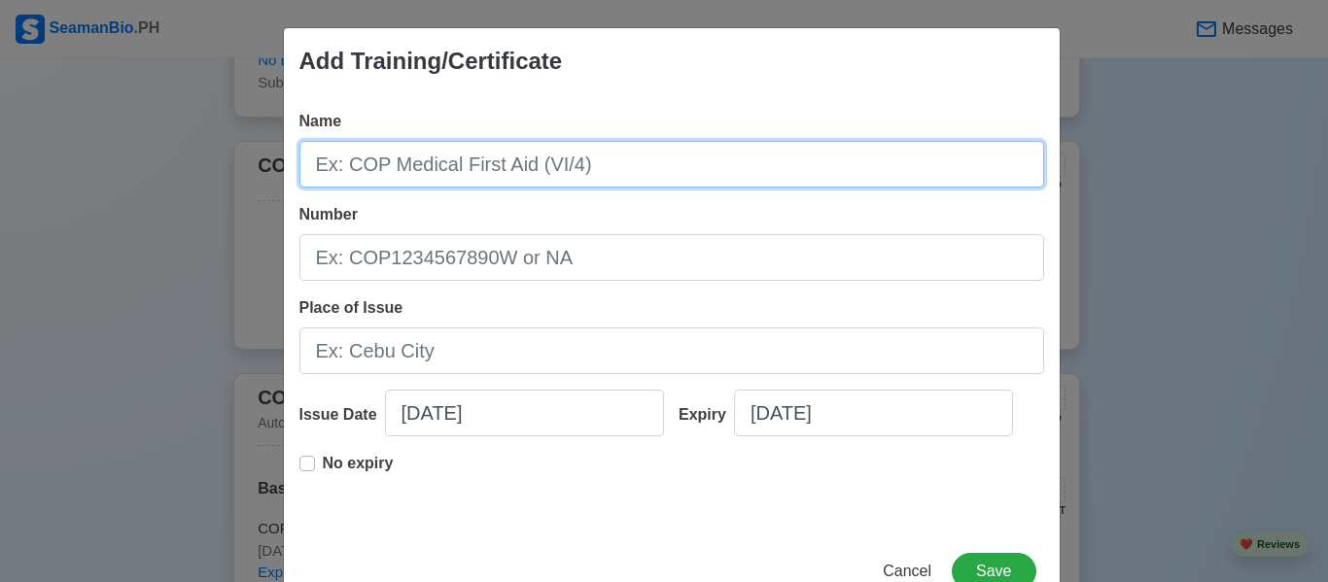
click at [564, 145] on input "Name" at bounding box center [671, 164] width 745 height 47
type input "p"
type input "Passenger Ship Crowd Management Training"
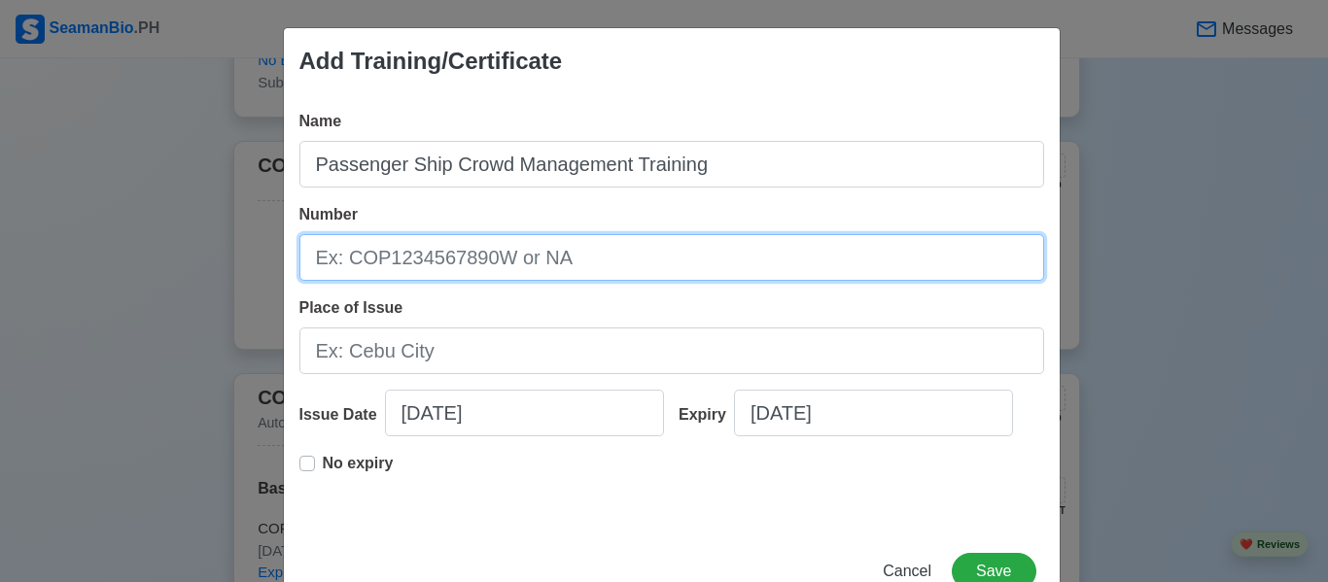
click at [509, 267] on input "Number" at bounding box center [671, 257] width 745 height 47
type input "PSCM-006-02230348"
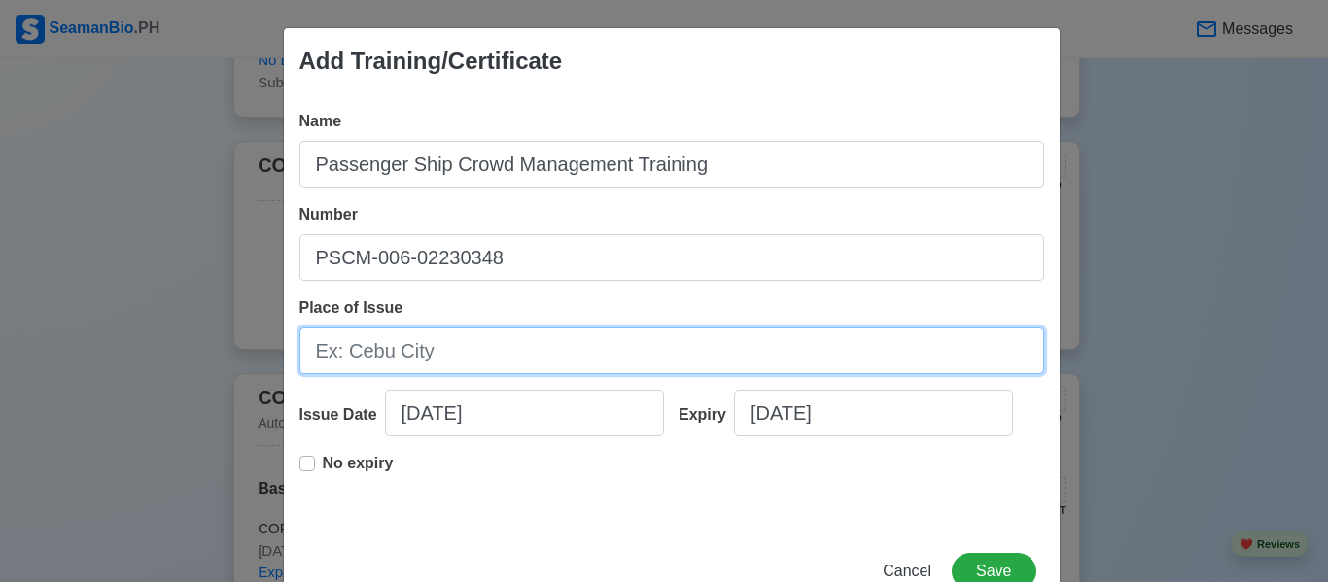
click at [450, 370] on input "Place of Issue" at bounding box center [671, 351] width 745 height 47
type input "[GEOGRAPHIC_DATA], [GEOGRAPHIC_DATA]"
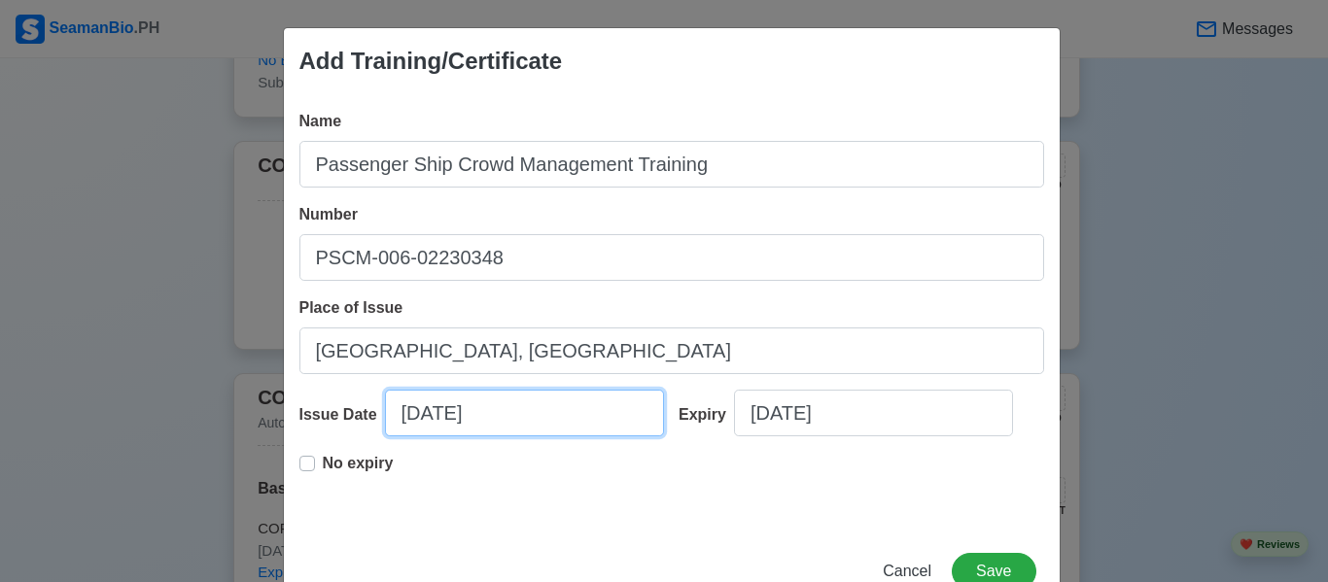
select select "****"
select select "*******"
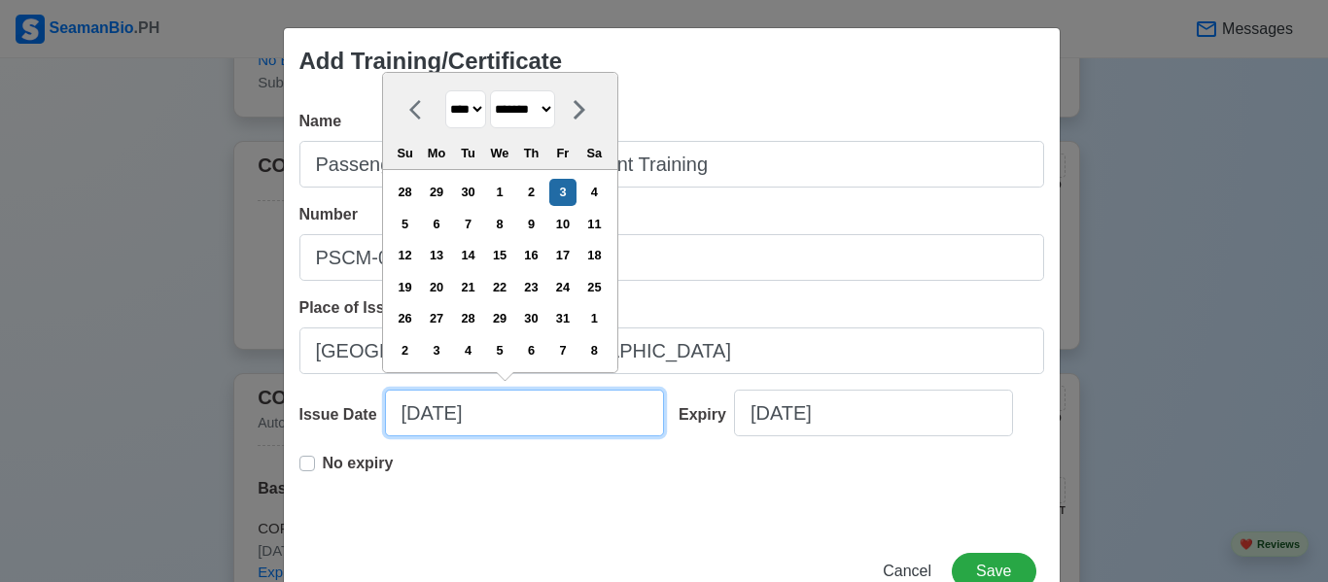
click at [482, 415] on input "[DATE]" at bounding box center [524, 413] width 279 height 47
drag, startPoint x: 518, startPoint y: 419, endPoint x: 299, endPoint y: 419, distance: 218.7
click at [299, 419] on div "Issue Date [DATE] **** **** **** **** **** **** **** **** **** **** **** **** *…" at bounding box center [481, 421] width 365 height 62
type input "0"
select select "****"
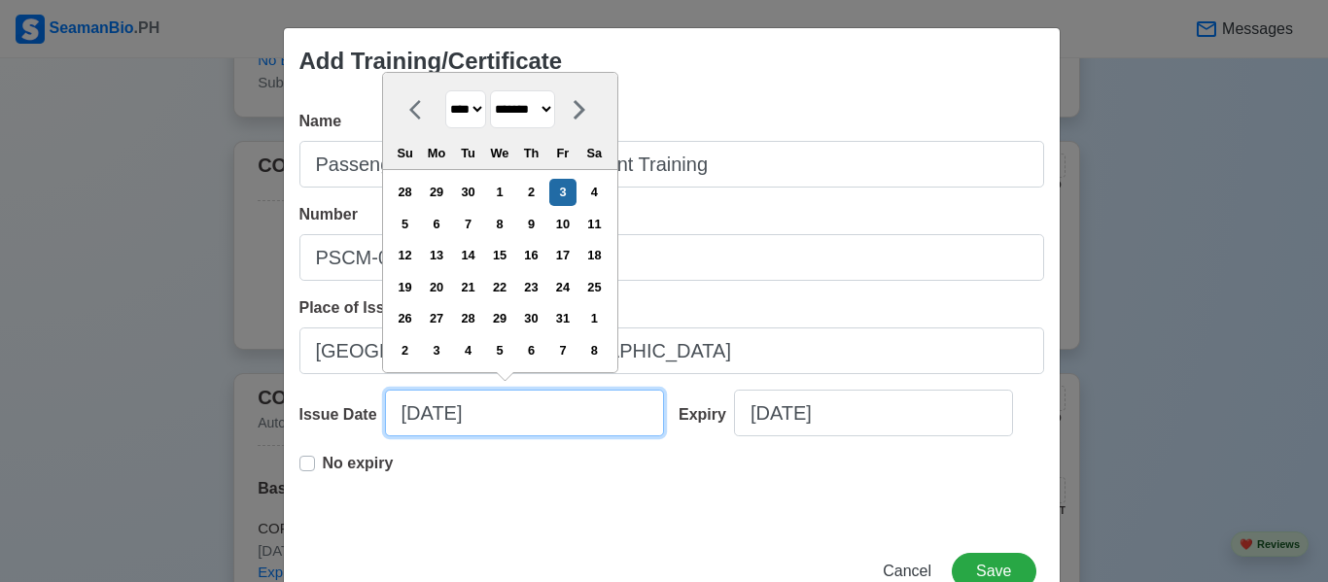
select select "*******"
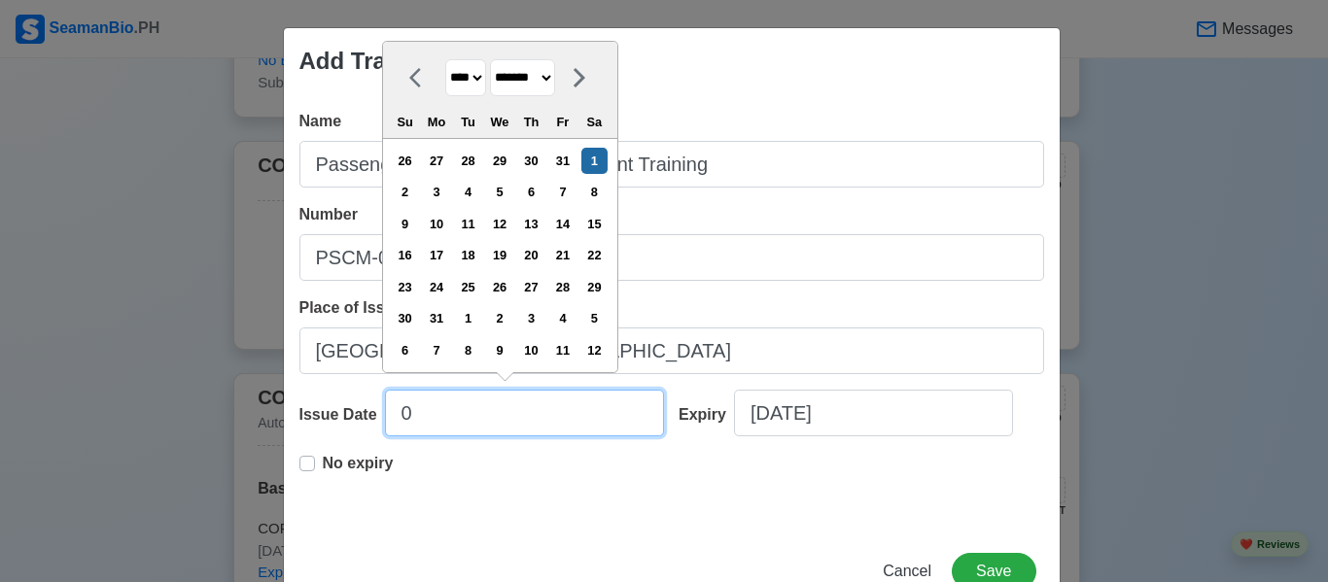
type input "02"
select select "****"
select select "********"
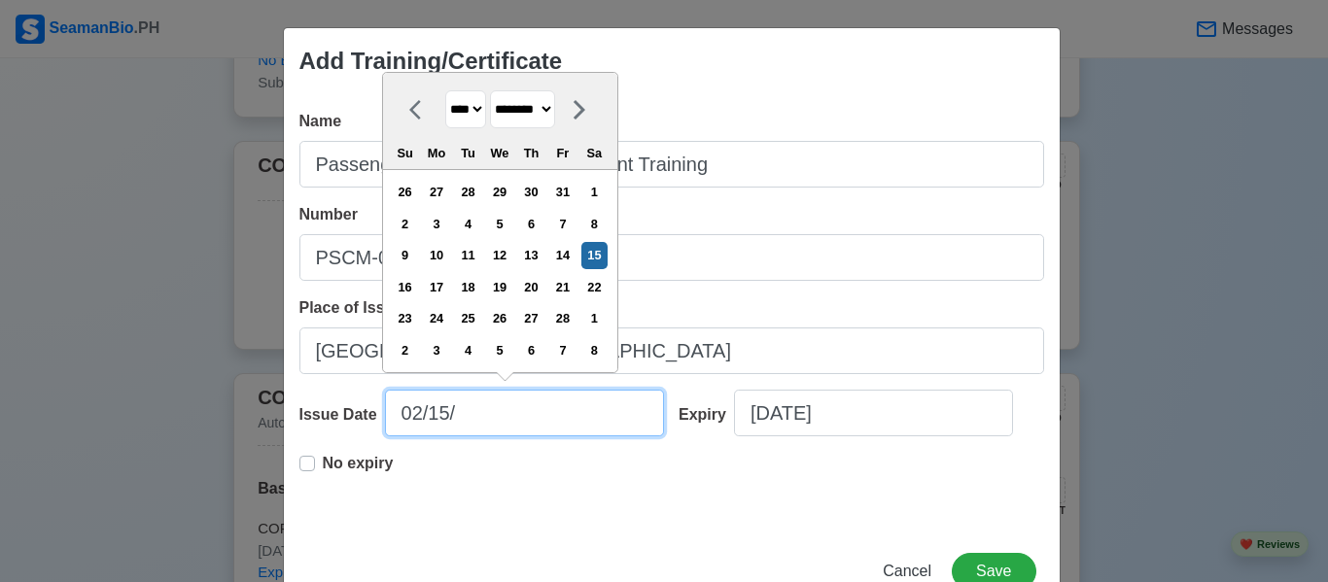
type input "02/15/2"
select select "****"
type input "[DATE]"
select select "****"
type input "[DATE]"
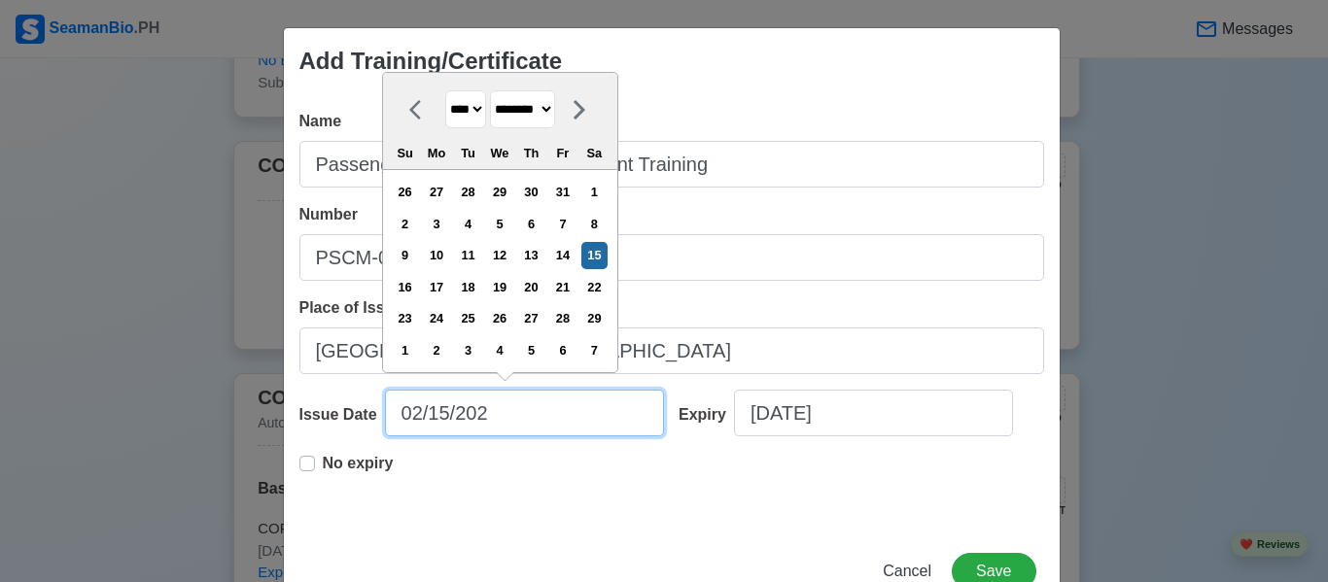
select select "****"
type input "[DATE]"
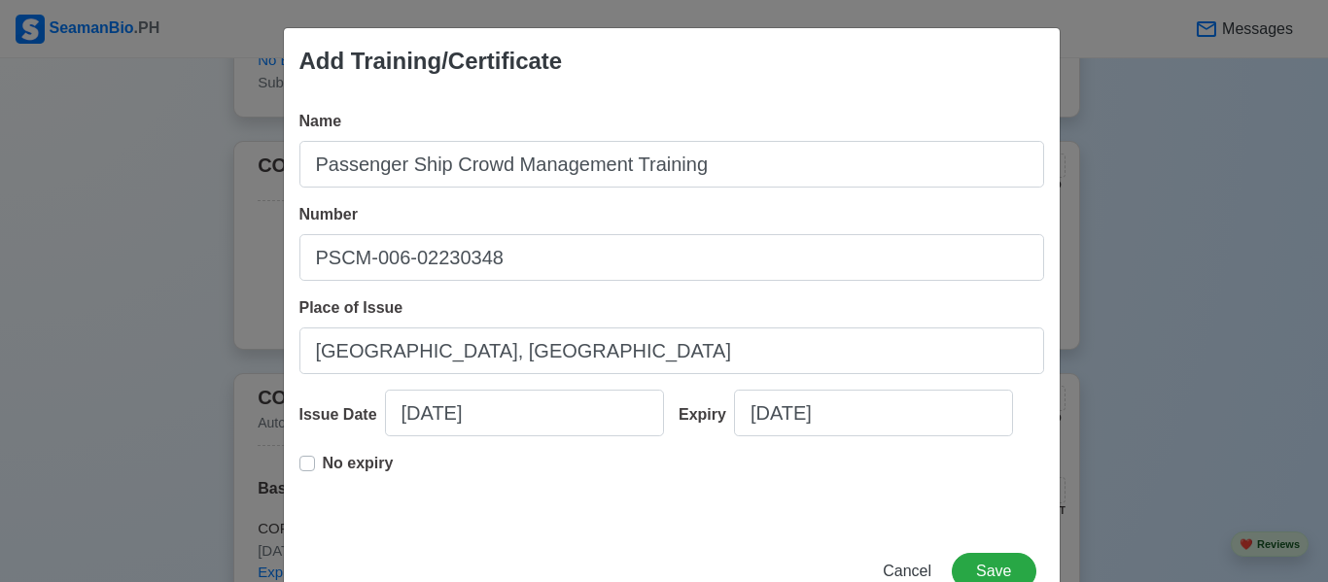
click at [289, 462] on div "Name Passenger Ship Crowd Management Training Number PSCM-006-02230348 Place of…" at bounding box center [672, 311] width 776 height 435
click at [323, 463] on label "No expiry" at bounding box center [358, 471] width 71 height 39
type input "[DATE]"
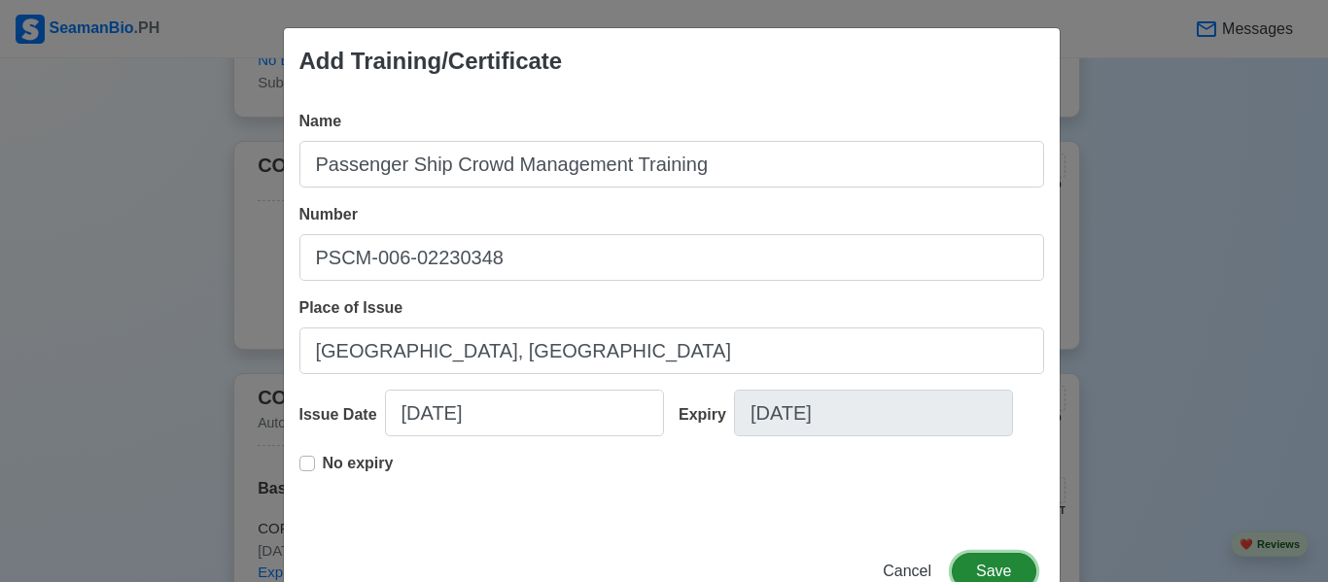
click at [966, 556] on button "Save" at bounding box center [994, 571] width 84 height 37
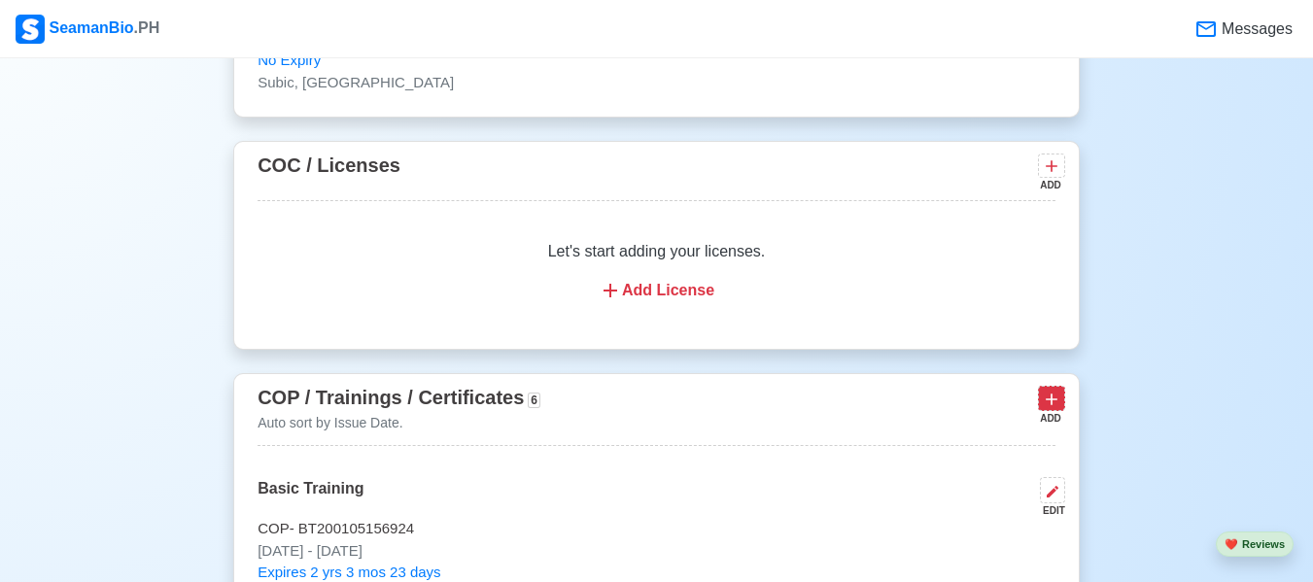
click at [1055, 391] on icon at bounding box center [1051, 399] width 19 height 19
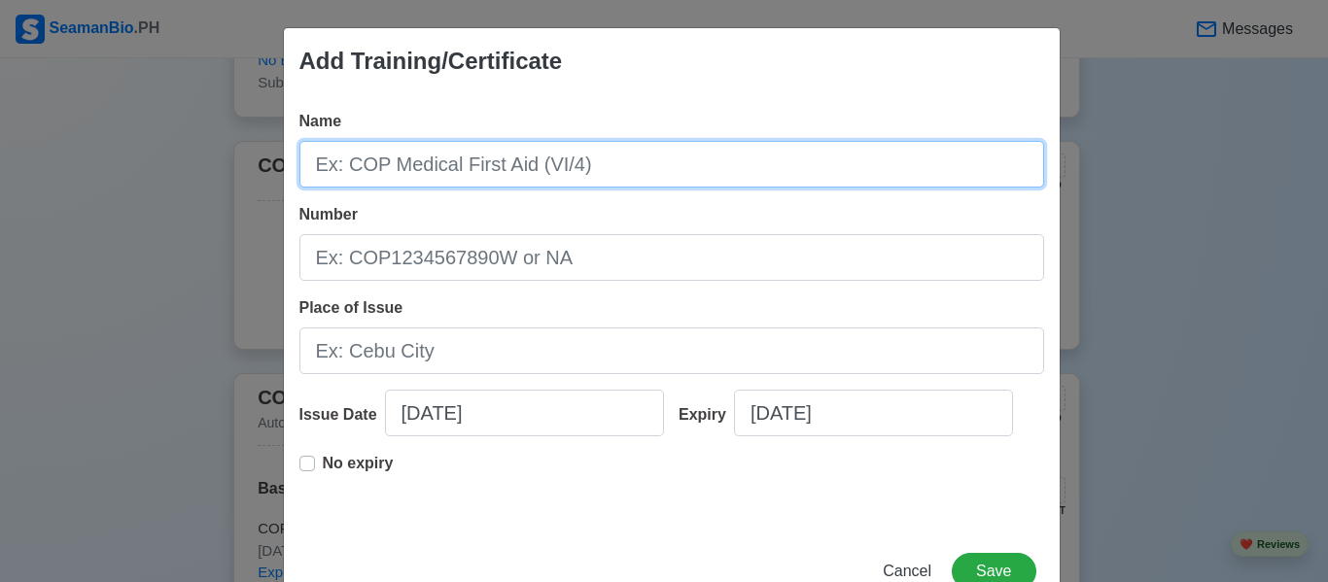
click at [610, 175] on input "Name" at bounding box center [671, 164] width 745 height 47
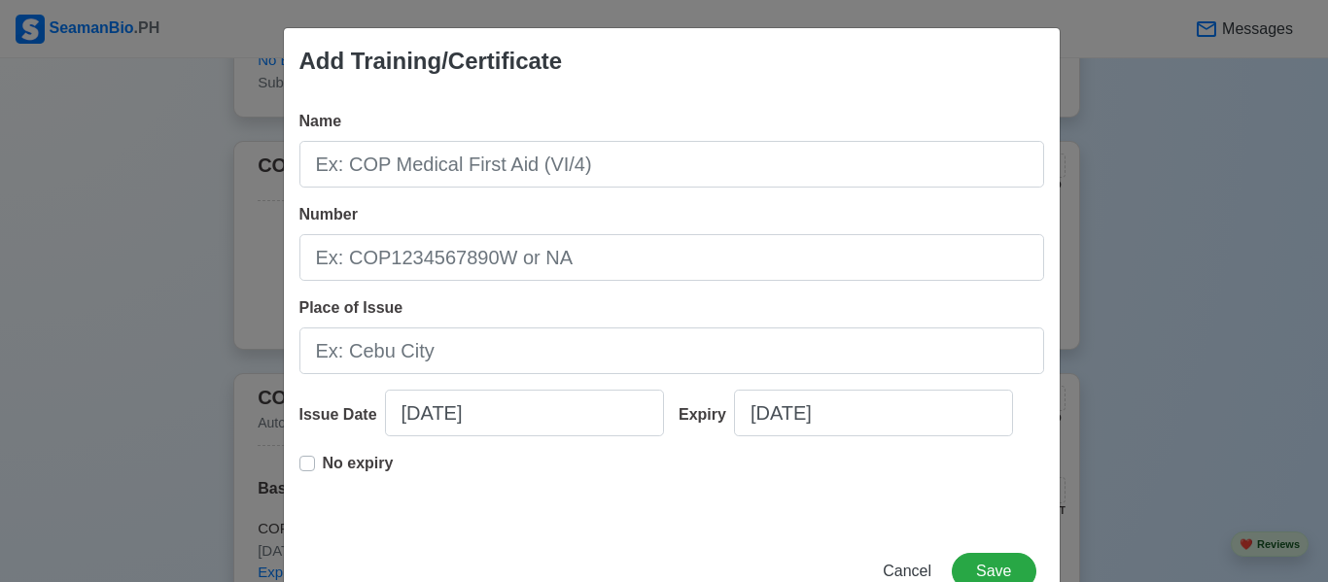
click at [1102, 224] on div "Add Training/Certificate Name Number Place of Issue Issue Date [DATE] Expiry [D…" at bounding box center [664, 291] width 1328 height 582
click at [894, 571] on span "Cancel" at bounding box center [907, 571] width 49 height 17
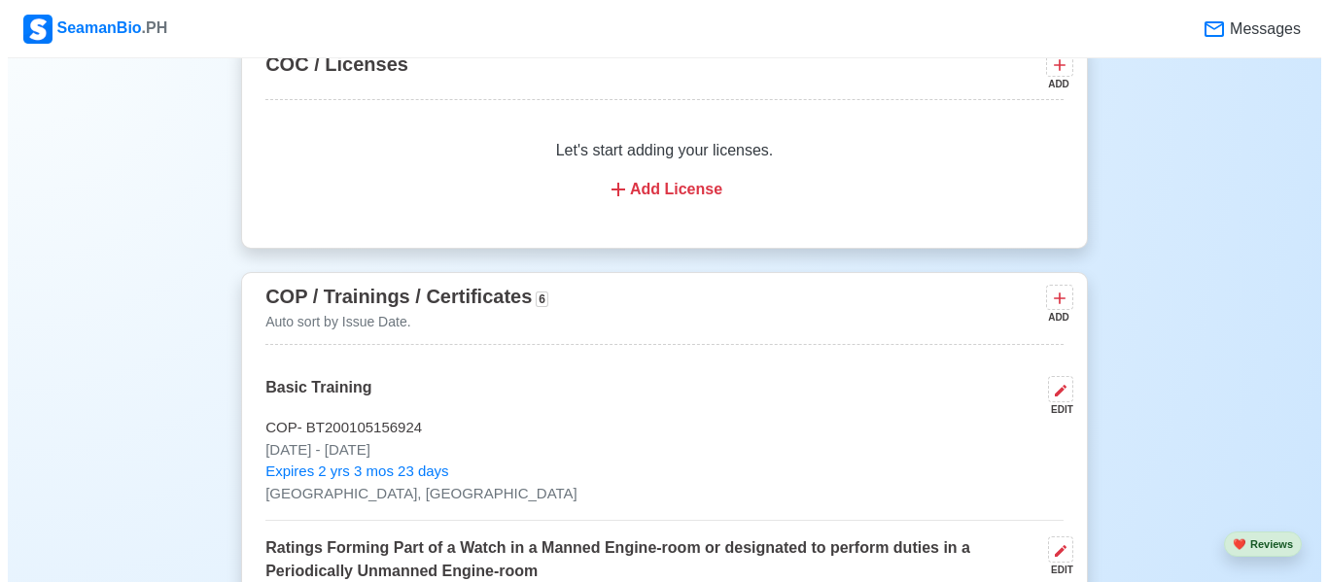
scroll to position [3110, 0]
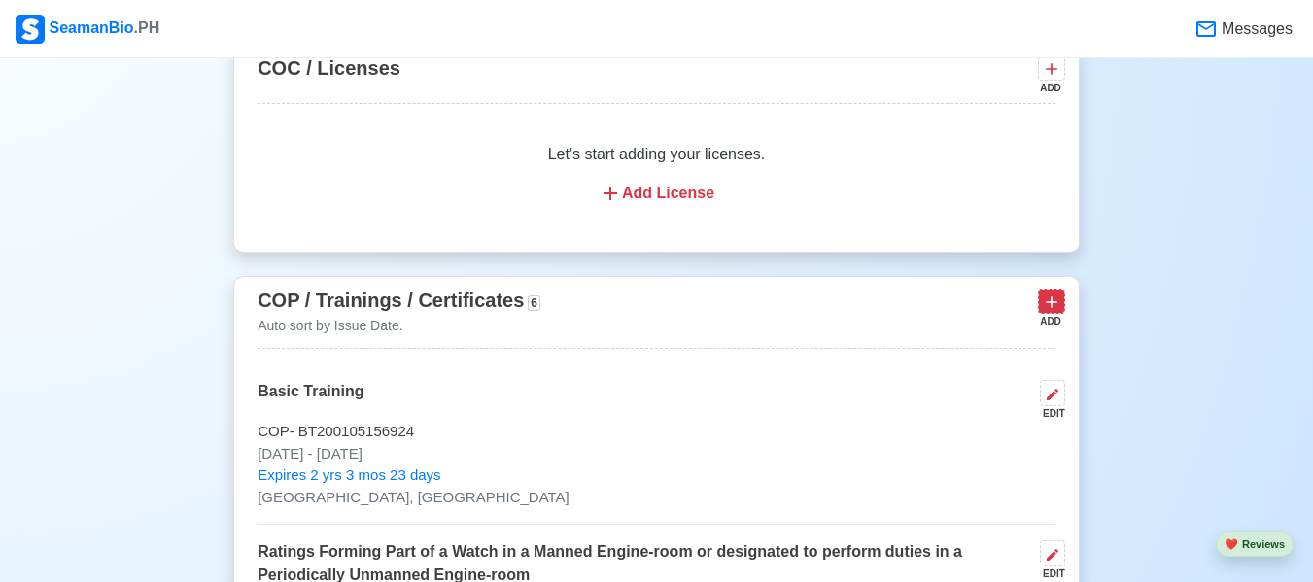
click at [1052, 306] on icon at bounding box center [1051, 302] width 19 height 19
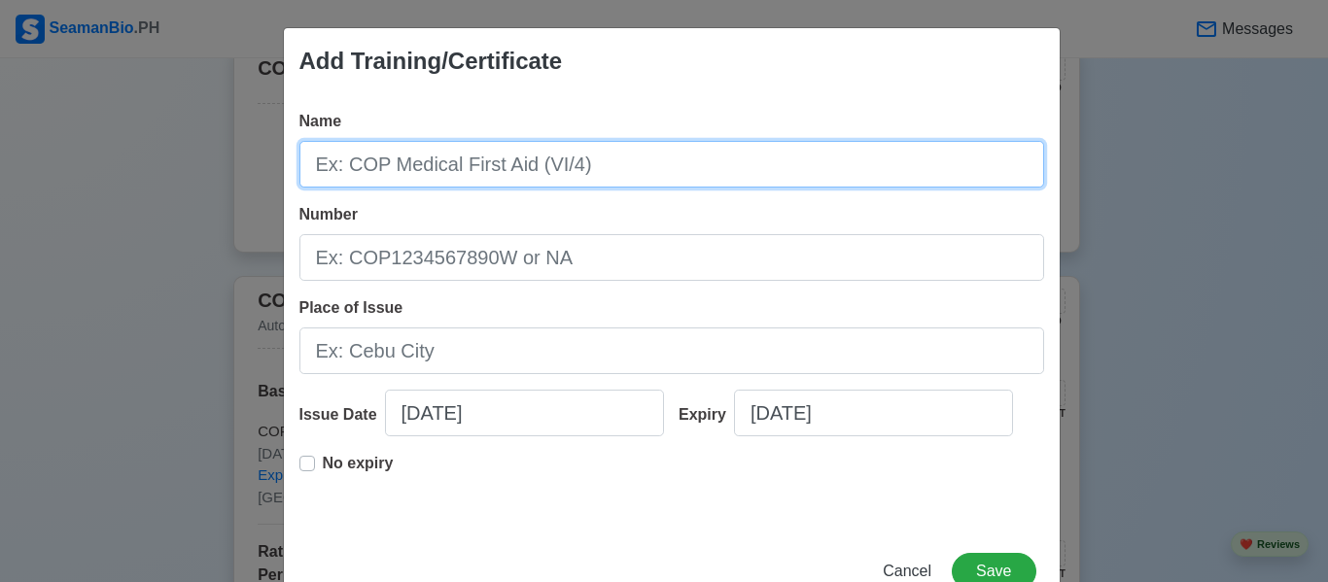
click at [429, 156] on input "Name" at bounding box center [671, 164] width 745 height 47
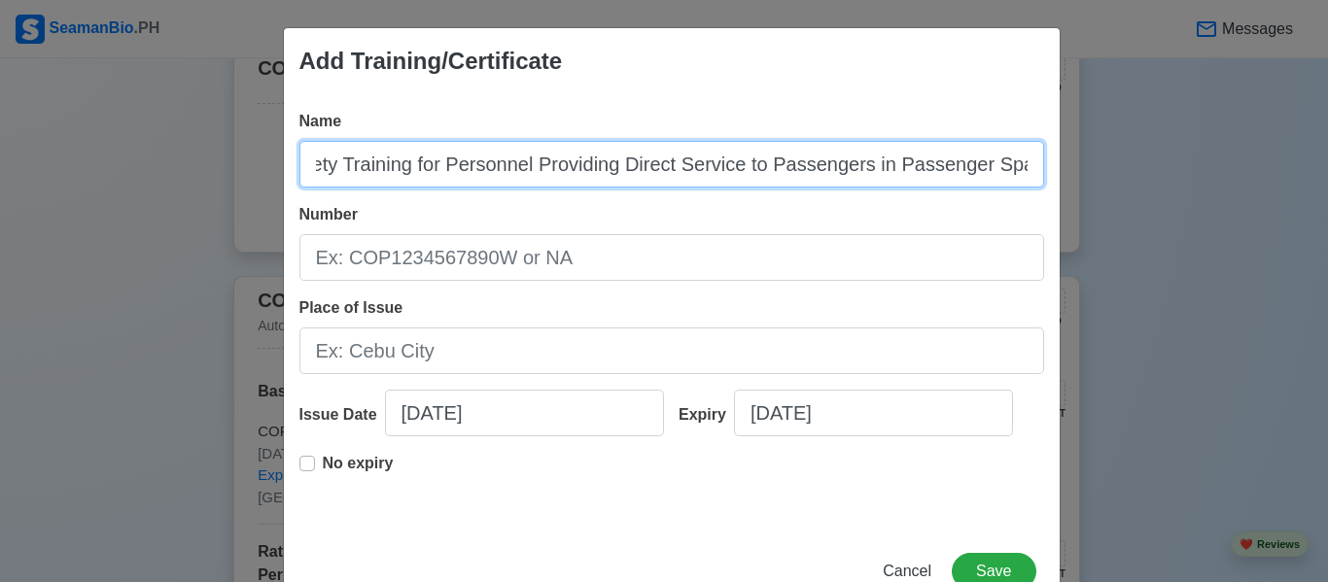
scroll to position [0, 41]
type input "Safety Training for Personnel Providing Direct Service to Passengers in Passeng…"
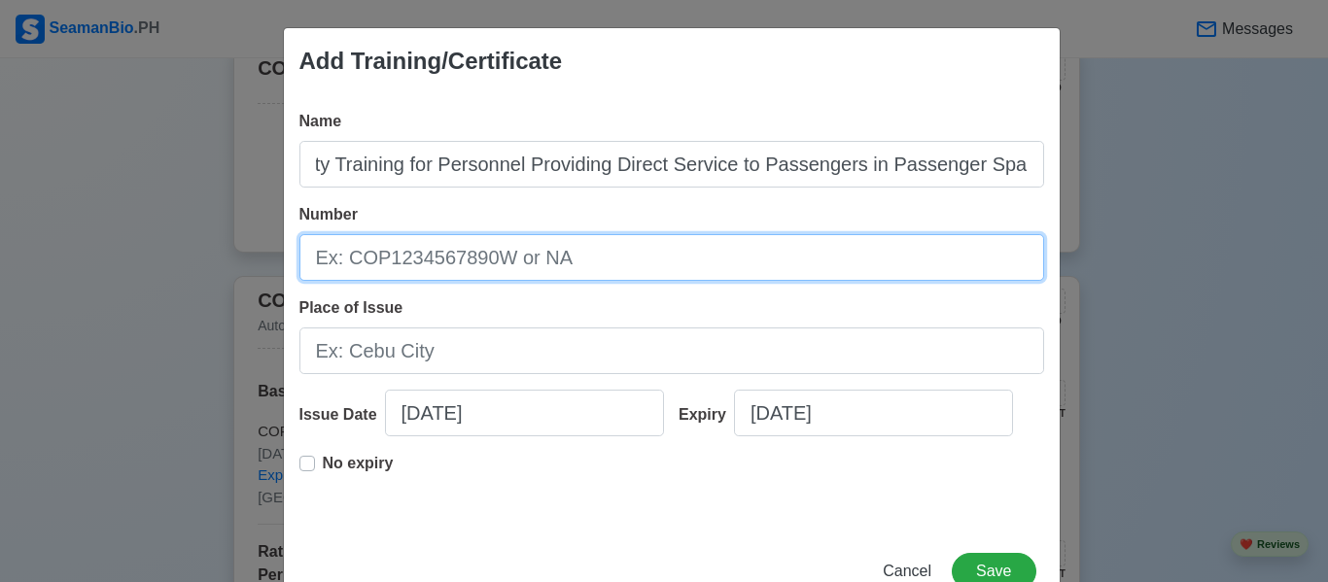
click at [463, 269] on input "Number" at bounding box center [671, 257] width 745 height 47
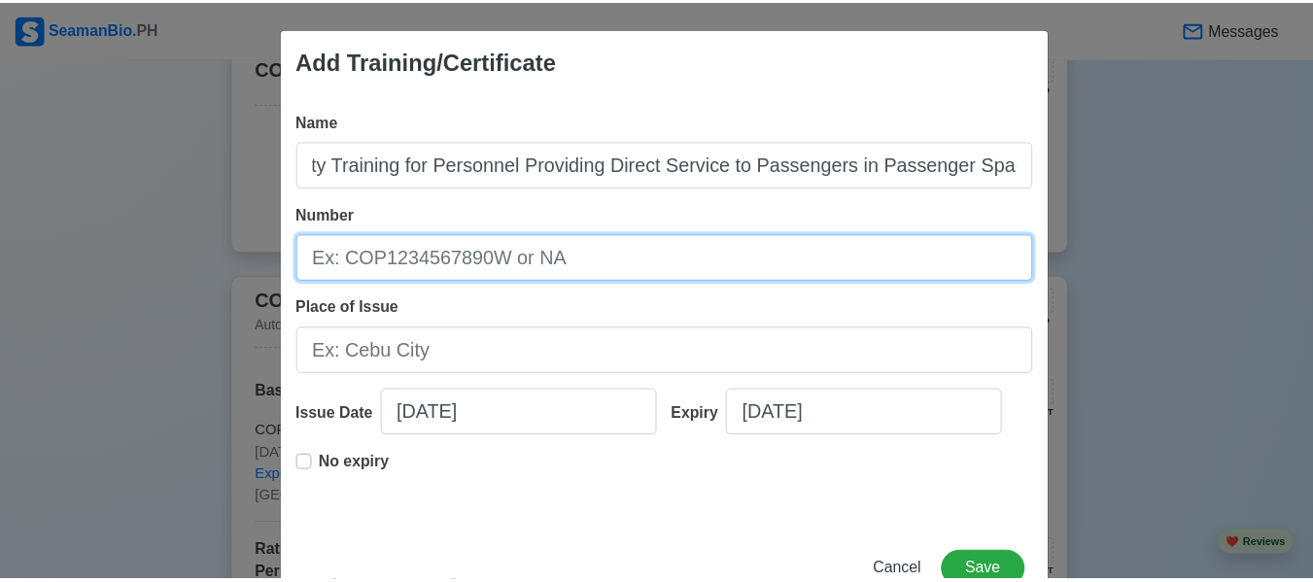
scroll to position [0, 0]
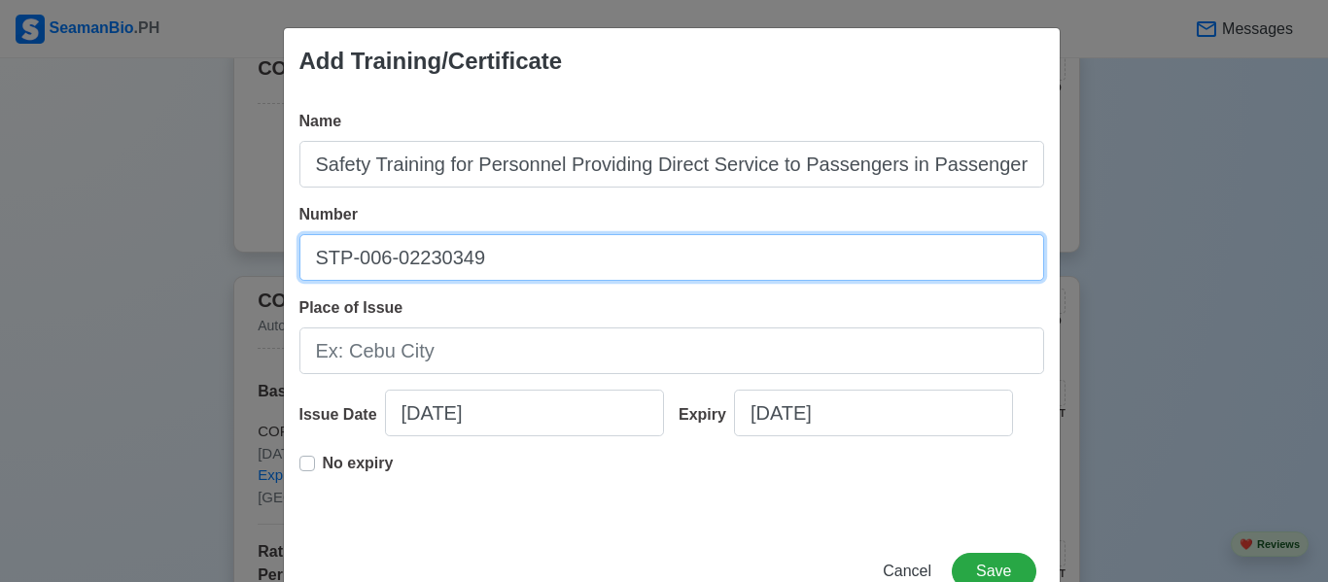
type input "STP-006-02230349"
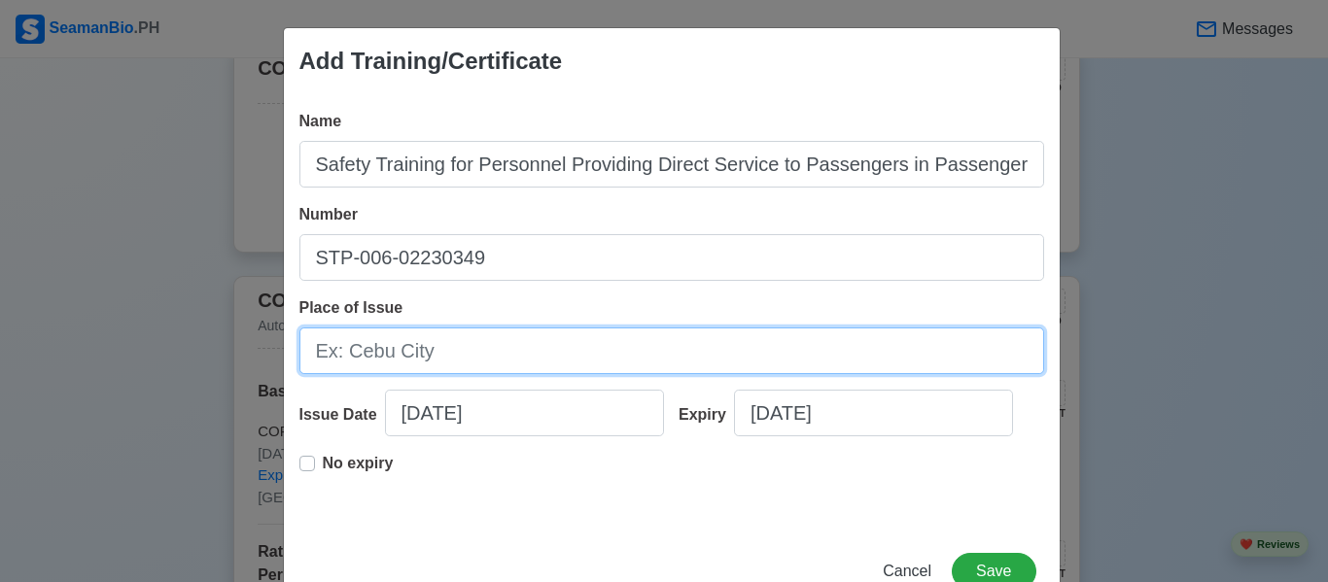
click at [436, 358] on input "Place of Issue" at bounding box center [671, 351] width 745 height 47
type input "[GEOGRAPHIC_DATA], [GEOGRAPHIC_DATA]"
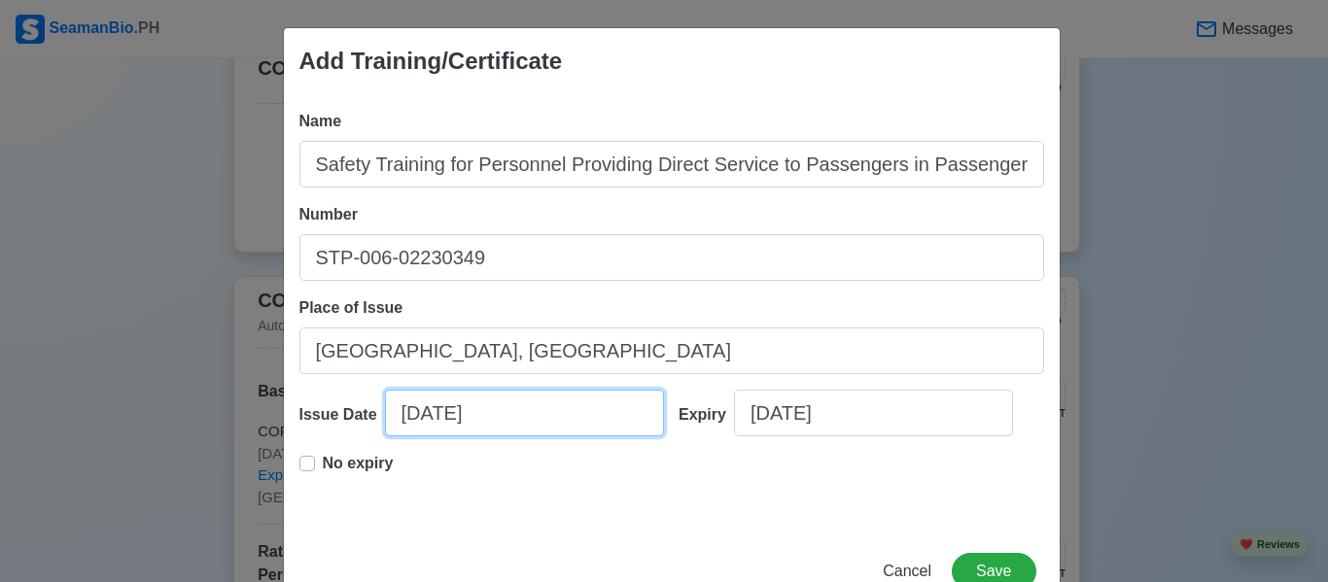
click at [517, 420] on input "[DATE]" at bounding box center [524, 413] width 279 height 47
select select "****"
select select "*******"
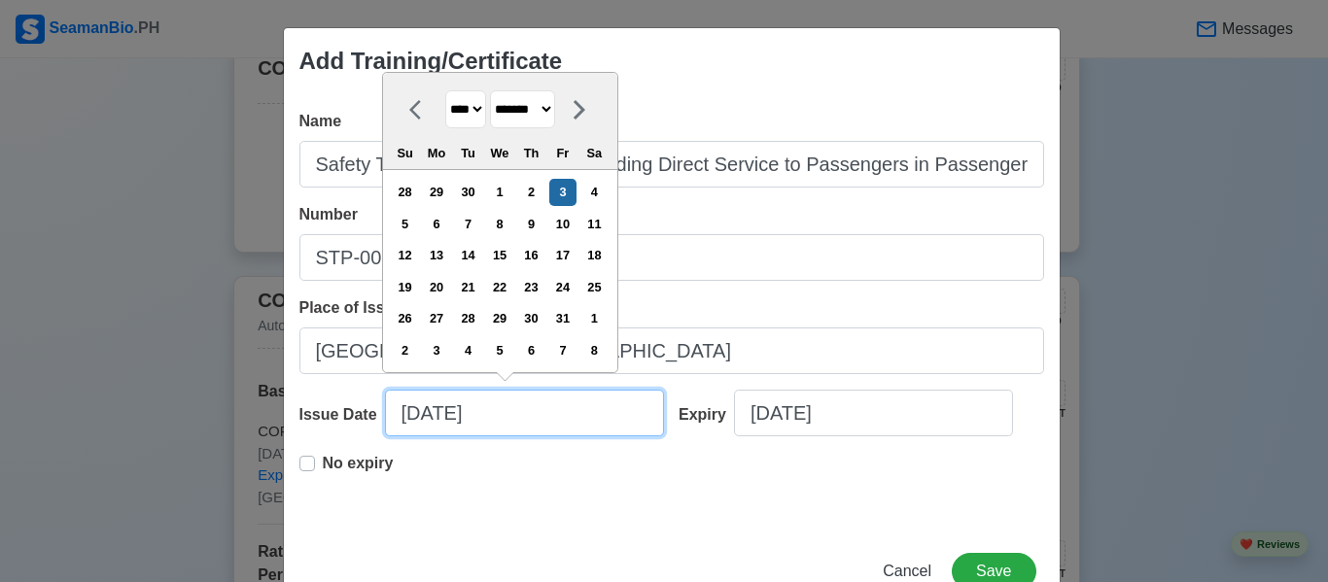
drag, startPoint x: 445, startPoint y: 416, endPoint x: 377, endPoint y: 425, distance: 68.6
click at [385, 425] on input "[DATE]" at bounding box center [524, 413] width 279 height 47
type input "0"
select select "****"
select select "*******"
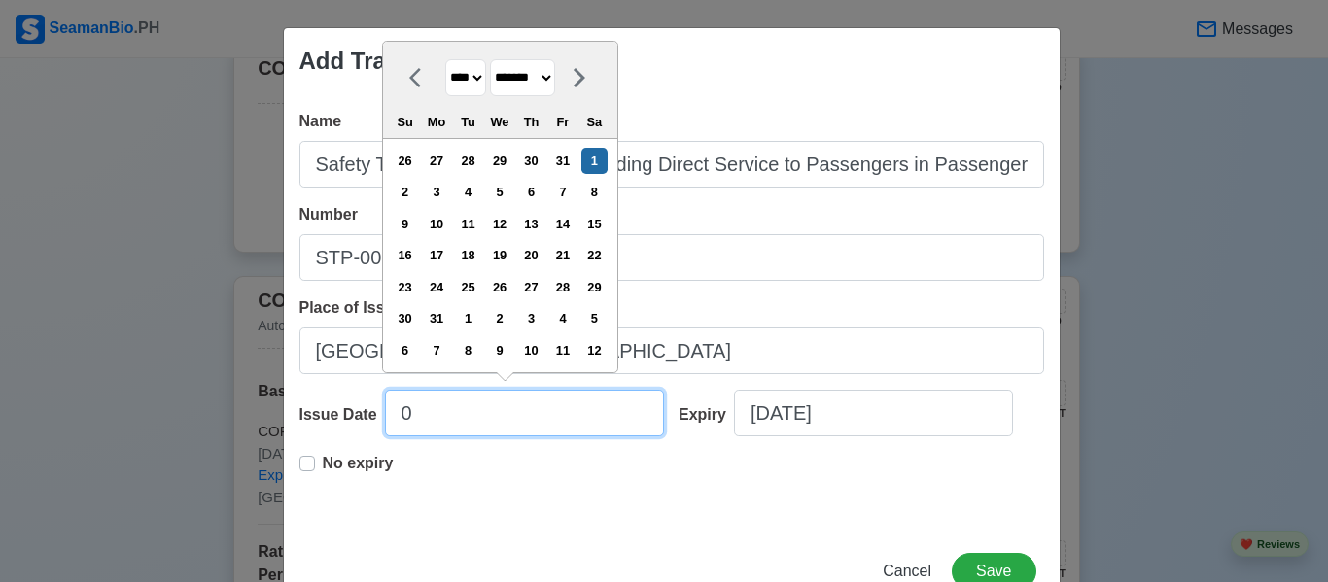
type input "02"
select select "****"
select select "********"
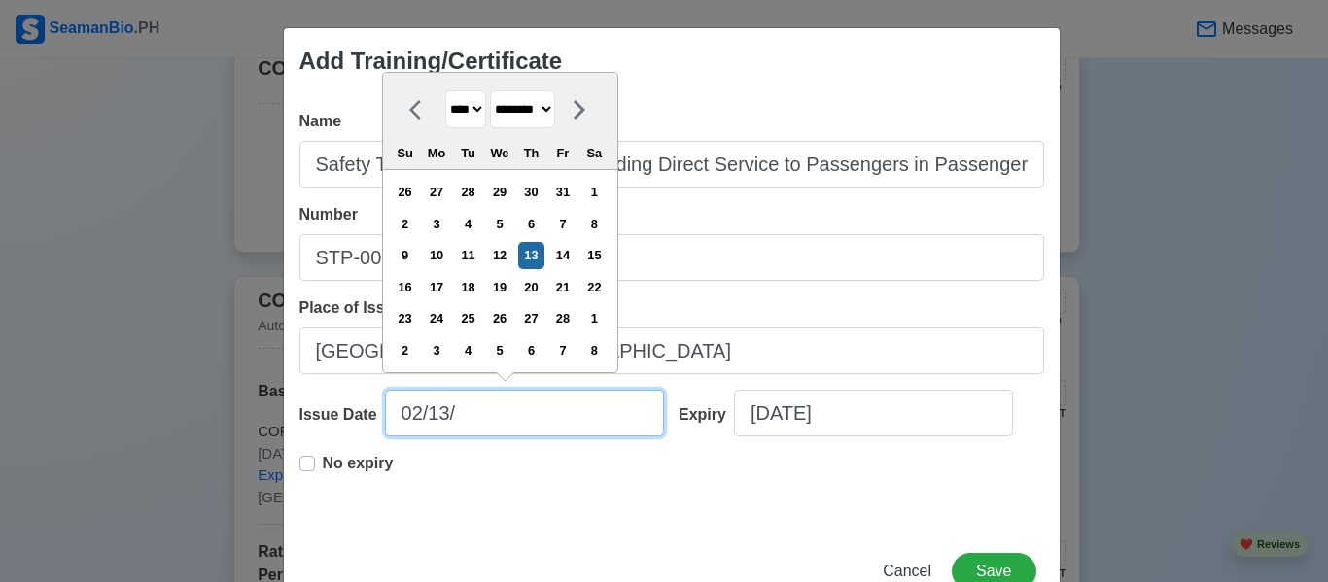
type input "02/13/2"
select select "****"
type input "[DATE]"
select select "****"
type input "[DATE]"
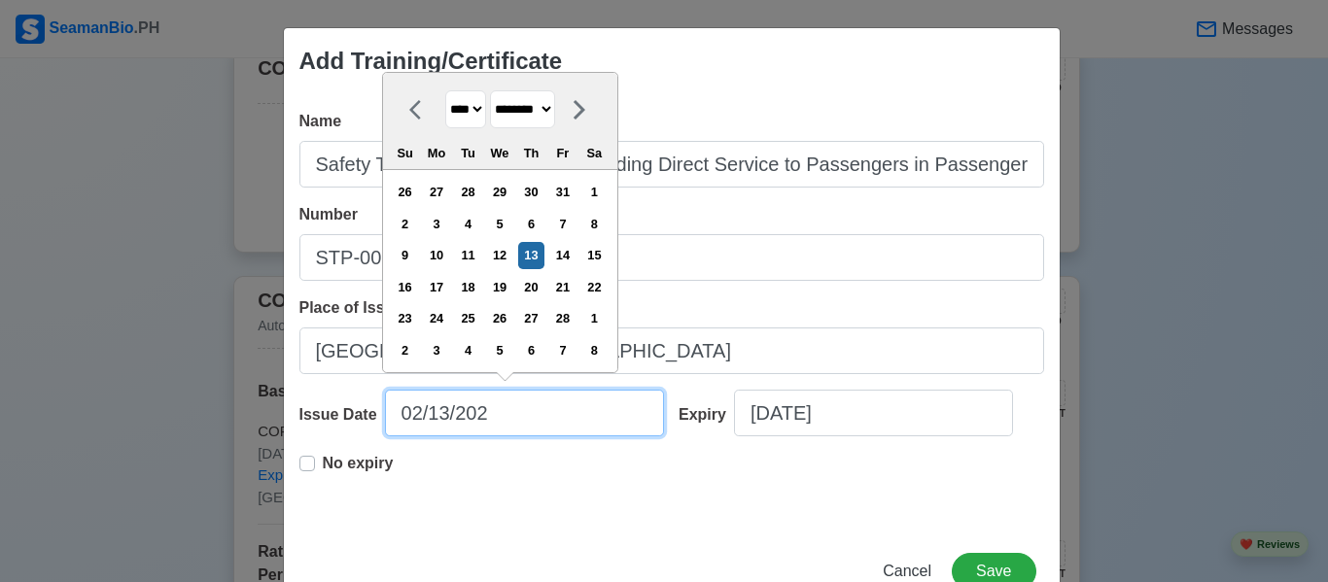
select select "****"
type input "[DATE]"
select select "****"
type input "[DATE]"
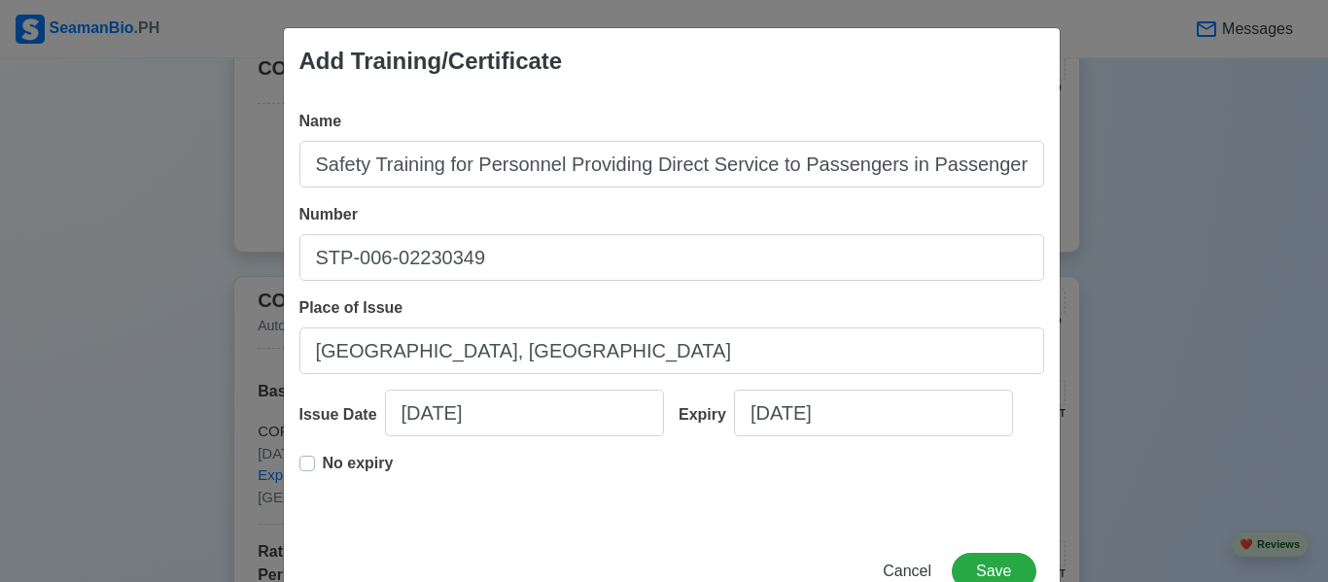
click at [323, 468] on label "No expiry" at bounding box center [358, 471] width 71 height 39
type input "[DATE]"
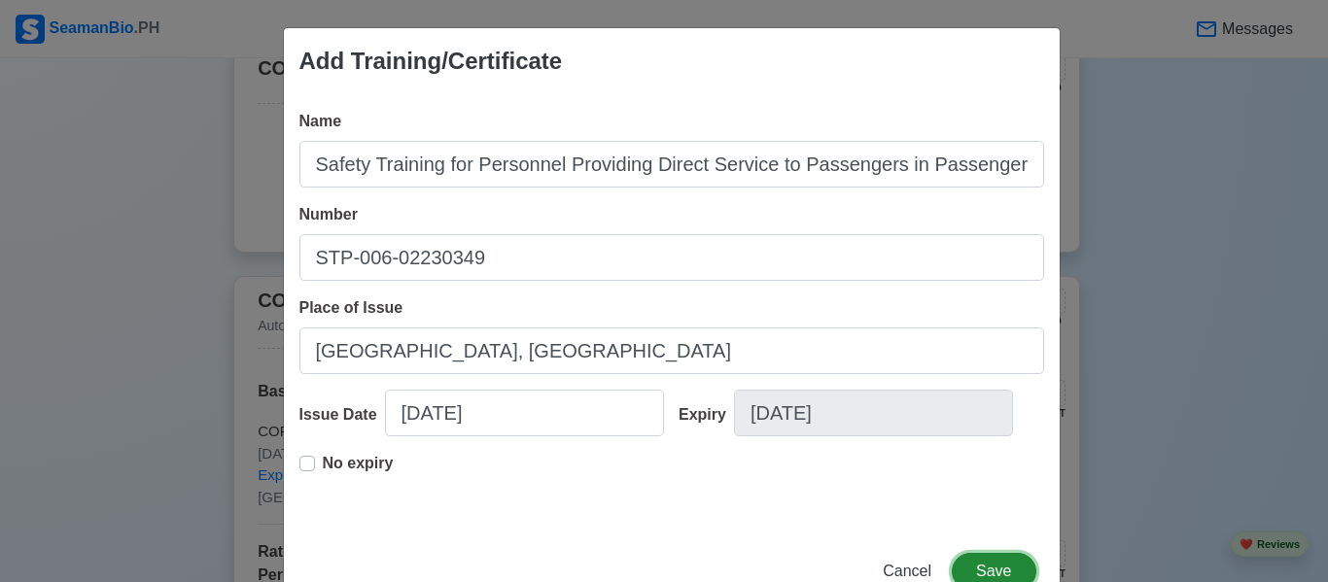
click at [992, 568] on button "Save" at bounding box center [994, 571] width 84 height 37
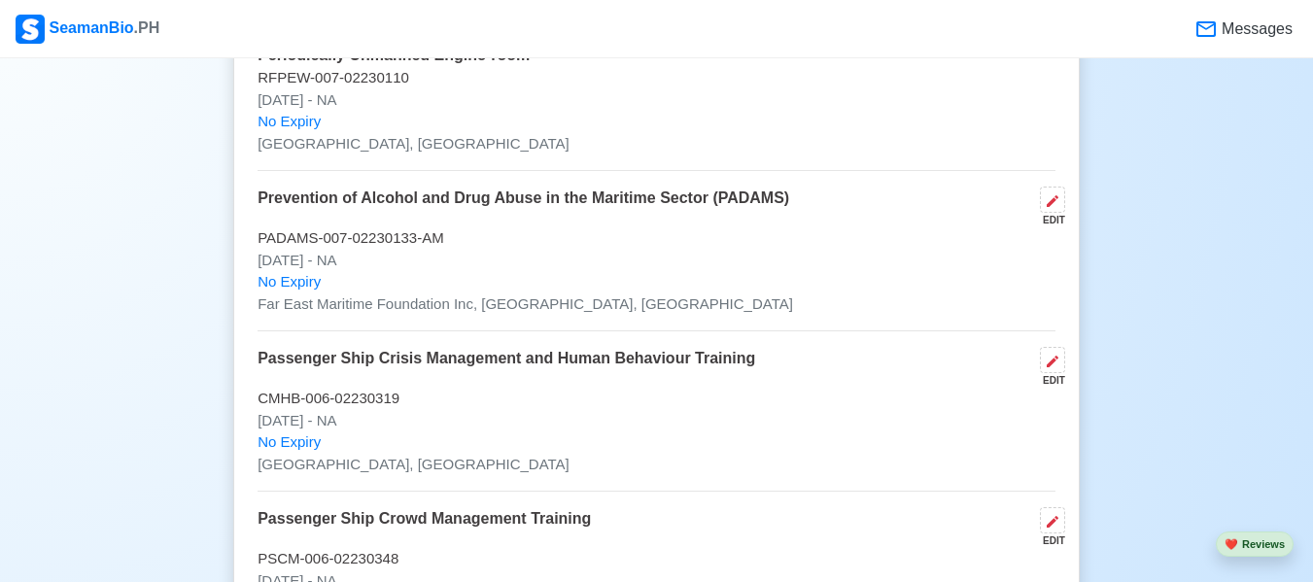
scroll to position [3596, 0]
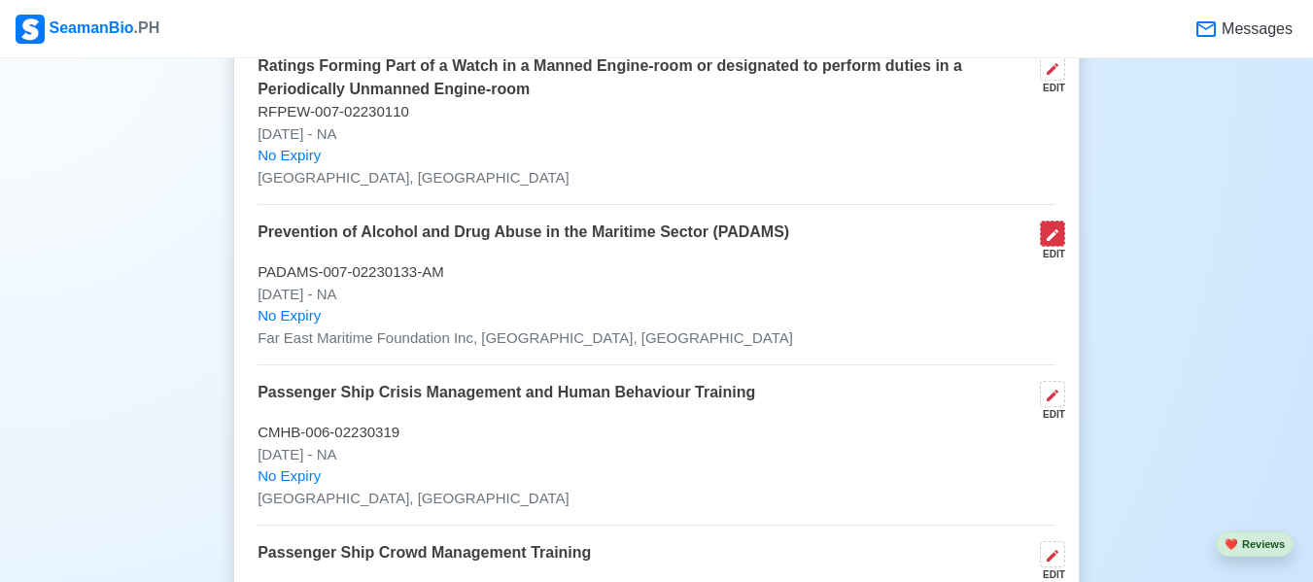
click at [1045, 230] on icon at bounding box center [1053, 235] width 16 height 16
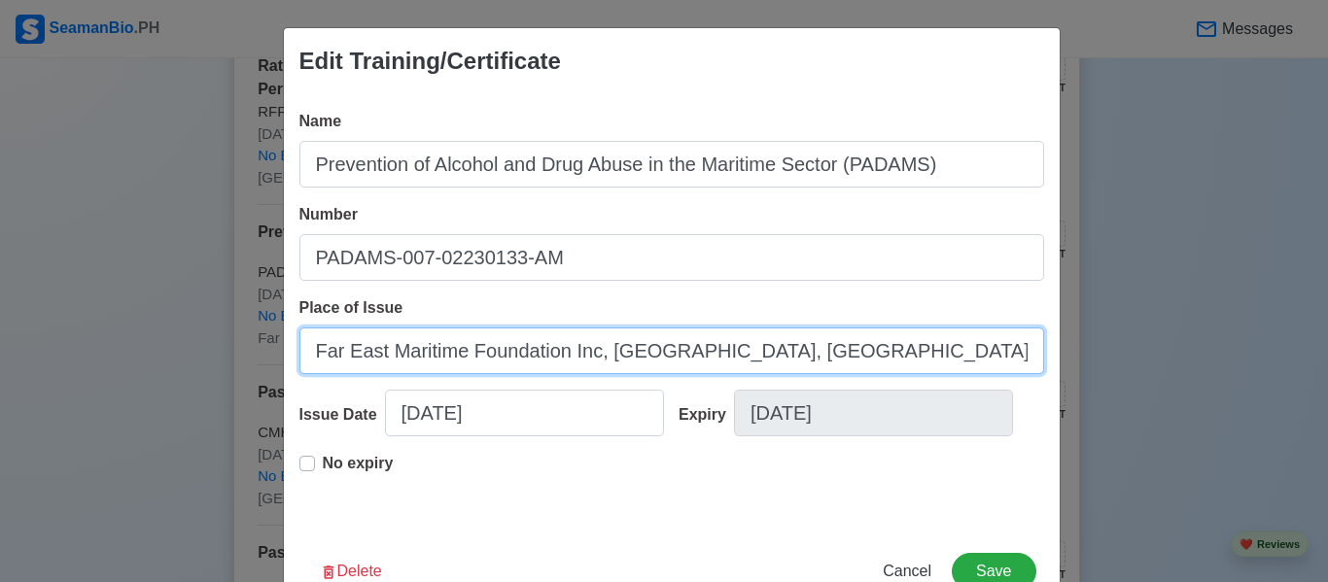
drag, startPoint x: 568, startPoint y: 376, endPoint x: 247, endPoint y: 399, distance: 321.5
click at [247, 399] on div "Edit Training/Certificate Name Prevention of Alcohol and Drug Abuse in the Mari…" at bounding box center [664, 291] width 1328 height 582
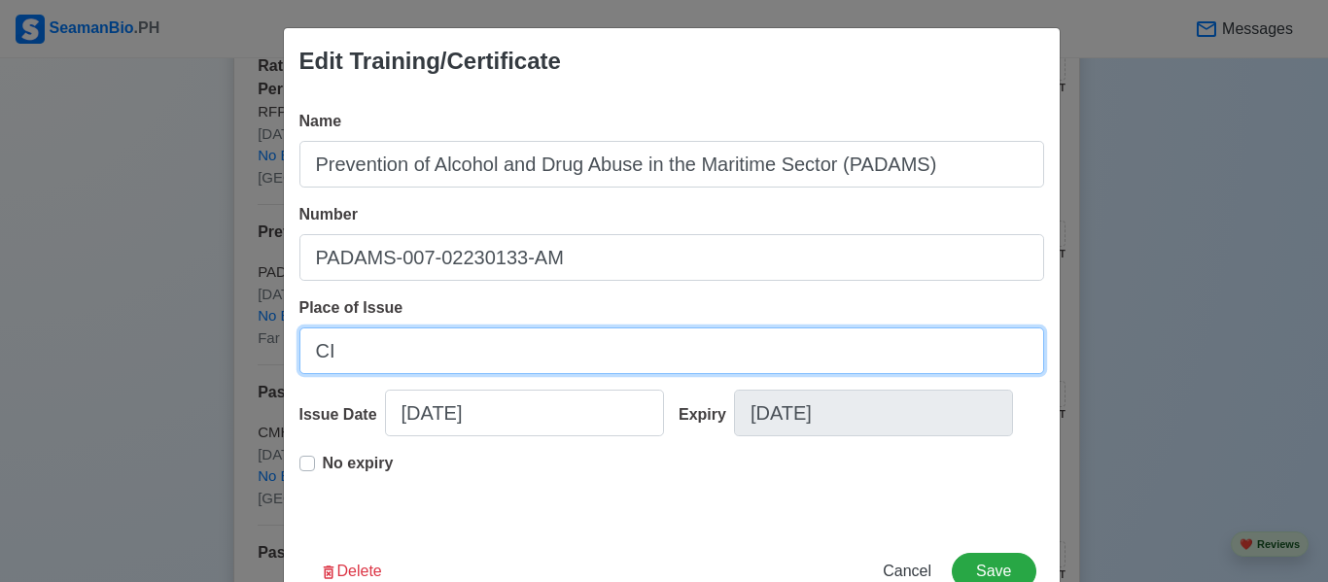
type input "[GEOGRAPHIC_DATA], [GEOGRAPHIC_DATA]"
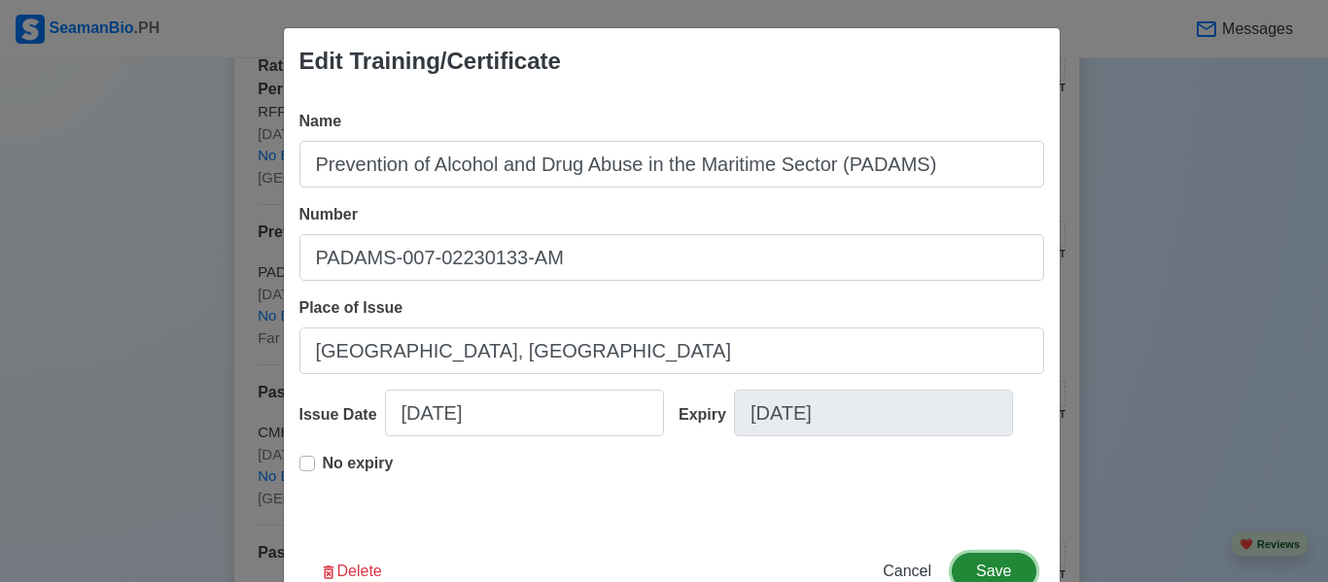
click at [992, 573] on button "Save" at bounding box center [994, 571] width 84 height 37
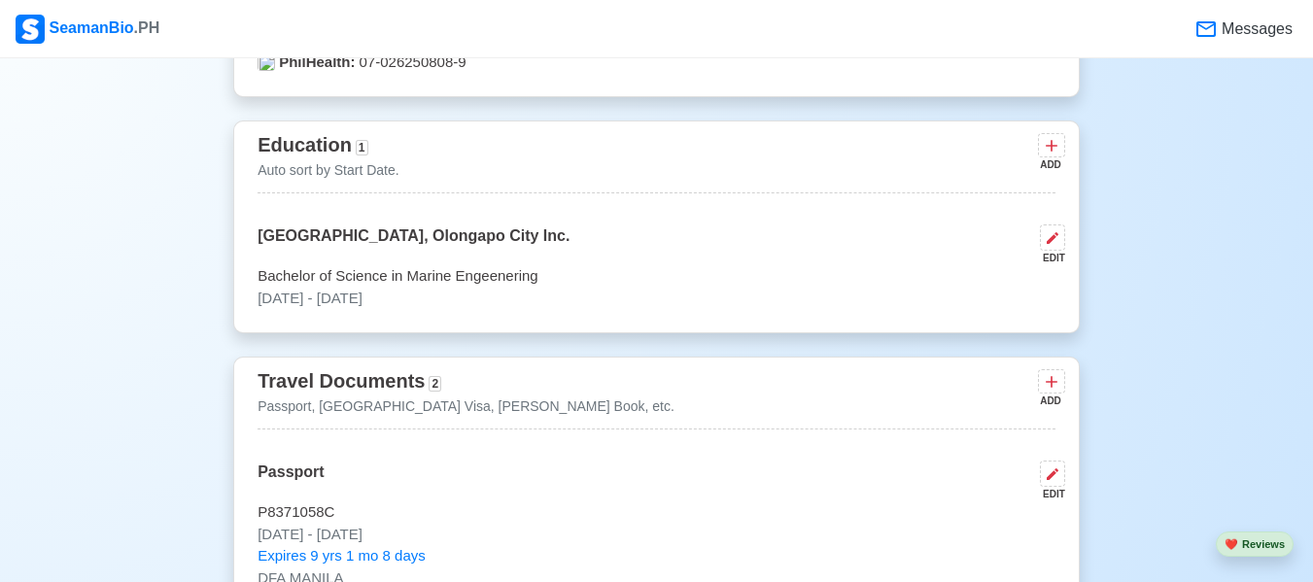
scroll to position [680, 0]
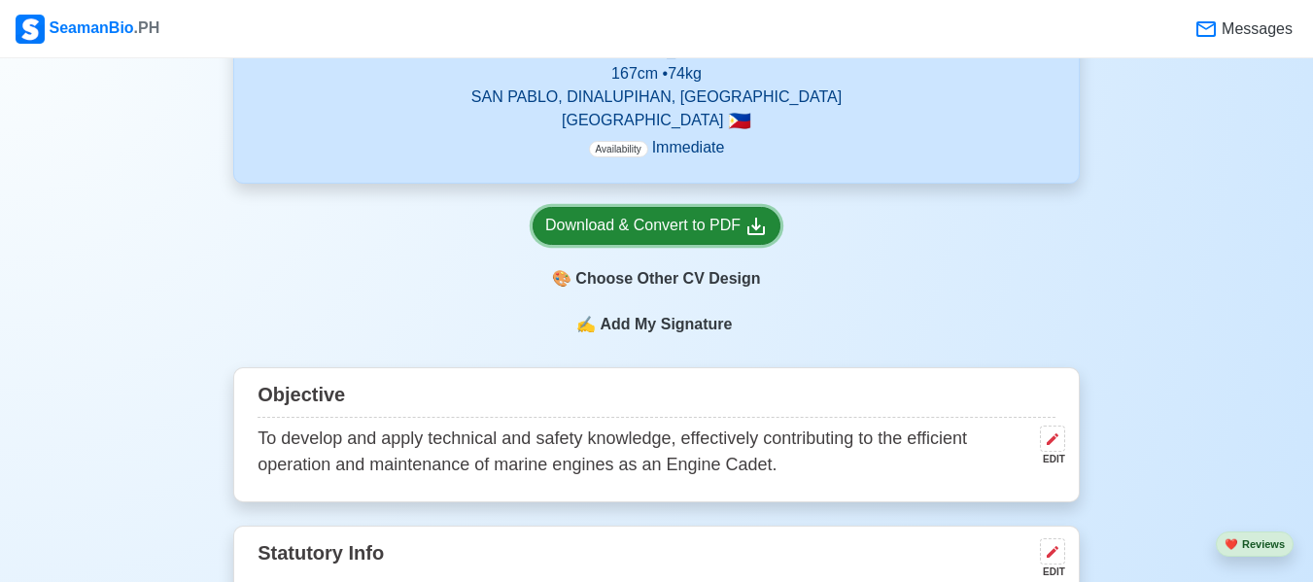
click at [675, 228] on div "Download & Convert to PDF" at bounding box center [656, 226] width 223 height 24
